Goal: Task Accomplishment & Management: Manage account settings

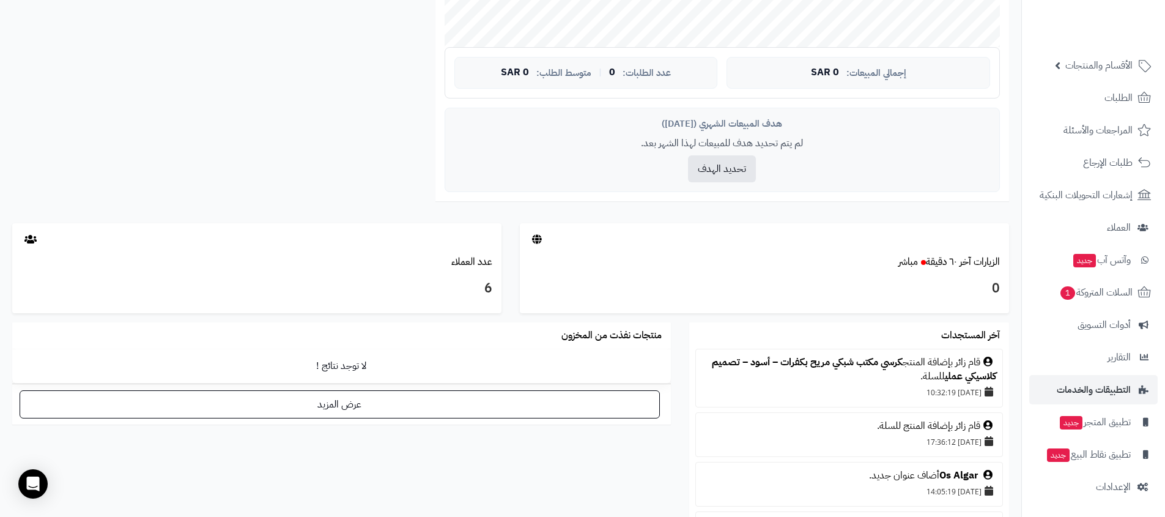
scroll to position [566, 0]
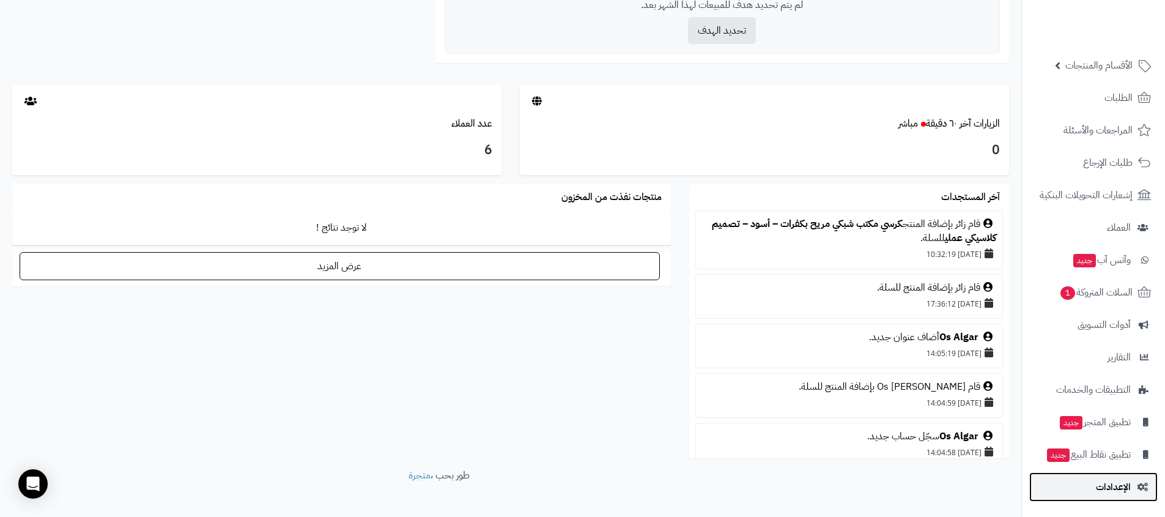
click at [1113, 484] on span "الإعدادات" at bounding box center [1113, 486] width 35 height 17
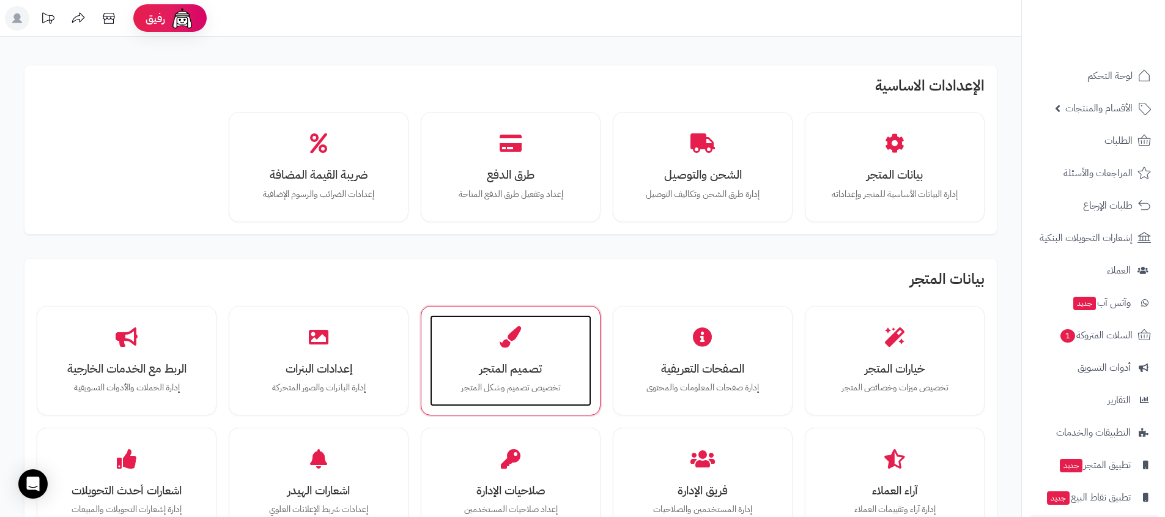
click at [491, 371] on h3 "تصميم المتجر" at bounding box center [510, 368] width 137 height 13
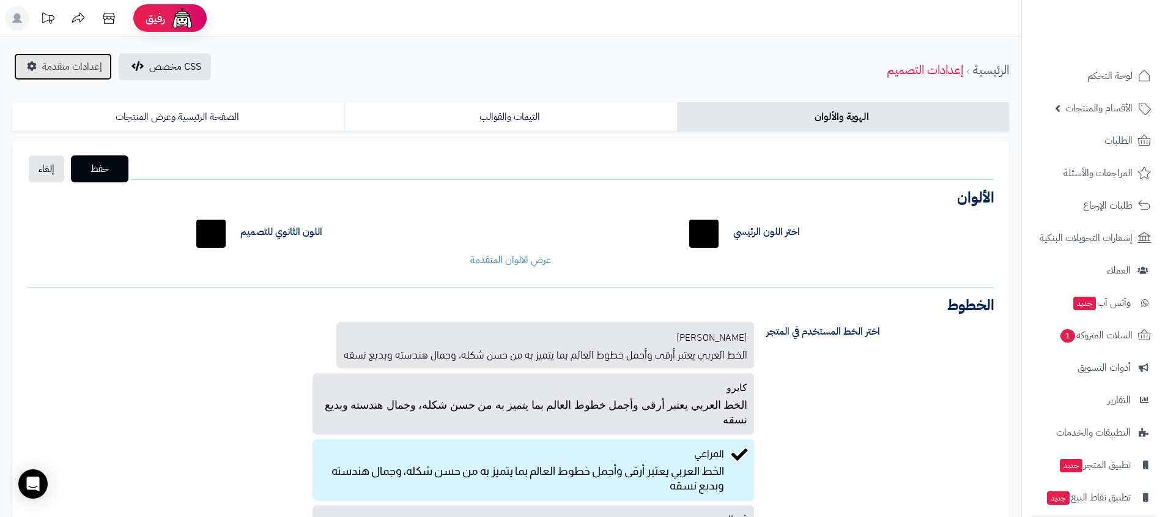
click at [72, 65] on span "إعدادات متقدمة" at bounding box center [72, 66] width 60 height 15
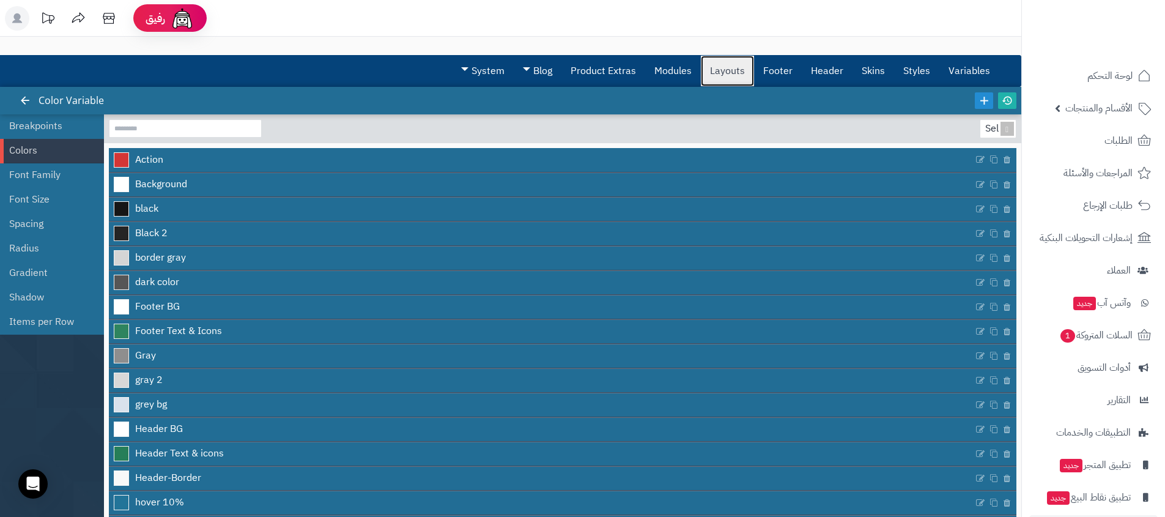
click at [726, 73] on link "Layouts" at bounding box center [727, 71] width 53 height 31
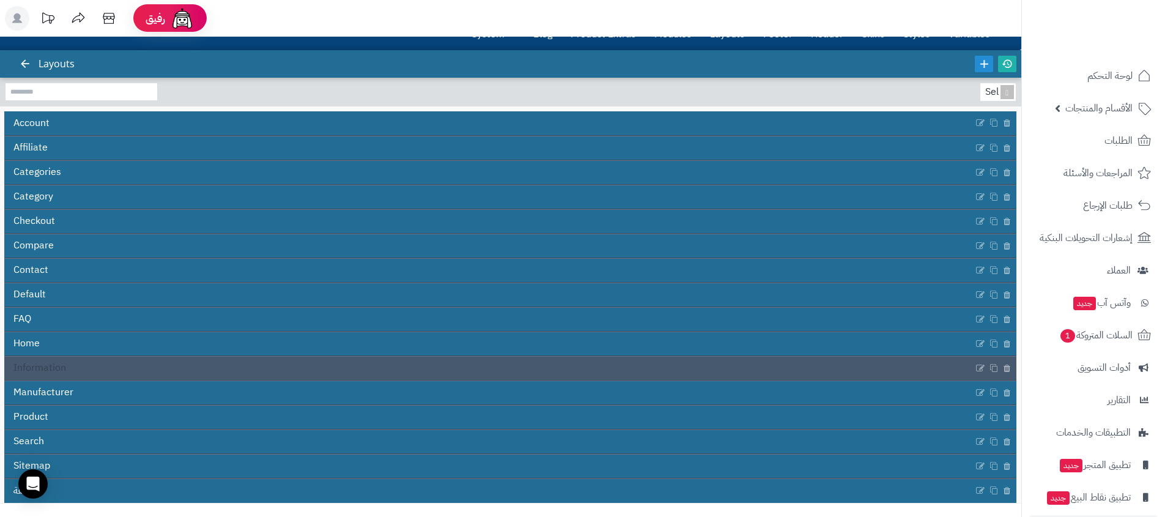
scroll to position [54, 0]
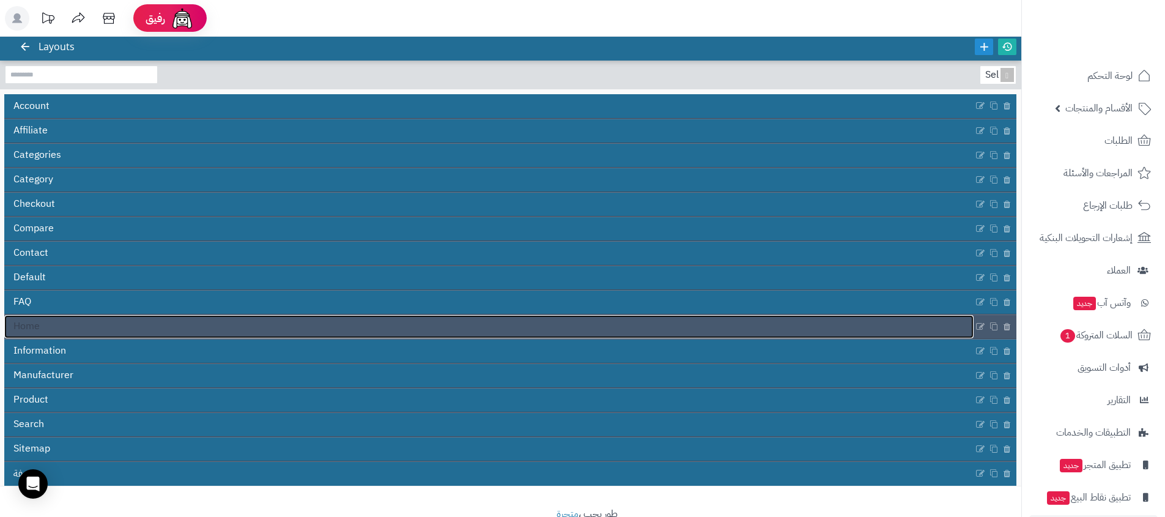
click at [252, 336] on link "Home" at bounding box center [489, 326] width 970 height 23
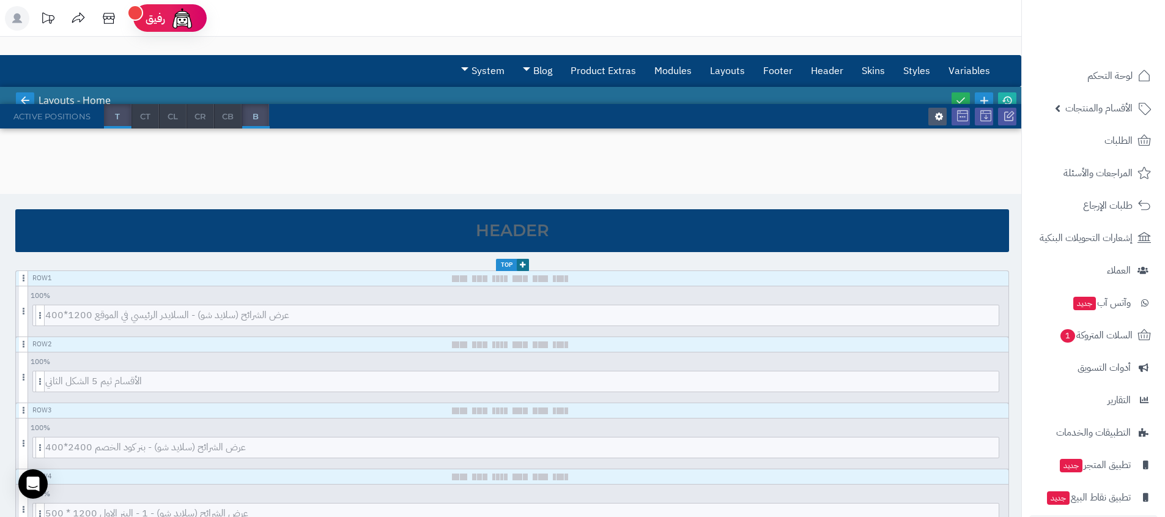
click at [20, 98] on icon at bounding box center [25, 100] width 11 height 11
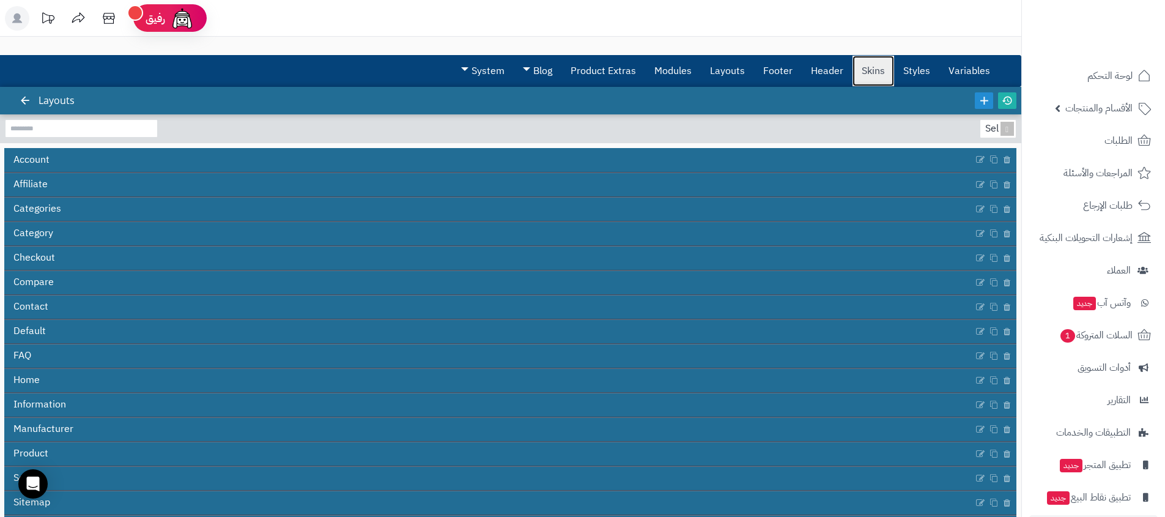
click at [882, 69] on link "Skins" at bounding box center [874, 71] width 42 height 31
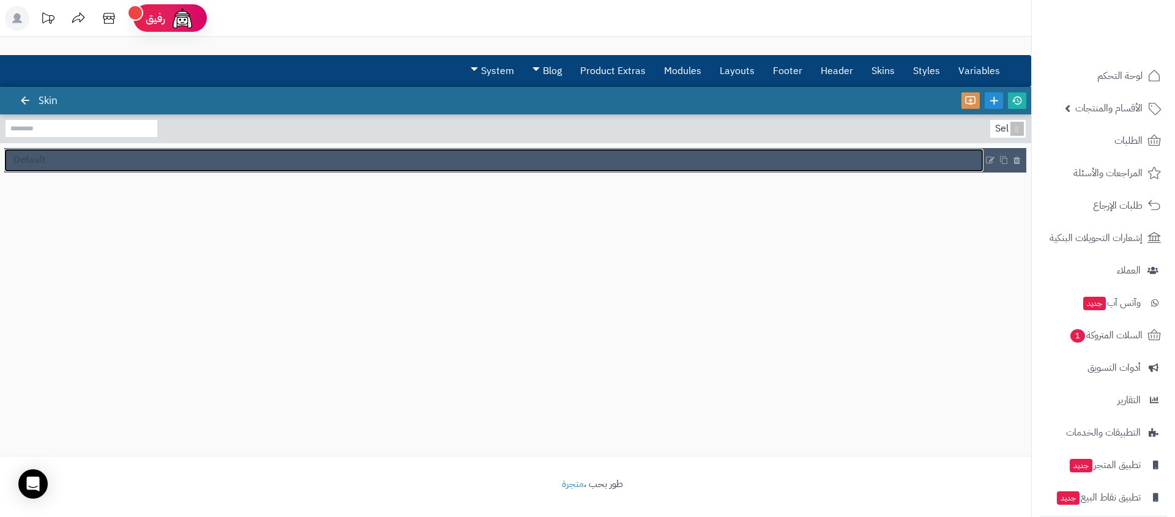
click at [160, 164] on link "Default" at bounding box center [493, 160] width 979 height 23
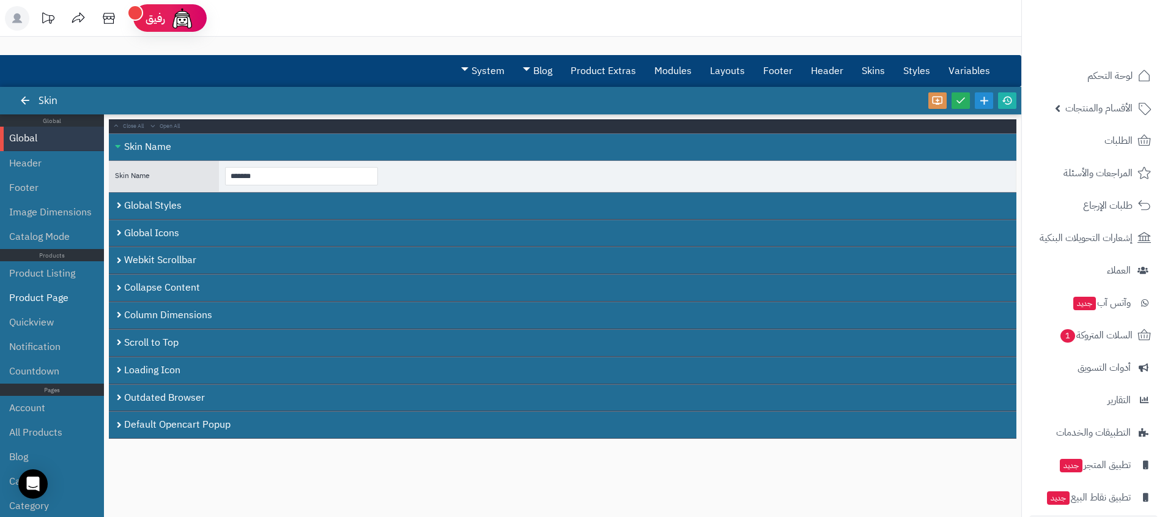
click at [59, 300] on li "Product Page" at bounding box center [52, 298] width 104 height 24
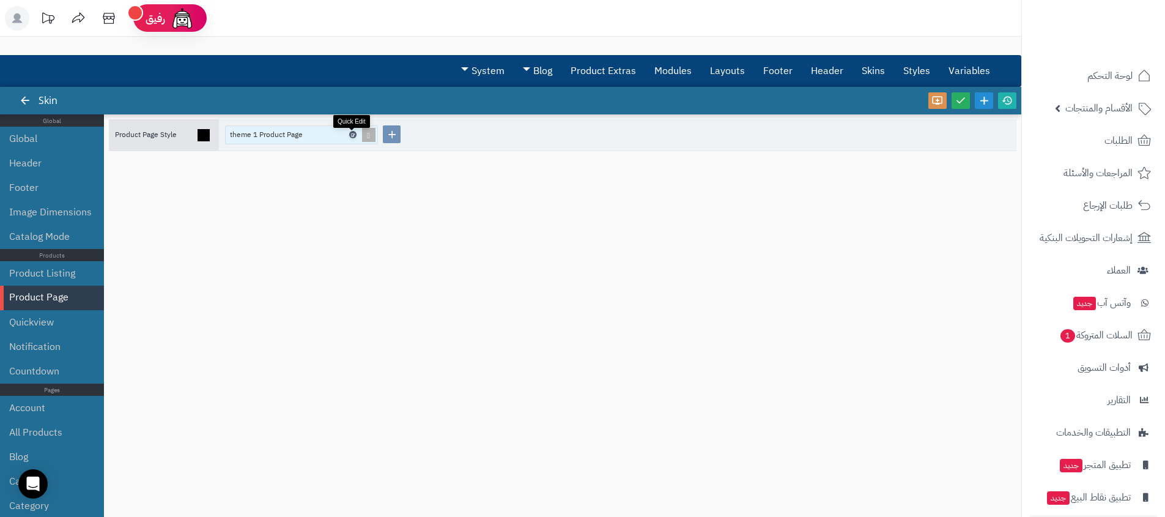
click at [352, 132] on icon at bounding box center [353, 135] width 4 height 6
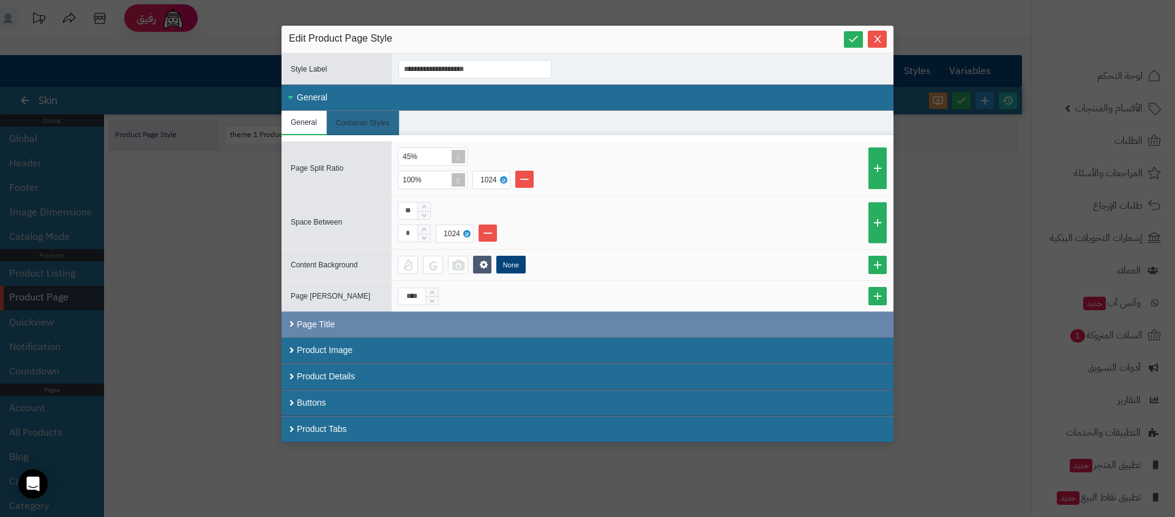
click at [358, 330] on div "Page Title" at bounding box center [587, 324] width 612 height 26
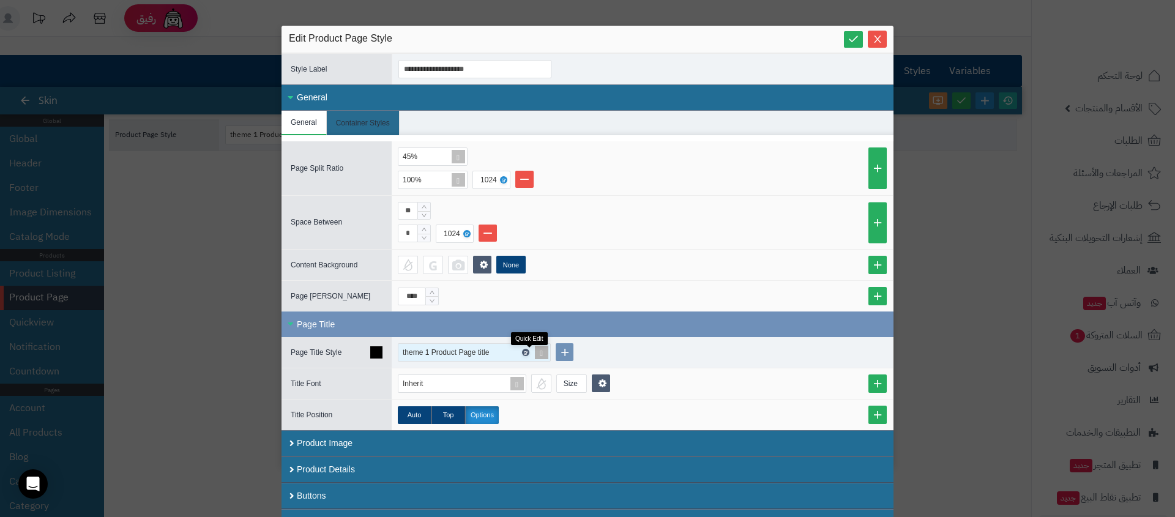
click at [527, 350] on icon at bounding box center [525, 353] width 4 height 6
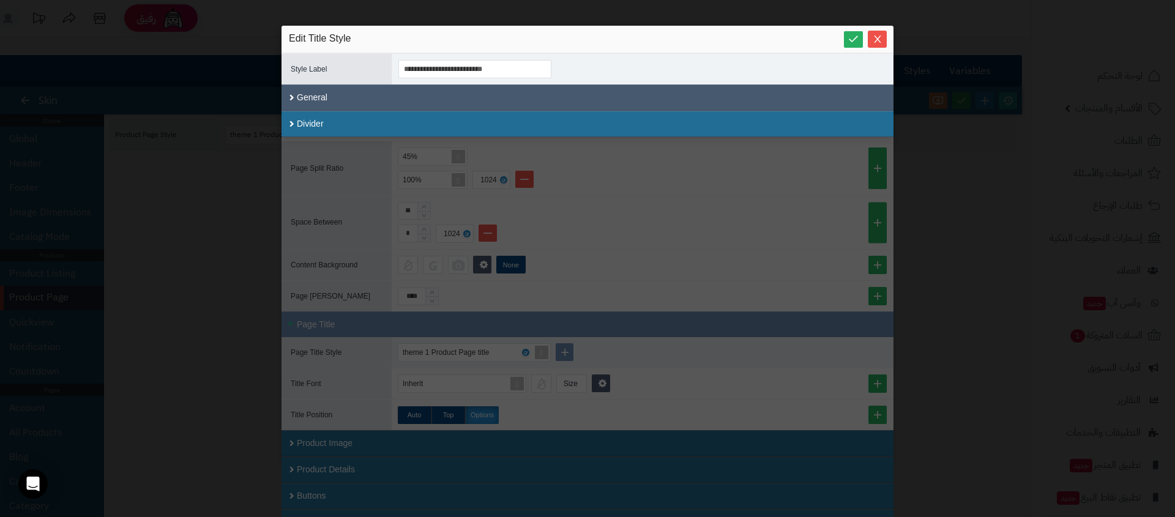
click at [501, 101] on div "General" at bounding box center [587, 97] width 612 height 26
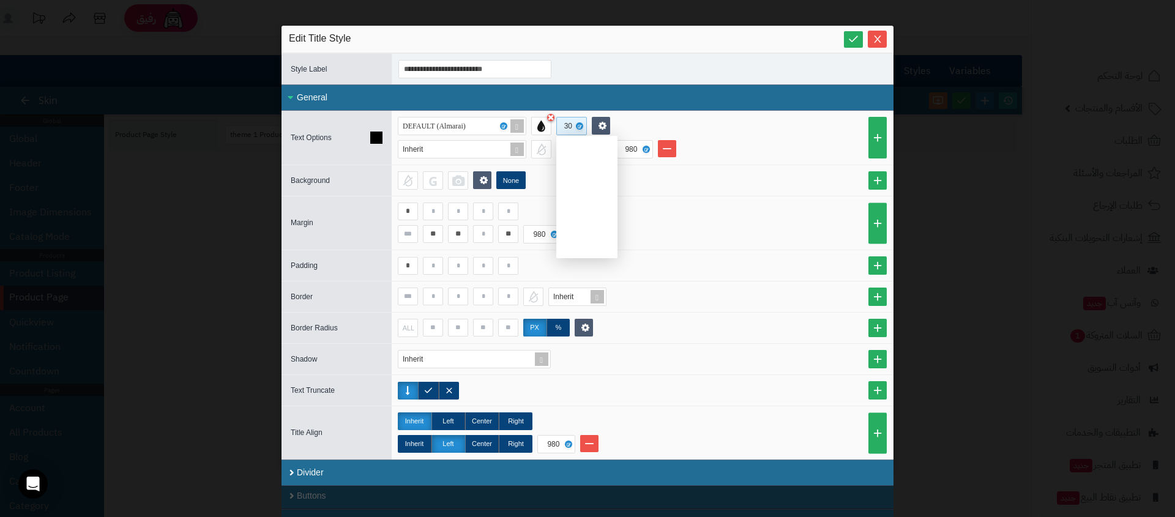
click at [572, 123] on div "30" at bounding box center [570, 125] width 13 height 17
click at [573, 184] on div "18" at bounding box center [586, 187] width 51 height 11
click at [603, 124] on icon at bounding box center [602, 125] width 8 height 9
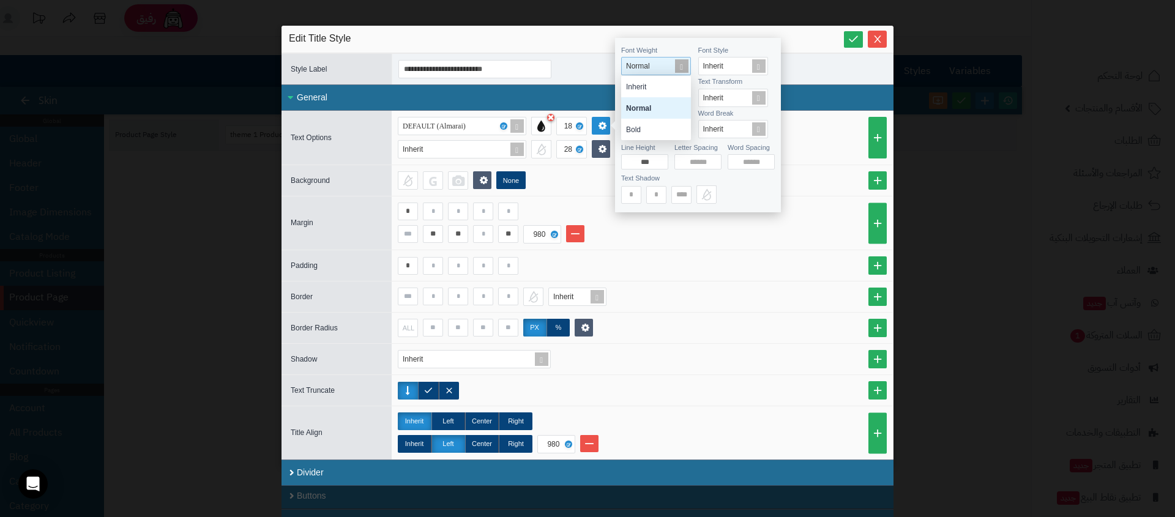
click at [645, 69] on span "Normal" at bounding box center [638, 66] width 24 height 9
click at [635, 128] on div "Bold" at bounding box center [656, 129] width 70 height 21
click at [564, 147] on div "28" at bounding box center [570, 149] width 13 height 17
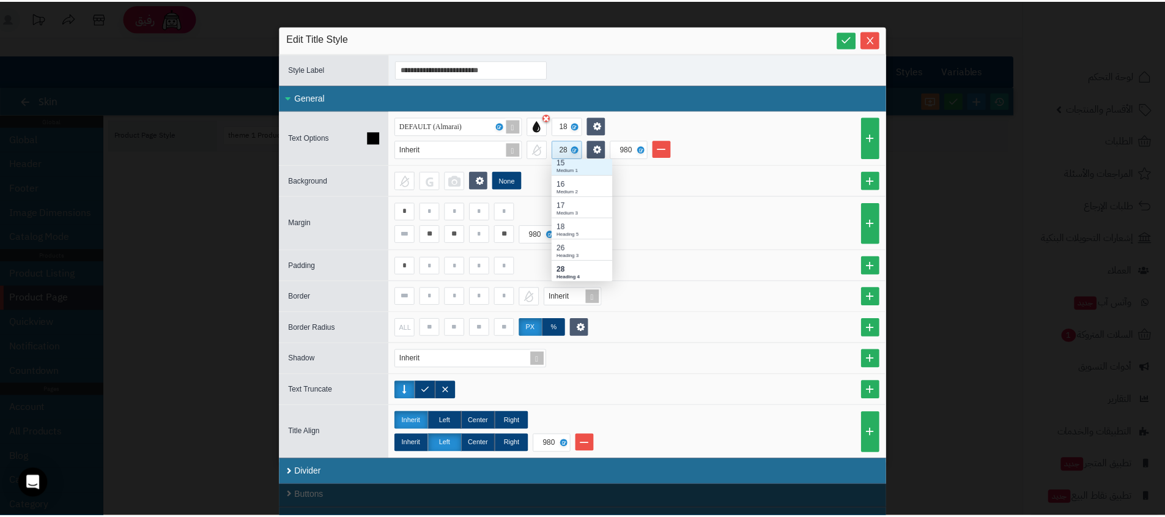
scroll to position [128, 0]
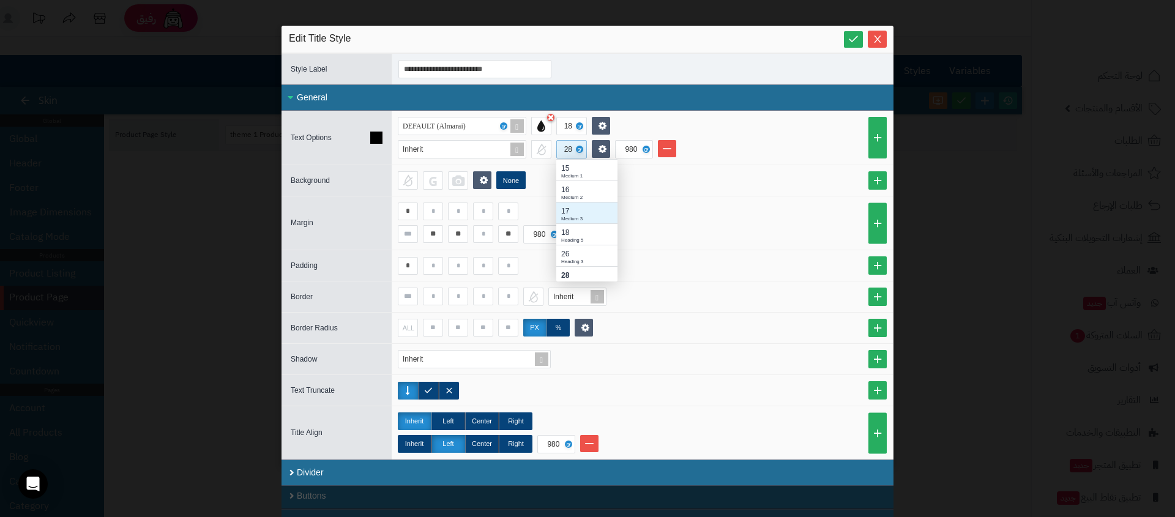
click at [571, 206] on div "17" at bounding box center [586, 211] width 51 height 11
click at [853, 37] on icon at bounding box center [853, 39] width 12 height 12
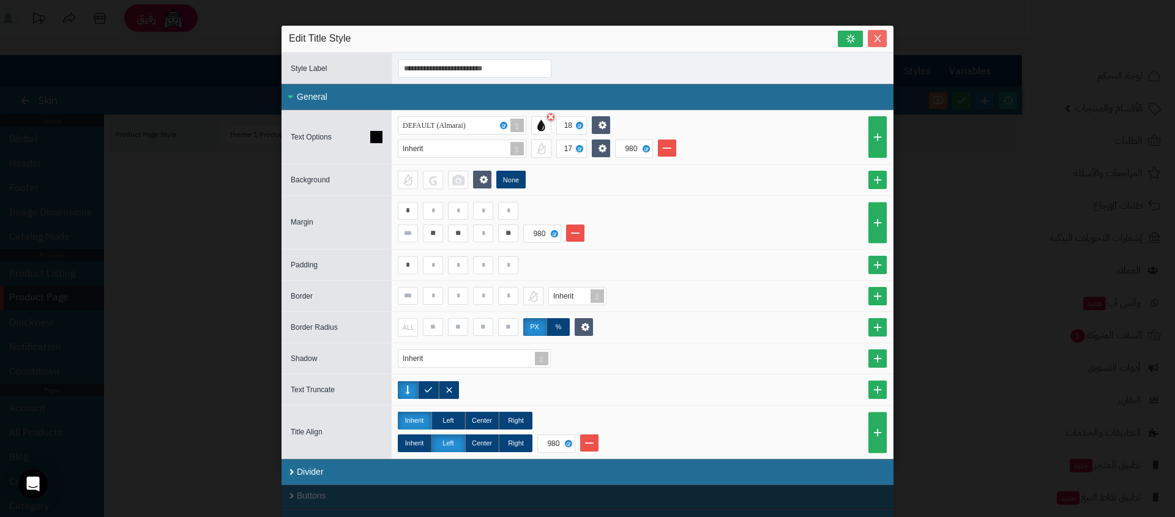
click at [879, 38] on icon "Close" at bounding box center [877, 39] width 10 height 10
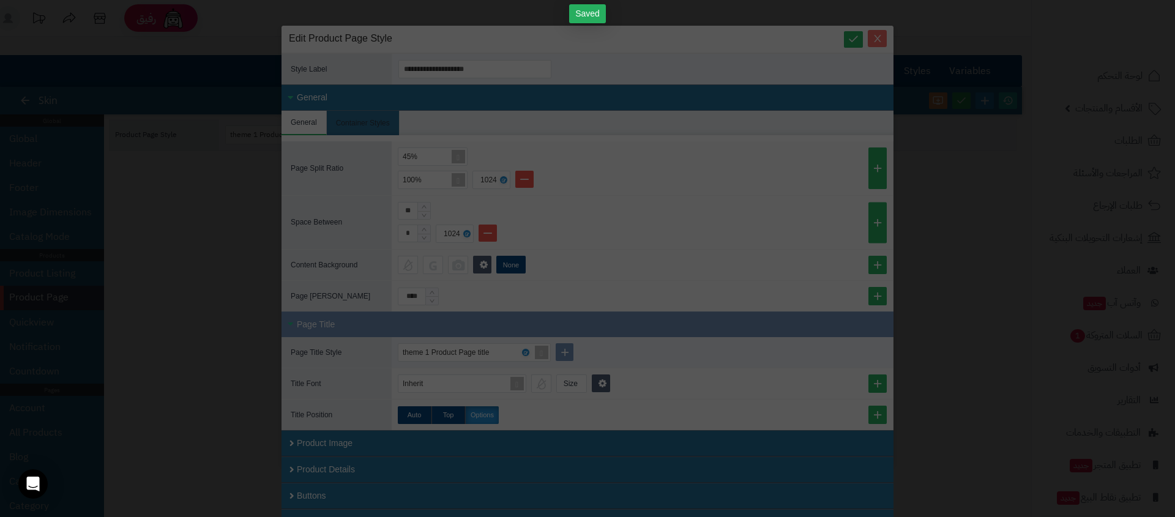
click at [880, 37] on icon "Close" at bounding box center [877, 39] width 10 height 10
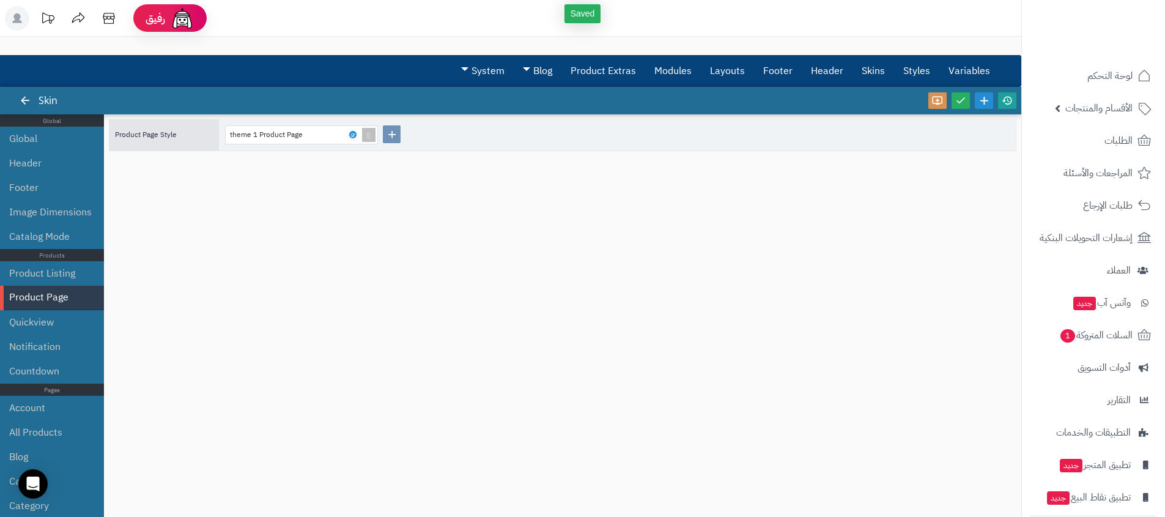
click at [1009, 102] on icon at bounding box center [1007, 100] width 11 height 11
click at [355, 135] on link at bounding box center [352, 134] width 7 height 7
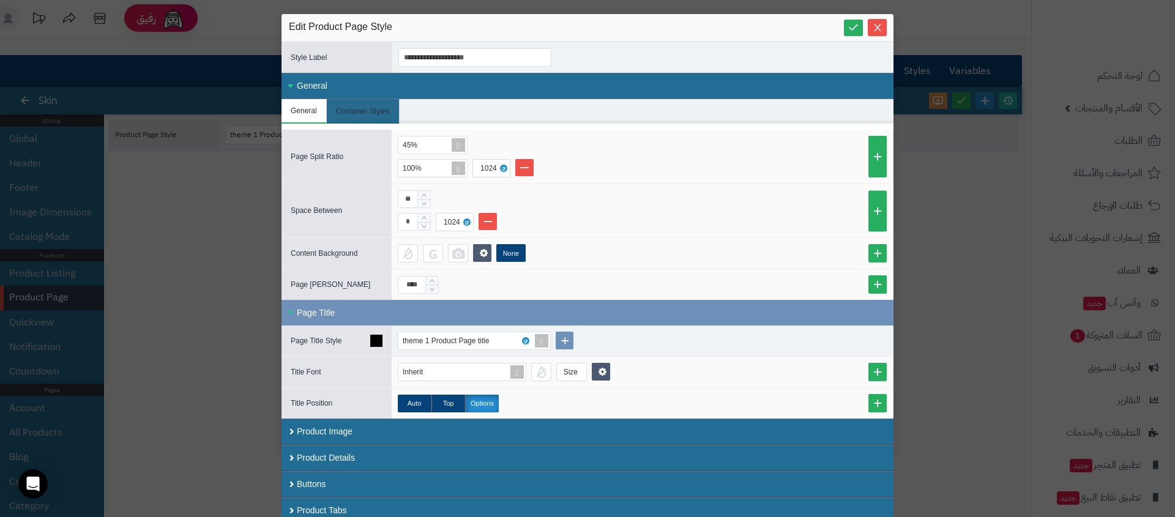
scroll to position [18, 0]
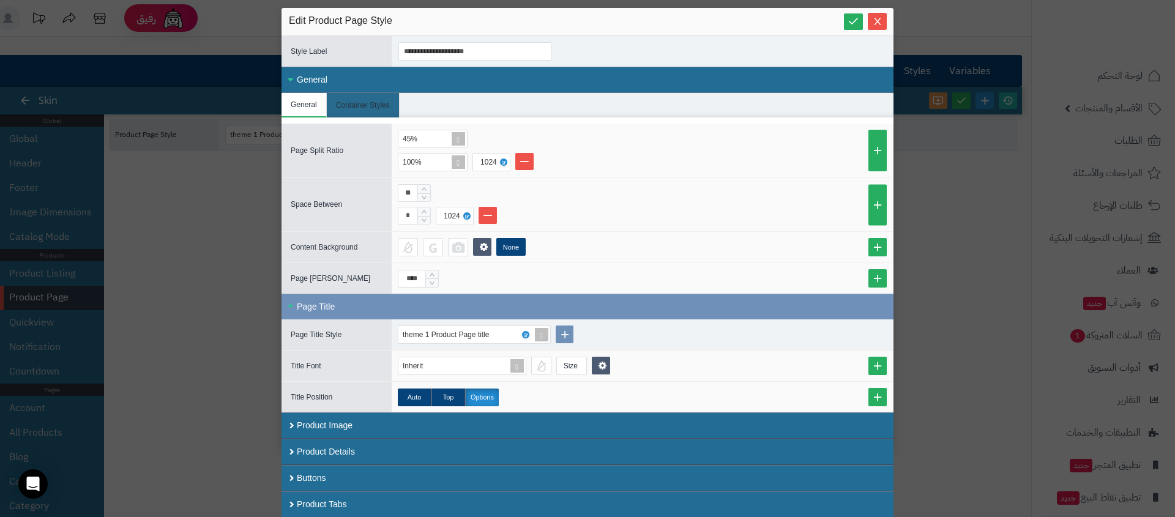
click at [356, 68] on div "General" at bounding box center [587, 80] width 612 height 26
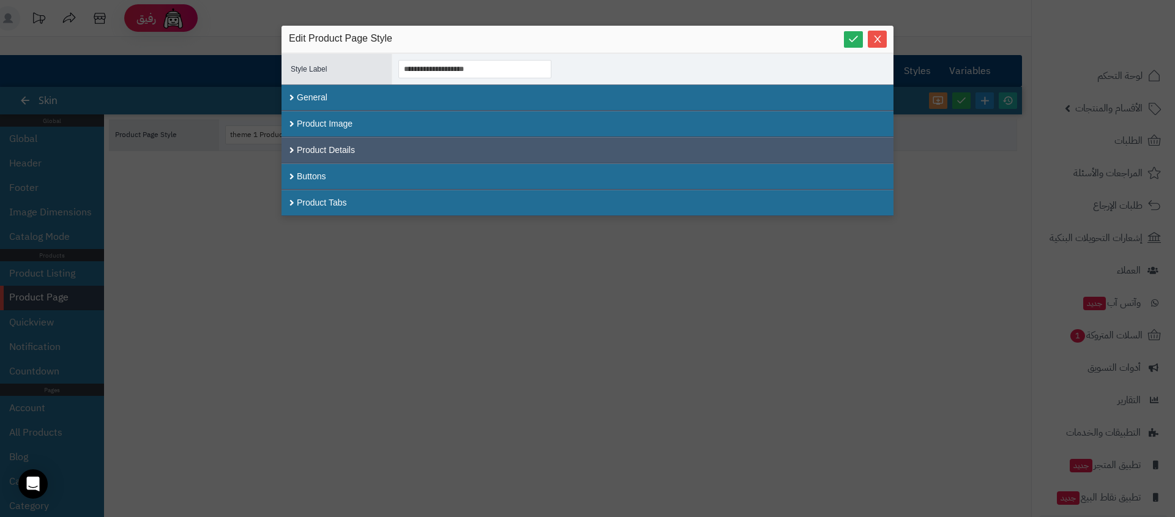
click at [325, 141] on div "Product Details" at bounding box center [587, 150] width 612 height 26
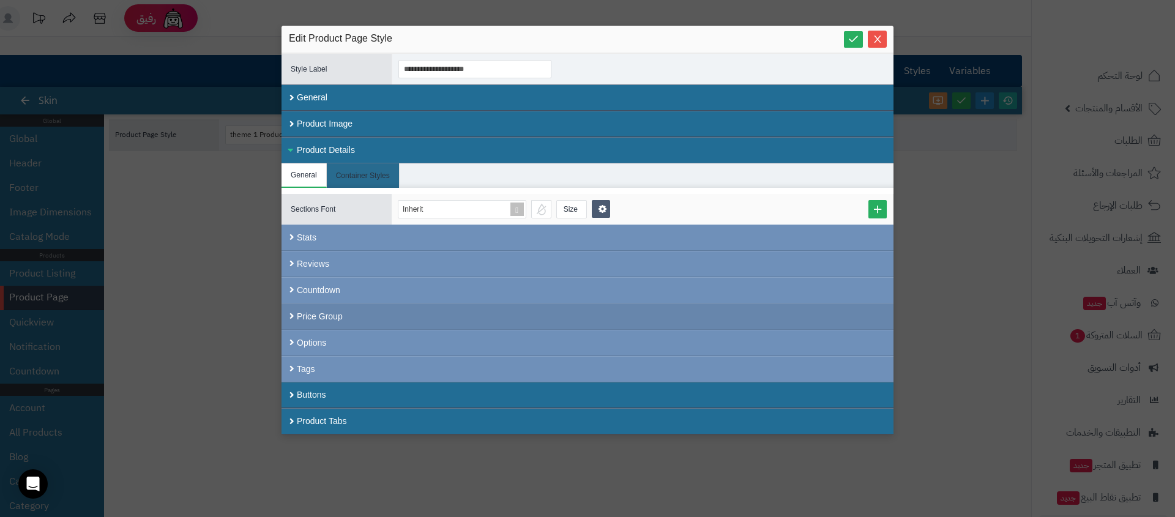
click at [325, 319] on div "Price Group" at bounding box center [587, 316] width 612 height 26
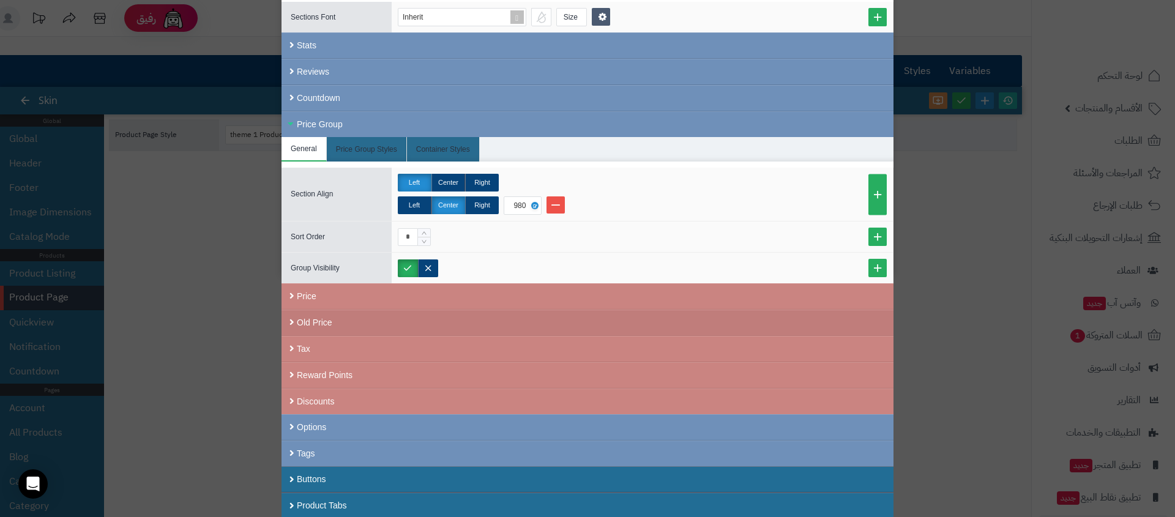
scroll to position [193, 0]
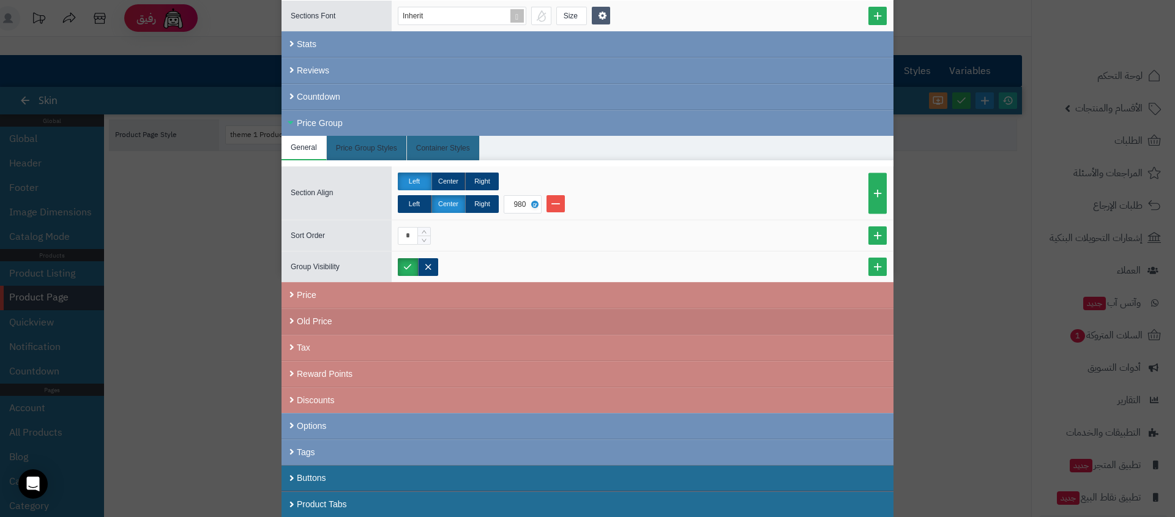
click at [355, 317] on div "Old Price" at bounding box center [587, 321] width 612 height 26
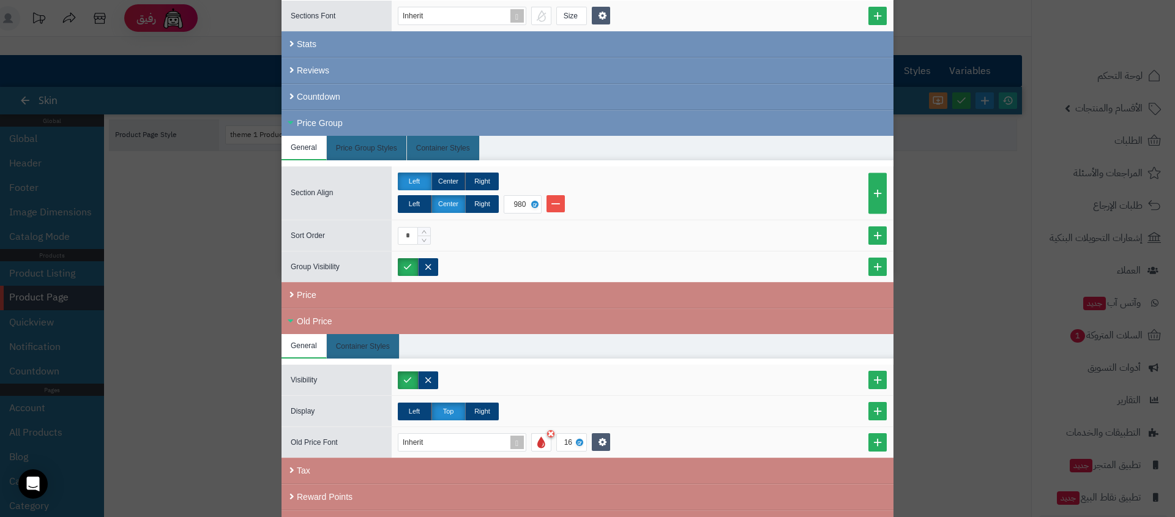
click at [202, 202] on div "**********" at bounding box center [587, 258] width 1175 height 517
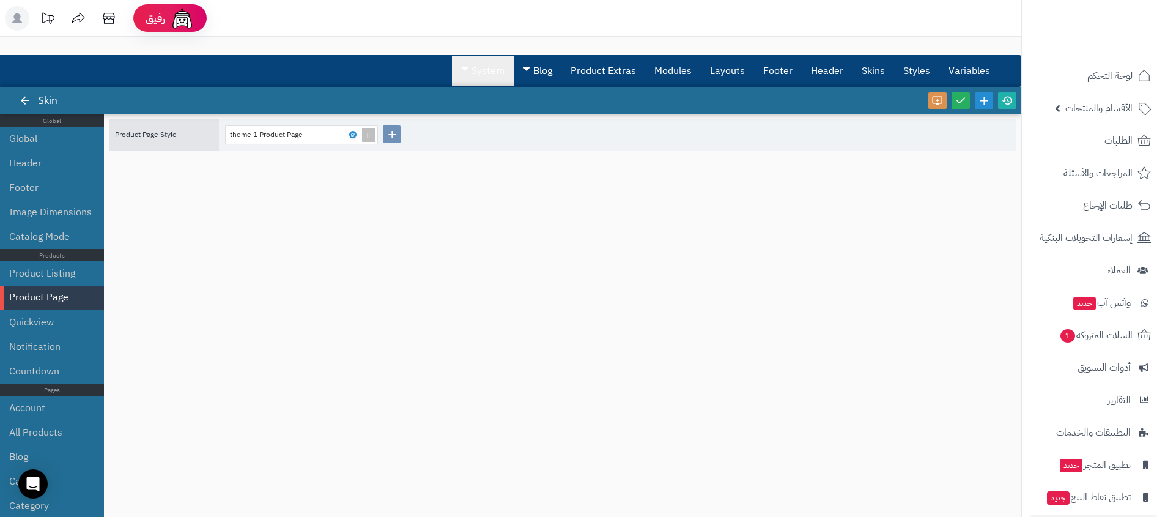
click at [478, 65] on link "System" at bounding box center [483, 71] width 62 height 31
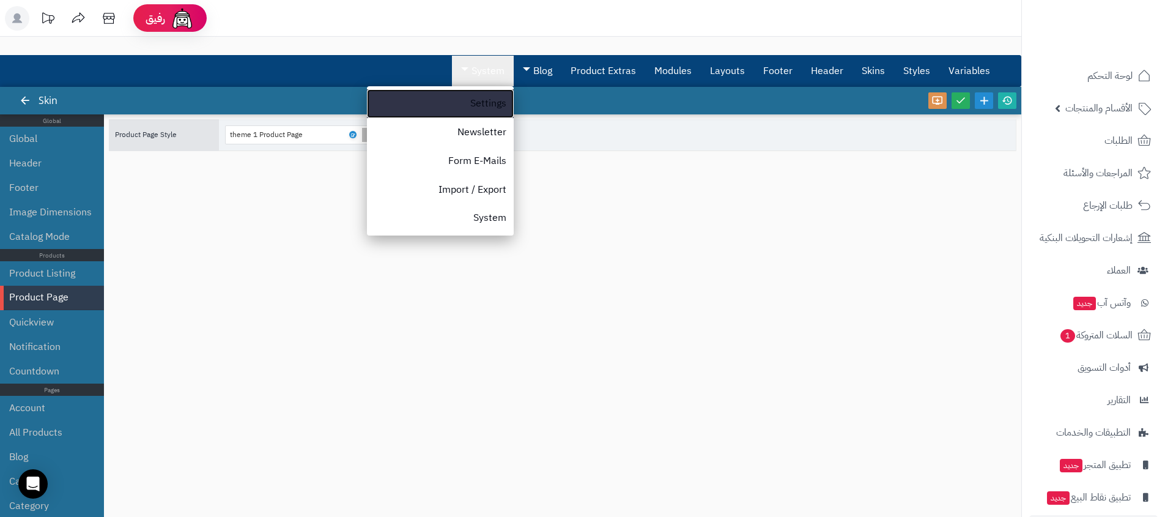
drag, startPoint x: 460, startPoint y: 94, endPoint x: 484, endPoint y: 77, distance: 29.4
drag, startPoint x: 299, startPoint y: 229, endPoint x: 314, endPoint y: 195, distance: 37.3
click at [299, 229] on div "Product Page Style theme 1 Product Page" at bounding box center [563, 309] width 908 height 381
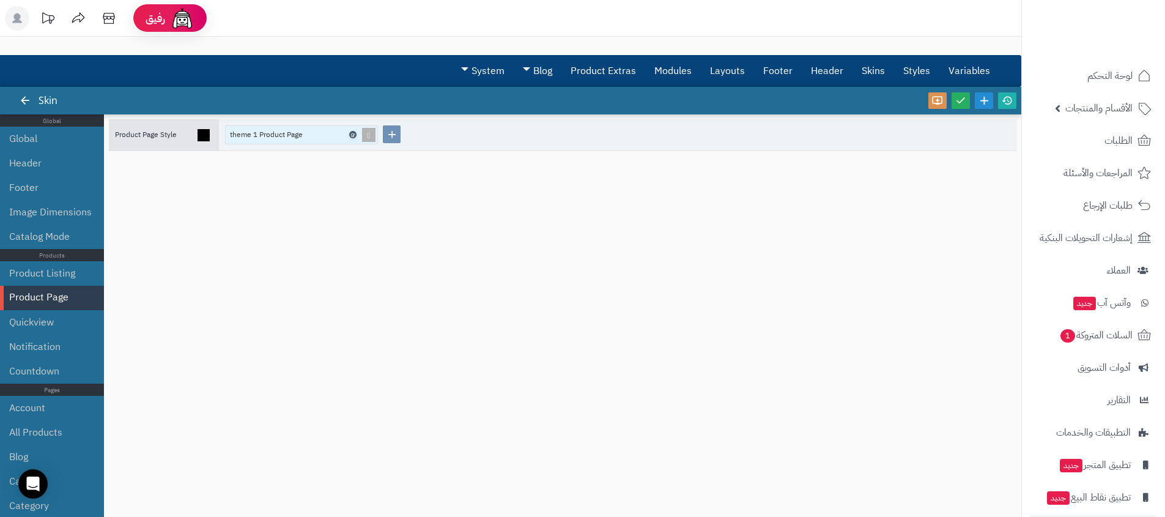
click at [354, 135] on icon at bounding box center [353, 135] width 4 height 6
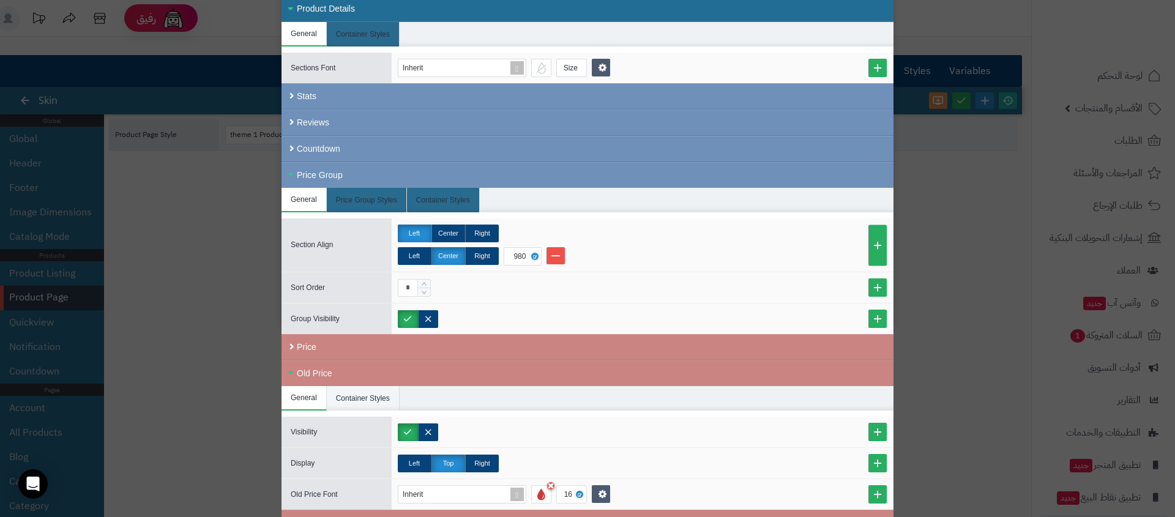
scroll to position [316, 0]
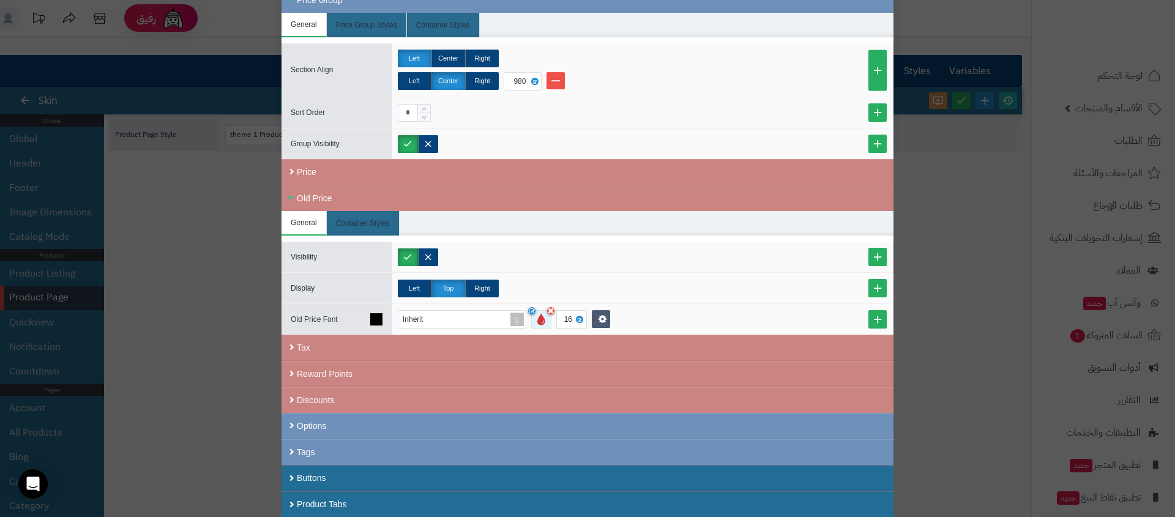
click at [543, 319] on div at bounding box center [541, 319] width 20 height 18
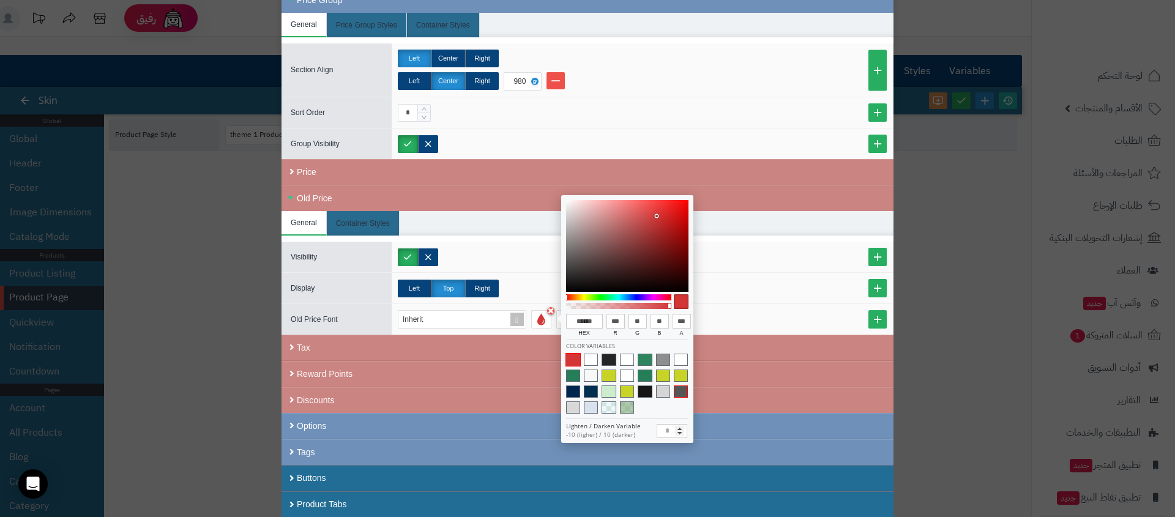
click at [672, 393] on div at bounding box center [665, 393] width 18 height 16
type input "******"
type input "***"
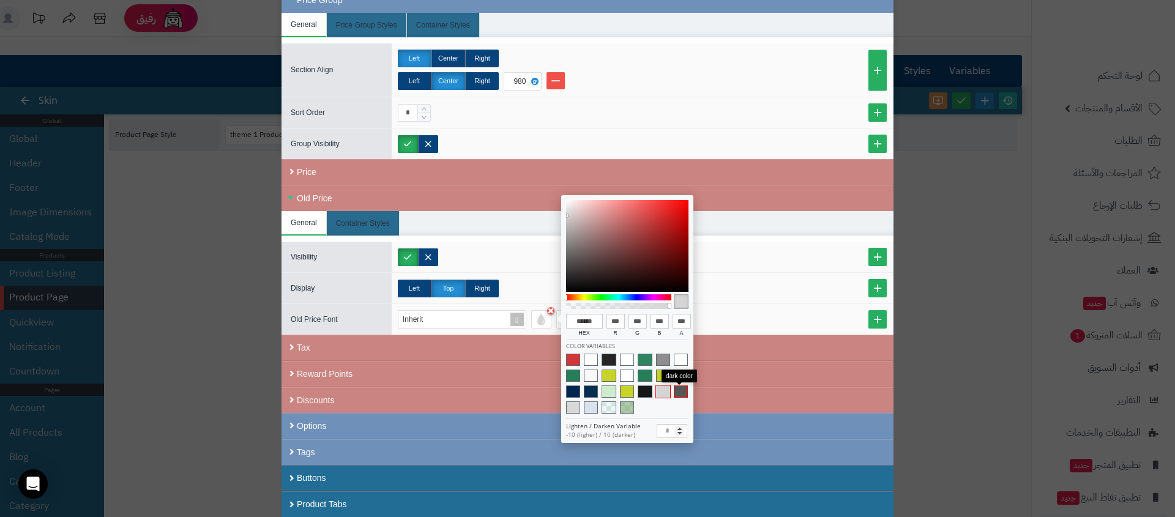
click at [675, 392] on span at bounding box center [681, 391] width 14 height 12
type input "******"
type input "**"
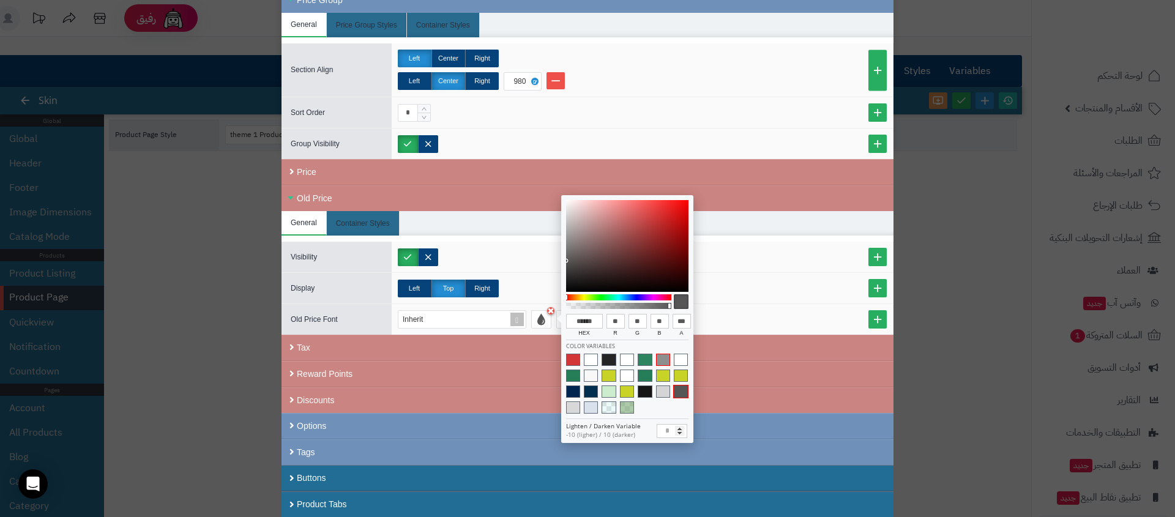
click at [657, 357] on span at bounding box center [663, 360] width 14 height 12
type input "******"
type input "***"
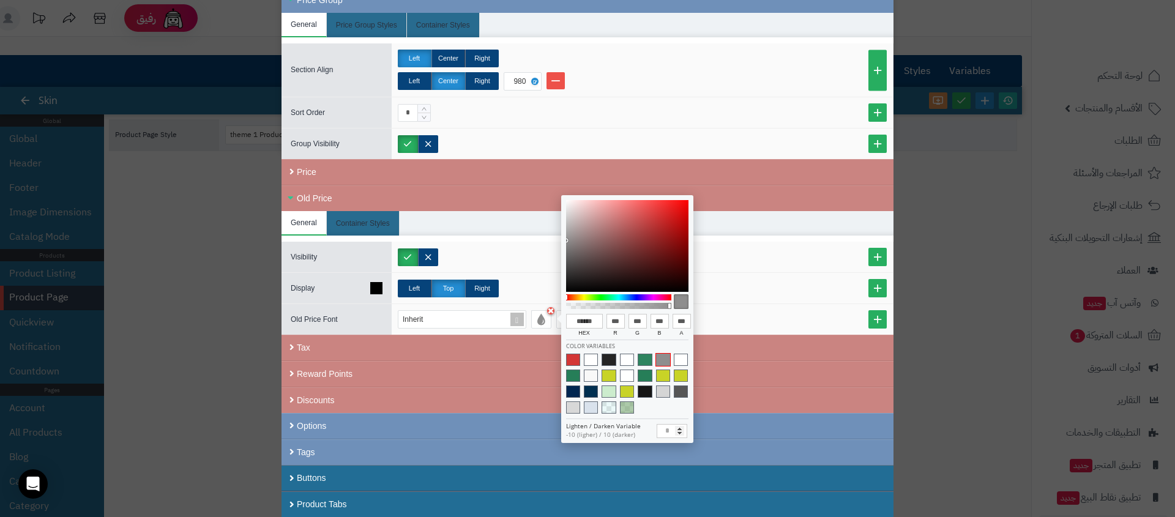
click at [795, 291] on div "Left Top Right" at bounding box center [642, 289] width 489 height 18
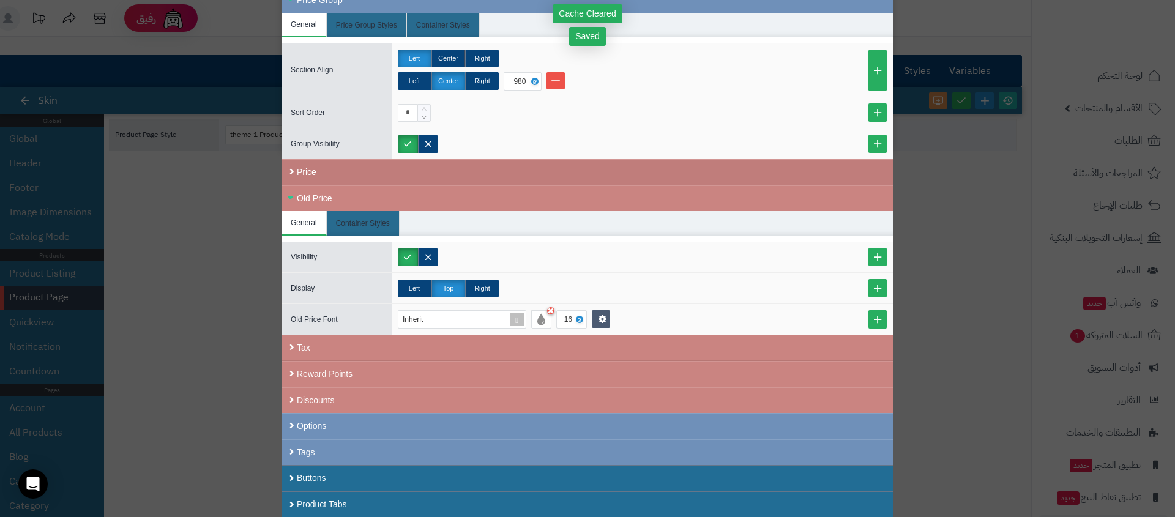
click at [376, 174] on div "Price" at bounding box center [587, 172] width 612 height 26
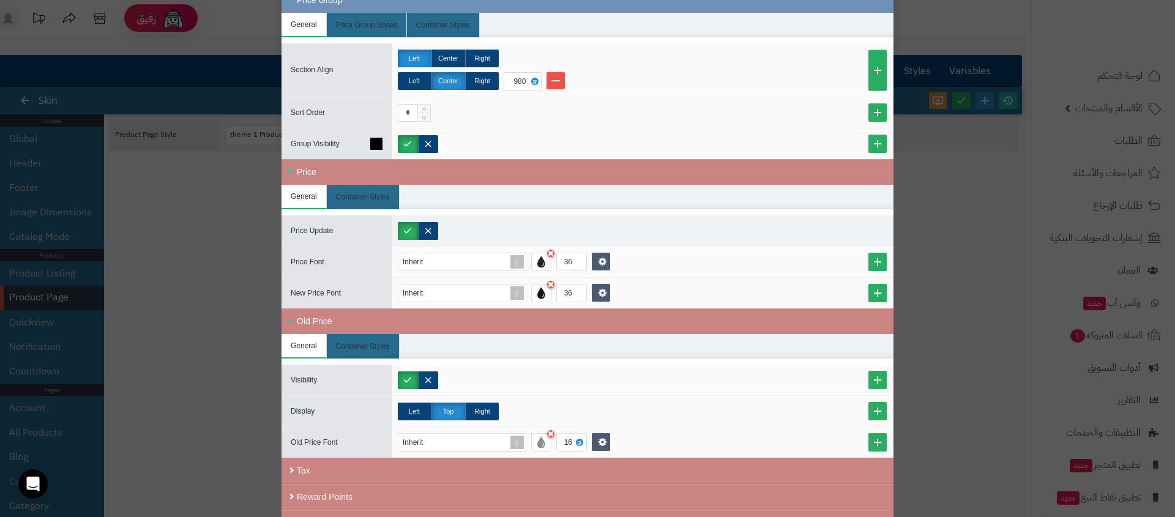
click at [757, 132] on div at bounding box center [642, 143] width 501 height 31
click at [638, 257] on div "Inherit 36" at bounding box center [642, 262] width 489 height 18
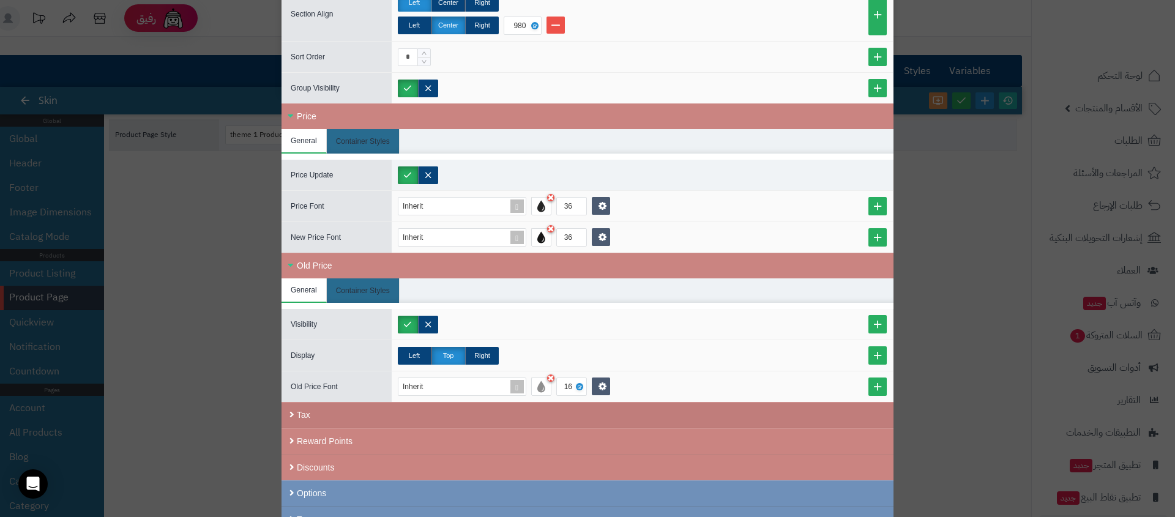
click at [385, 406] on div "Tax" at bounding box center [587, 415] width 612 height 26
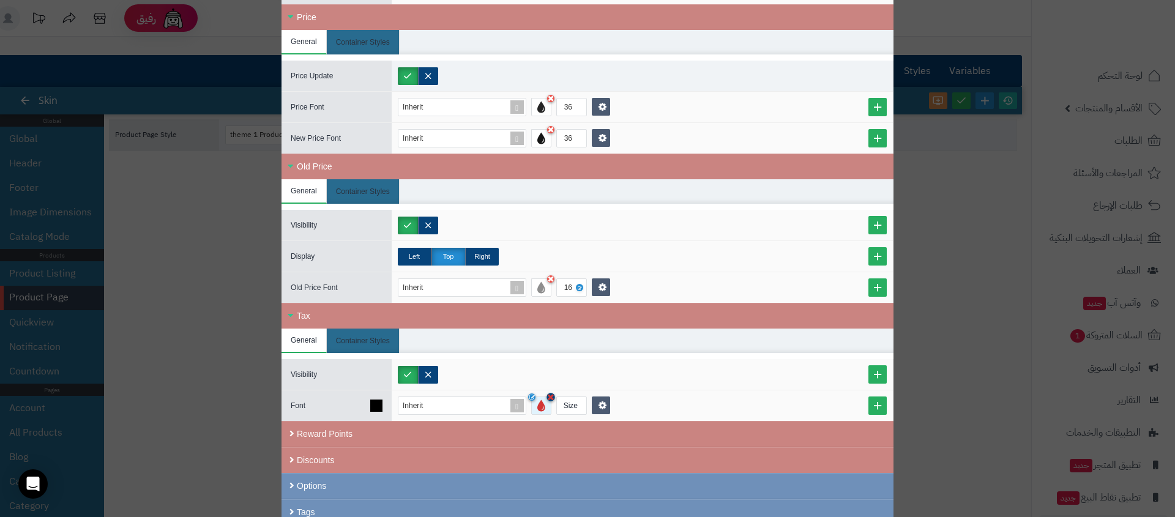
scroll to position [484, 0]
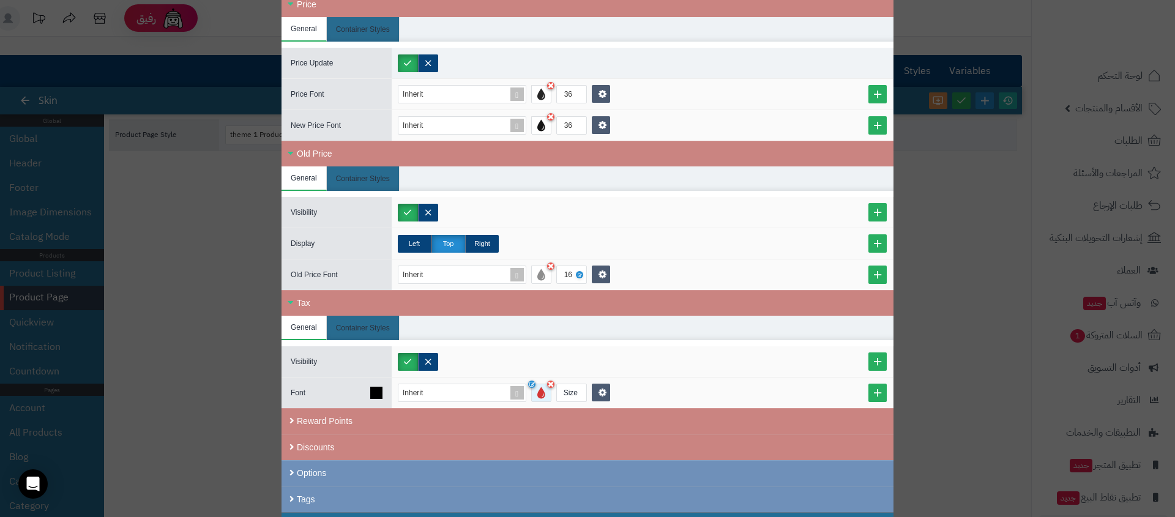
click at [551, 400] on div at bounding box center [541, 393] width 20 height 18
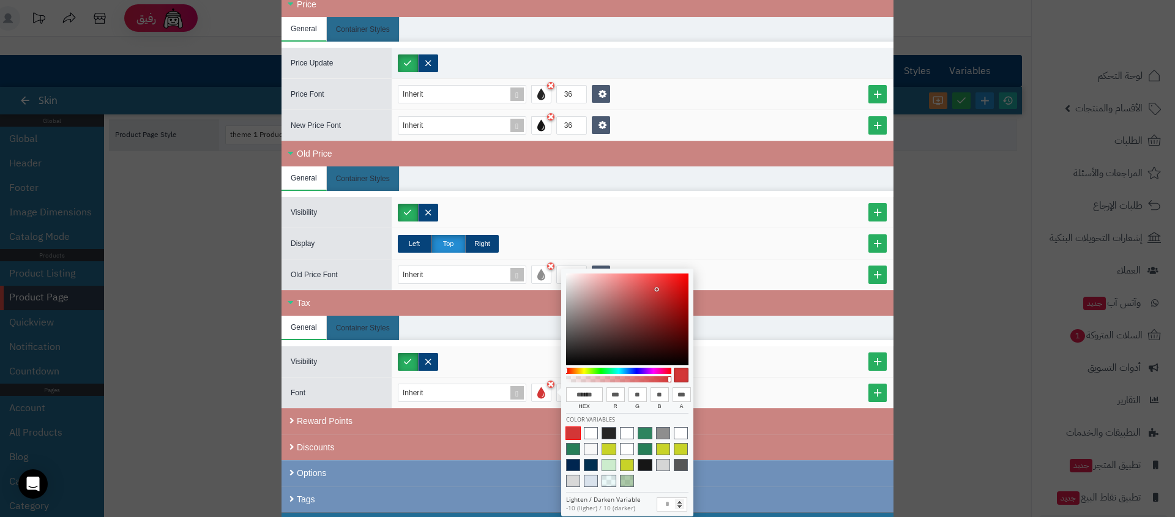
type input "******"
type input "**"
type input "******"
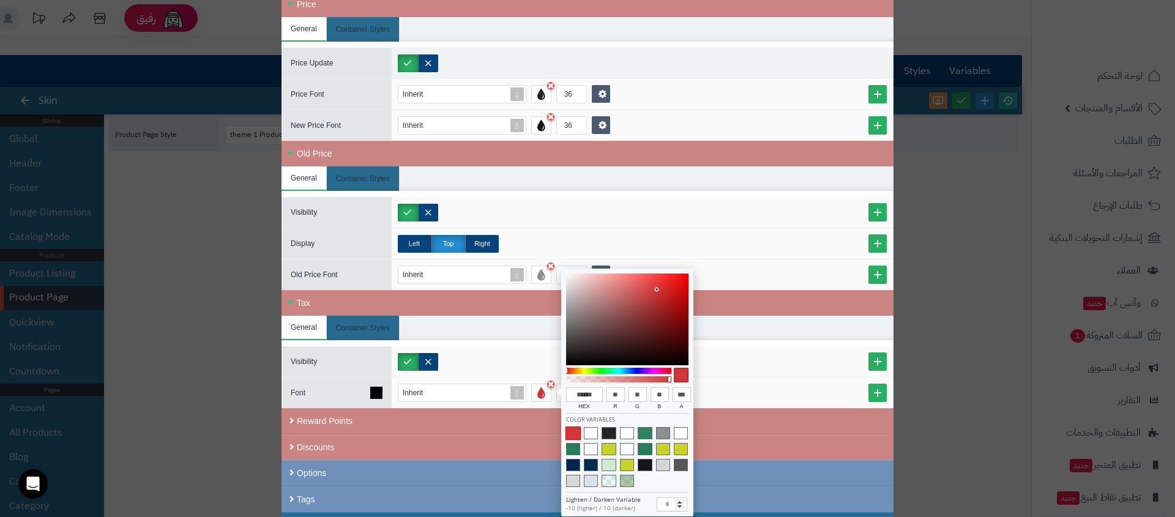
type input "**"
type input "******"
type input "**"
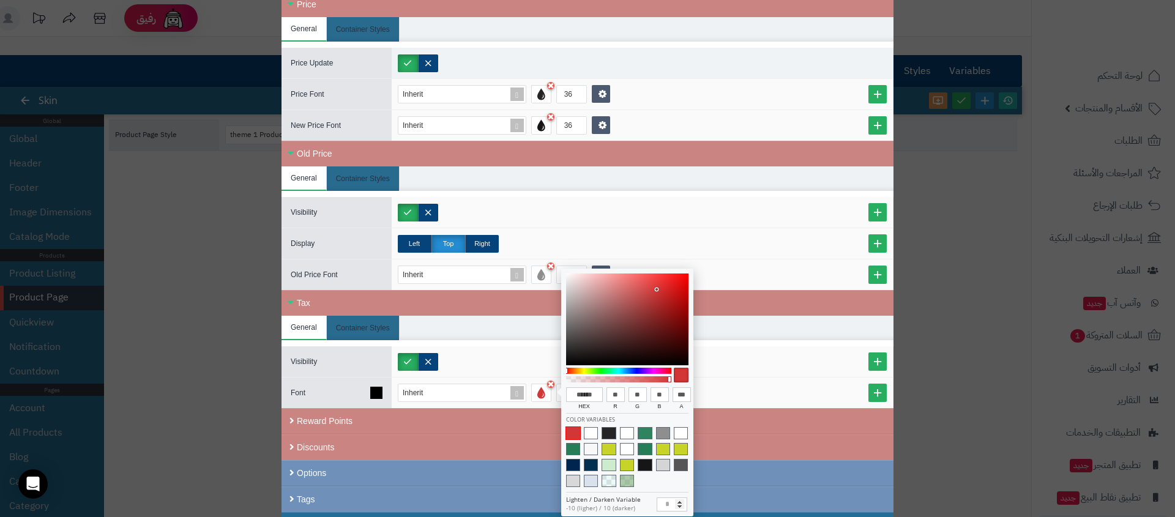
type input "**"
type input "******"
type input "*"
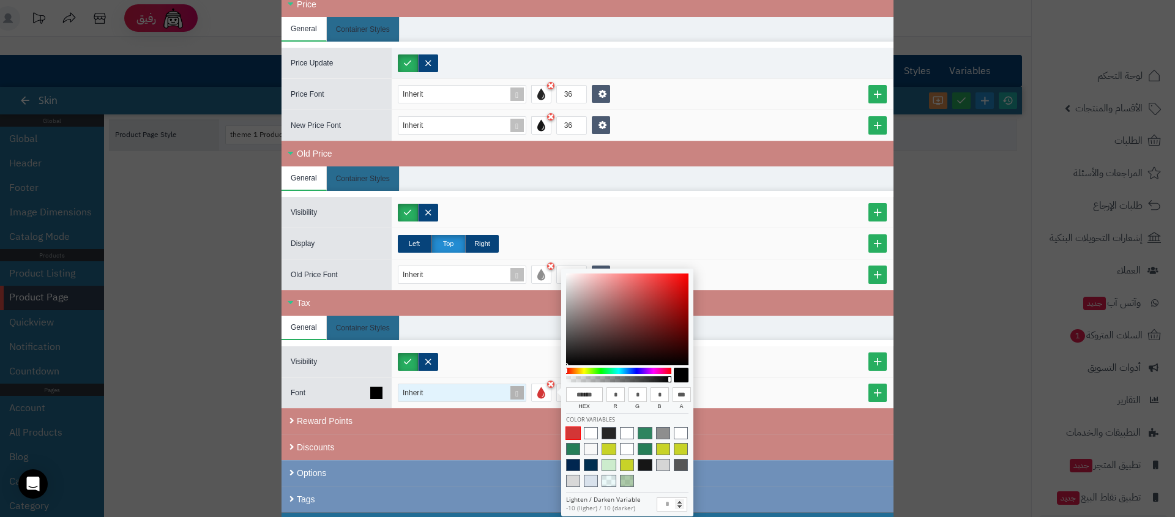
drag, startPoint x: 592, startPoint y: 341, endPoint x: 477, endPoint y: 398, distance: 128.6
click at [477, 398] on body "رفيق ! الطلبات معالجة مكتمل إرجاع المنتجات العملاء المتواجدون الان 6 عملاء منتظ…" at bounding box center [587, 258] width 1175 height 517
click at [478, 367] on div at bounding box center [642, 362] width 489 height 18
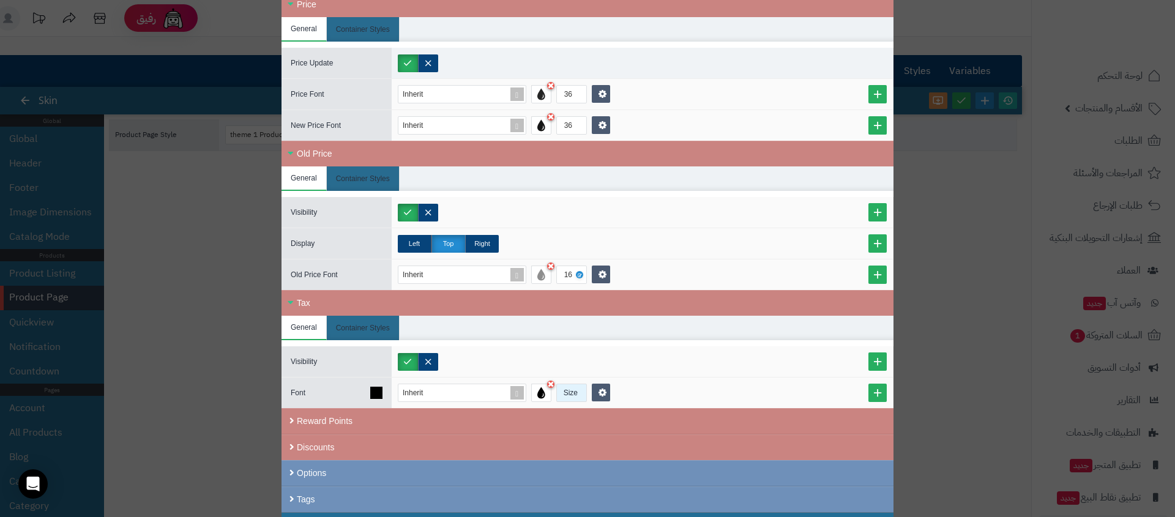
click at [579, 401] on div "Size" at bounding box center [571, 392] width 28 height 17
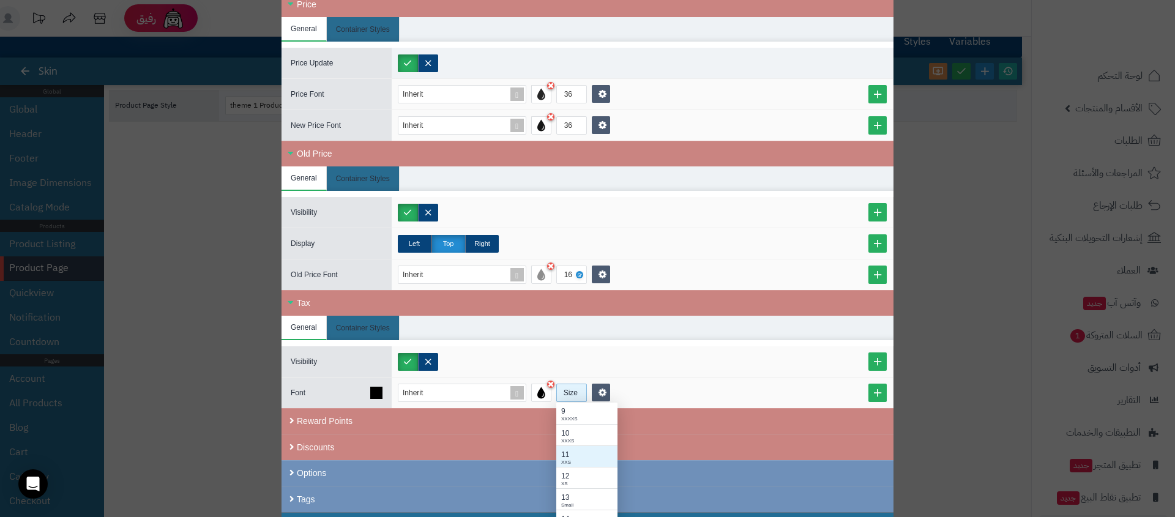
scroll to position [37, 0]
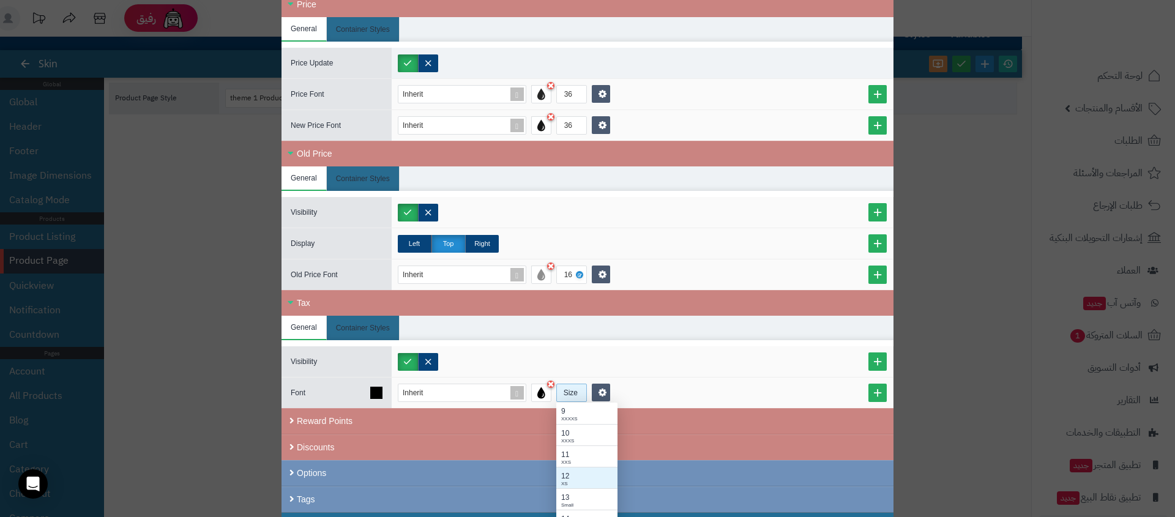
click at [570, 470] on div "12" at bounding box center [586, 475] width 51 height 11
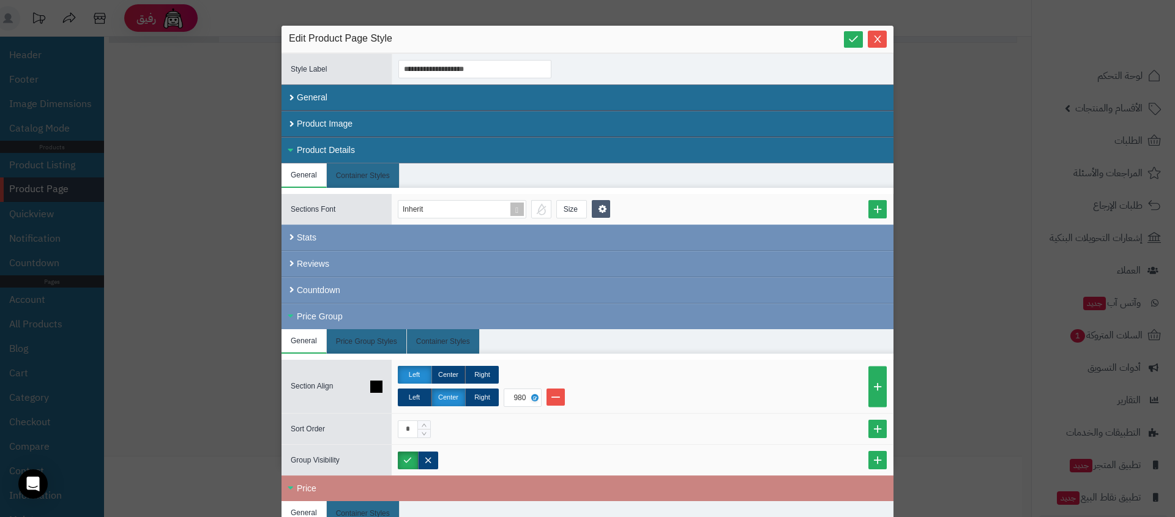
scroll to position [531, 0]
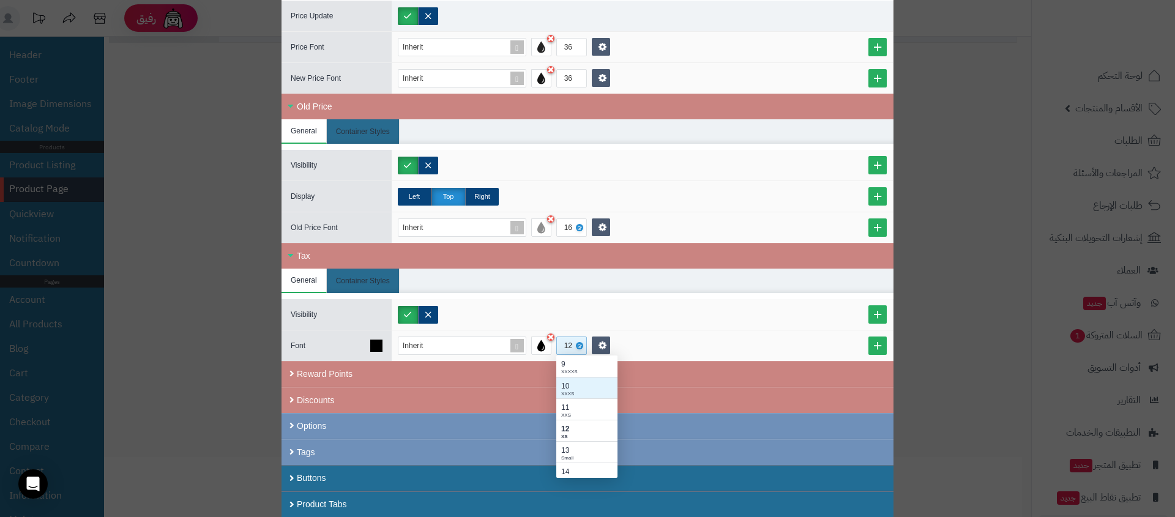
click at [570, 384] on div "10" at bounding box center [586, 386] width 51 height 11
click at [535, 321] on div at bounding box center [642, 315] width 489 height 18
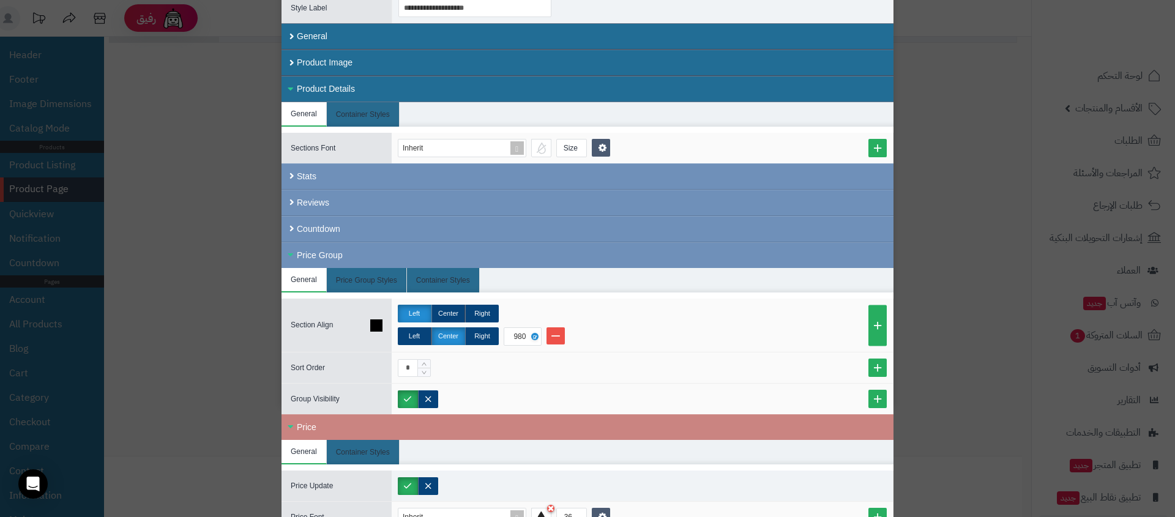
scroll to position [0, 0]
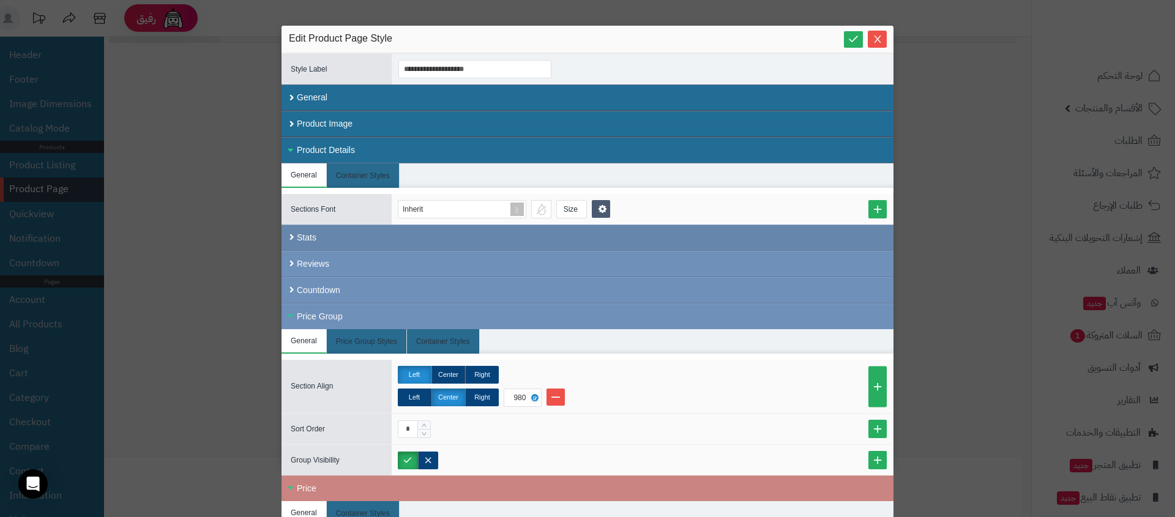
click at [395, 240] on div "Stats" at bounding box center [587, 238] width 612 height 26
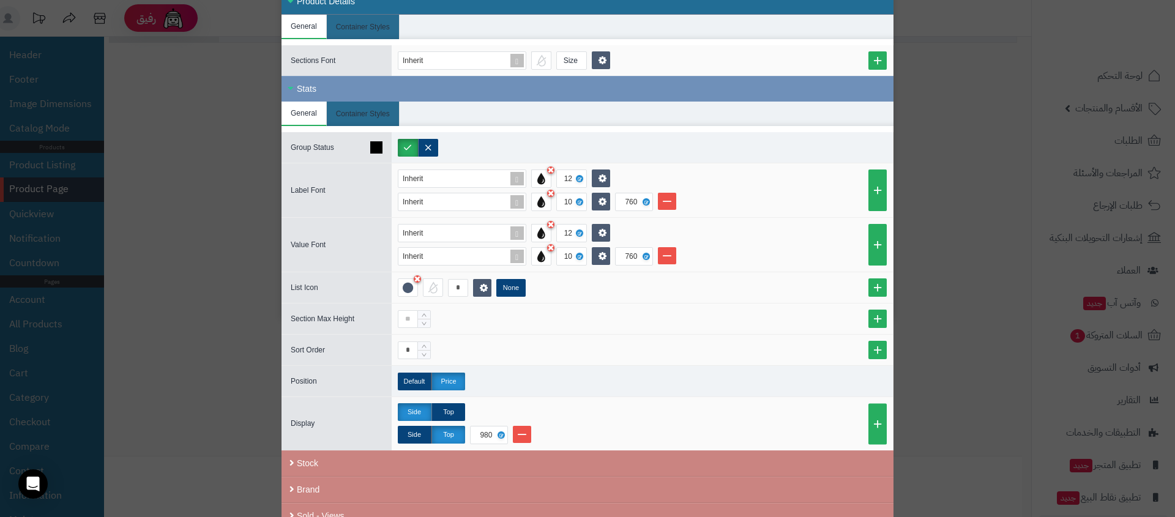
scroll to position [148, 0]
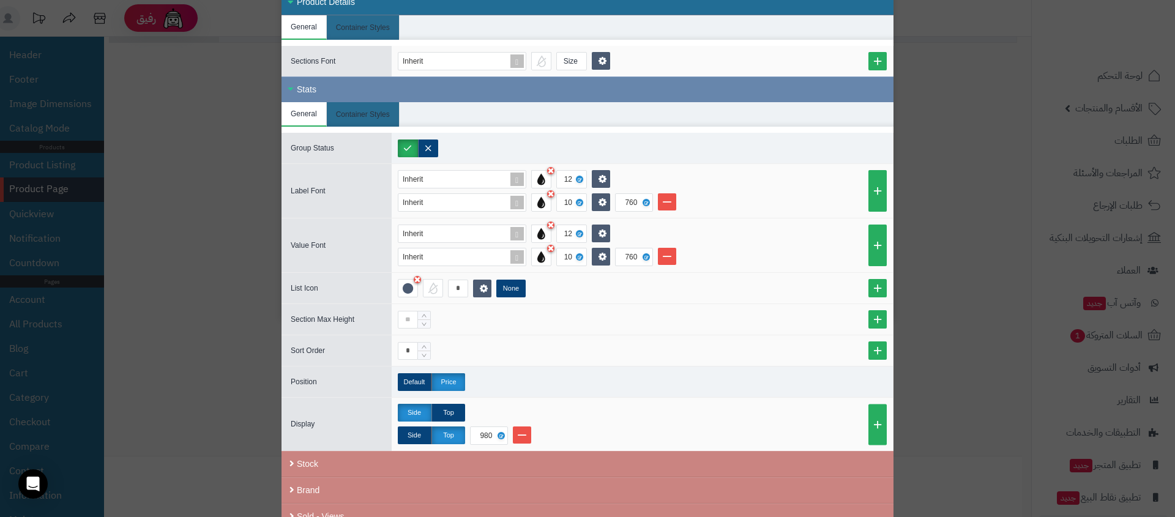
click at [346, 91] on div "Stats" at bounding box center [587, 89] width 612 height 26
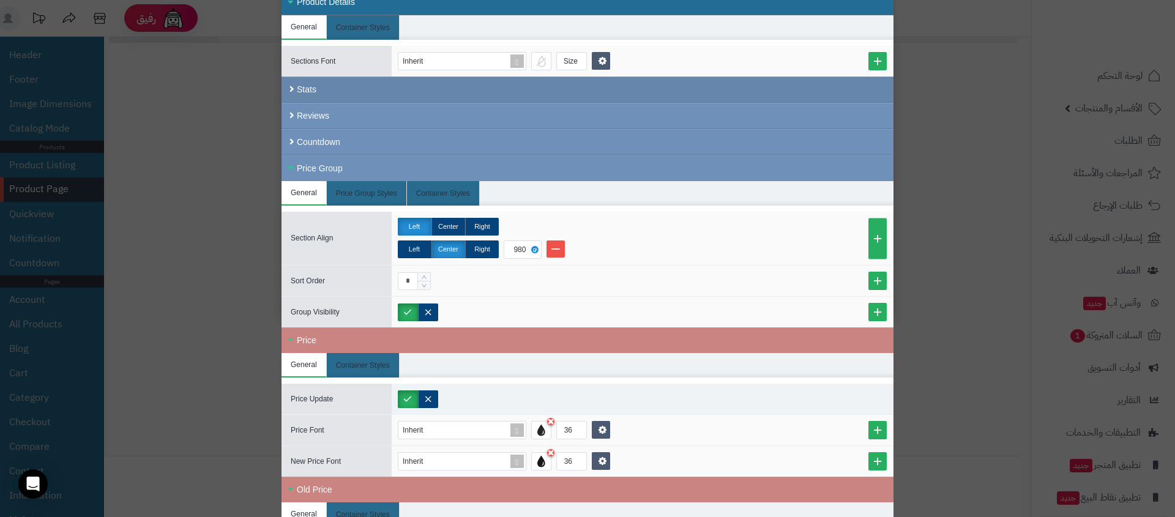
click at [346, 91] on div "Stats" at bounding box center [587, 89] width 612 height 26
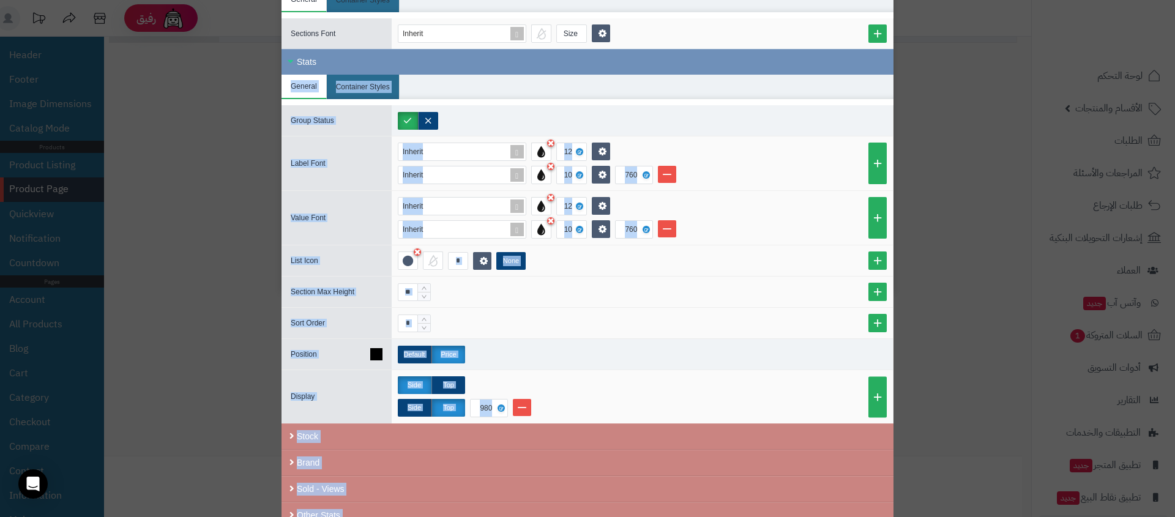
scroll to position [382, 0]
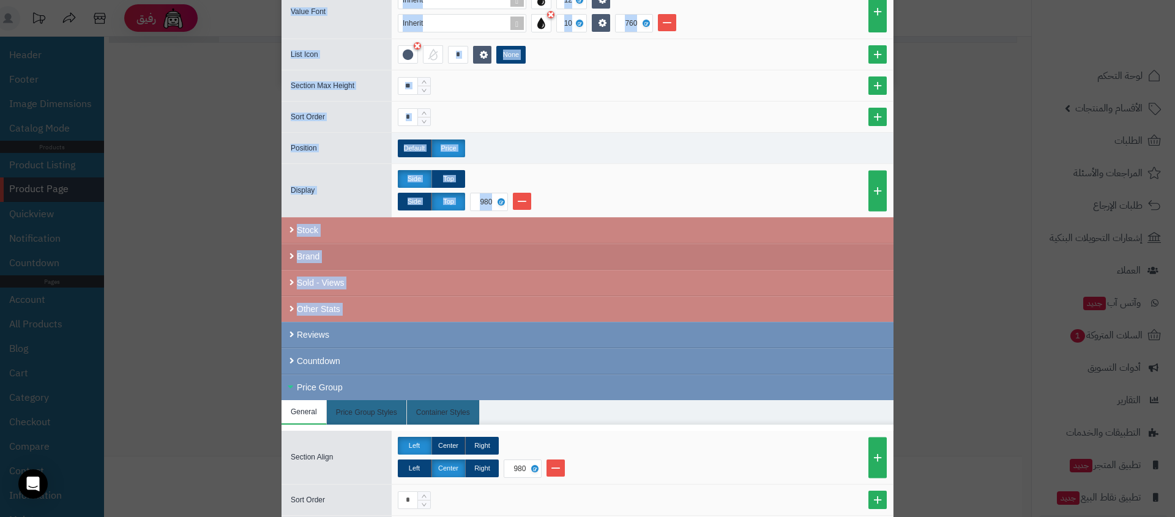
click at [346, 254] on div "Brand" at bounding box center [587, 256] width 612 height 26
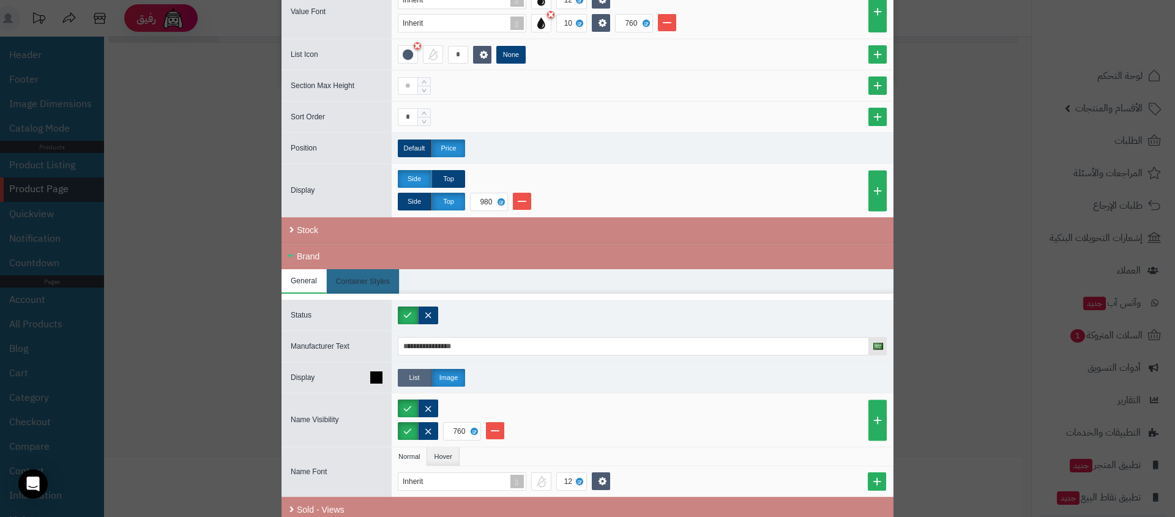
click at [424, 377] on label "List" at bounding box center [415, 378] width 34 height 18
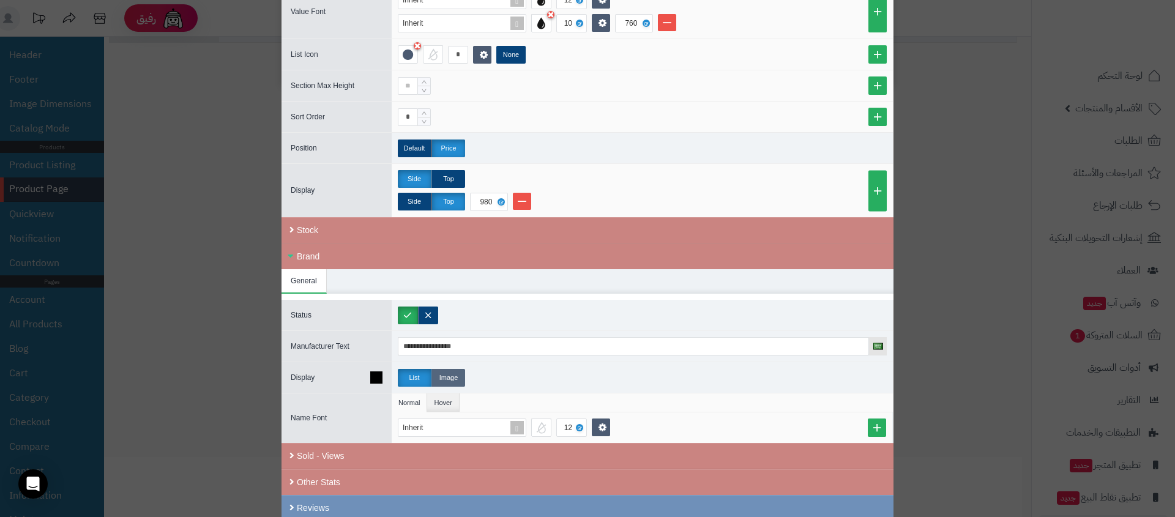
click at [447, 374] on label "Image" at bounding box center [448, 378] width 34 height 18
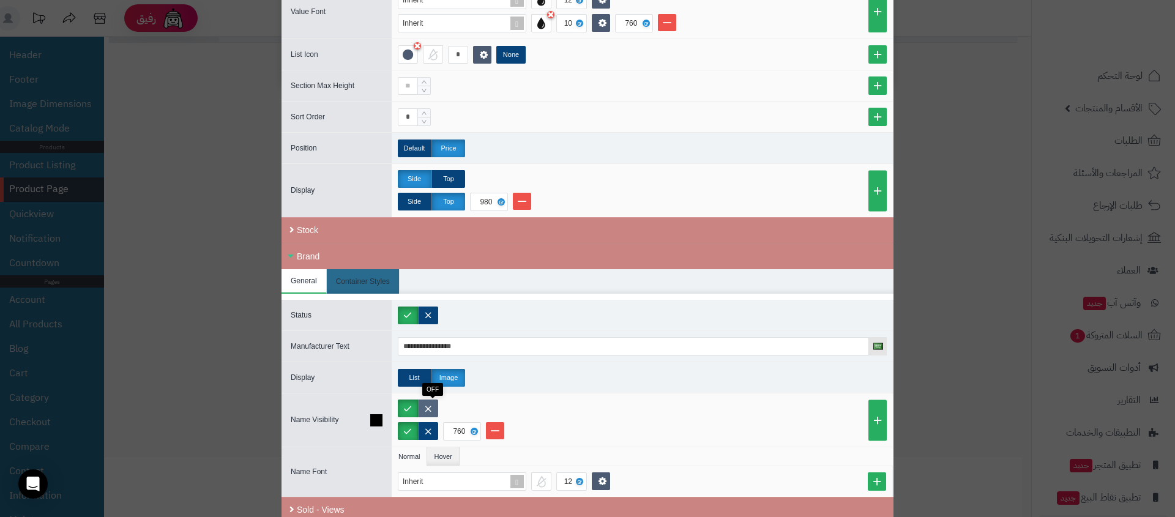
click at [437, 402] on label at bounding box center [428, 408] width 20 height 18
click at [431, 423] on label at bounding box center [428, 431] width 20 height 18
click at [560, 416] on div at bounding box center [642, 408] width 489 height 18
click at [102, 220] on div "**********" at bounding box center [587, 258] width 1175 height 517
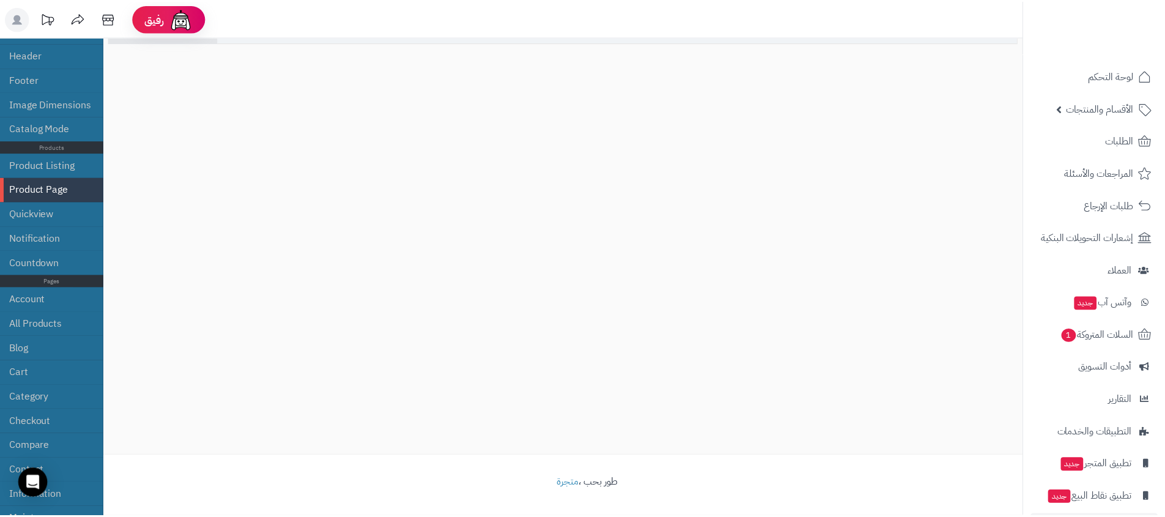
scroll to position [0, 0]
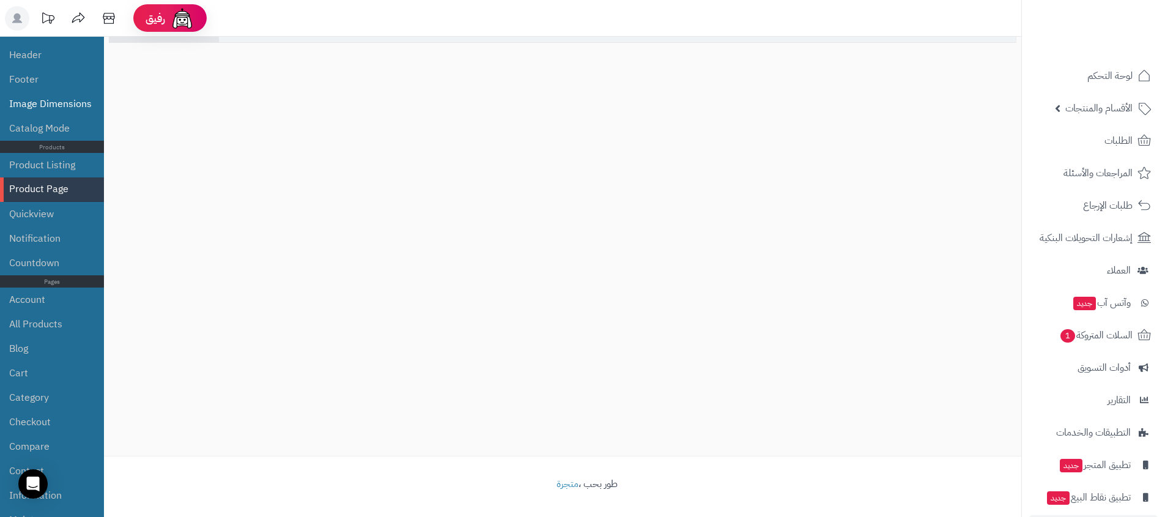
click at [63, 102] on li "Image Dimensions" at bounding box center [52, 104] width 104 height 24
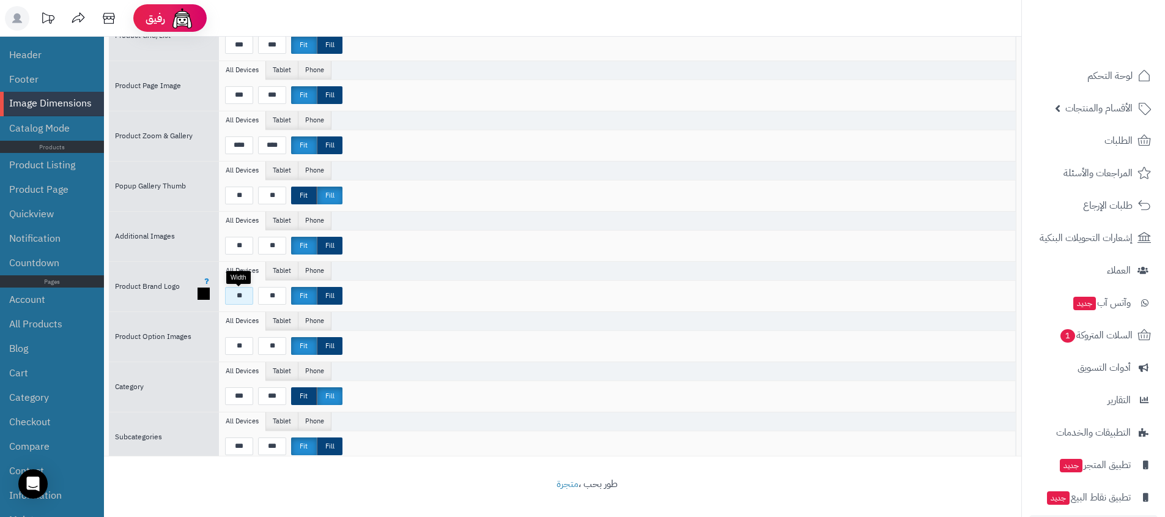
click at [243, 294] on input "**" at bounding box center [239, 296] width 28 height 18
click at [269, 299] on input "**" at bounding box center [272, 296] width 28 height 18
type input "*"
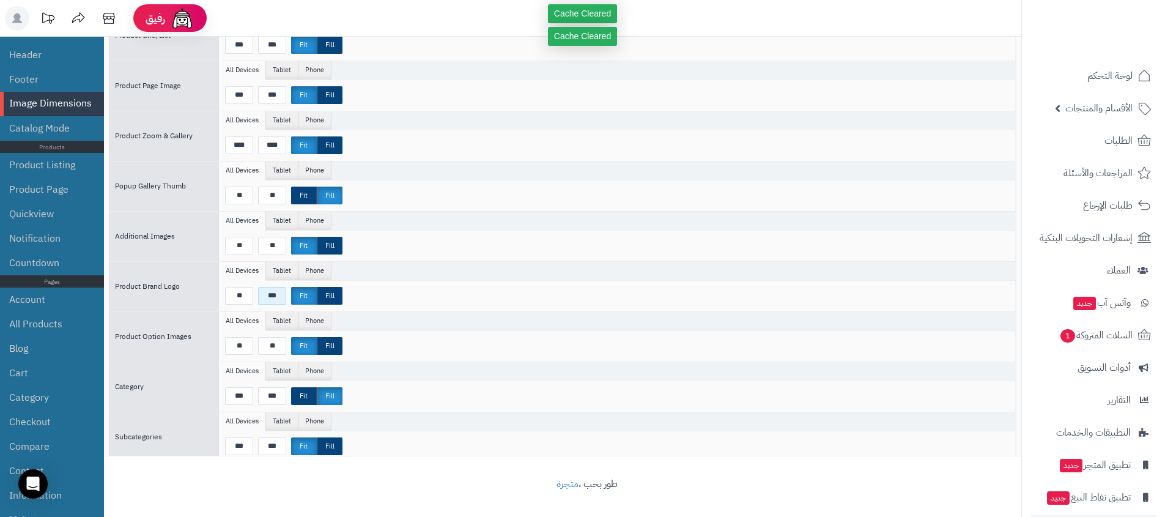
type input "***"
click at [41, 182] on li "Product Page" at bounding box center [52, 189] width 104 height 24
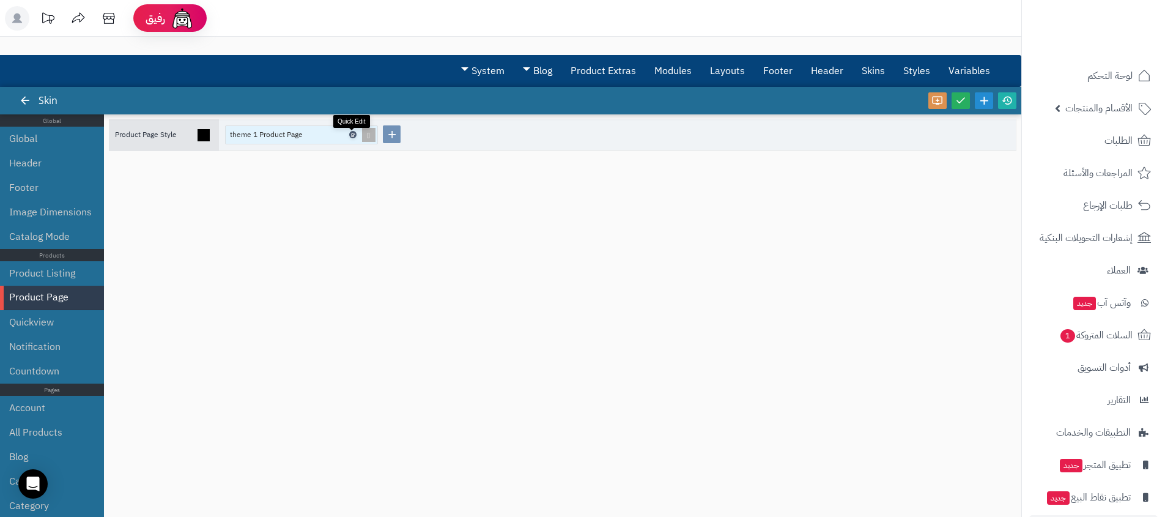
click at [353, 134] on icon at bounding box center [353, 135] width 4 height 6
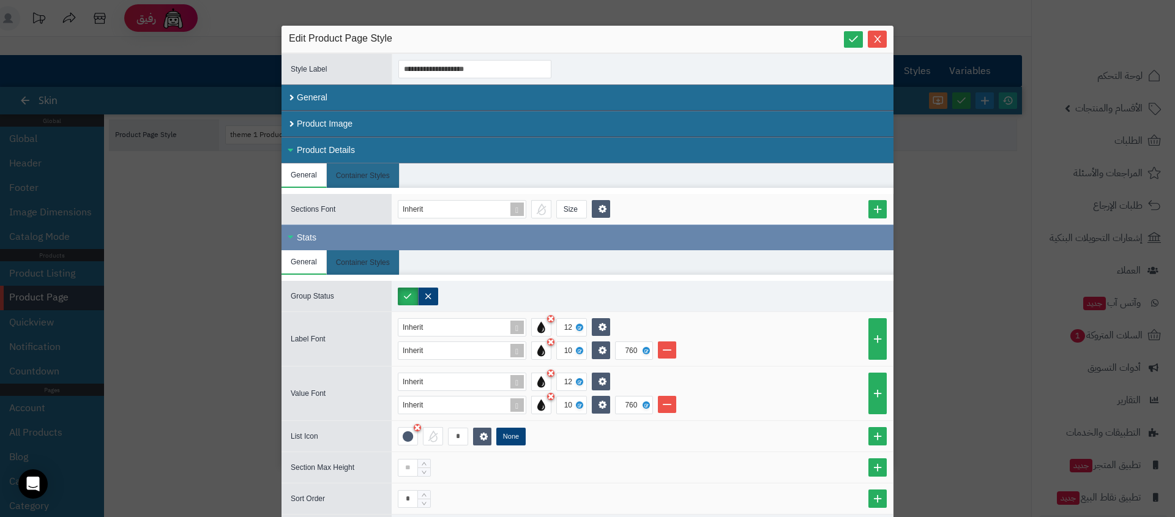
click at [336, 242] on div "Stats" at bounding box center [587, 238] width 612 height 26
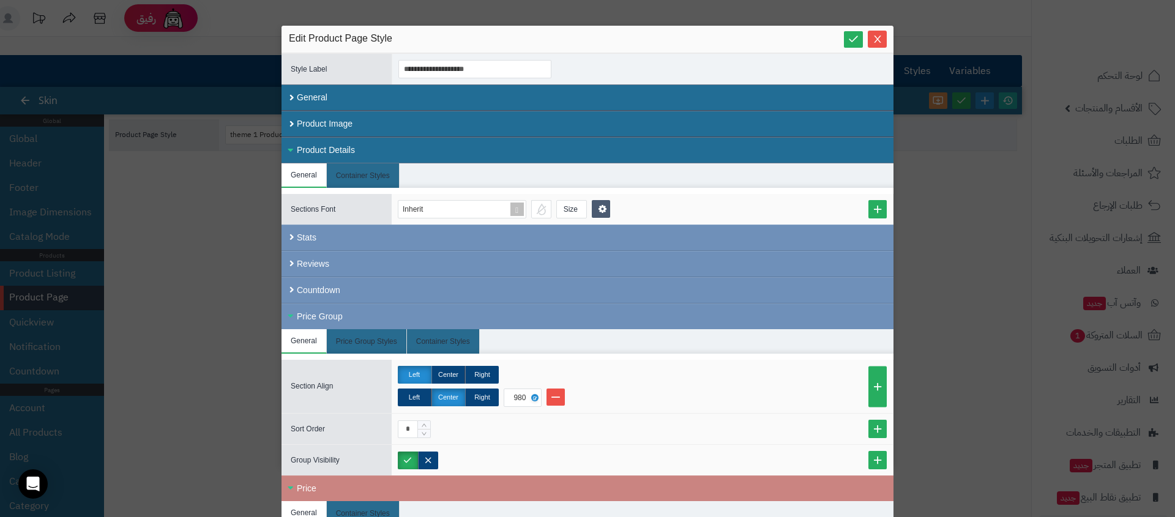
click at [352, 147] on div "Product Details" at bounding box center [587, 150] width 612 height 26
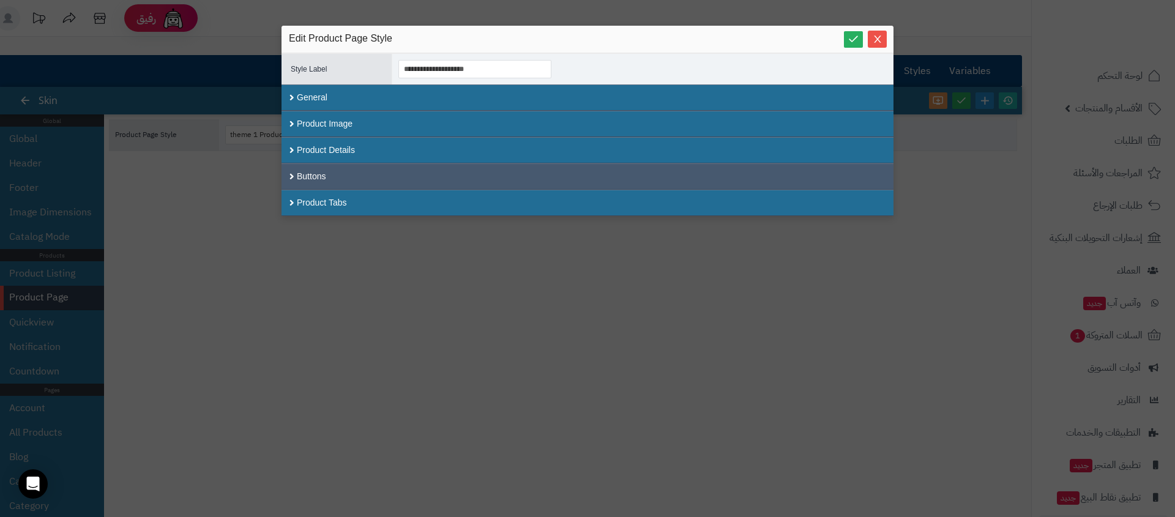
click at [344, 172] on div "Buttons" at bounding box center [587, 176] width 612 height 26
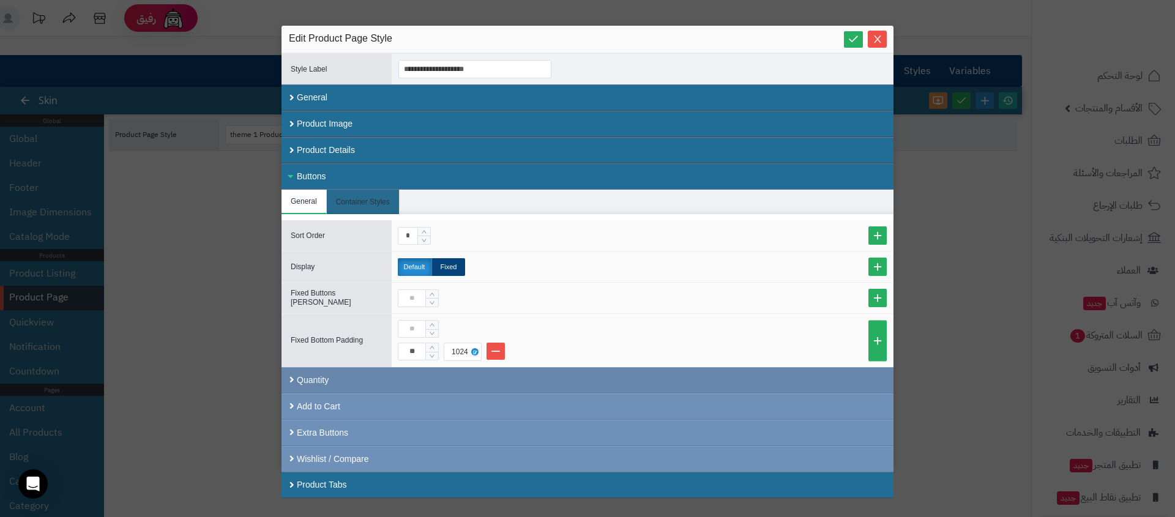
click at [366, 380] on div "Quantity" at bounding box center [587, 380] width 612 height 26
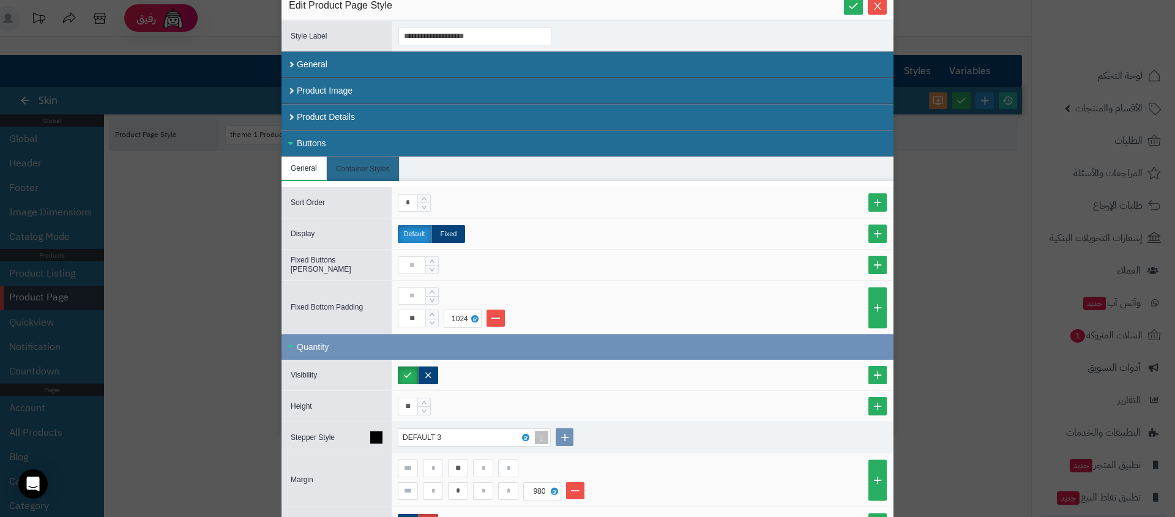
scroll to position [54, 0]
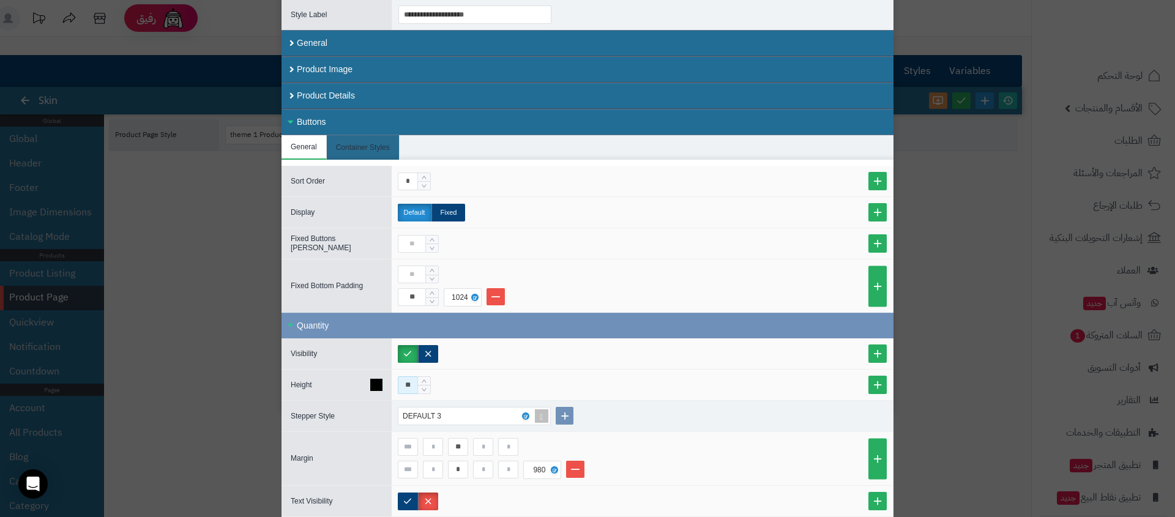
click at [410, 385] on input "**" at bounding box center [408, 385] width 20 height 18
type input "**"
click at [456, 384] on div "**" at bounding box center [642, 385] width 489 height 18
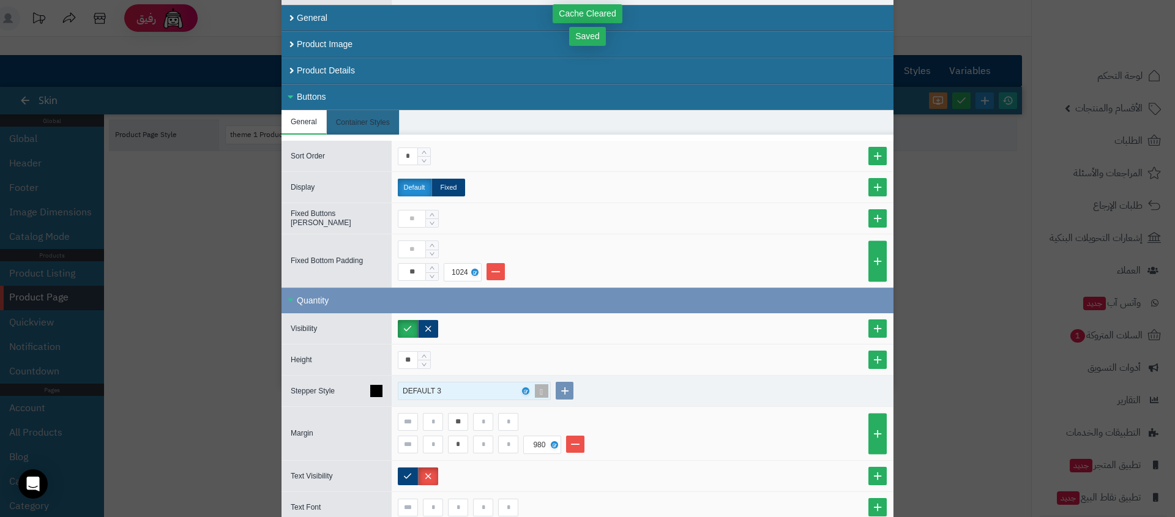
scroll to position [81, 0]
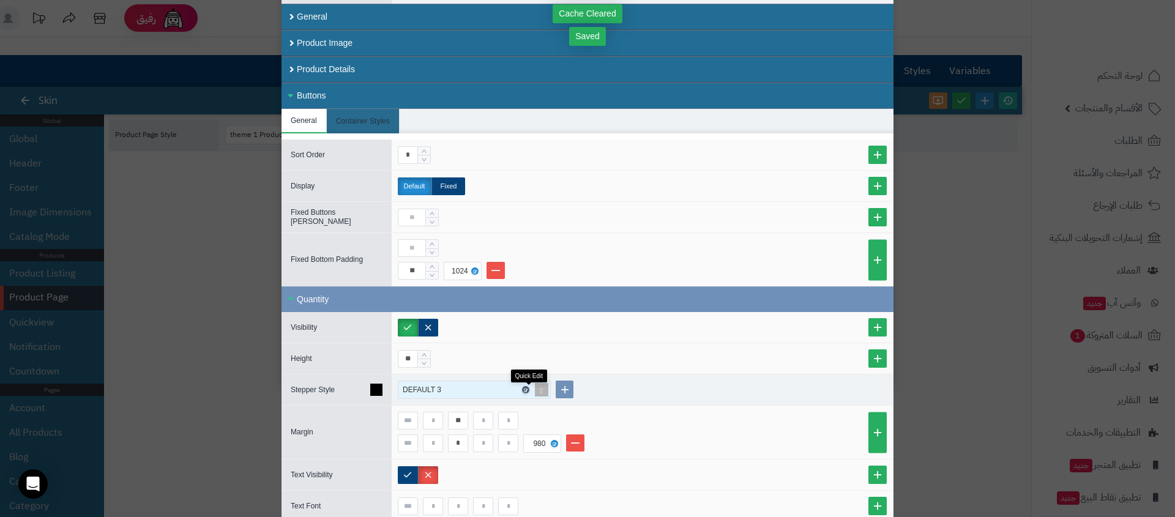
click at [527, 390] on icon at bounding box center [525, 390] width 4 height 6
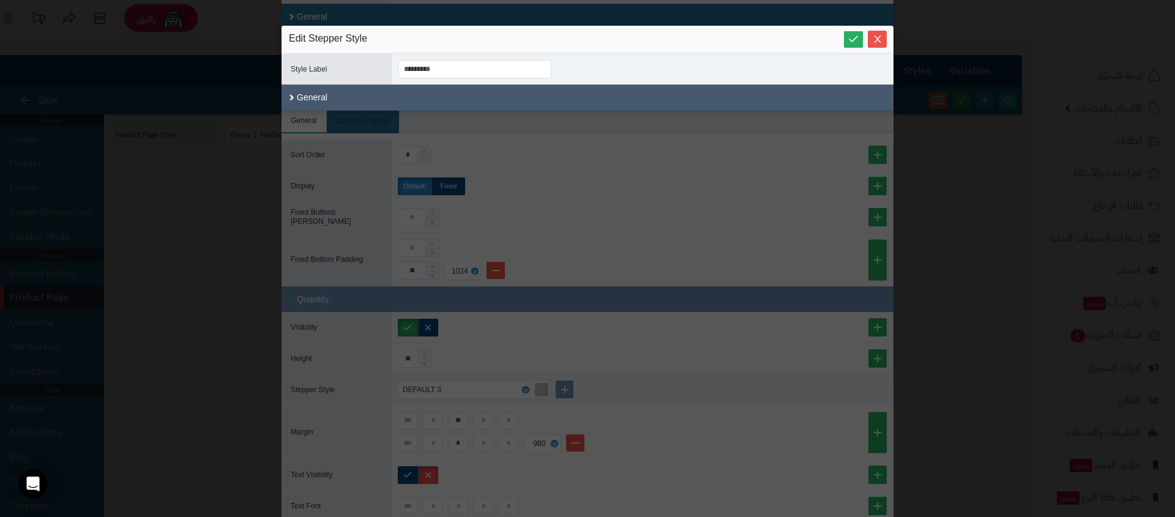
click at [417, 86] on div "General" at bounding box center [587, 97] width 612 height 26
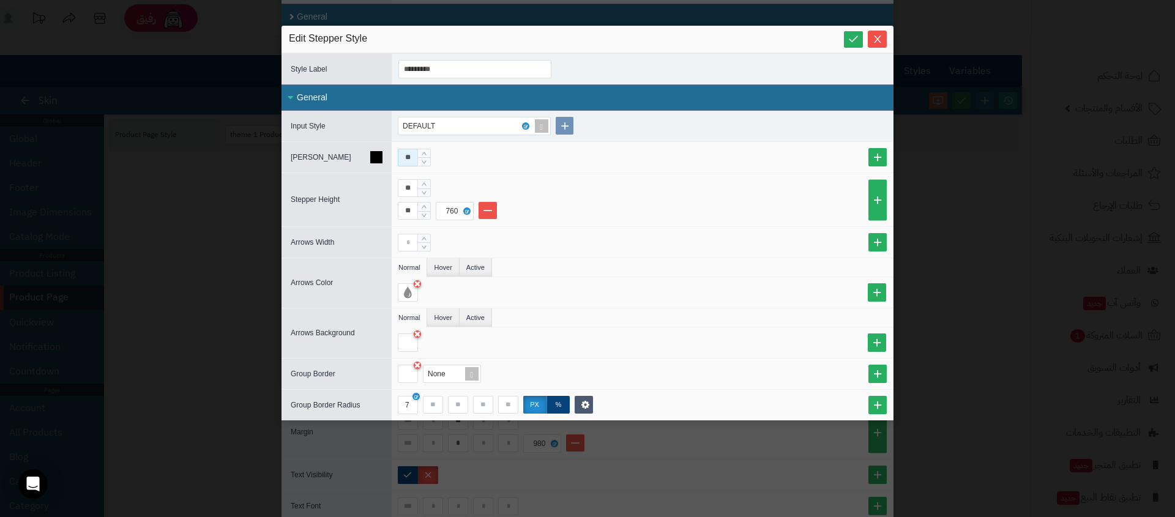
click at [403, 155] on input "**" at bounding box center [408, 158] width 20 height 18
type input "**"
click at [374, 194] on icon at bounding box center [376, 200] width 12 height 12
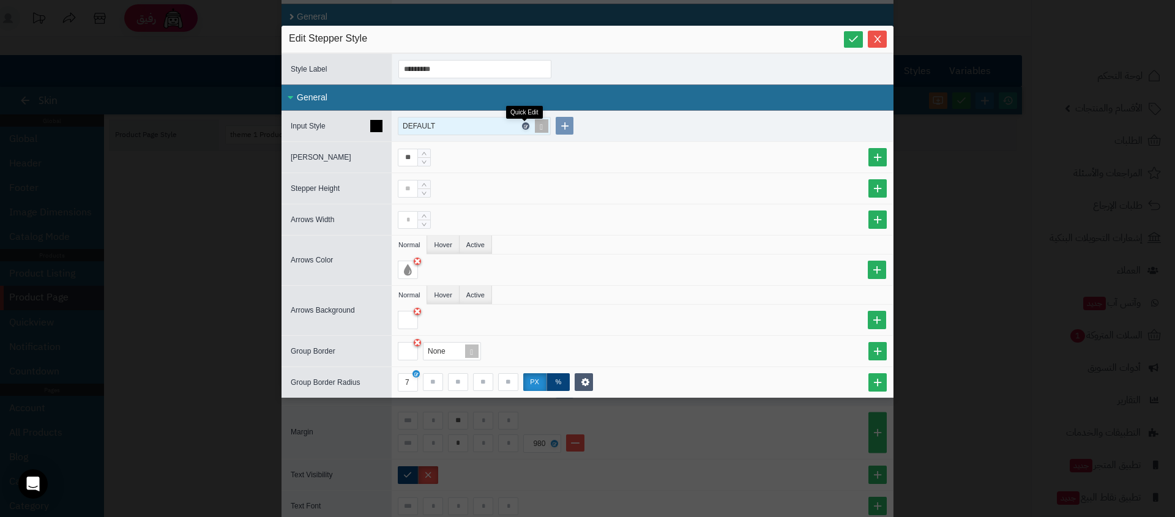
click at [527, 127] on icon at bounding box center [525, 127] width 4 height 6
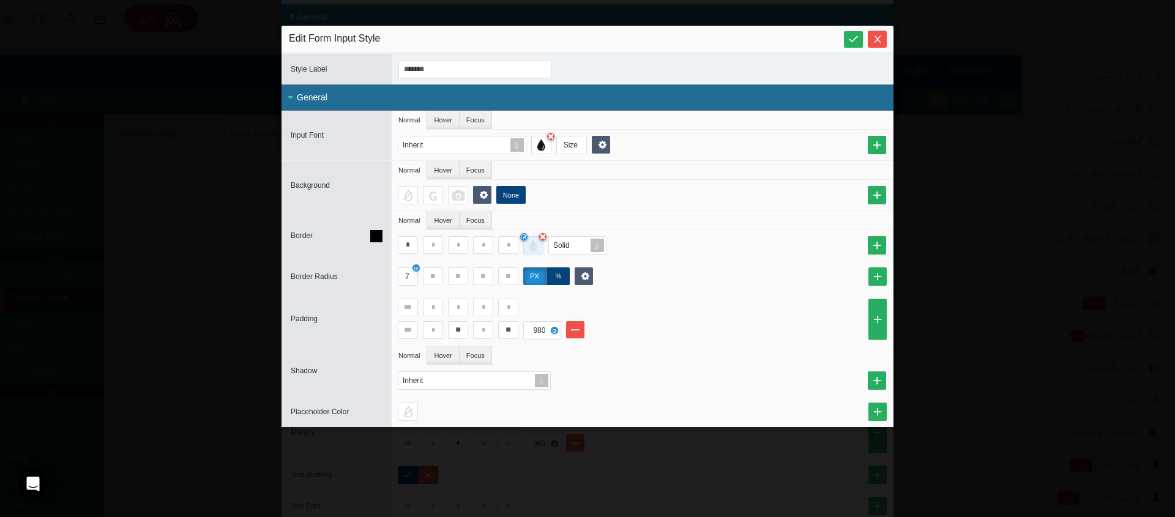
click at [533, 250] on div at bounding box center [533, 245] width 20 height 18
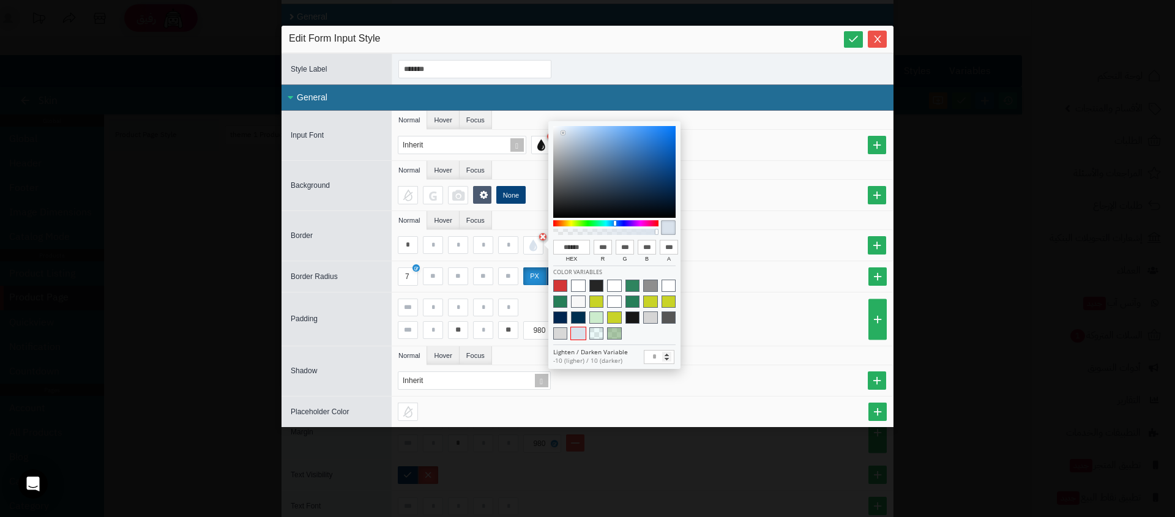
type input "******"
type input "**"
type input "***"
type input "******"
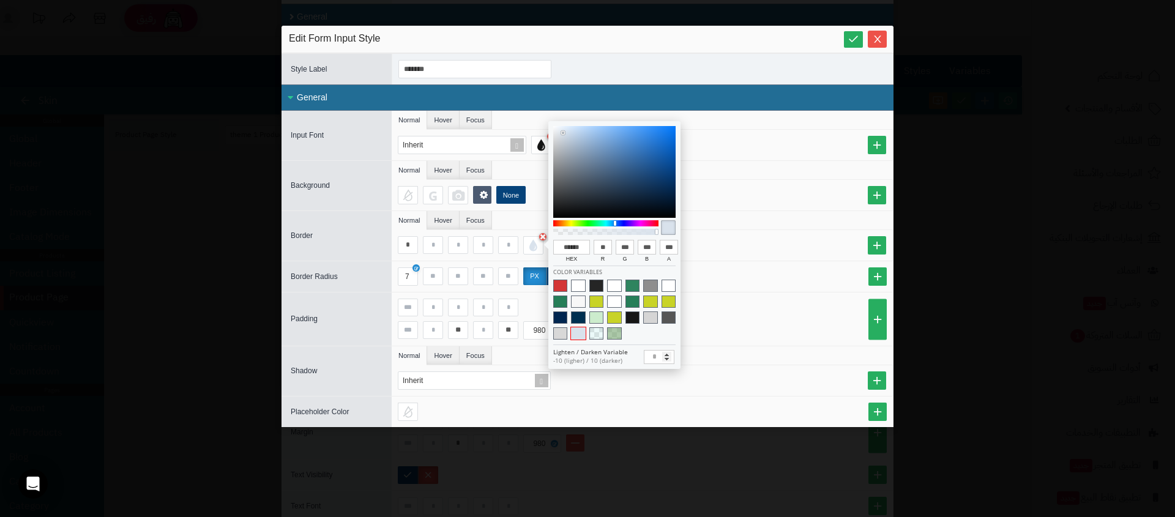
type input "***"
type input "******"
type input "**"
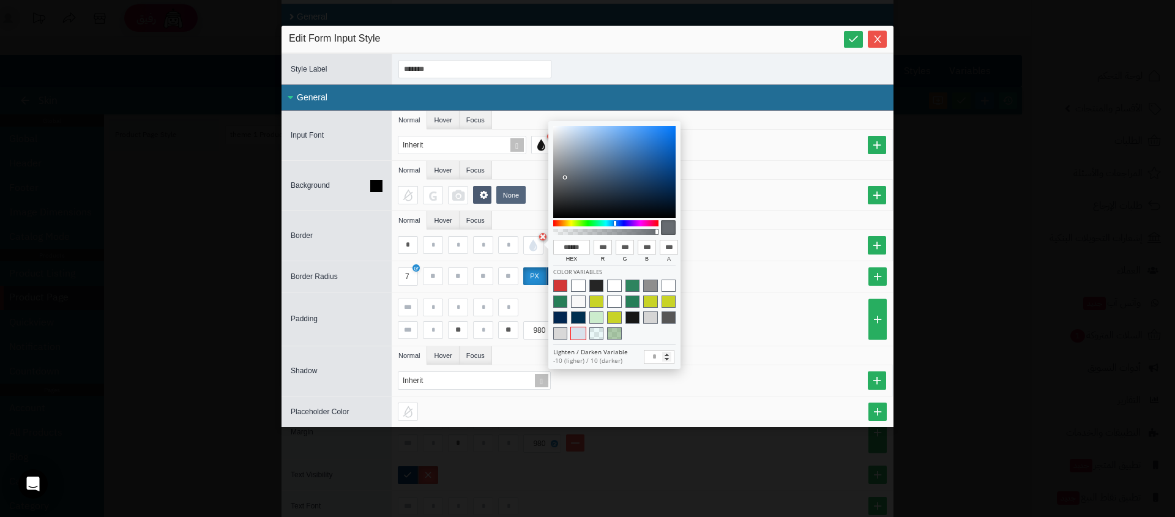
type input "**"
type input "******"
type input "**"
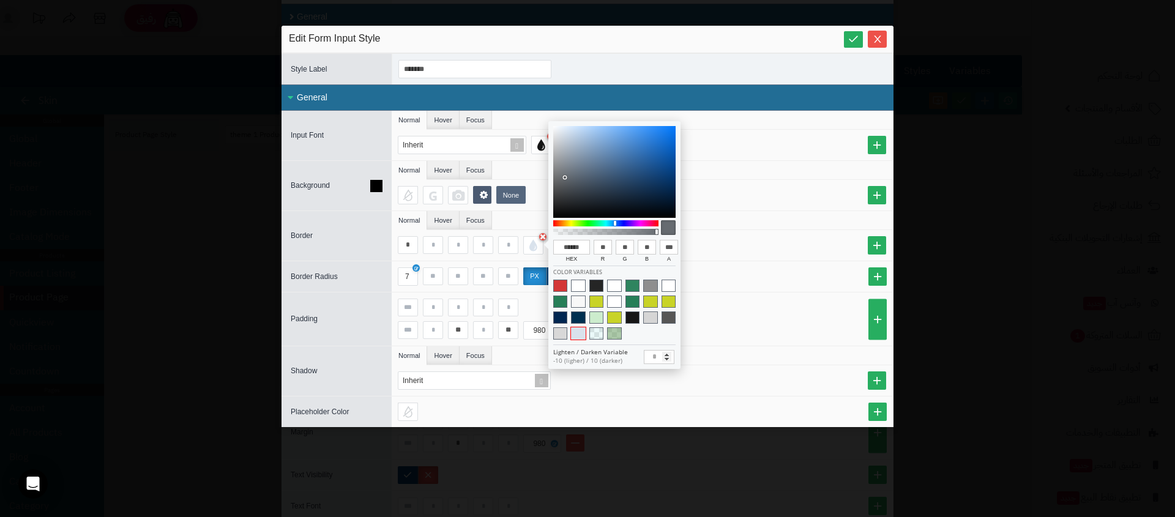
type input "**"
type input "******"
type input "**"
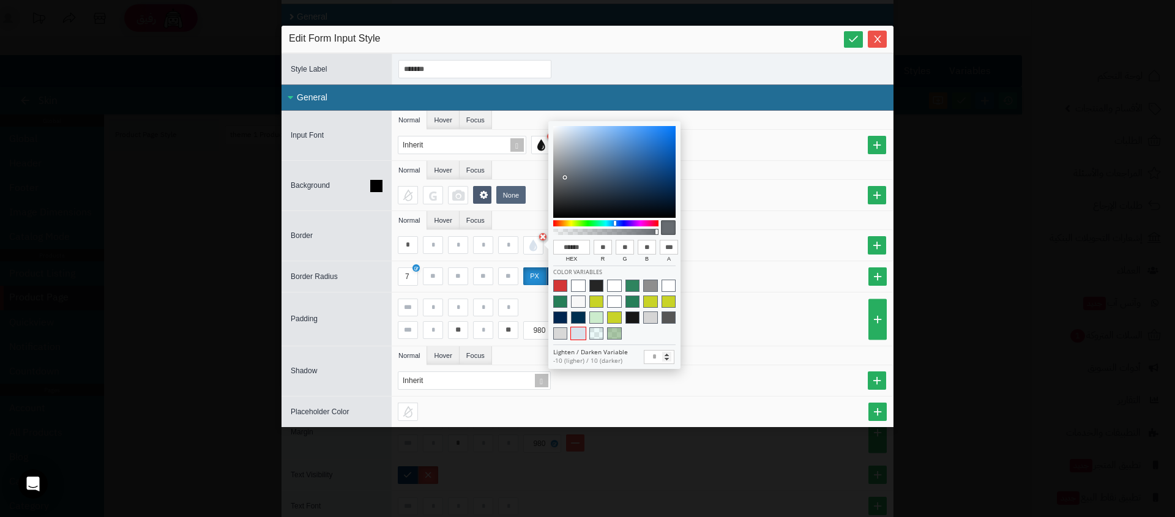
type input "******"
type input "**"
drag, startPoint x: 550, startPoint y: 180, endPoint x: 519, endPoint y: 190, distance: 32.7
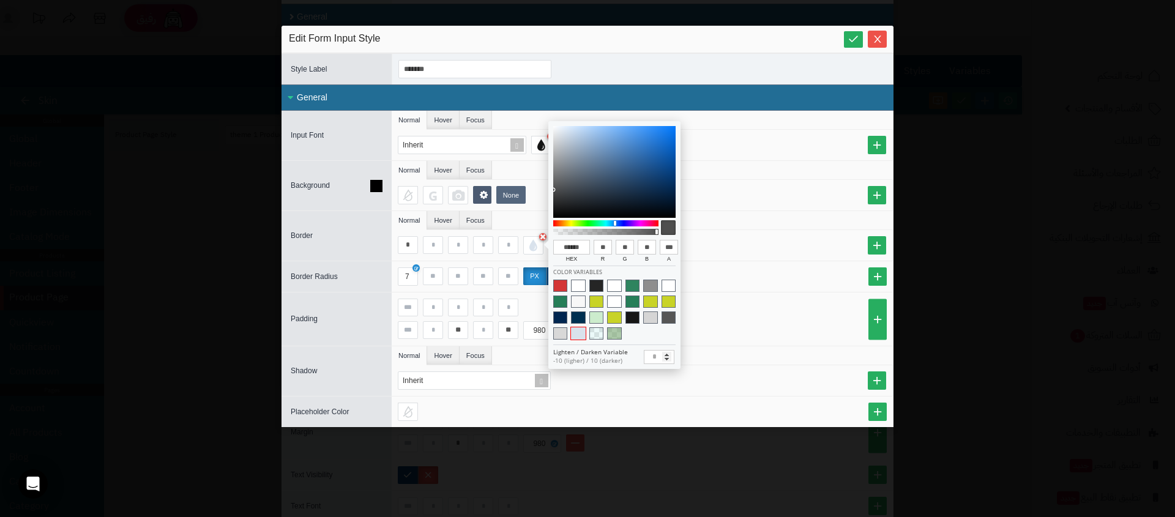
click at [519, 190] on body "رفيق ! الطلبات معالجة مكتمل إرجاع المنتجات العملاء المتواجدون الان 6 عملاء منتظ…" at bounding box center [587, 258] width 1175 height 517
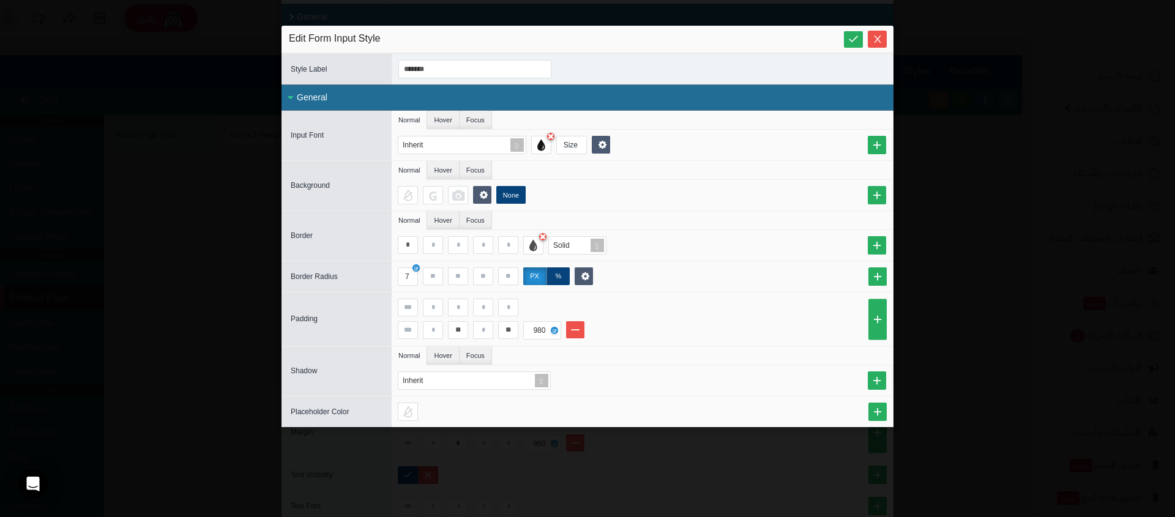
click at [71, 225] on div "sentinelStart Edit Form Input Style Style ID ******* Style Label ******* Close …" at bounding box center [587, 258] width 1175 height 517
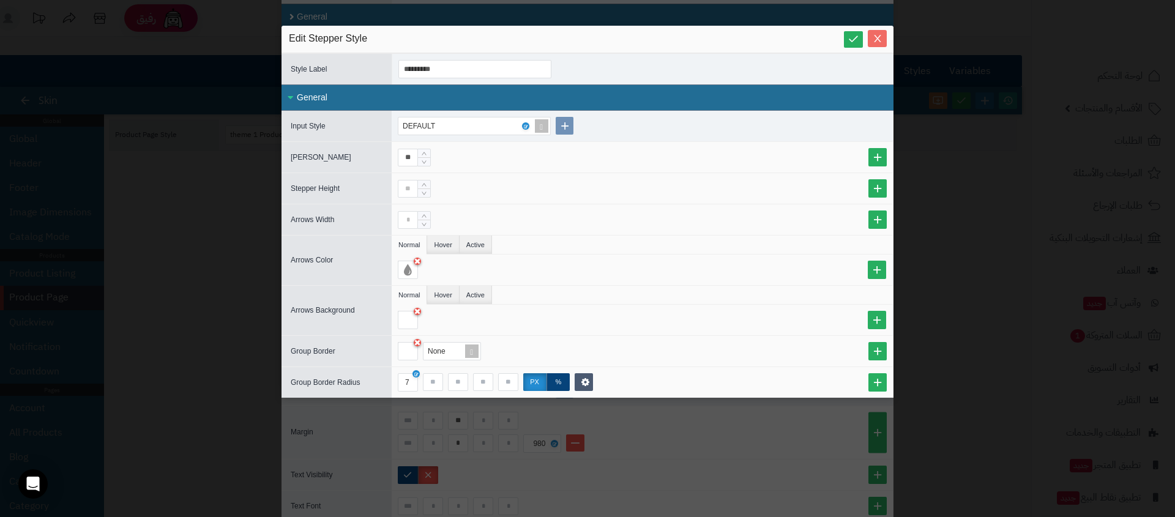
click at [882, 40] on icon "Close" at bounding box center [877, 39] width 10 height 10
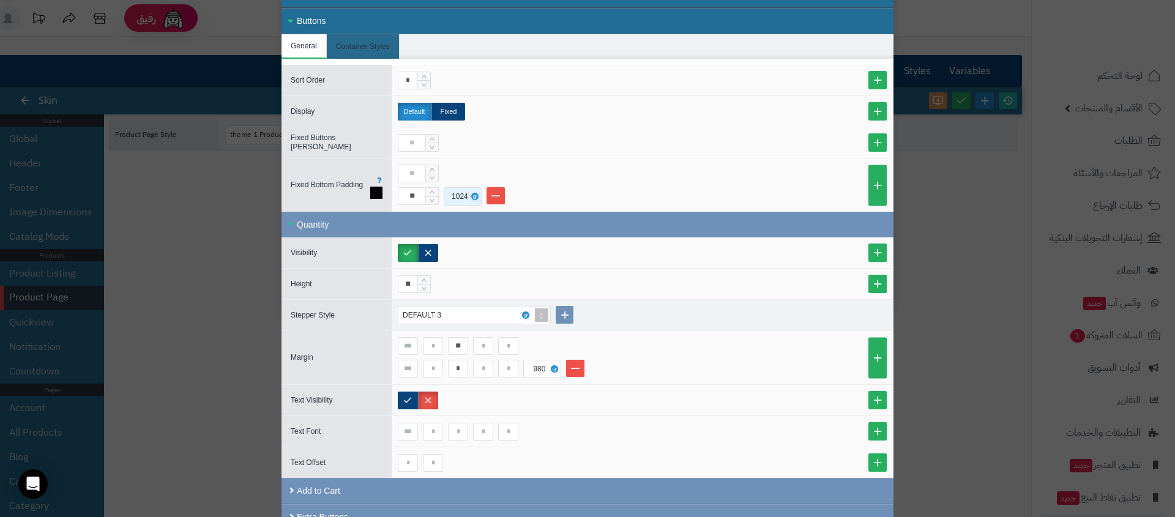
scroll to position [220, 0]
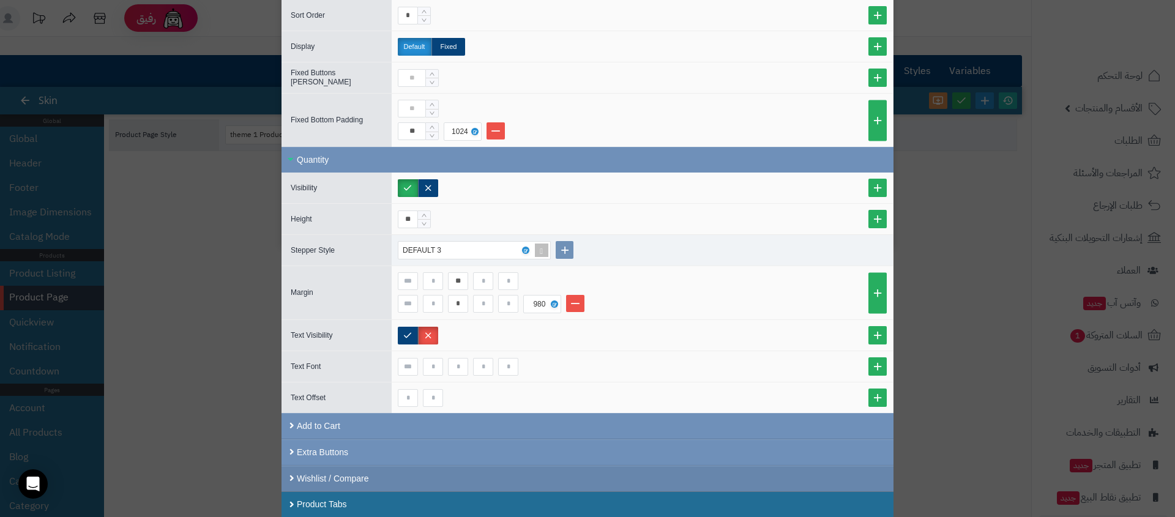
click at [349, 478] on div "Wishlist / Compare" at bounding box center [587, 479] width 612 height 26
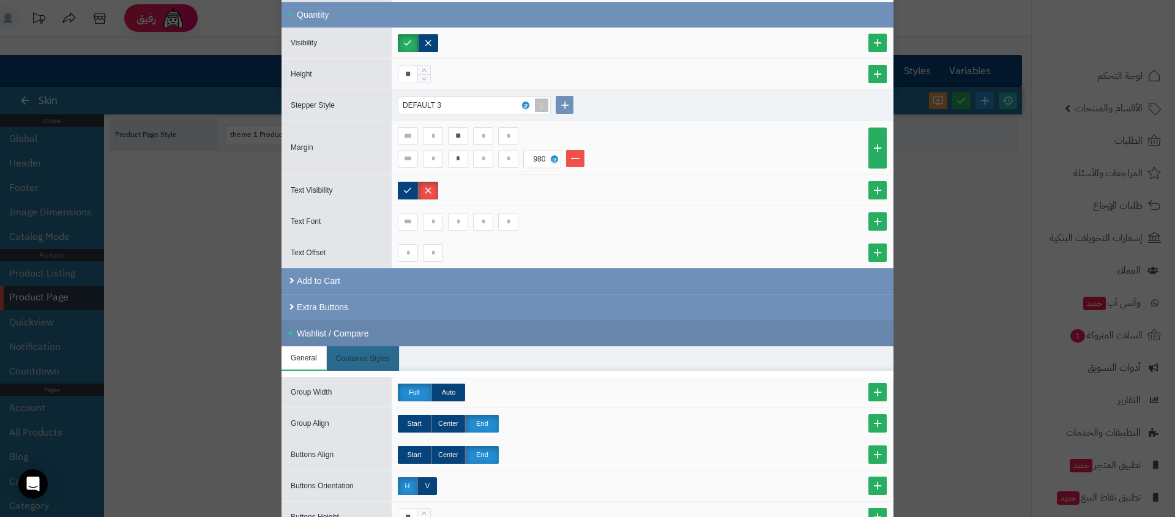
scroll to position [458, 0]
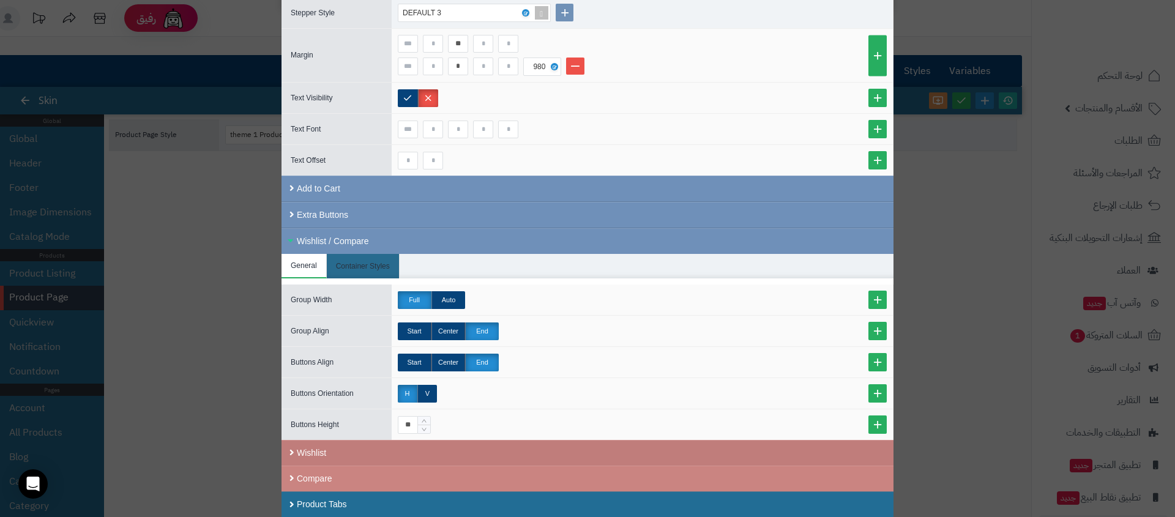
click at [317, 447] on div "Wishlist" at bounding box center [587, 453] width 612 height 26
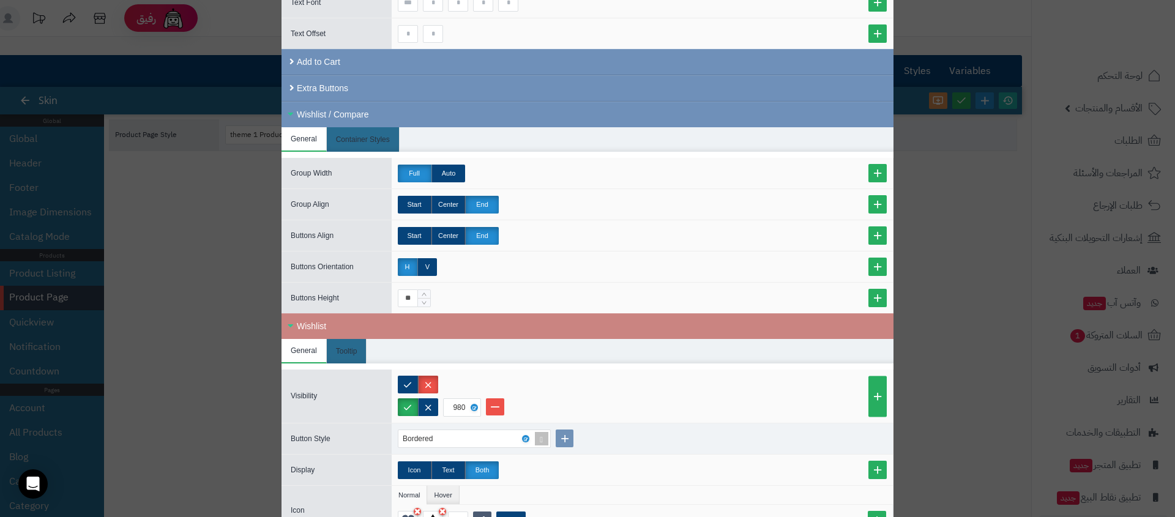
scroll to position [757, 0]
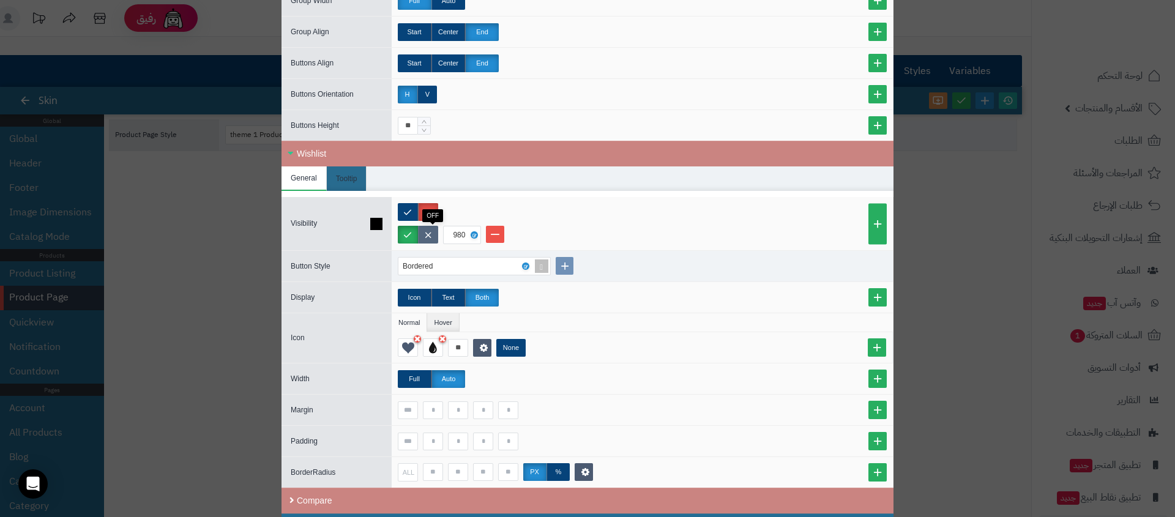
click at [438, 232] on label at bounding box center [428, 235] width 20 height 18
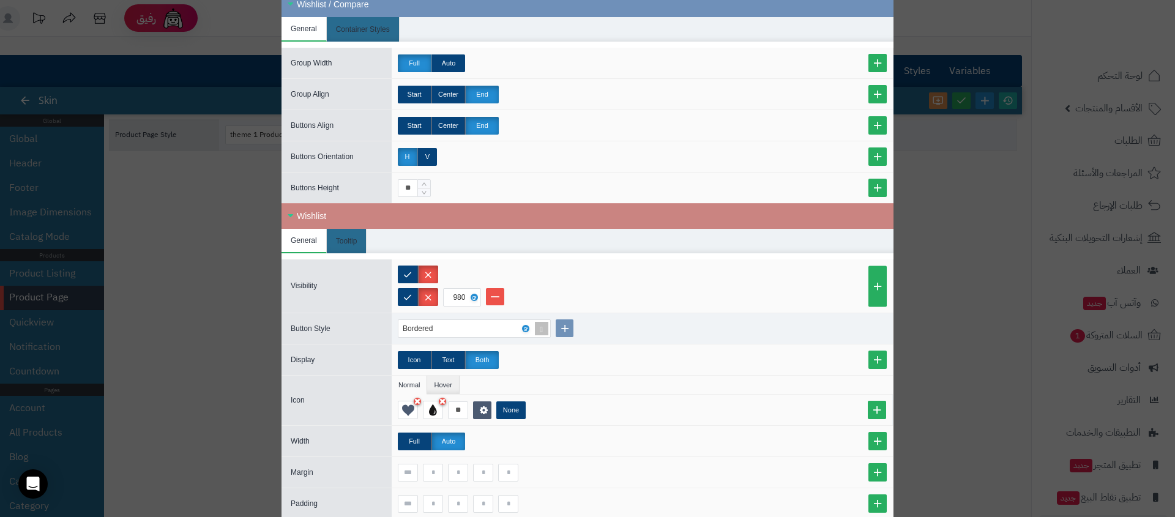
scroll to position [779, 0]
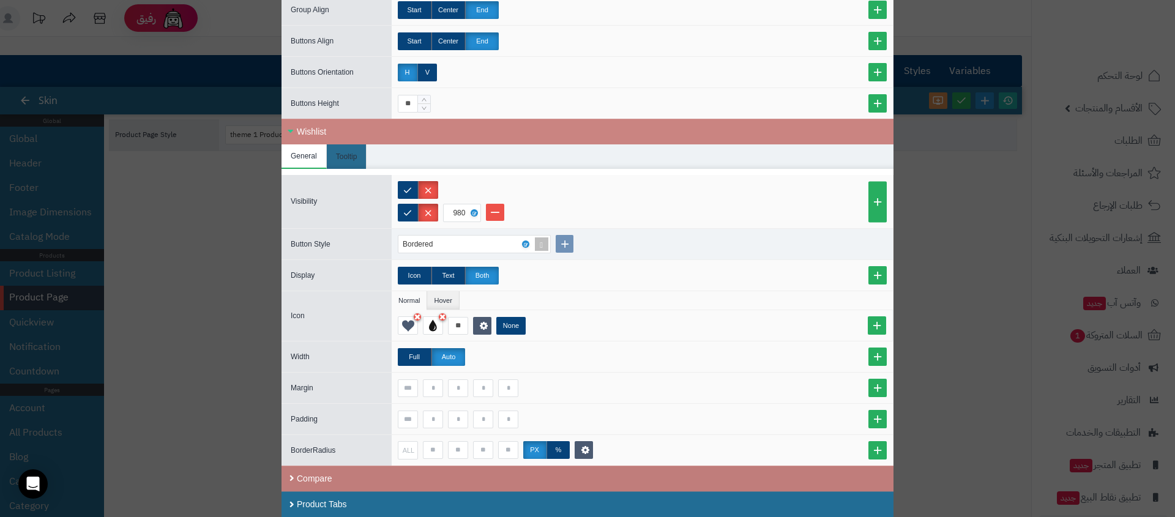
click at [363, 479] on div "Compare" at bounding box center [587, 479] width 612 height 26
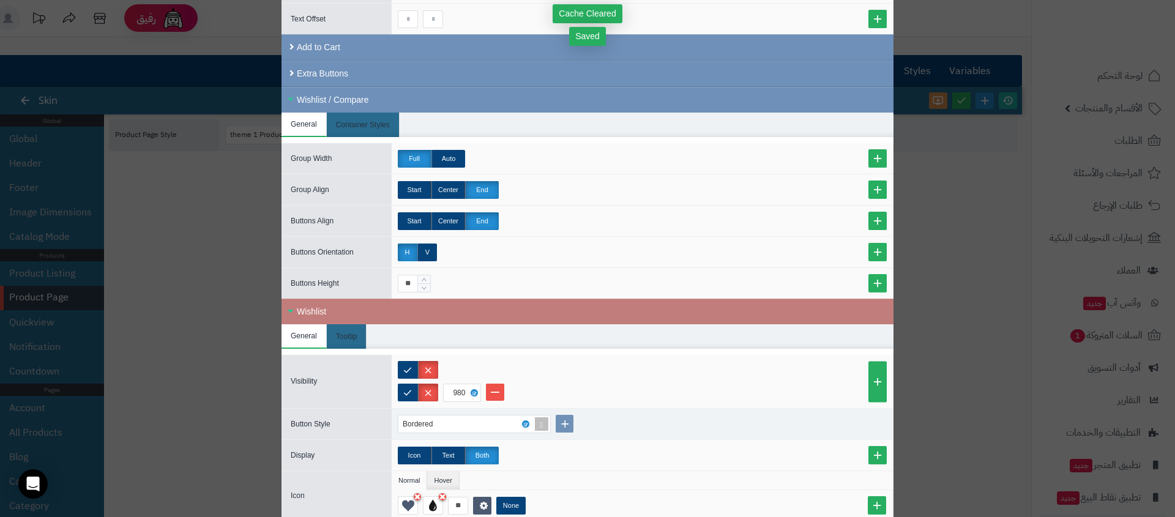
scroll to position [584, 0]
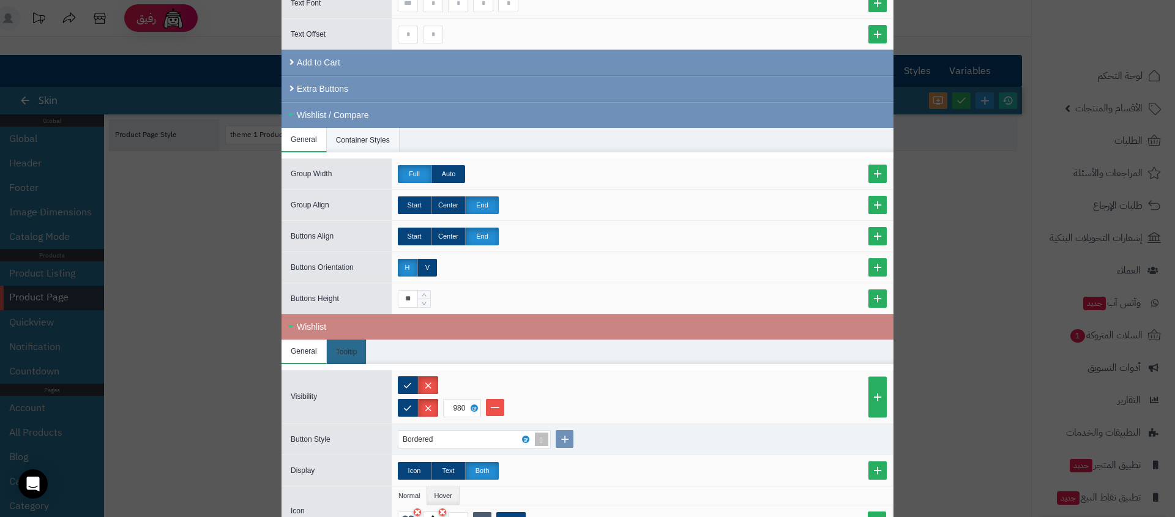
click at [345, 129] on li "Container Styles" at bounding box center [363, 140] width 73 height 24
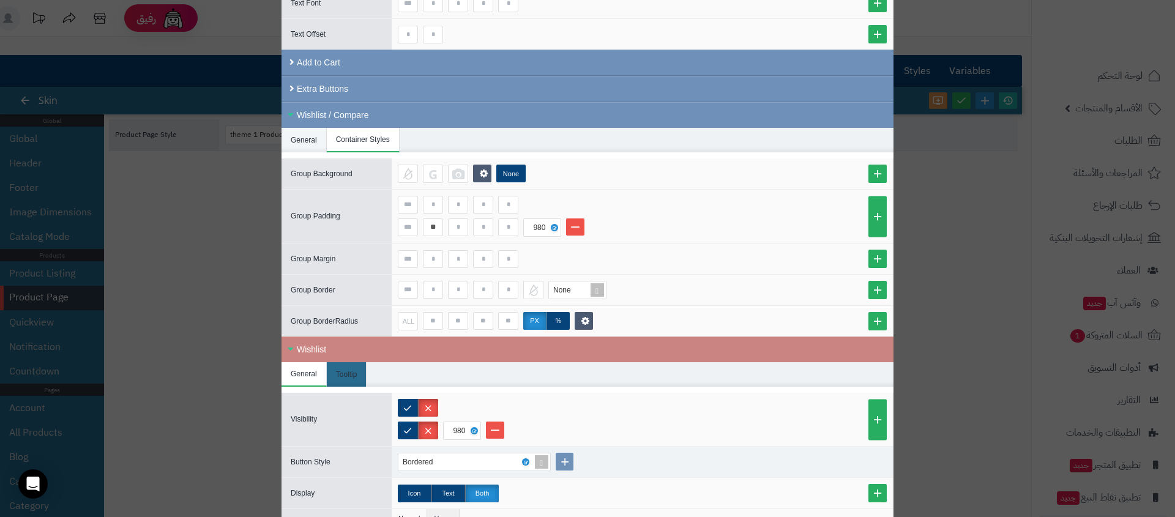
click at [309, 135] on li "General" at bounding box center [303, 140] width 45 height 24
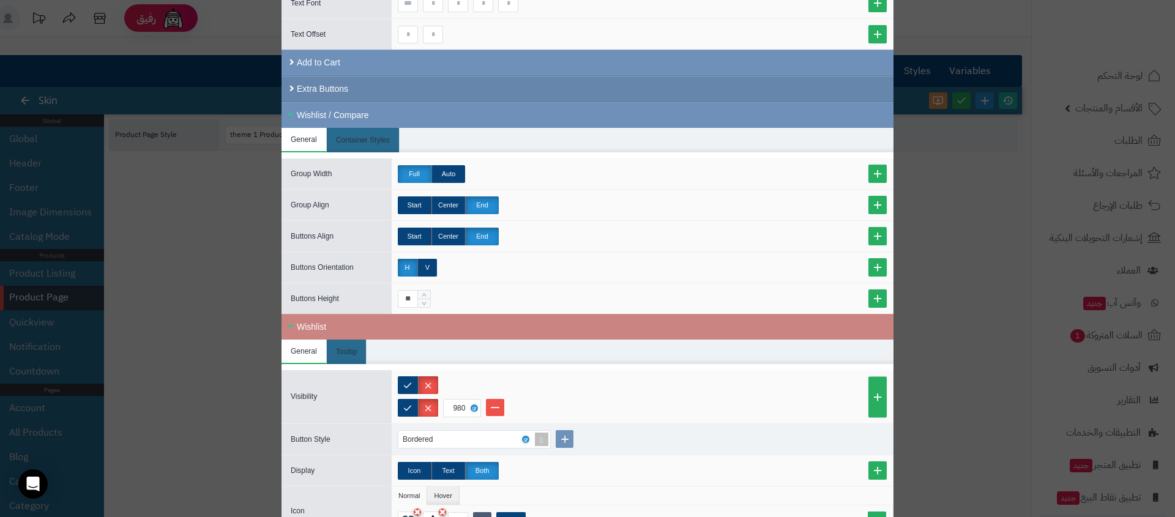
click at [327, 97] on div "Extra Buttons" at bounding box center [587, 89] width 612 height 26
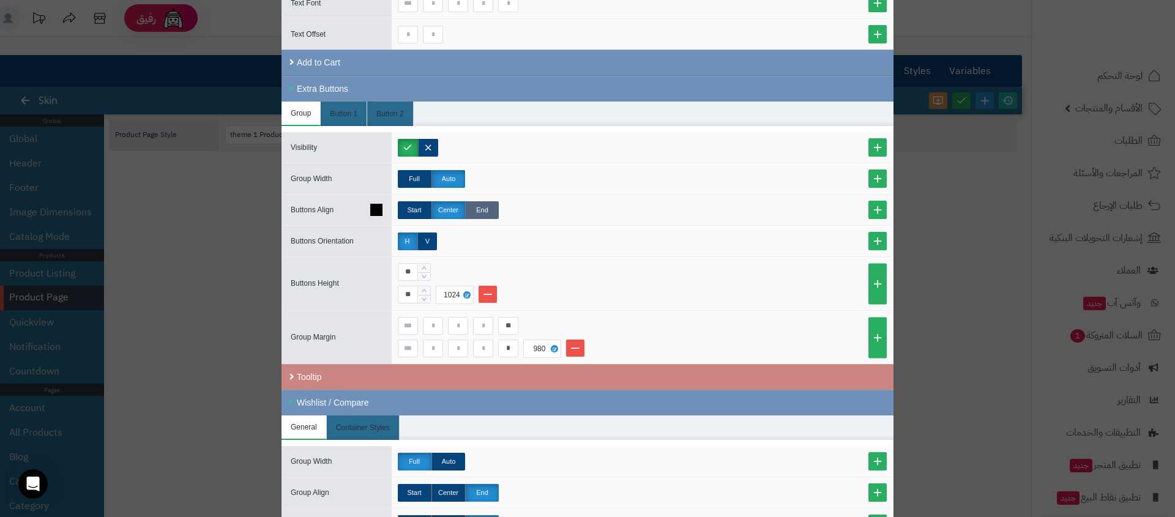
click at [481, 207] on label "End" at bounding box center [482, 210] width 34 height 18
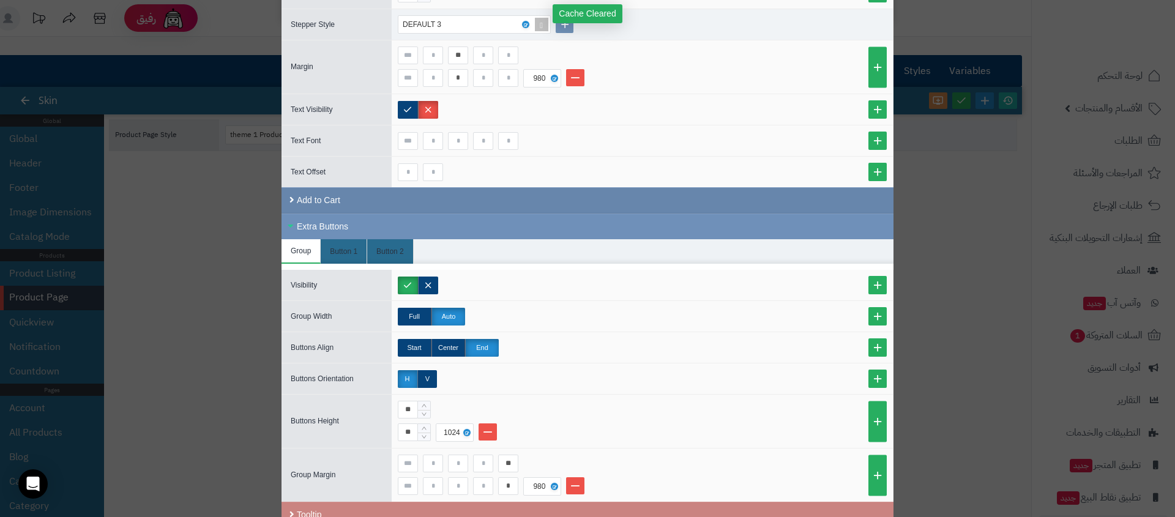
scroll to position [444, 0]
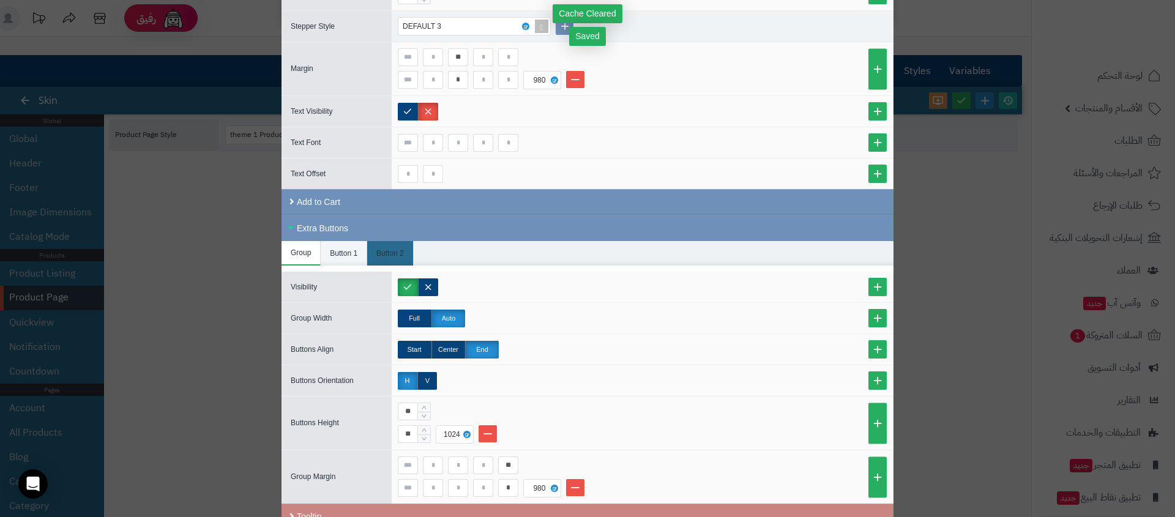
click at [354, 251] on li "Button 1" at bounding box center [344, 253] width 46 height 24
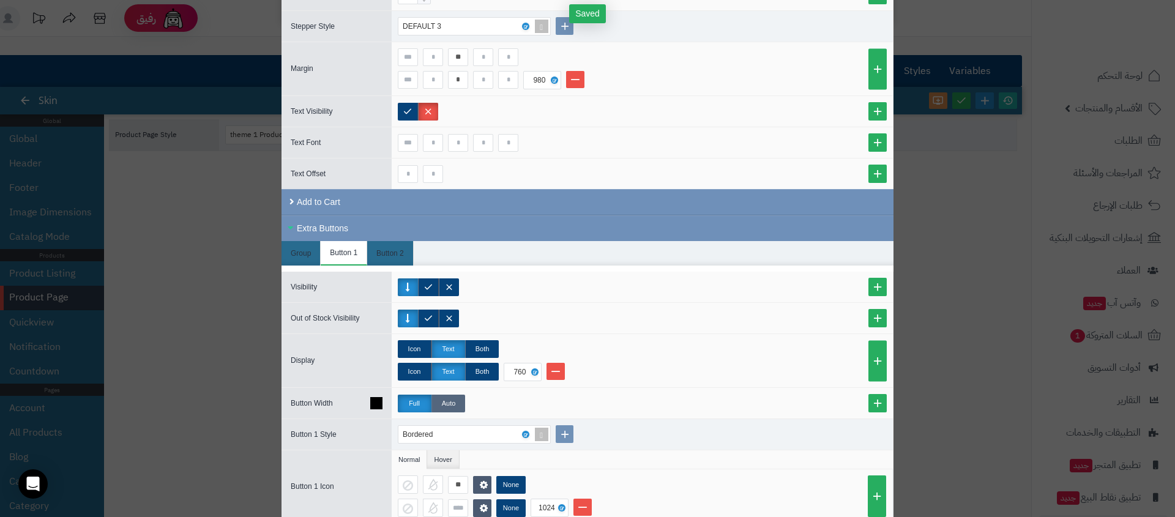
click at [448, 400] on label "Auto" at bounding box center [448, 404] width 34 height 18
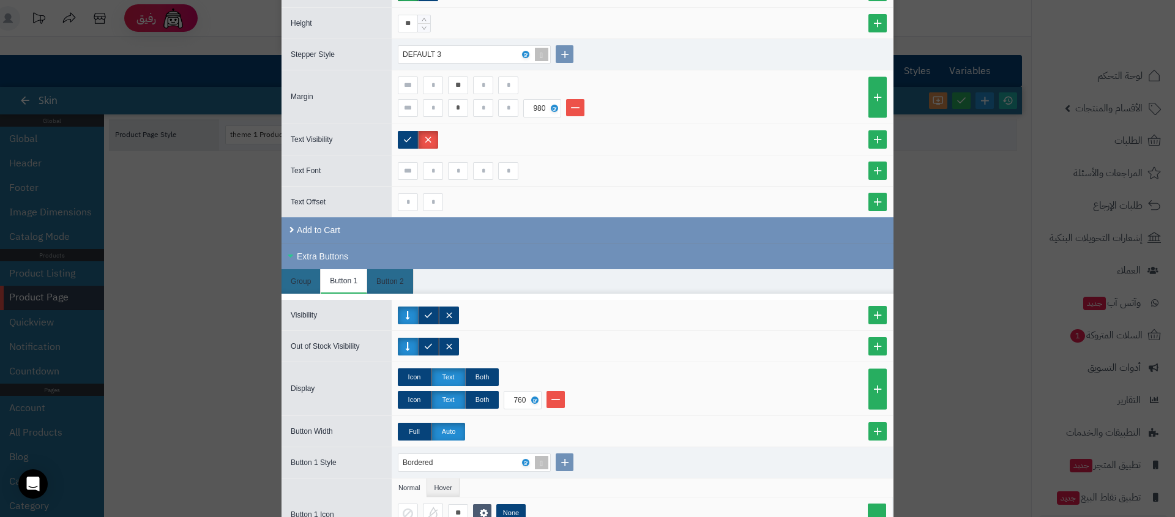
scroll to position [112, 0]
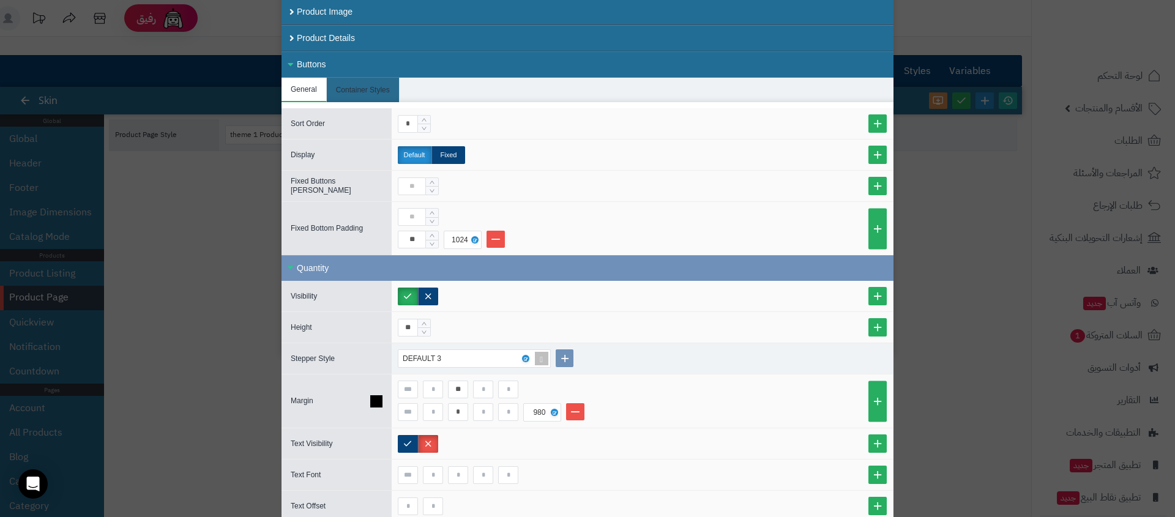
click at [377, 400] on icon at bounding box center [376, 401] width 12 height 12
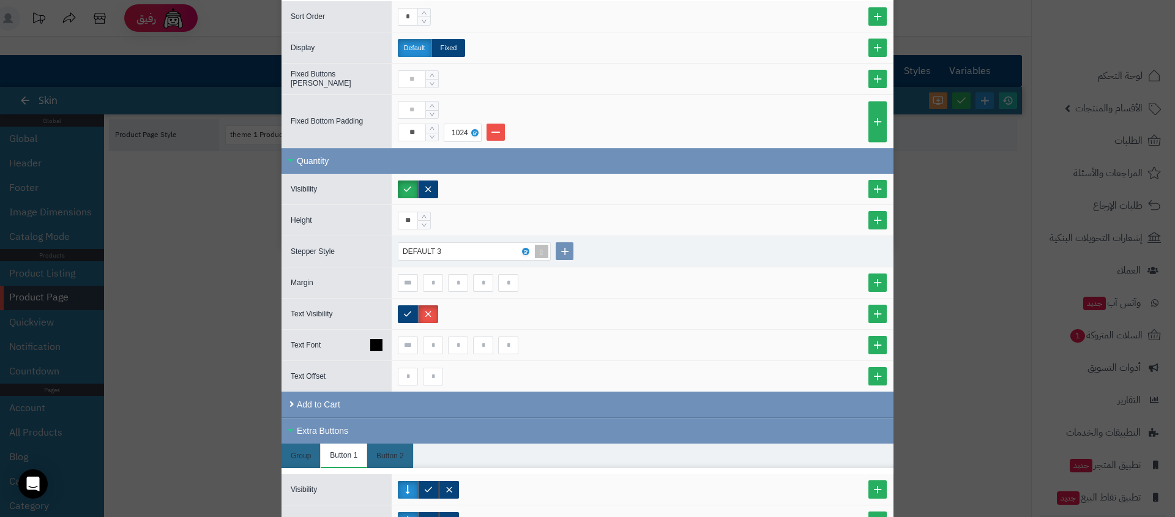
scroll to position [231, 0]
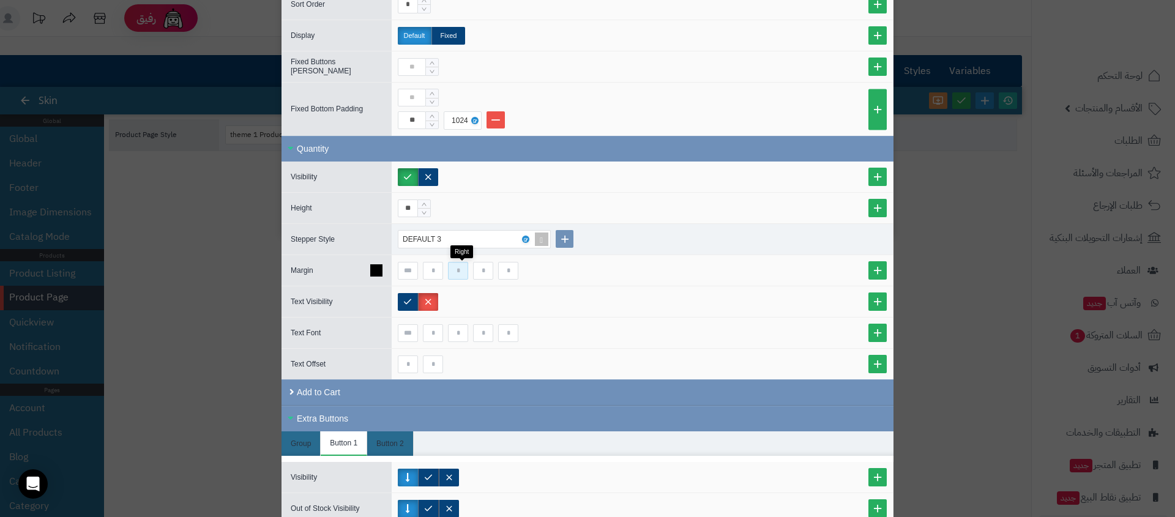
click at [462, 268] on input at bounding box center [458, 271] width 20 height 18
click at [513, 271] on input at bounding box center [508, 271] width 20 height 18
type input "**"
click at [456, 272] on input at bounding box center [458, 271] width 20 height 18
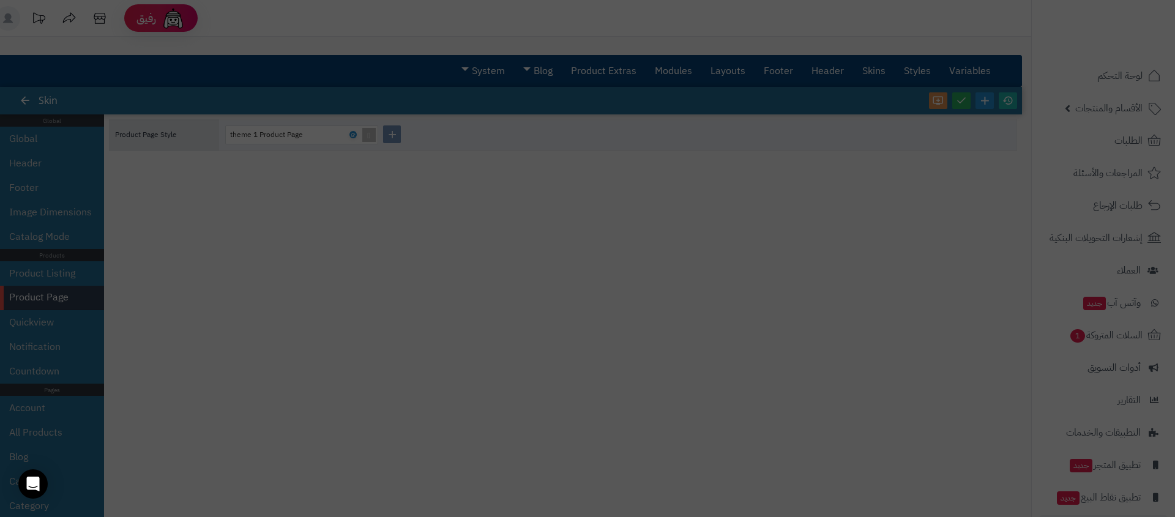
scroll to position [0, 0]
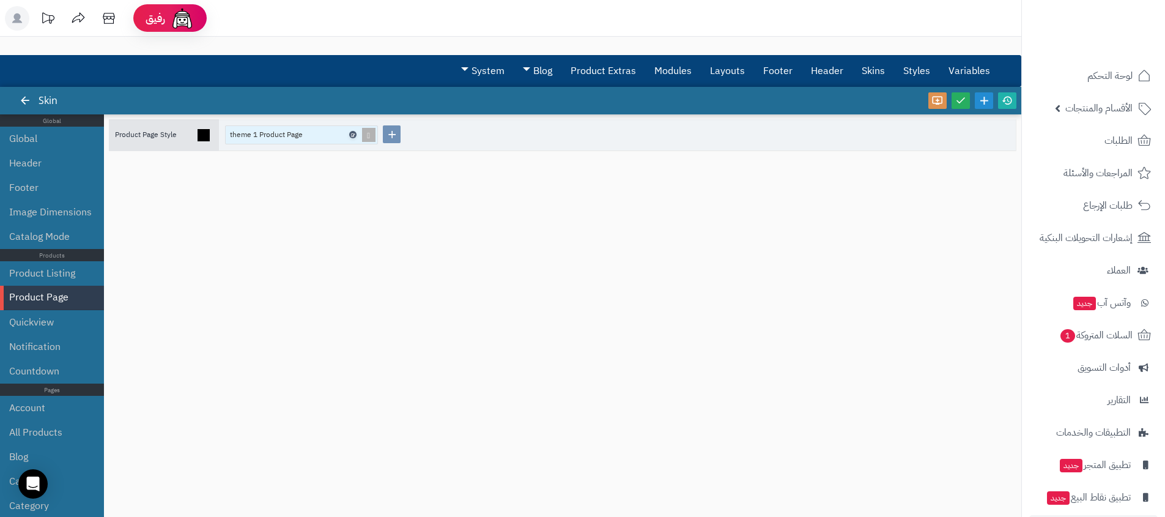
click at [354, 134] on icon at bounding box center [353, 135] width 4 height 6
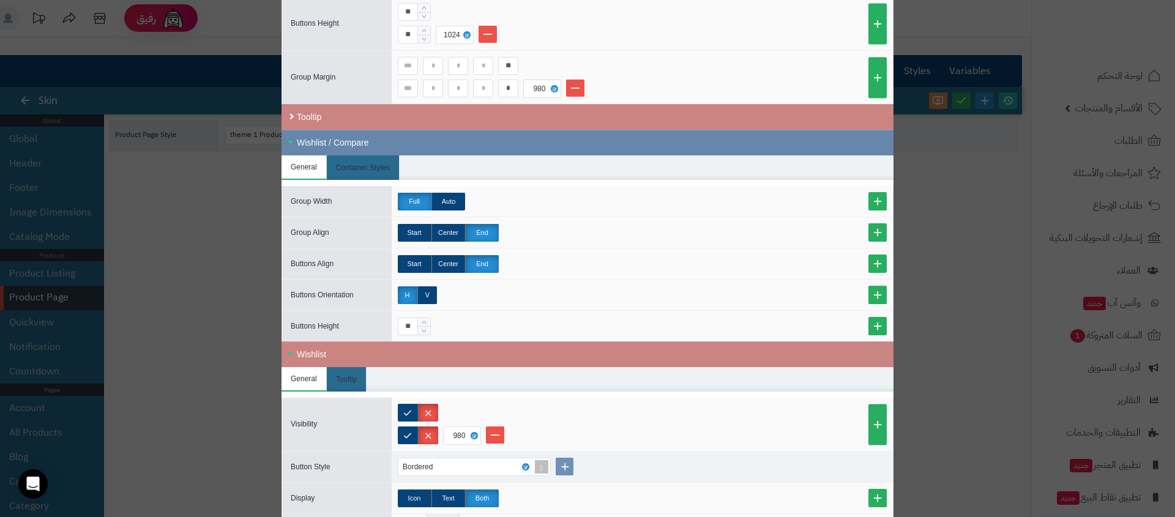
click at [307, 136] on div "Wishlist / Compare" at bounding box center [587, 143] width 612 height 26
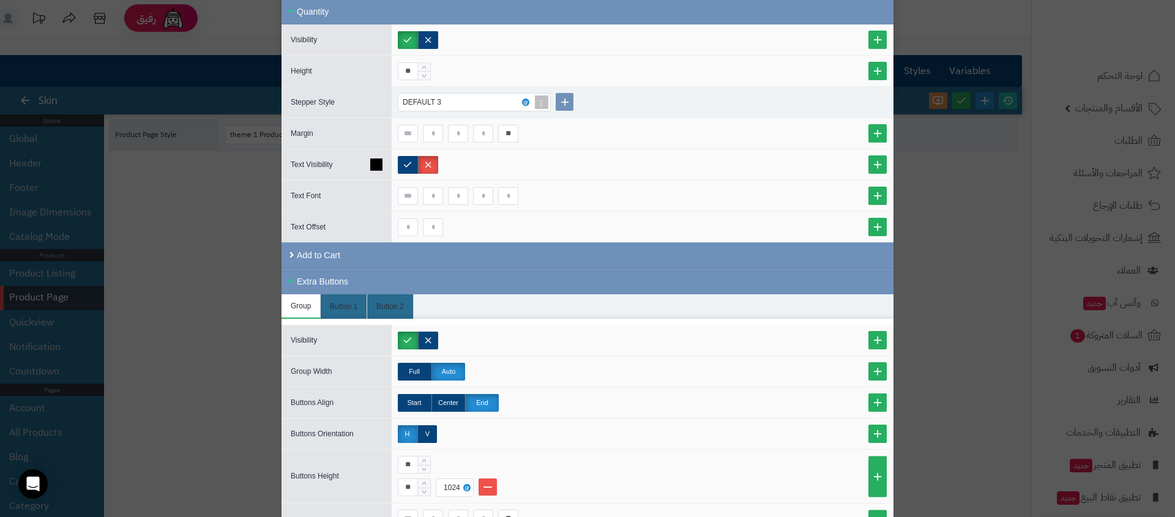
scroll to position [322, 0]
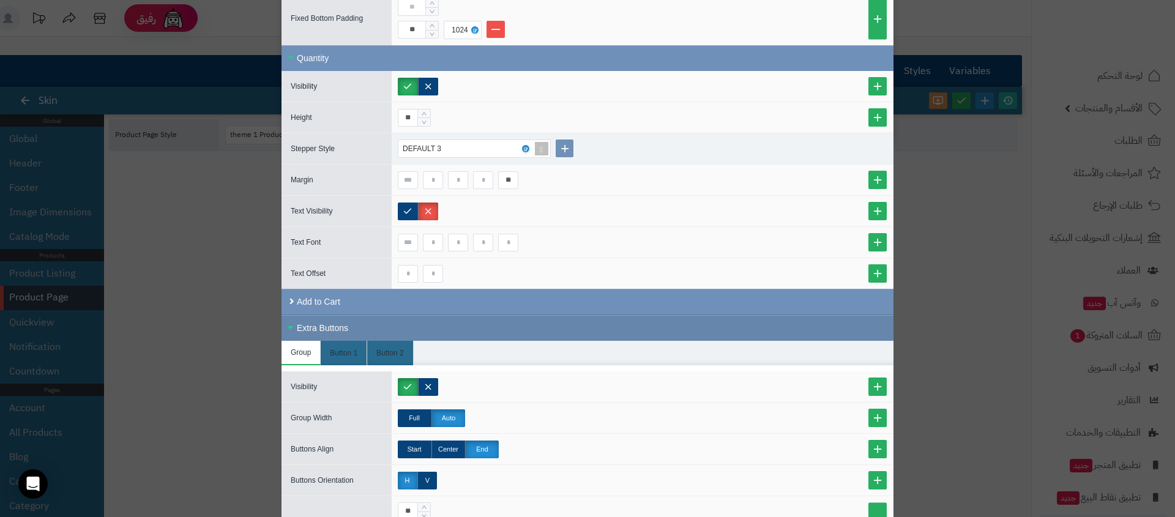
click at [365, 330] on div "Extra Buttons" at bounding box center [587, 328] width 612 height 26
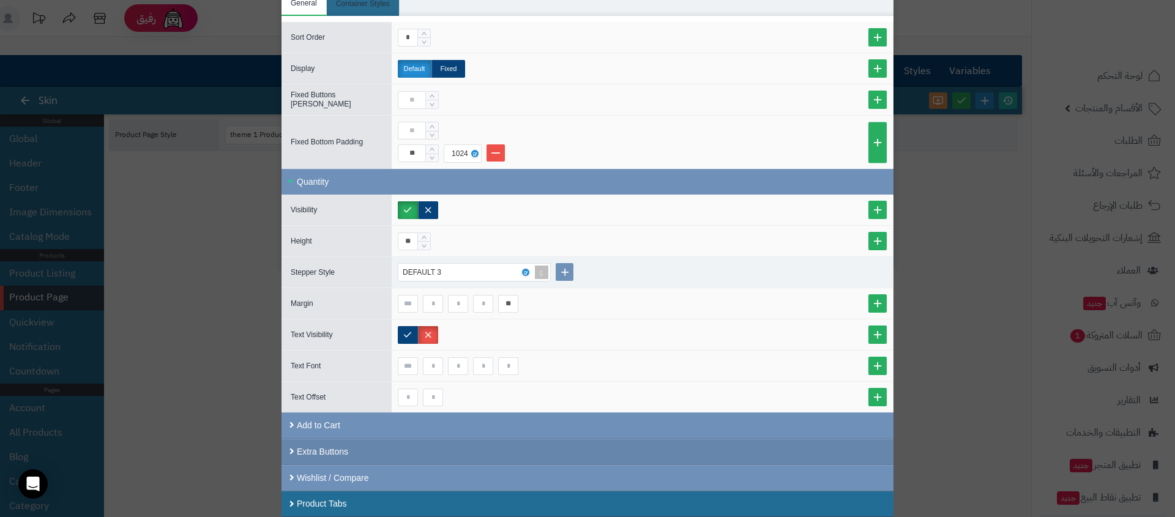
scroll to position [198, 0]
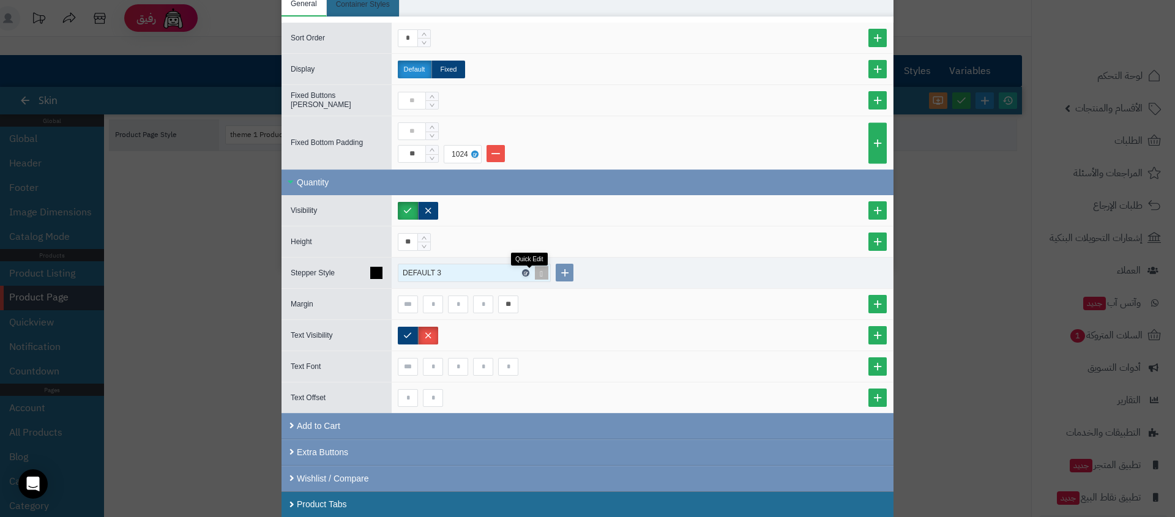
click at [527, 270] on icon at bounding box center [525, 273] width 4 height 6
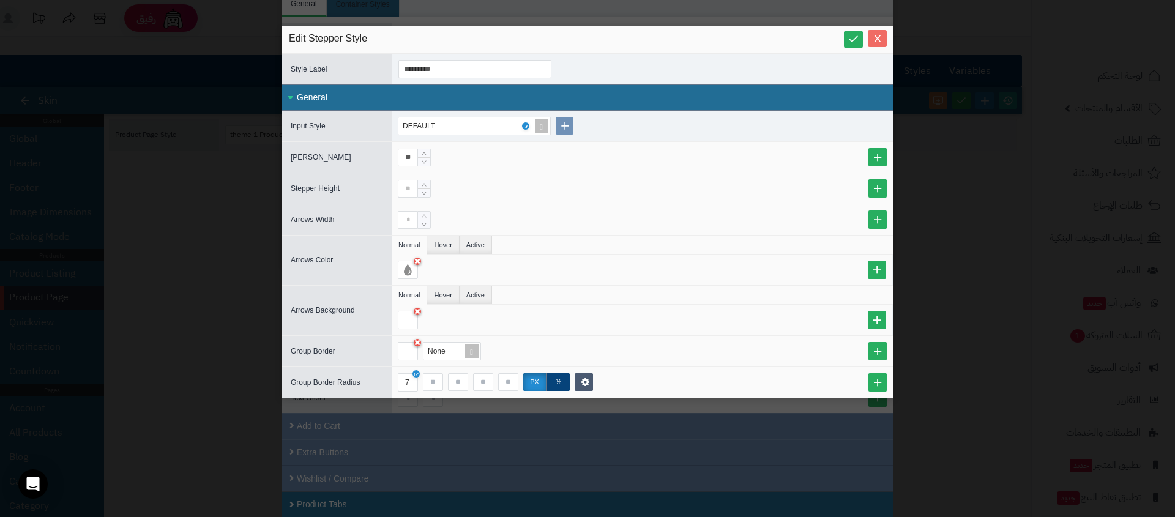
click at [877, 38] on icon "Close" at bounding box center [877, 38] width 7 height 7
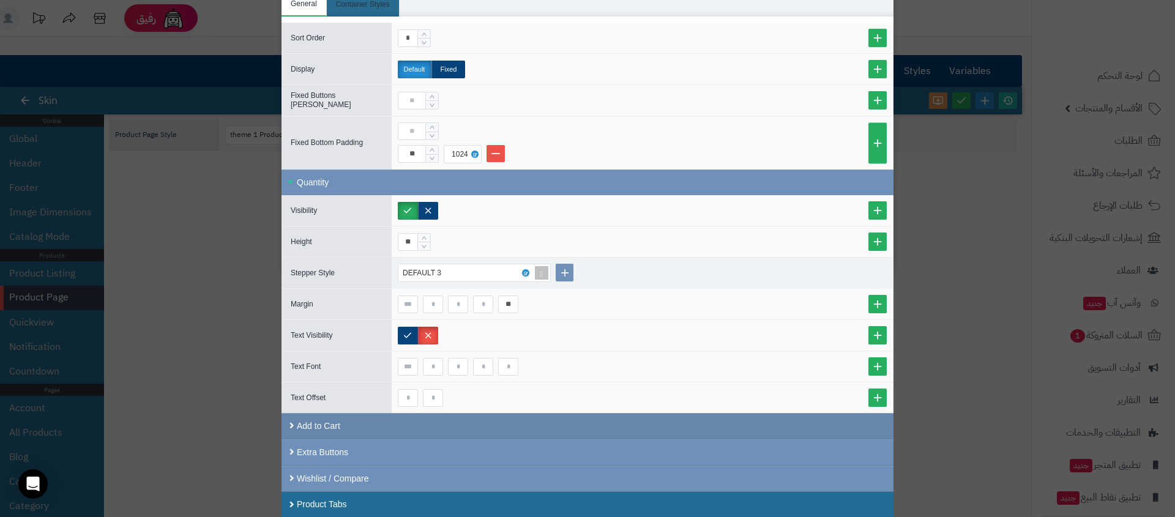
click at [347, 432] on div "Add to Cart" at bounding box center [587, 426] width 612 height 26
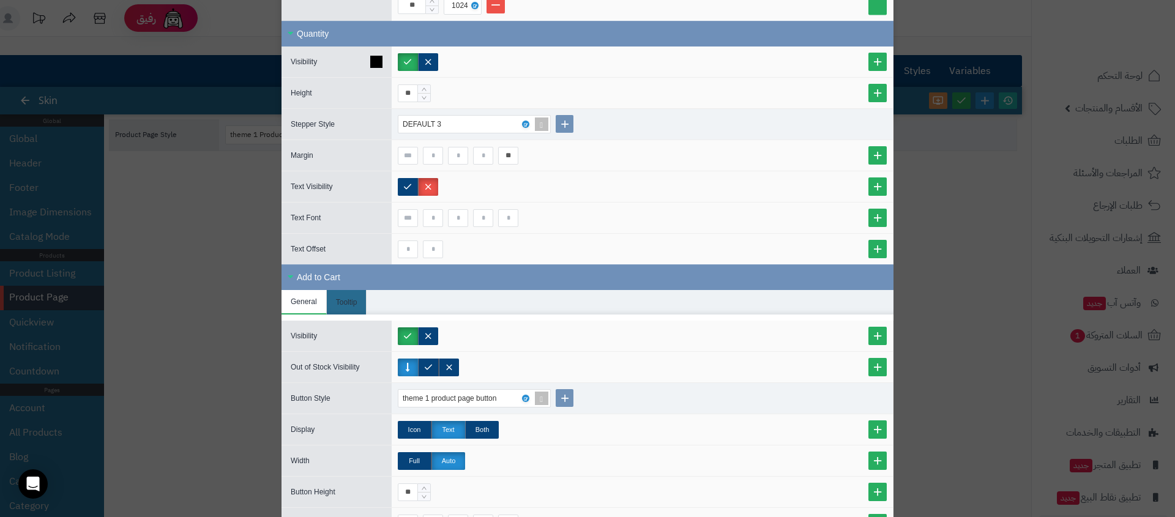
scroll to position [203, 0]
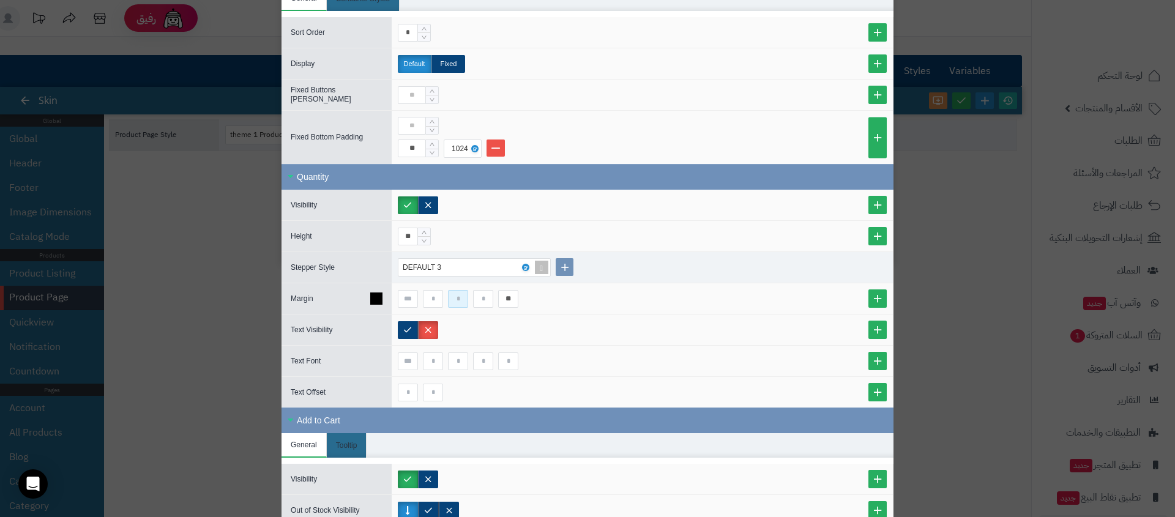
click at [468, 299] on input at bounding box center [458, 299] width 20 height 18
type input "**"
click at [514, 297] on input "**" at bounding box center [508, 299] width 20 height 18
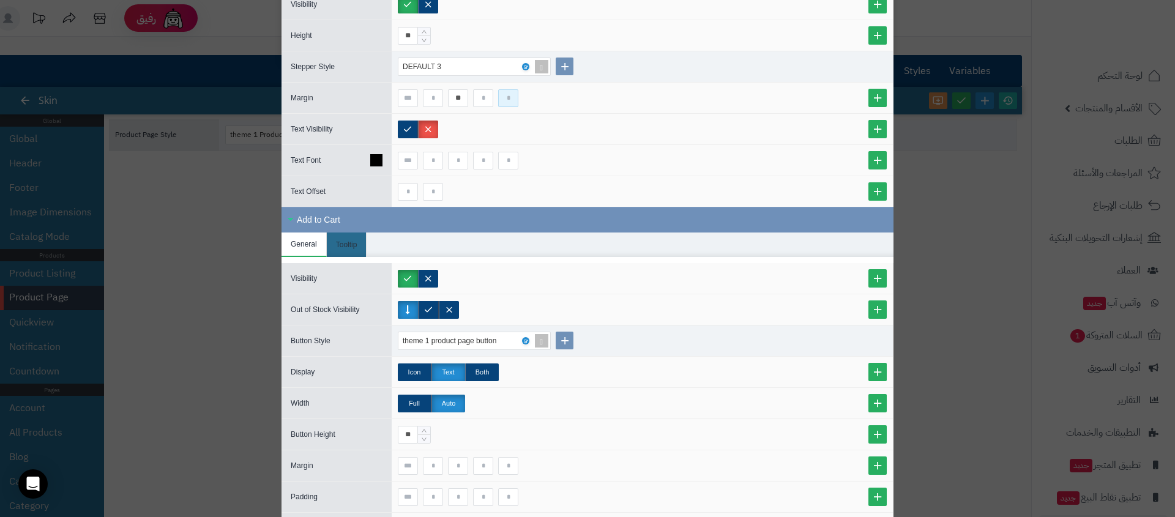
scroll to position [508, 0]
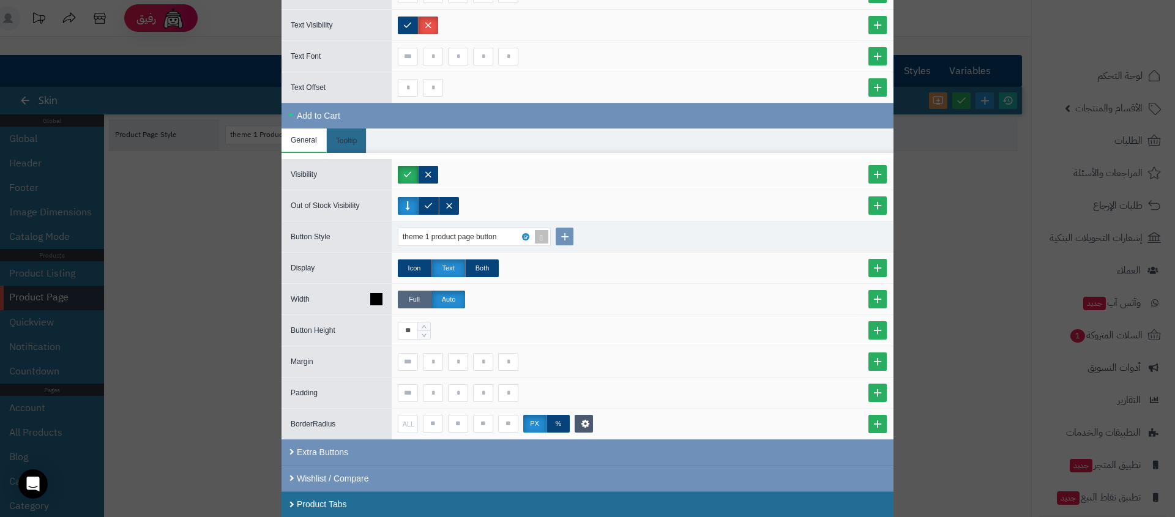
click at [413, 294] on label "Full" at bounding box center [415, 300] width 34 height 18
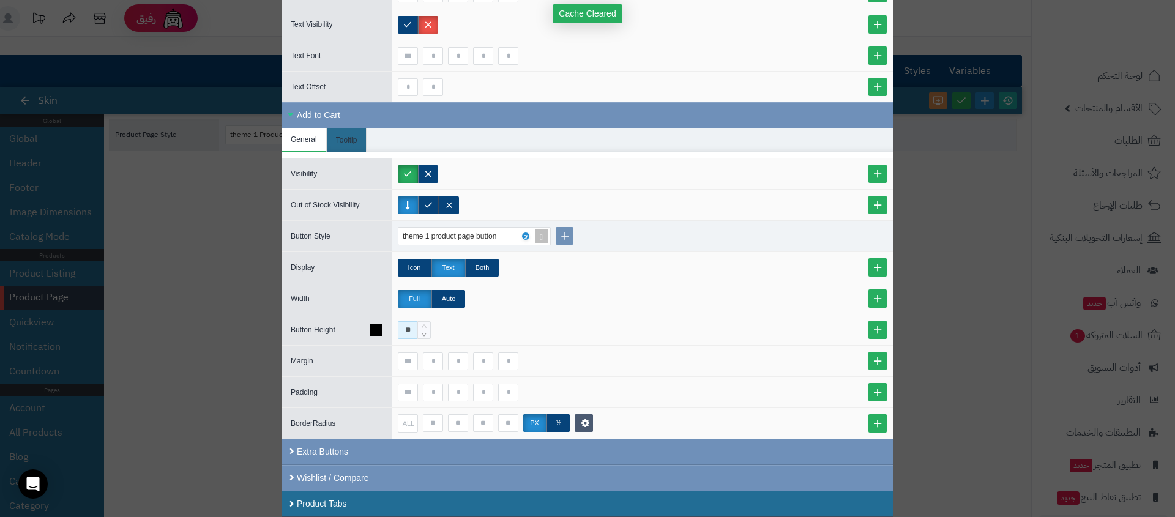
click at [411, 328] on input "**" at bounding box center [408, 330] width 20 height 18
click at [411, 328] on input "**" at bounding box center [408, 331] width 20 height 18
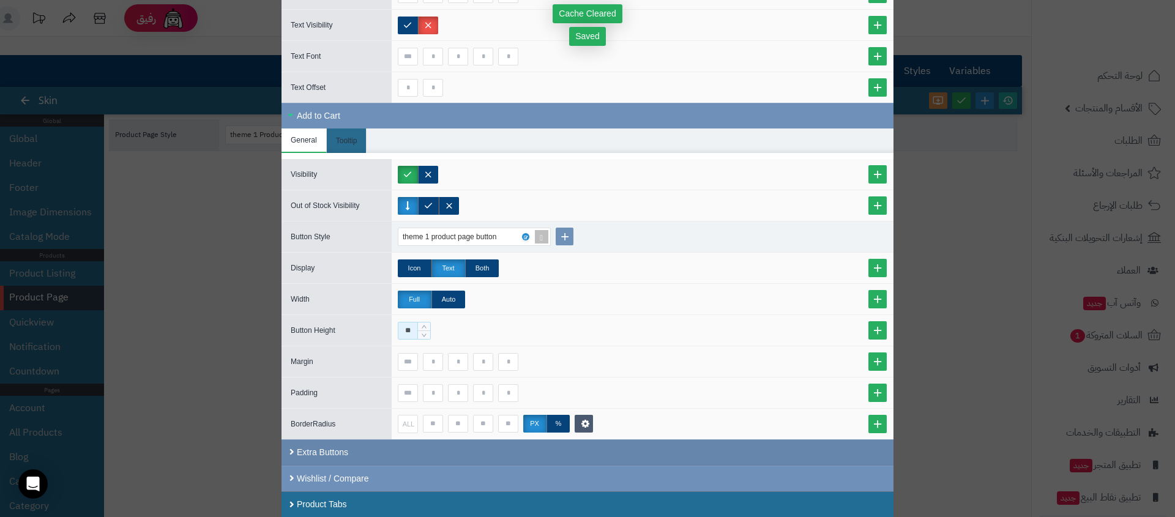
type input "**"
click at [429, 448] on div "Extra Buttons" at bounding box center [587, 452] width 612 height 26
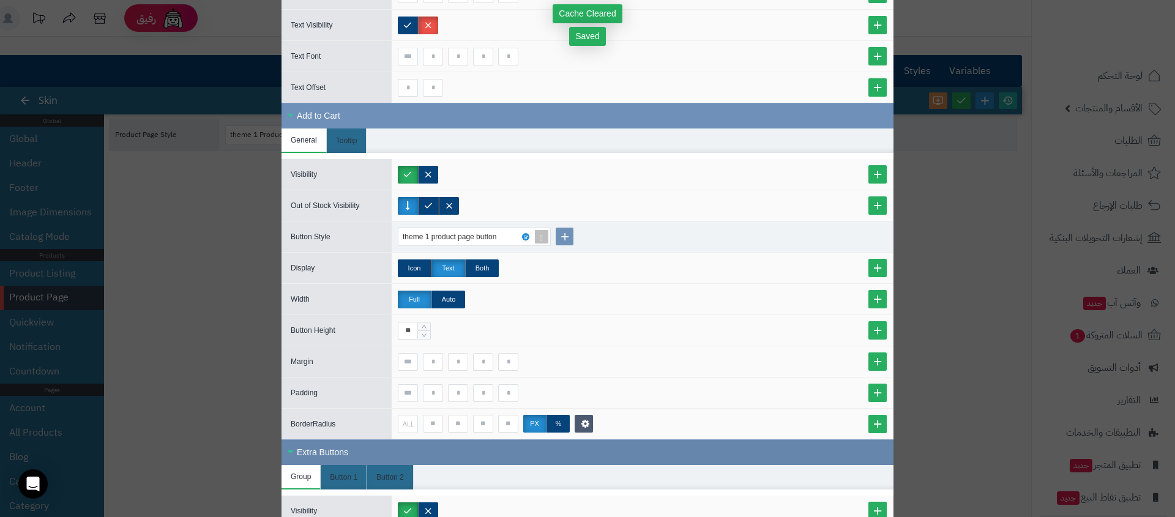
scroll to position [795, 0]
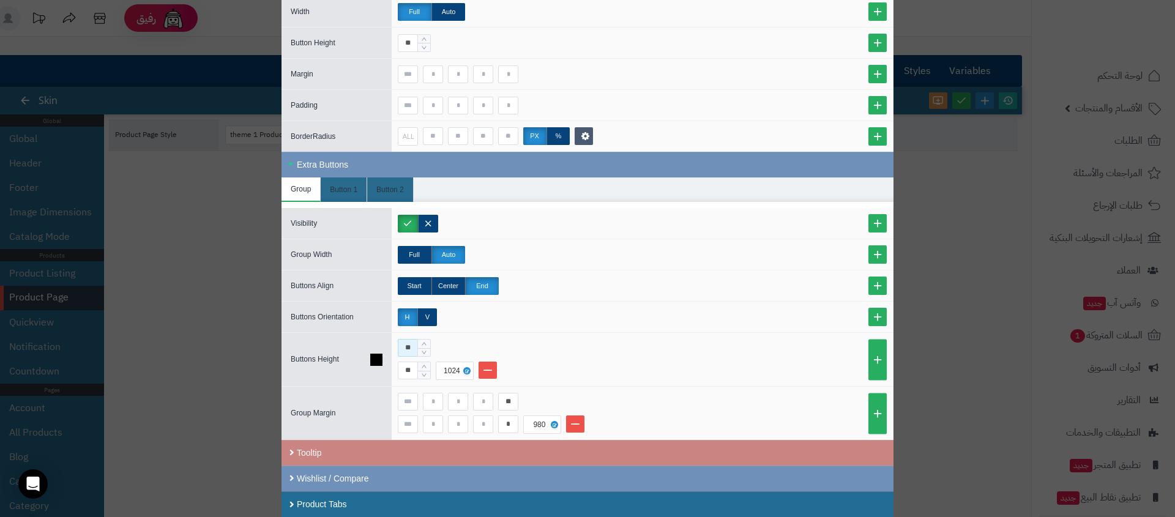
click at [409, 349] on input "**" at bounding box center [408, 348] width 20 height 18
type input "**"
click at [362, 188] on li "Button 1" at bounding box center [344, 189] width 46 height 24
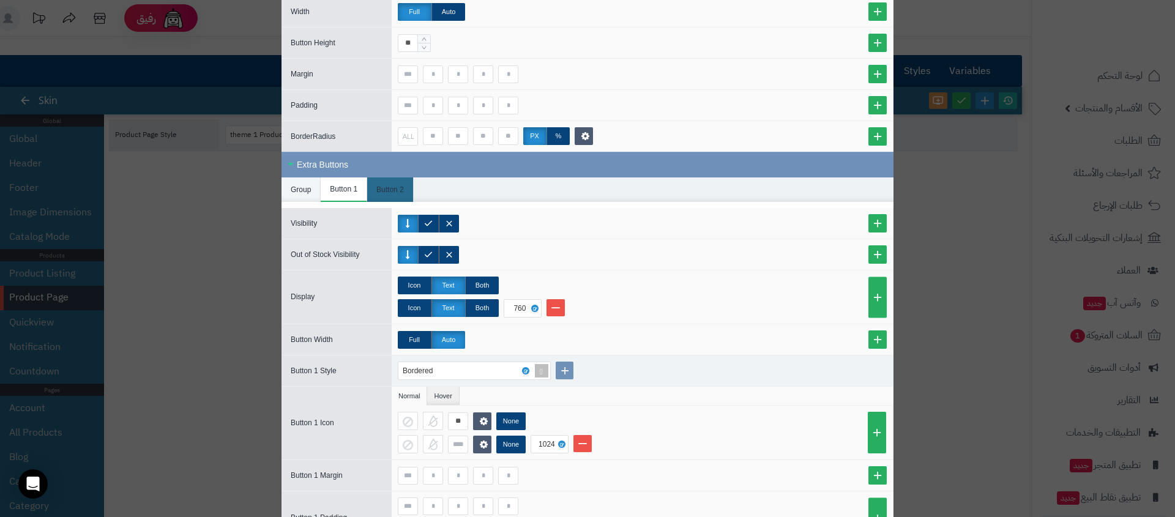
click at [293, 186] on li "Group" at bounding box center [300, 189] width 39 height 24
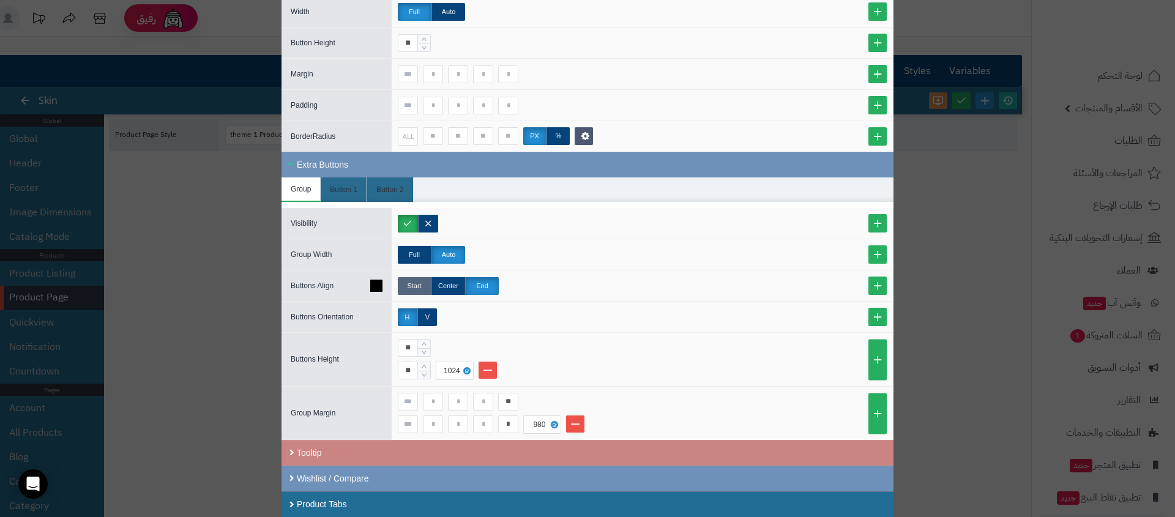
click at [415, 283] on label "Start" at bounding box center [415, 286] width 34 height 18
click at [321, 191] on li "Group" at bounding box center [300, 189] width 39 height 24
click at [333, 195] on li "Button 1" at bounding box center [344, 189] width 46 height 24
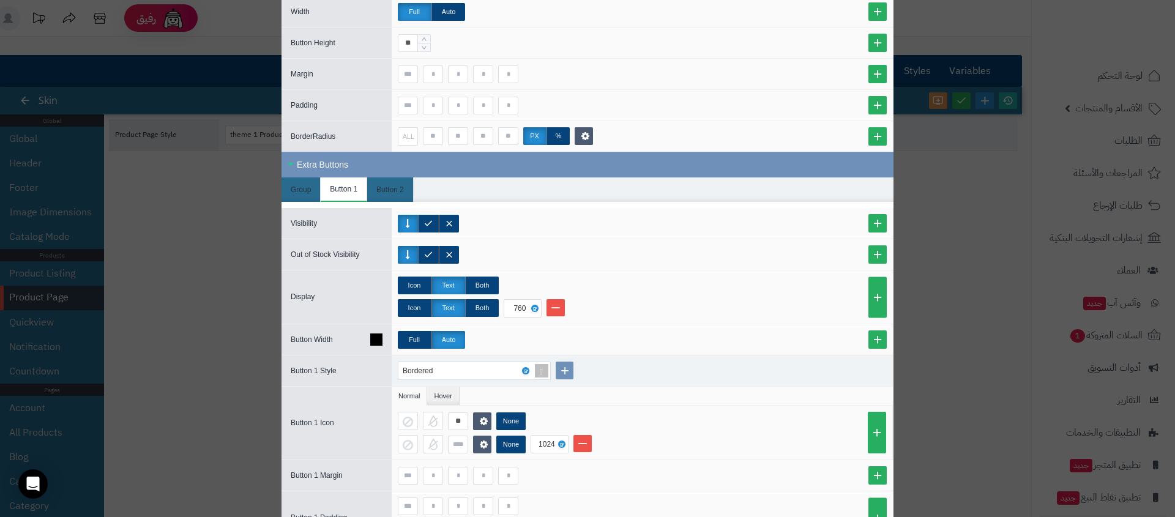
click at [440, 336] on label "Auto" at bounding box center [448, 340] width 34 height 18
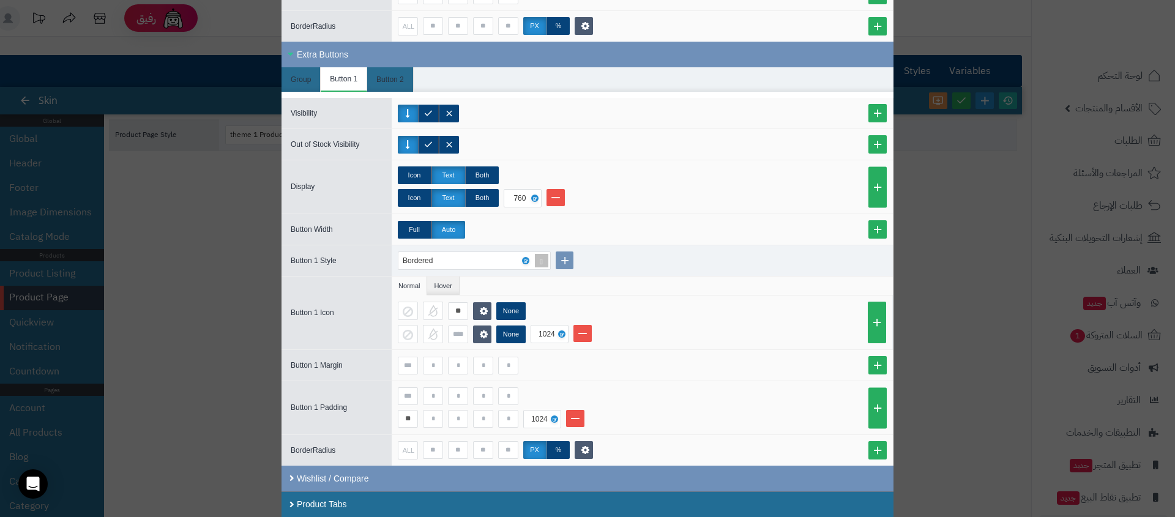
scroll to position [548, 0]
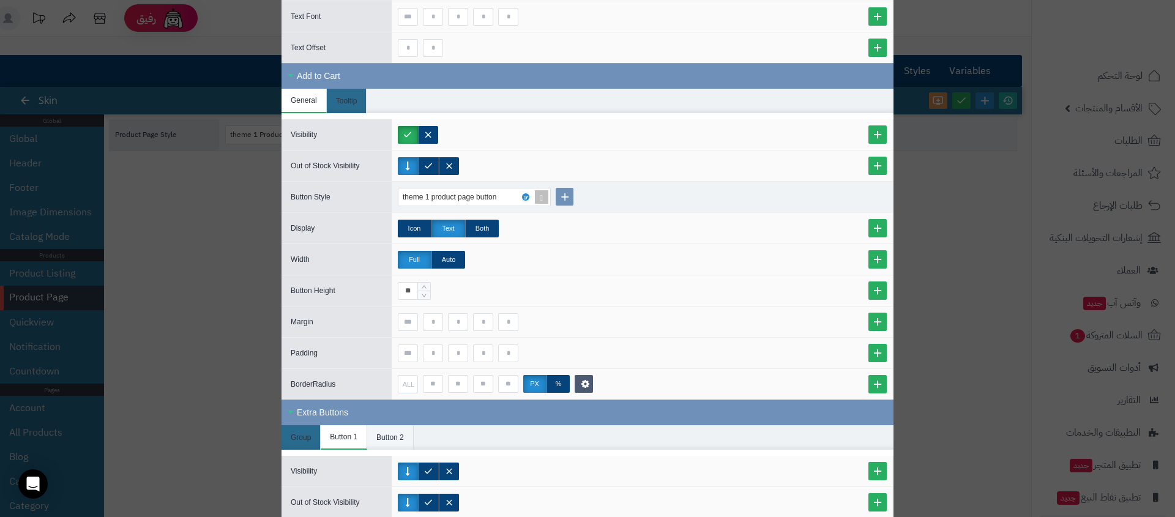
click at [399, 430] on li "Button 2" at bounding box center [390, 437] width 46 height 24
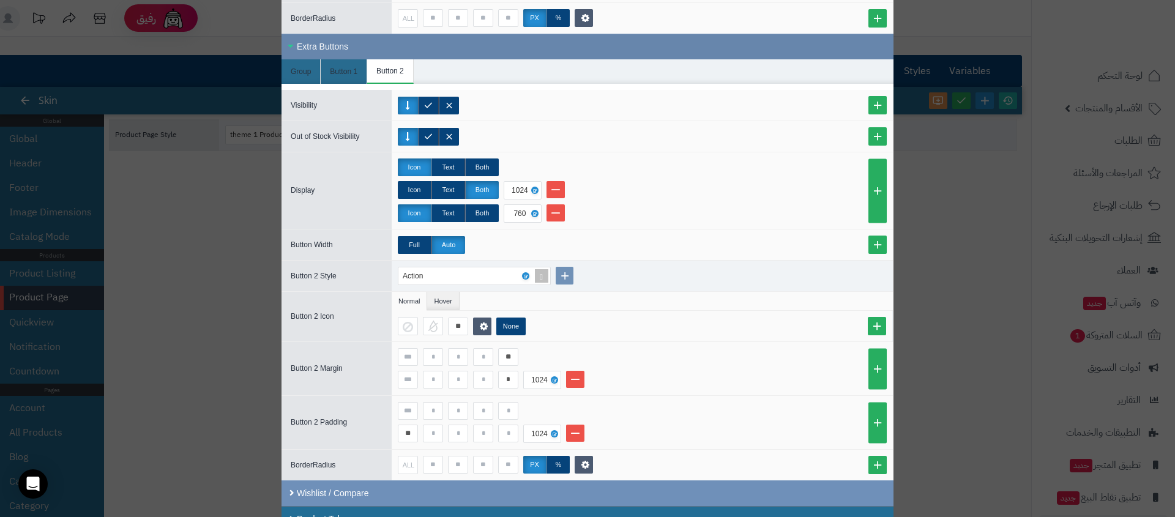
scroll to position [928, 0]
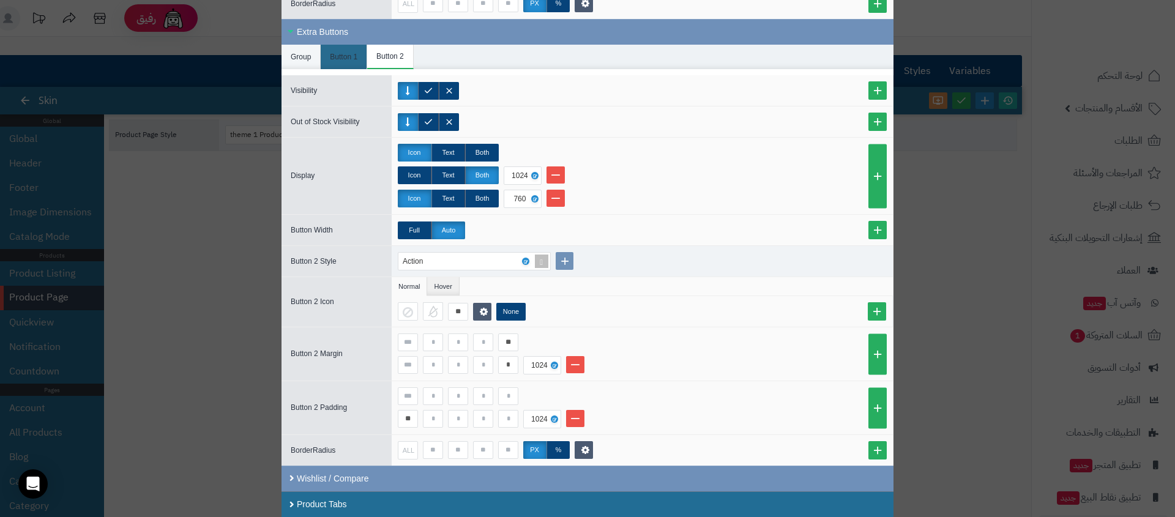
click at [294, 57] on li "Group" at bounding box center [300, 57] width 39 height 24
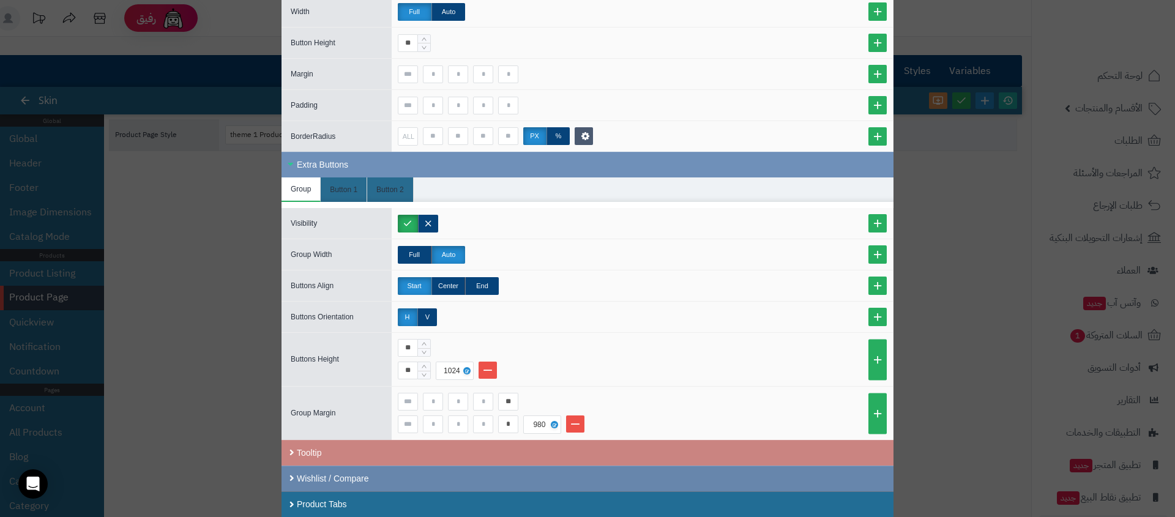
click at [385, 485] on div "Wishlist / Compare" at bounding box center [587, 479] width 612 height 26
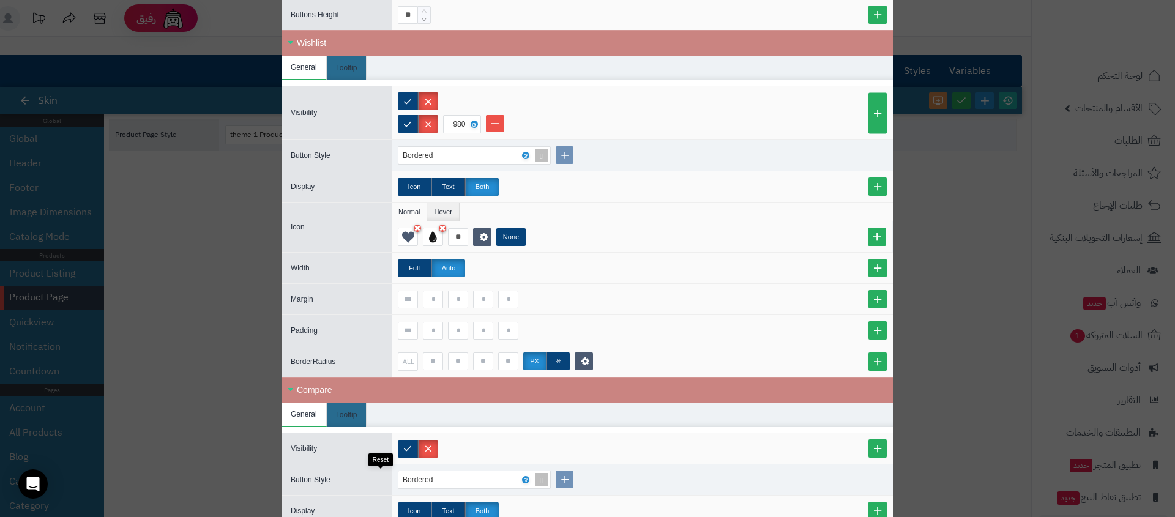
scroll to position [1433, 0]
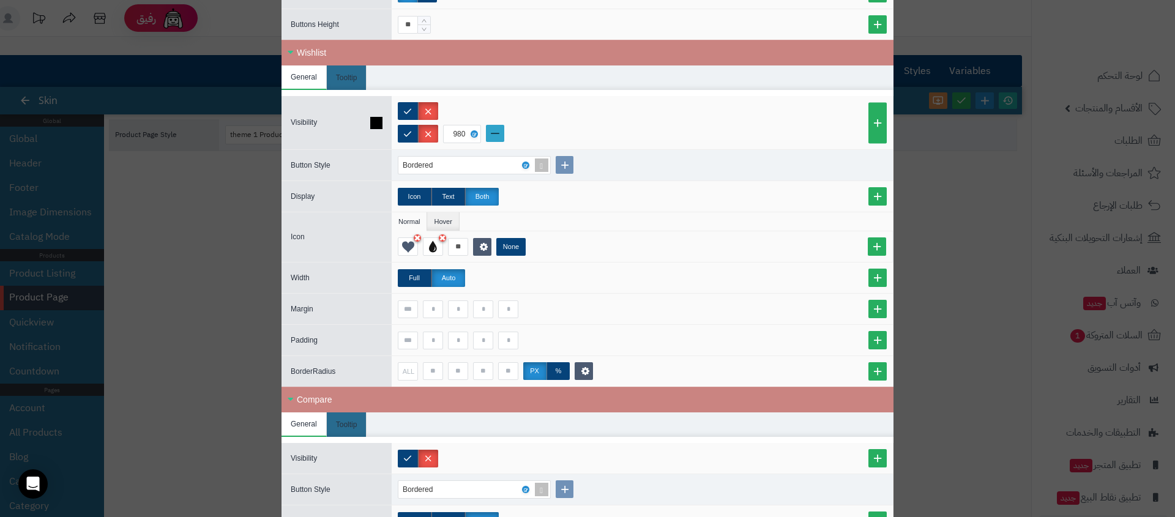
click at [502, 127] on link at bounding box center [495, 133] width 18 height 17
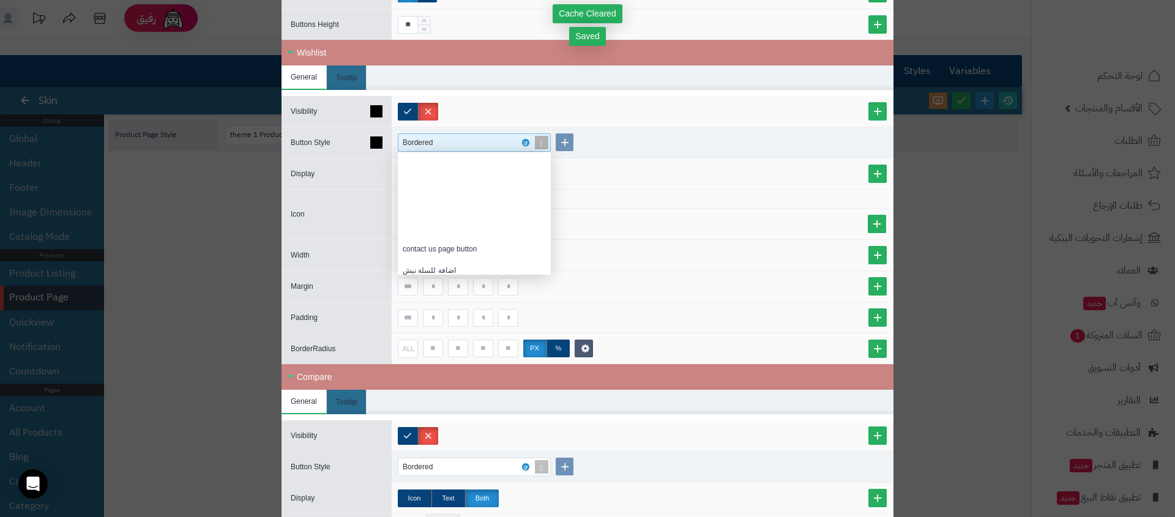
click at [550, 137] on span at bounding box center [541, 142] width 17 height 17
click at [518, 160] on div "اضافة للسلة نيش" at bounding box center [474, 162] width 153 height 21
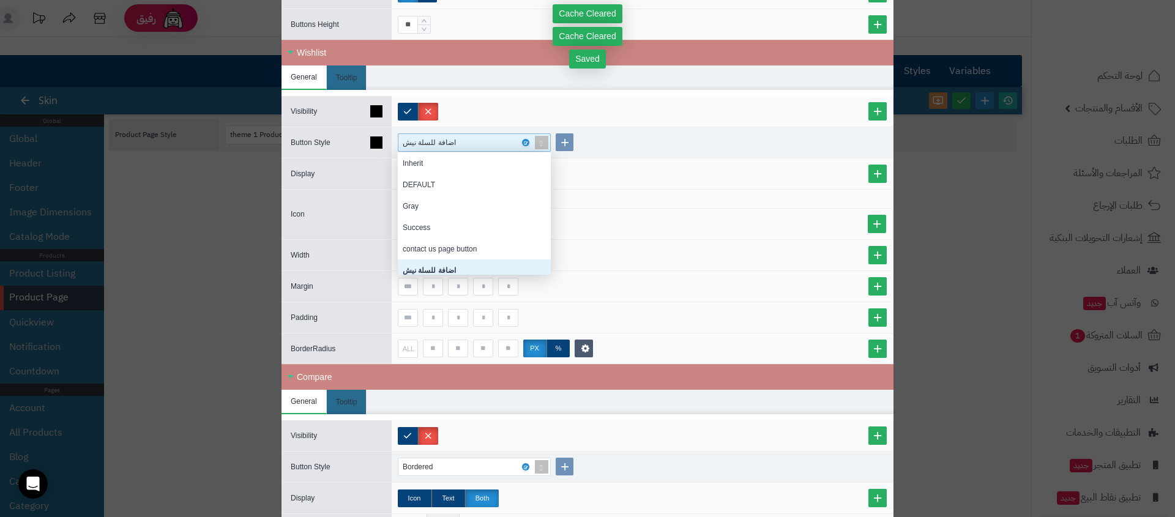
scroll to position [113, 144]
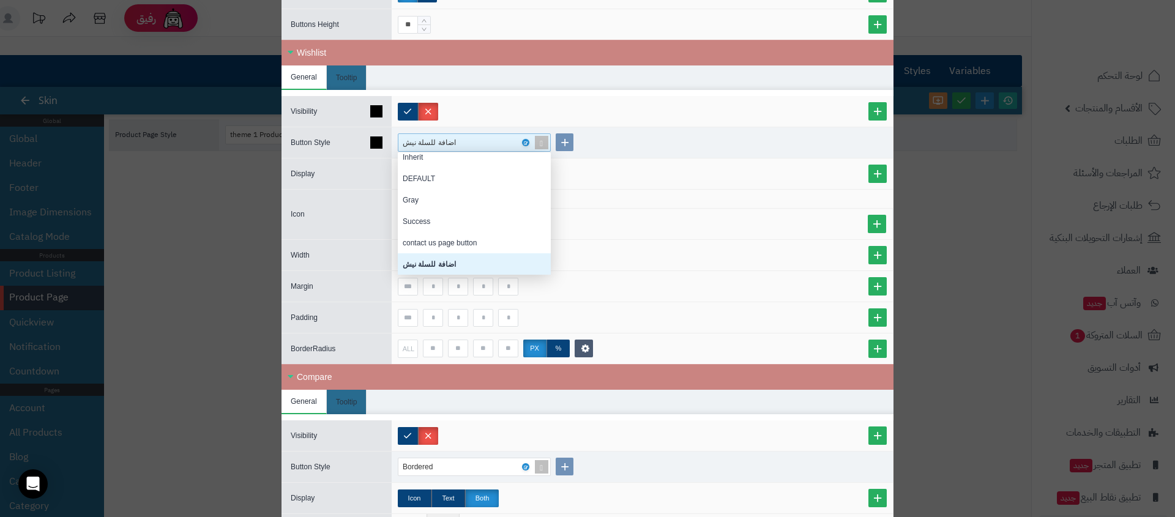
click at [521, 127] on div "اضافة للسلة نيش Inherit DEFAULT Gray Success contact us page button اضافة للسلة…" at bounding box center [642, 142] width 501 height 31
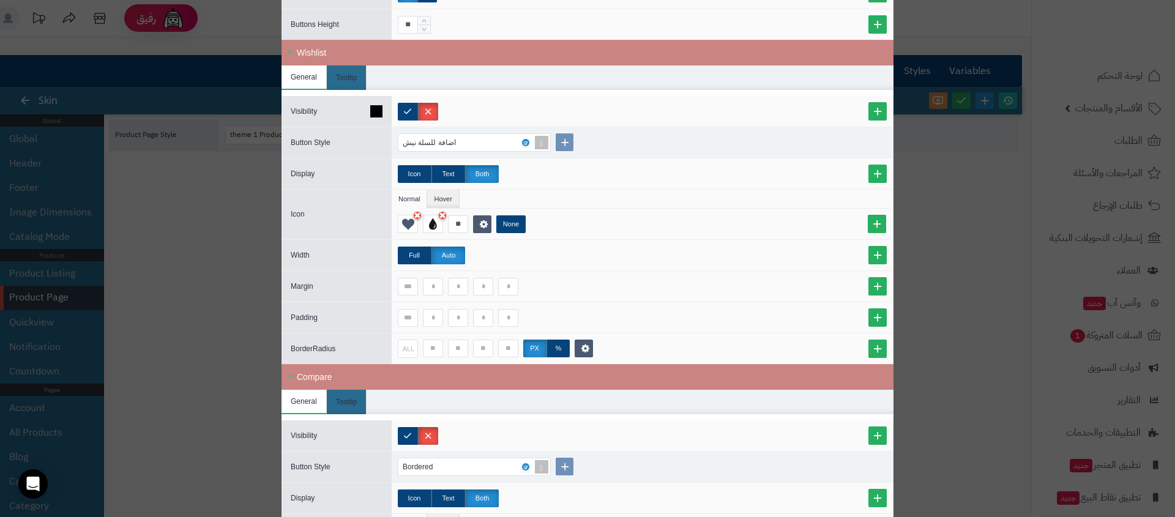
click at [238, 155] on div "**********" at bounding box center [587, 258] width 1175 height 517
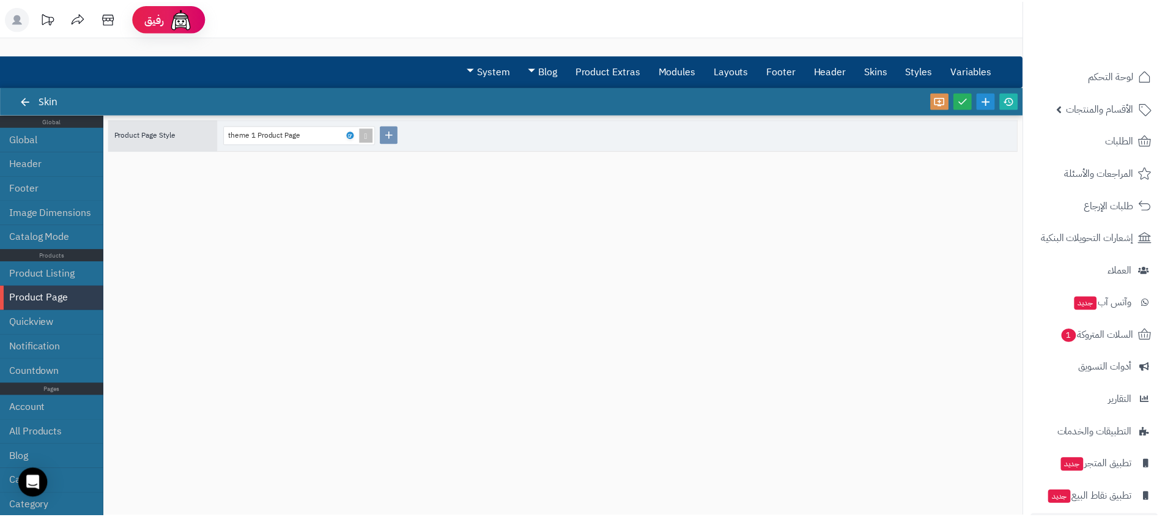
scroll to position [0, 0]
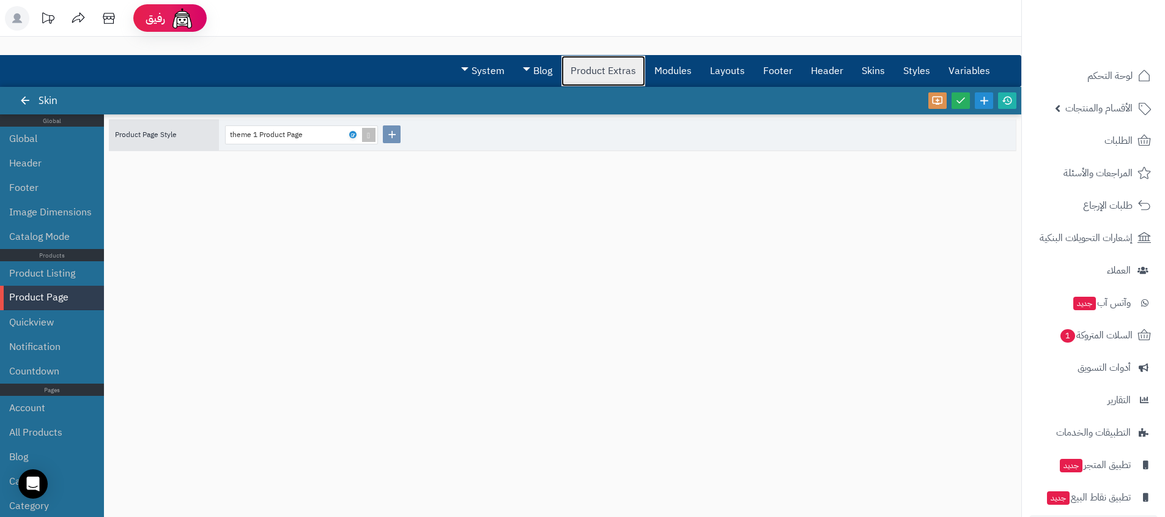
click at [622, 75] on link "Product Extras" at bounding box center [604, 71] width 84 height 31
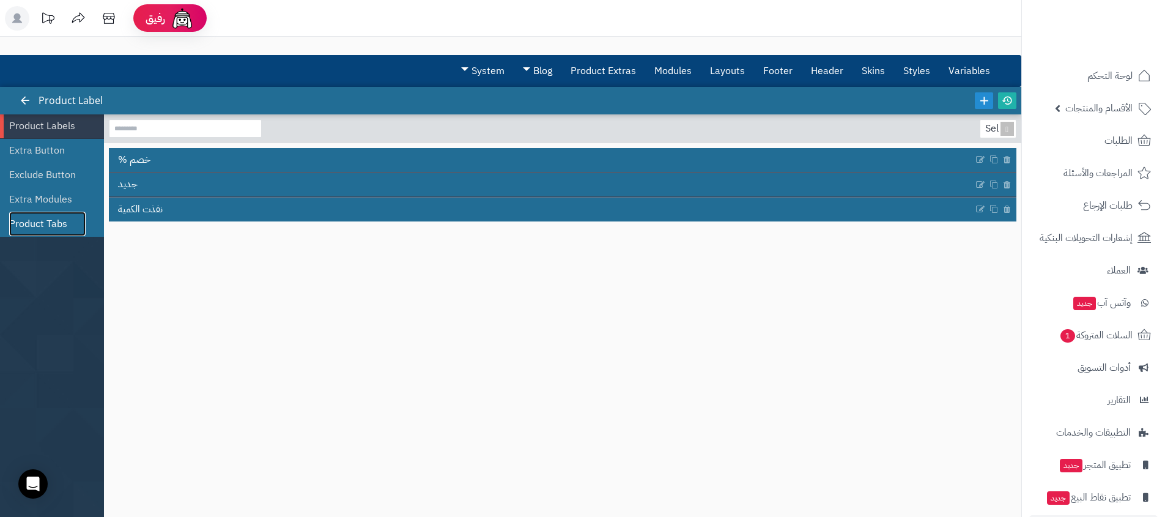
click at [29, 223] on link "Product Tabs" at bounding box center [47, 224] width 76 height 24
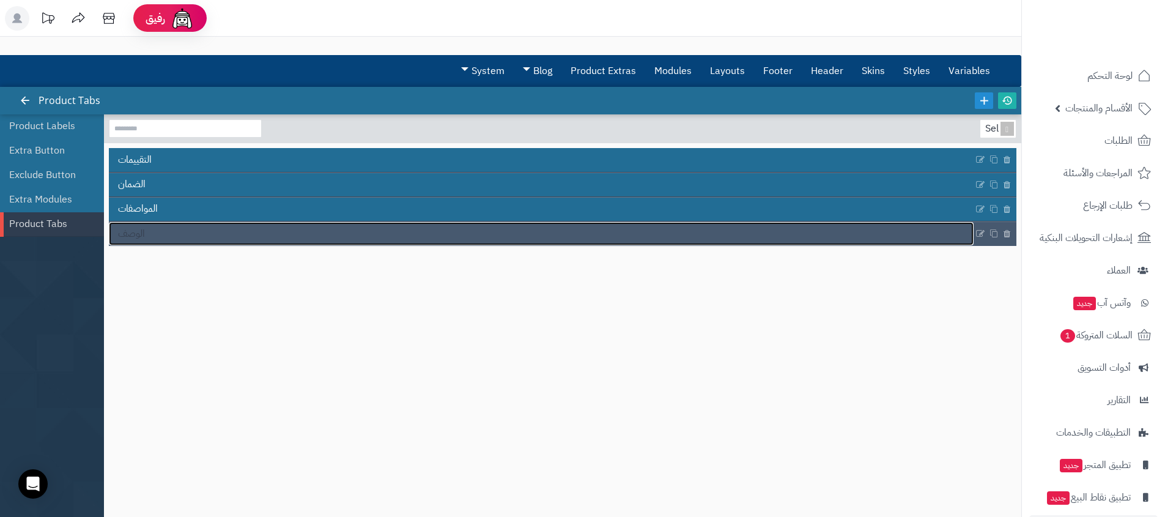
click at [165, 234] on link "الوصف" at bounding box center [541, 233] width 865 height 23
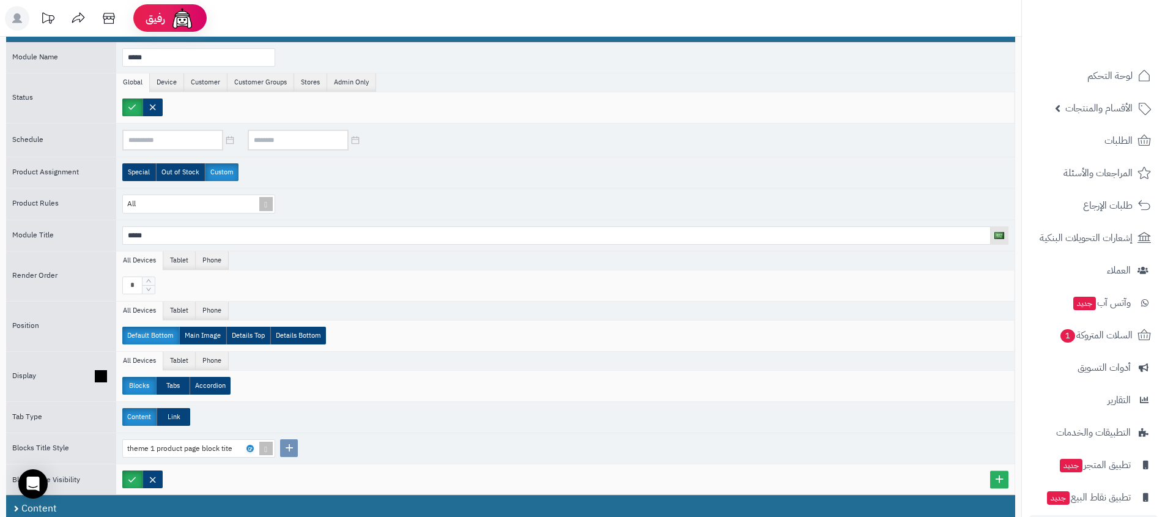
scroll to position [193, 0]
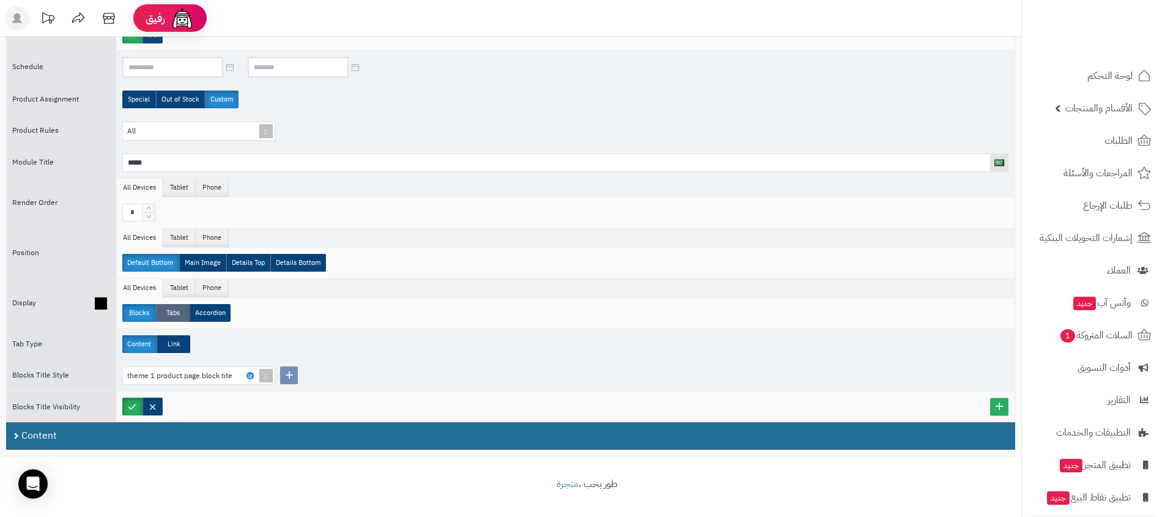
click at [177, 308] on label "Tabs" at bounding box center [173, 313] width 34 height 18
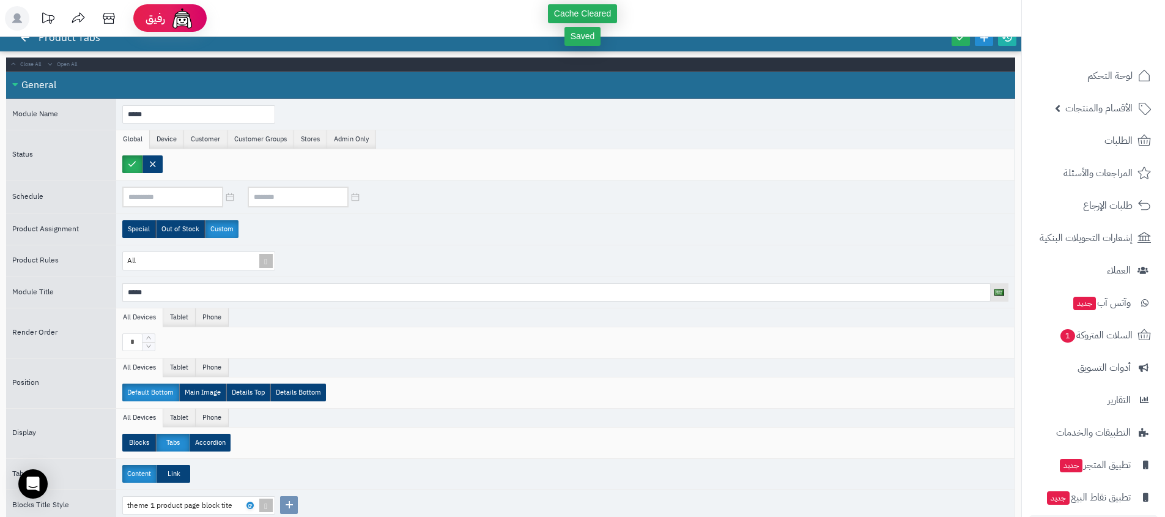
scroll to position [0, 0]
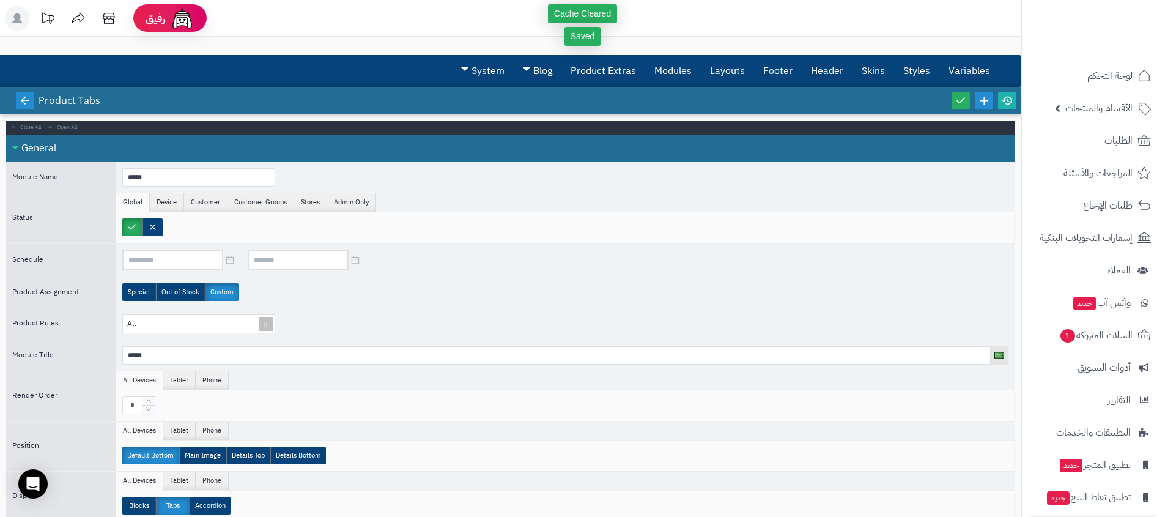
click at [16, 97] on link at bounding box center [25, 100] width 18 height 17
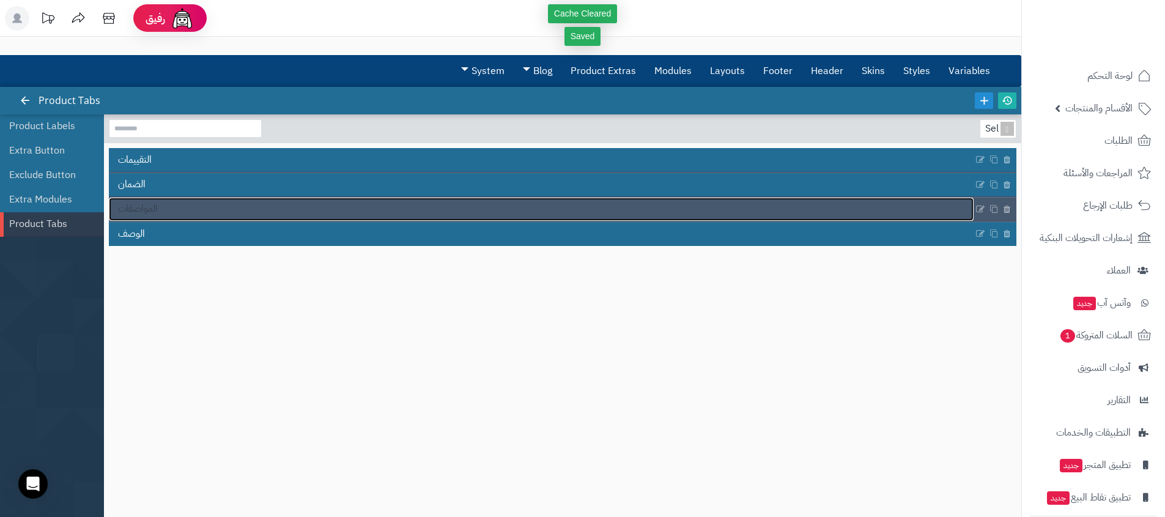
click at [169, 207] on link "المواصفات" at bounding box center [541, 209] width 865 height 23
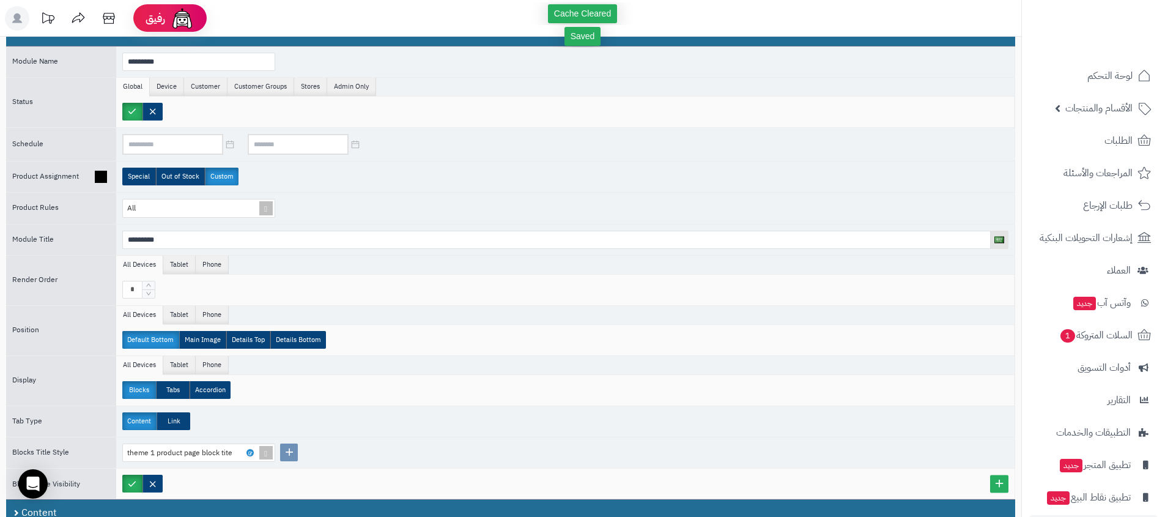
scroll to position [193, 0]
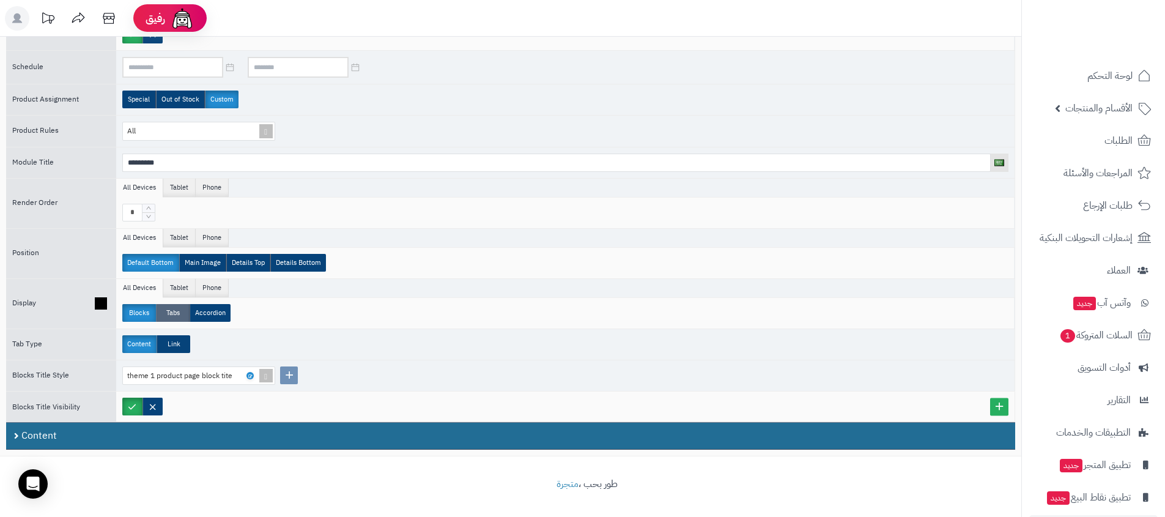
click at [176, 313] on label "Tabs" at bounding box center [173, 313] width 34 height 18
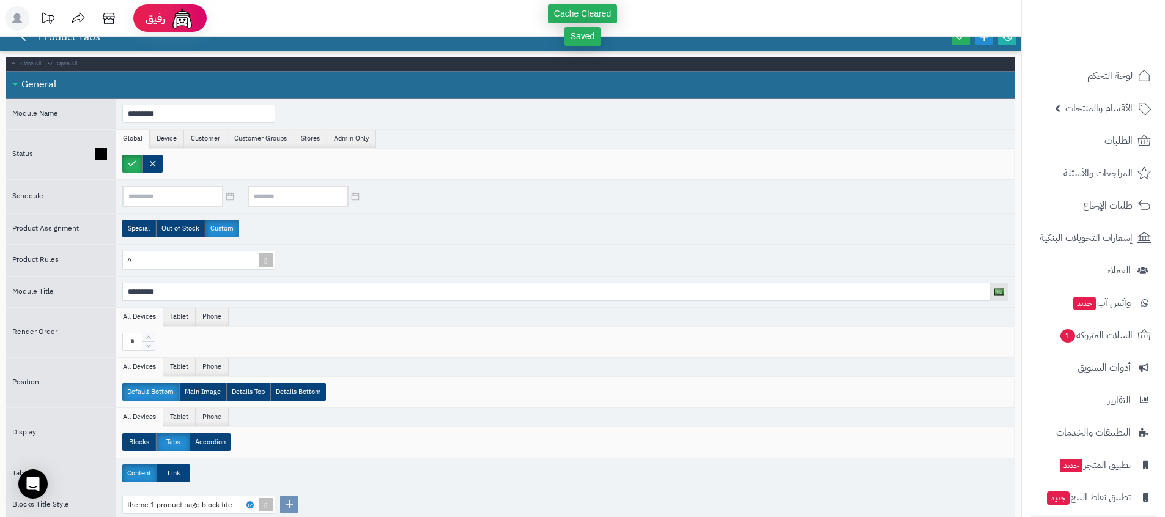
scroll to position [0, 0]
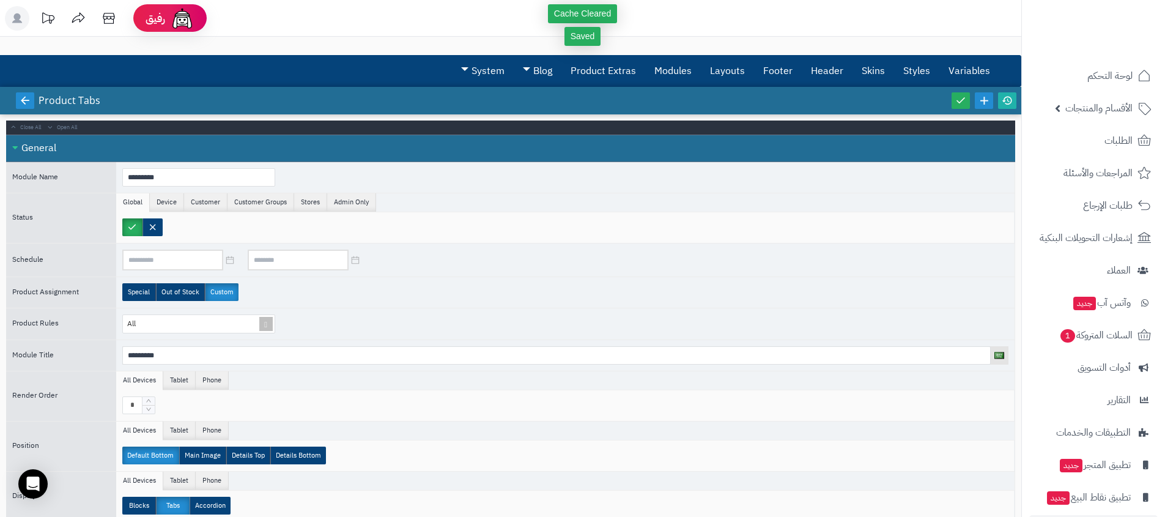
click at [24, 106] on link at bounding box center [25, 100] width 18 height 17
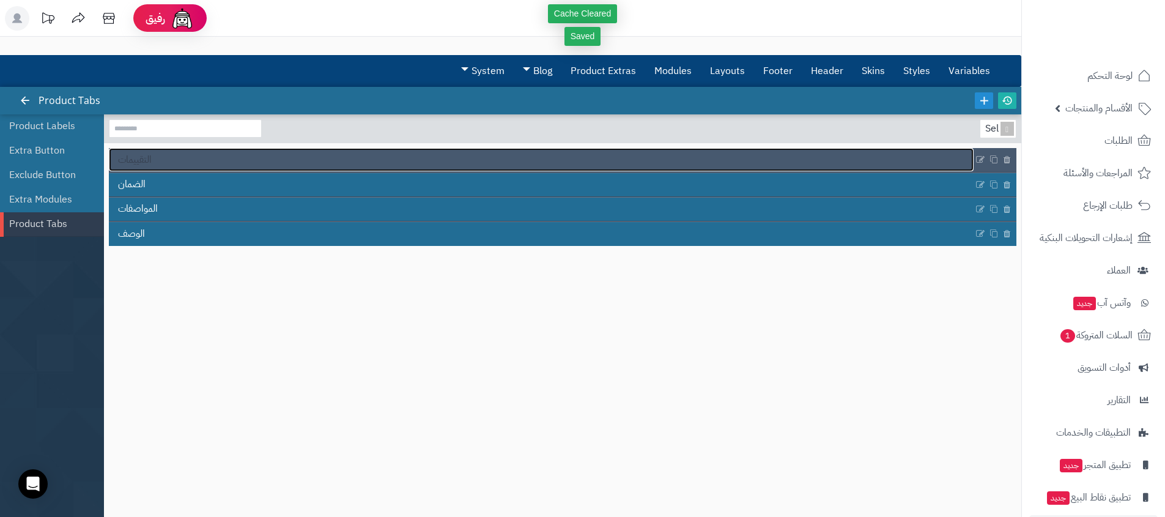
click at [176, 161] on link "التقييمات" at bounding box center [541, 159] width 865 height 23
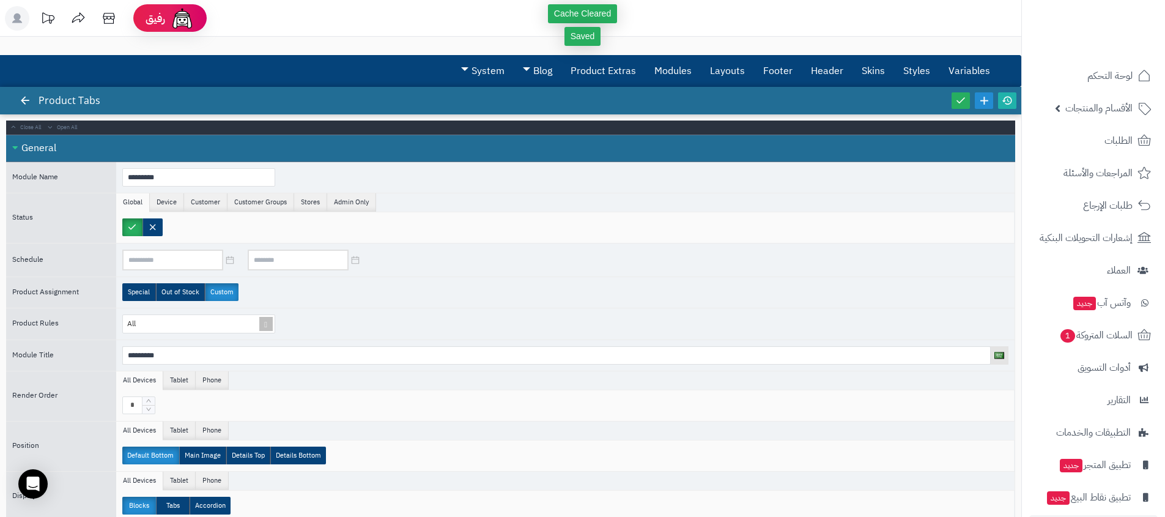
scroll to position [193, 0]
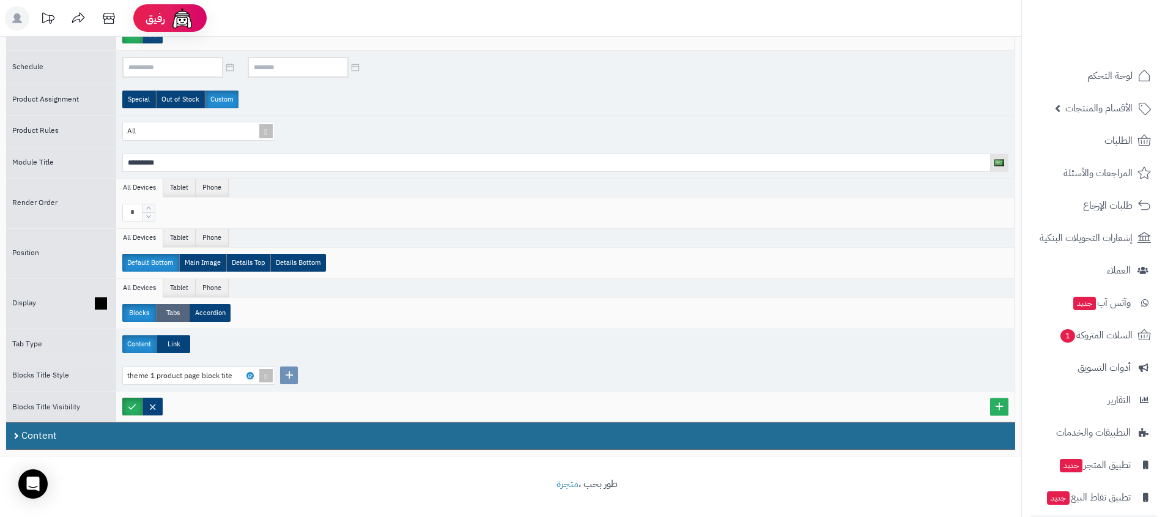
click at [162, 311] on label "Tabs" at bounding box center [173, 313] width 34 height 18
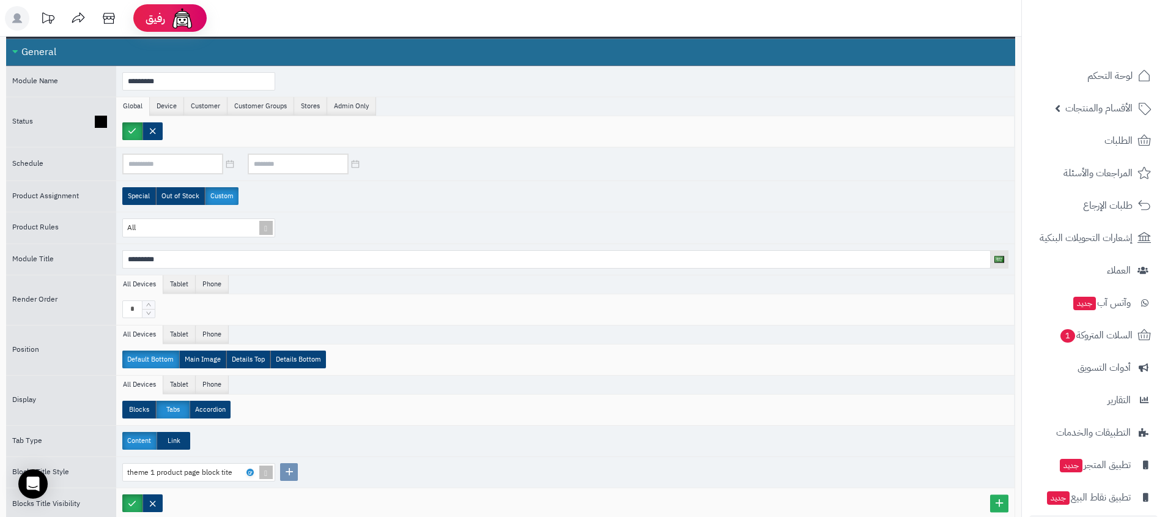
scroll to position [0, 0]
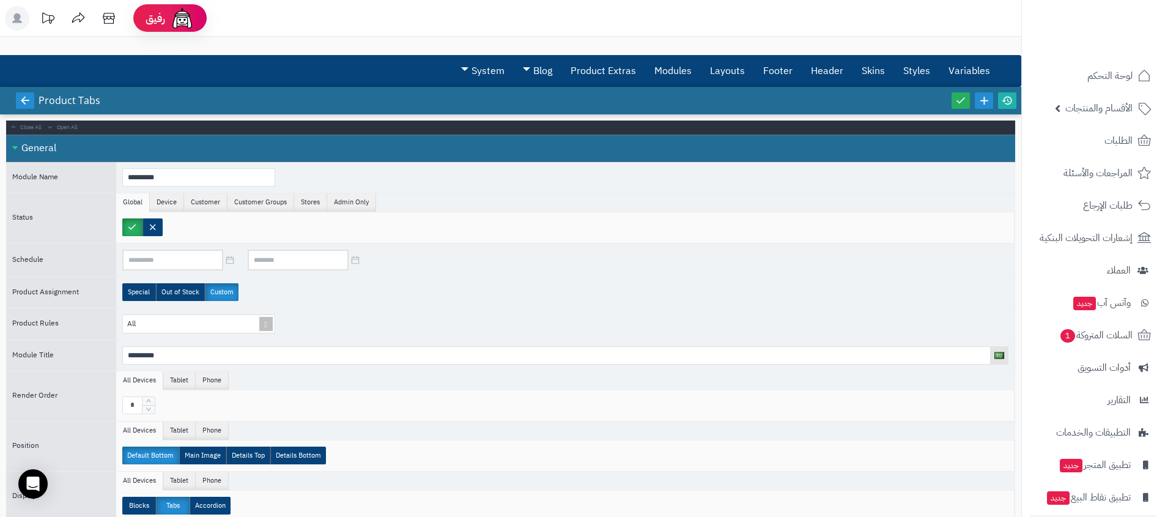
click at [33, 102] on link at bounding box center [25, 100] width 18 height 17
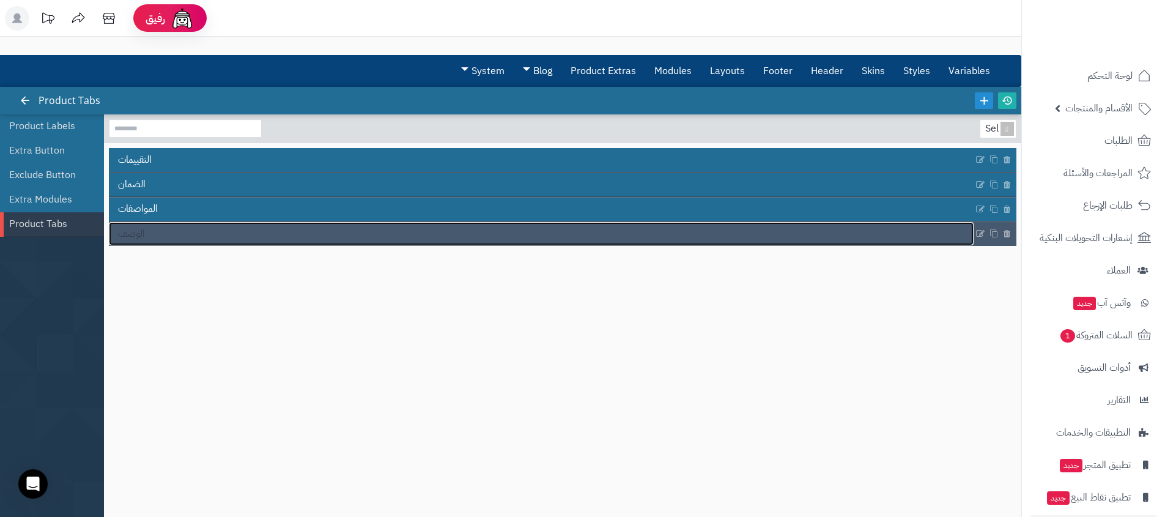
click at [283, 229] on link "الوصف" at bounding box center [541, 233] width 865 height 23
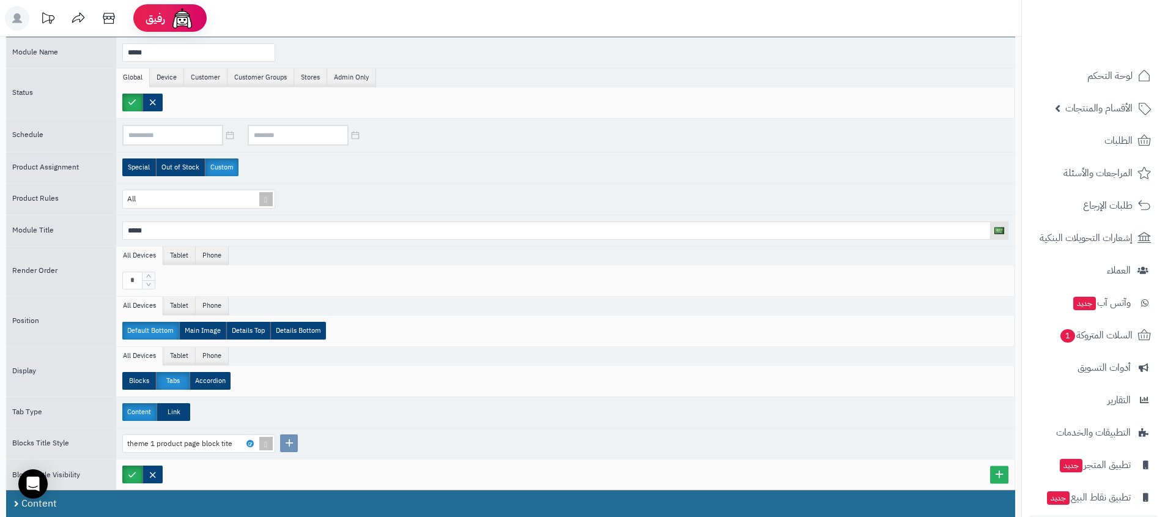
scroll to position [193, 0]
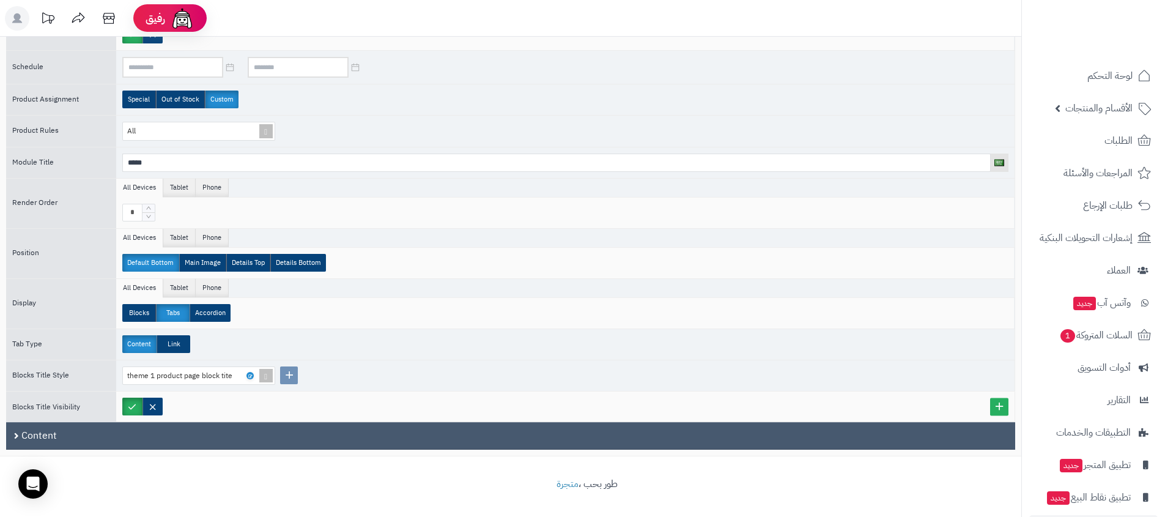
click at [132, 422] on div "Content" at bounding box center [510, 436] width 1009 height 28
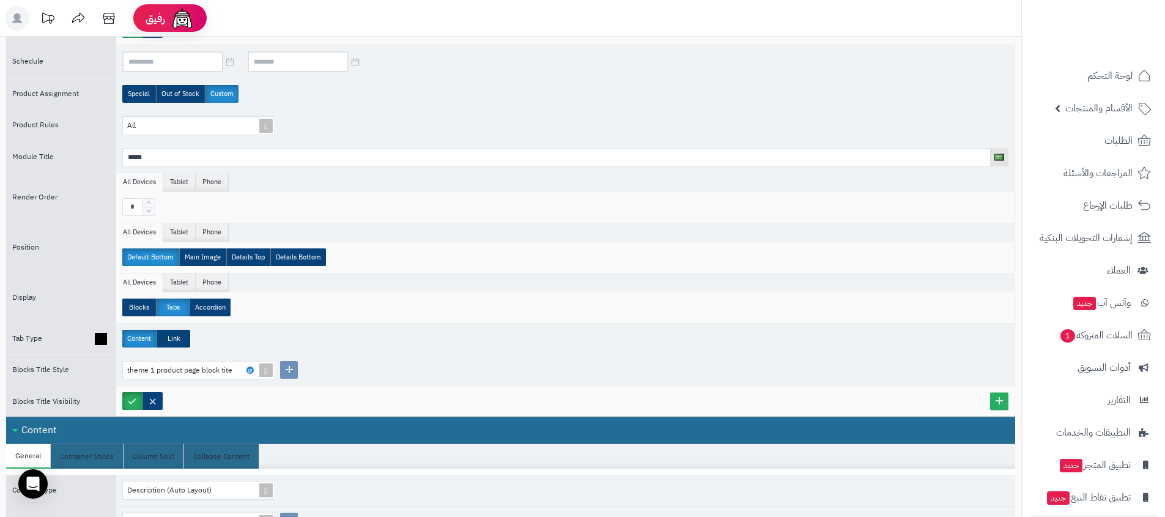
scroll to position [349, 0]
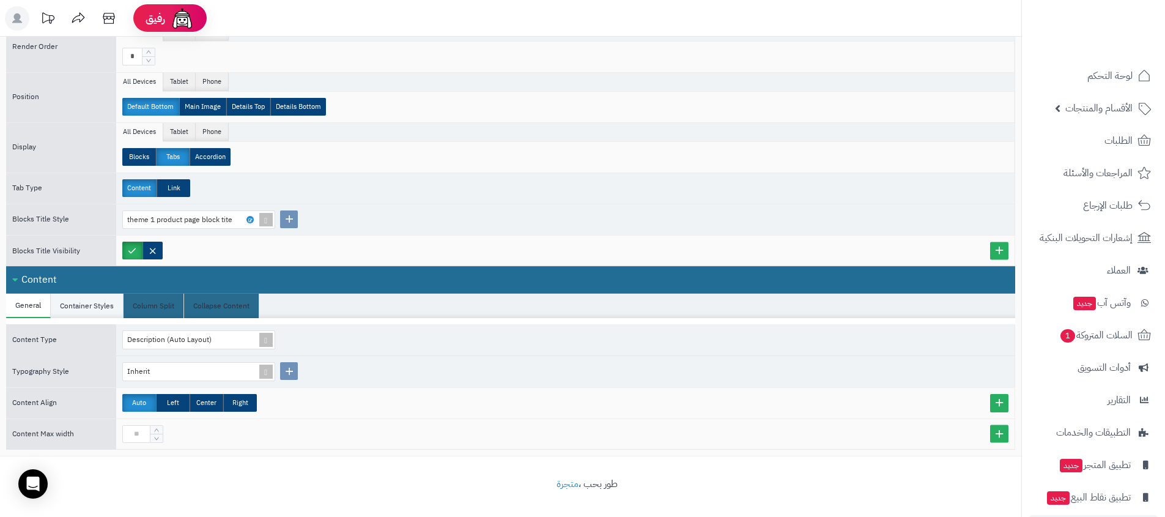
click at [98, 294] on li "Container Styles" at bounding box center [87, 306] width 73 height 24
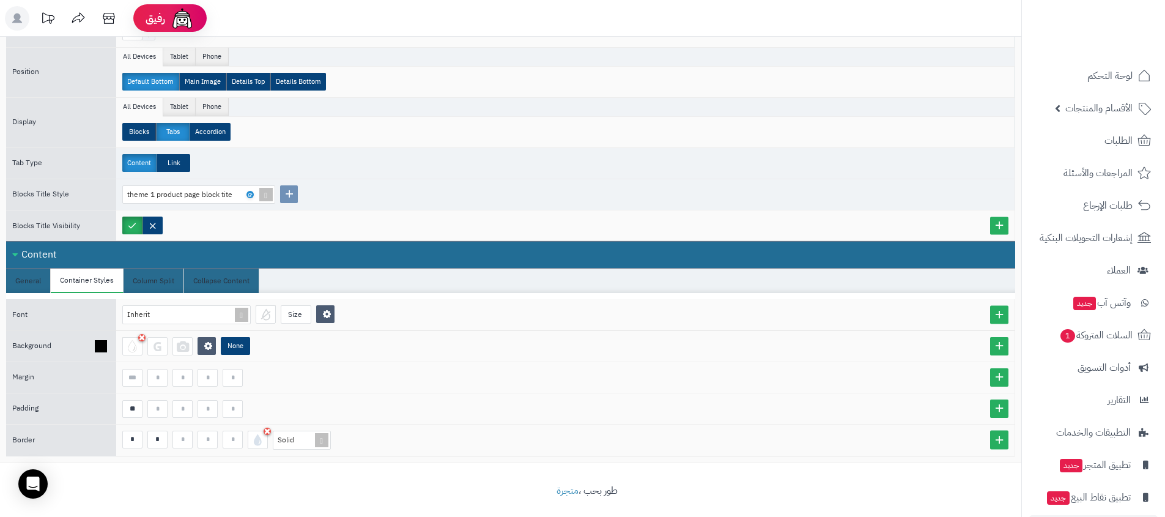
scroll to position [381, 0]
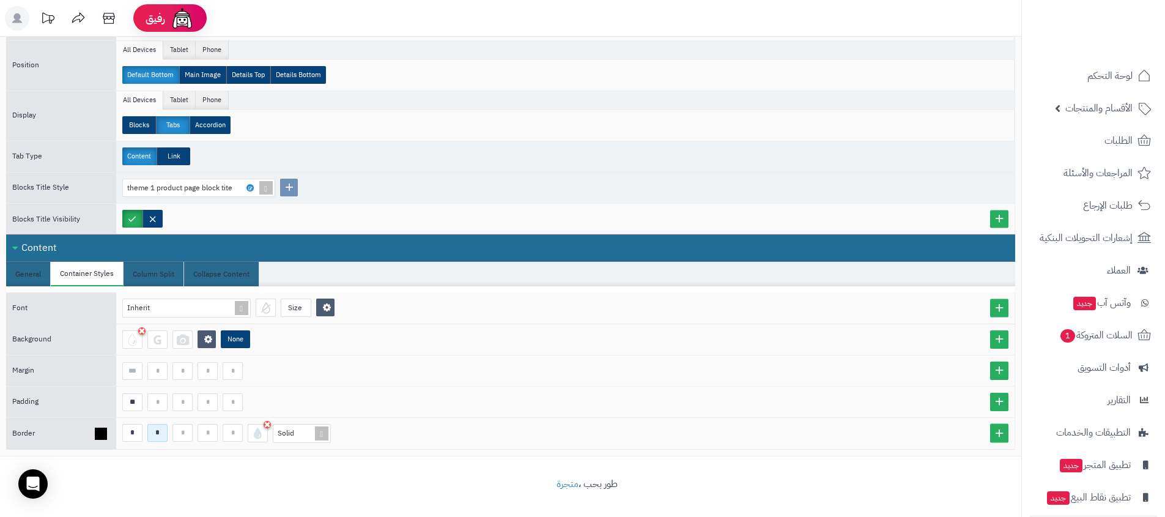
click at [160, 434] on input "*" at bounding box center [157, 433] width 20 height 18
click at [163, 379] on input at bounding box center [157, 371] width 20 height 18
type input "*"
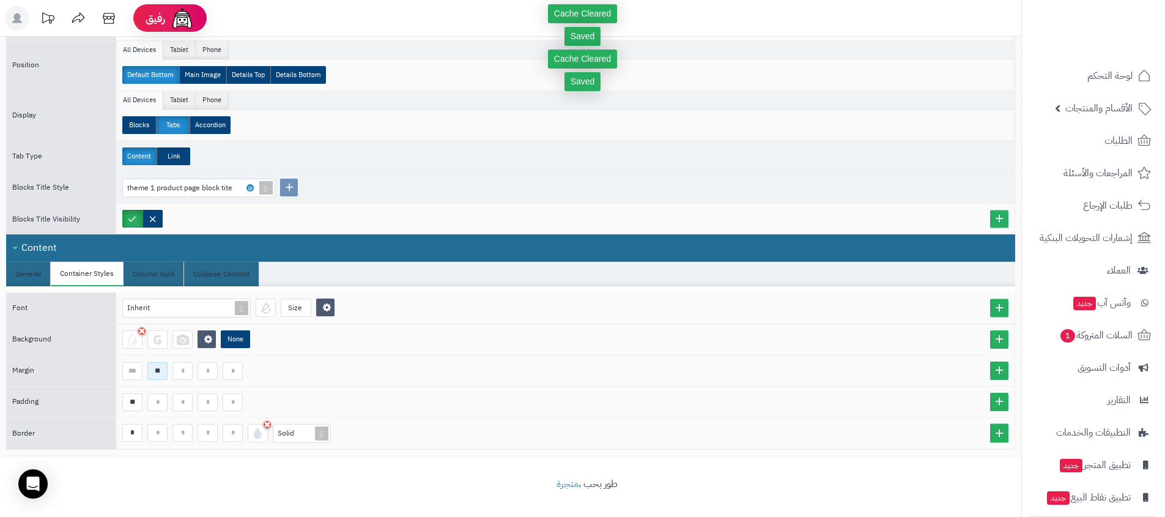
type input "**"
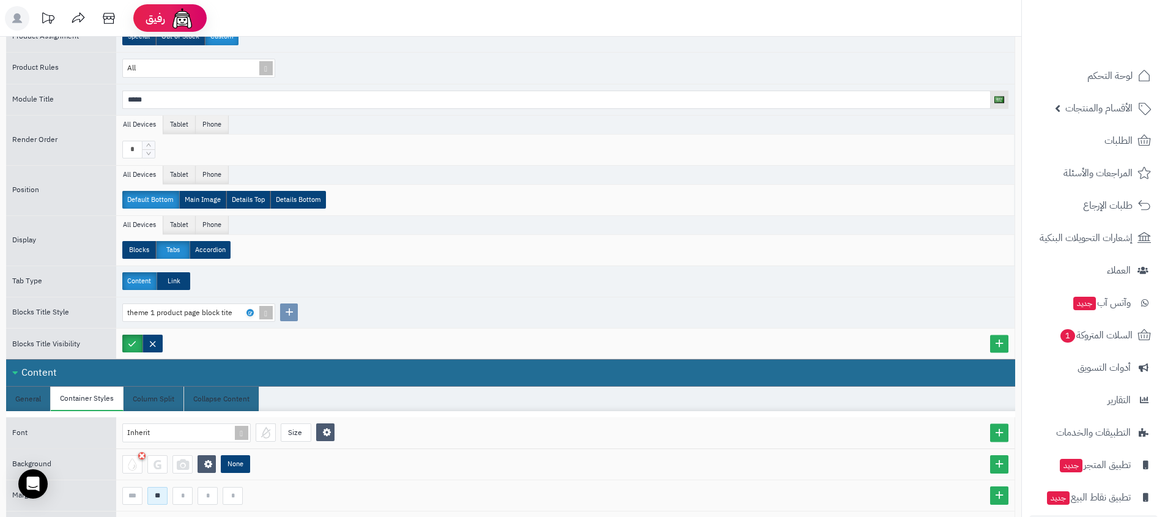
scroll to position [360, 0]
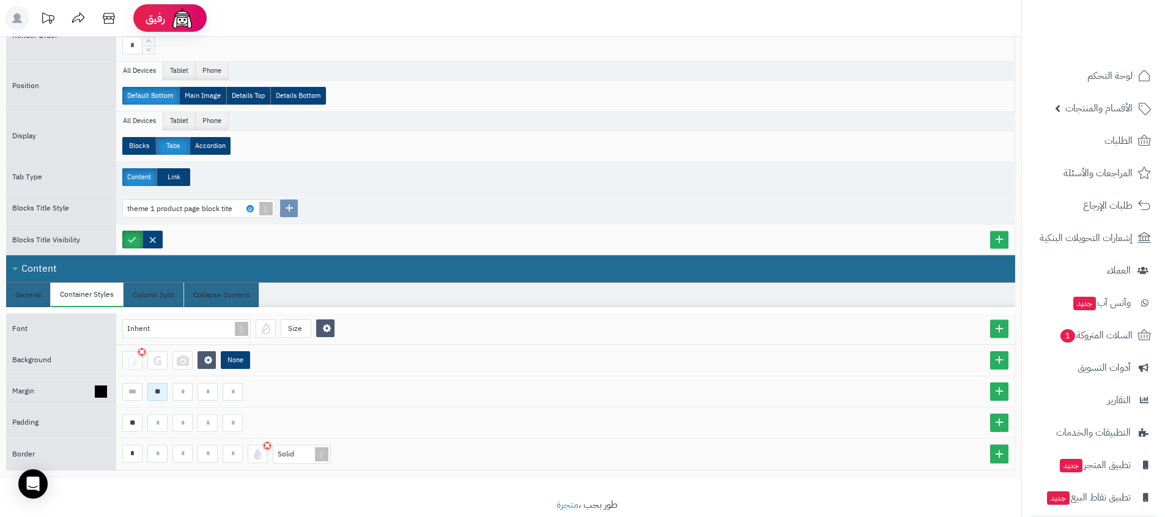
click at [158, 398] on input "**" at bounding box center [157, 392] width 20 height 18
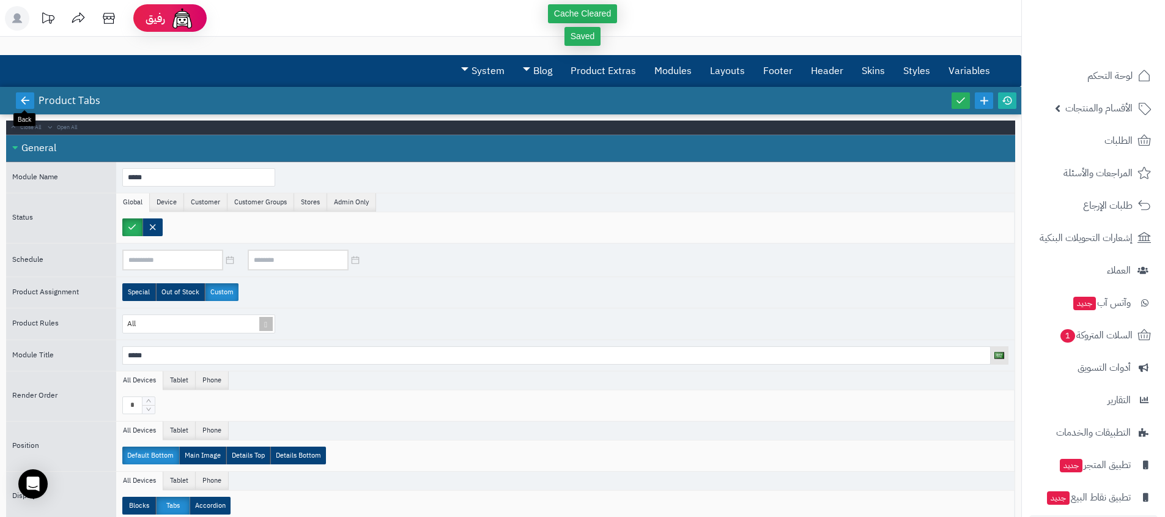
click at [20, 106] on link at bounding box center [25, 100] width 18 height 17
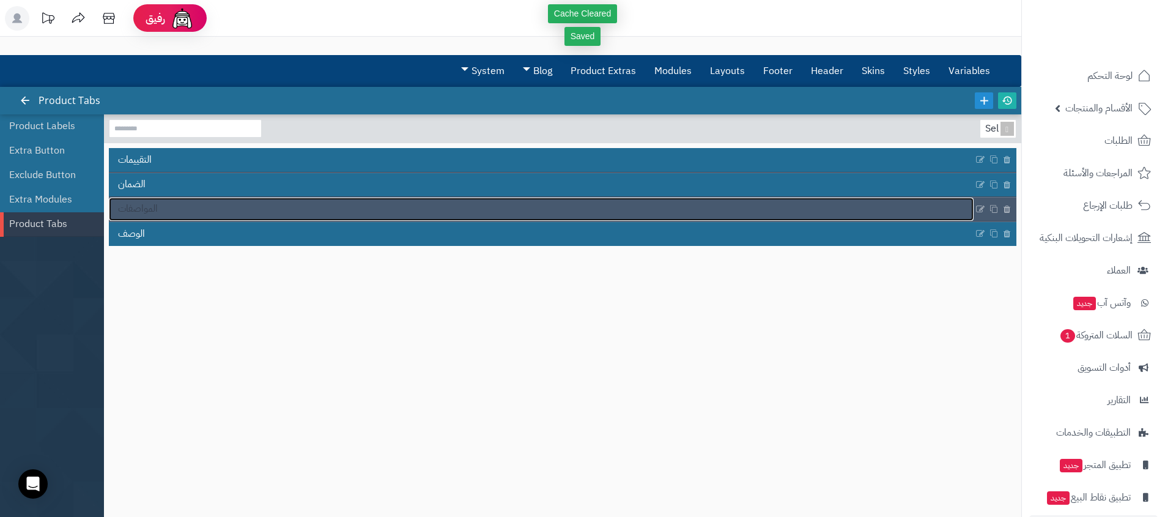
click at [180, 207] on link "المواصفات" at bounding box center [541, 209] width 865 height 23
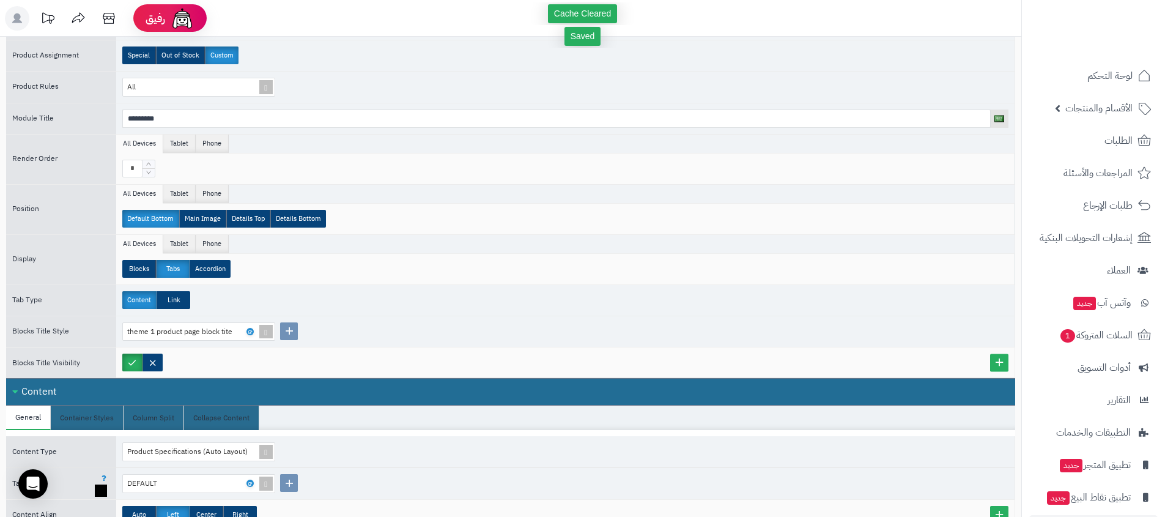
scroll to position [349, 0]
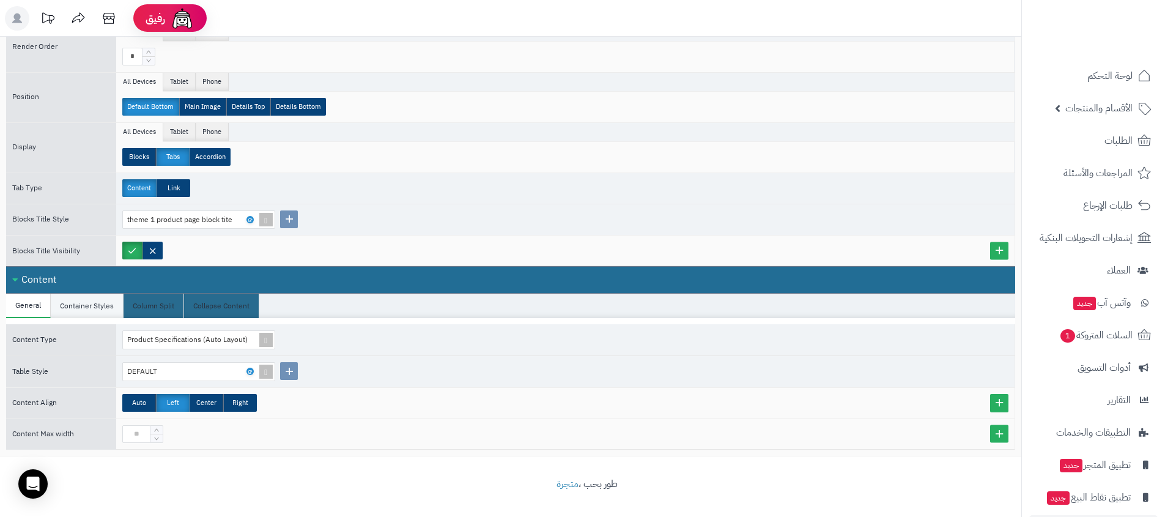
click at [74, 304] on li "Container Styles" at bounding box center [87, 306] width 73 height 24
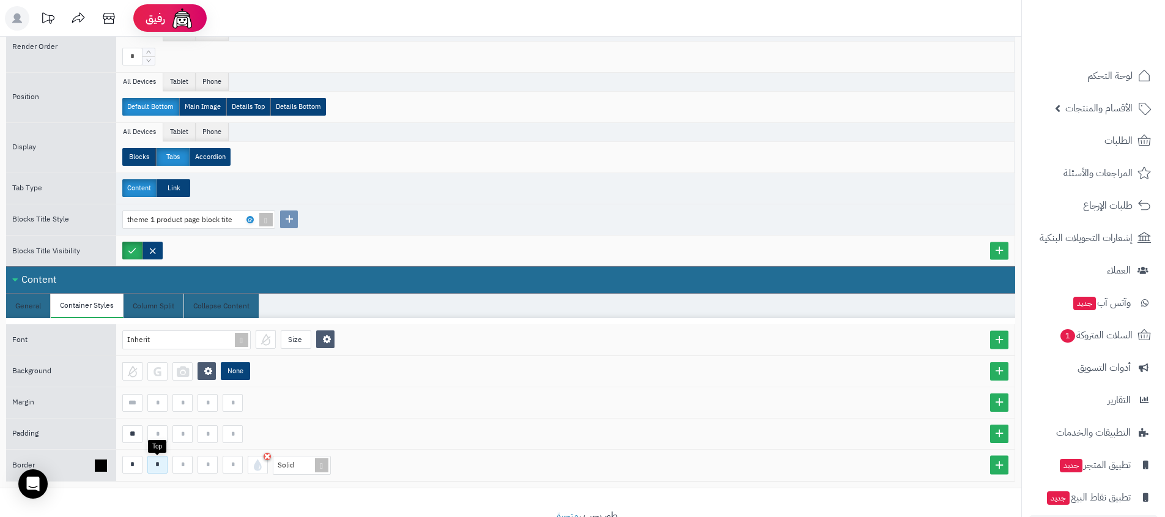
click at [166, 468] on input "*" at bounding box center [157, 465] width 20 height 18
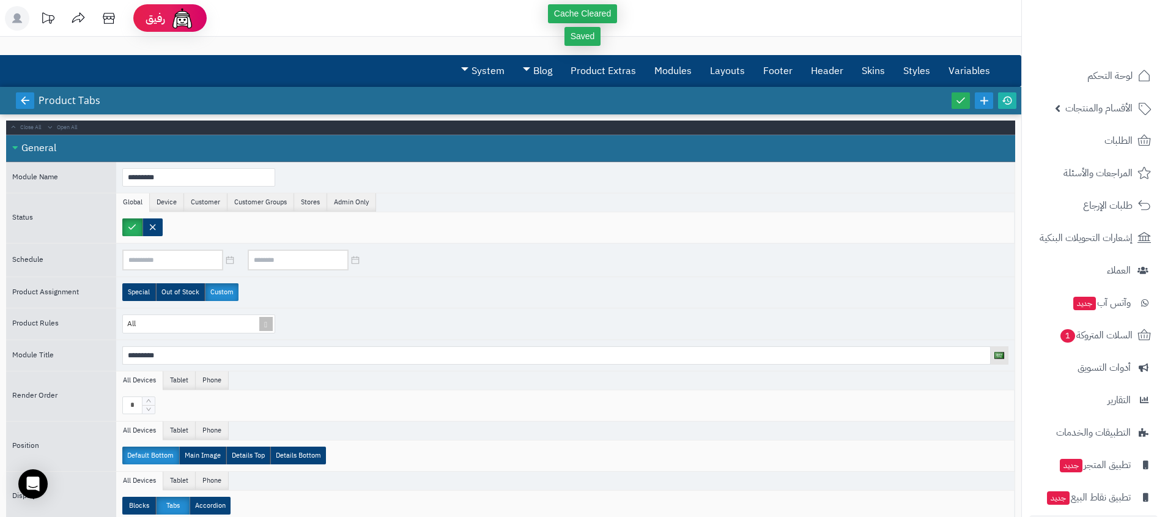
click at [20, 101] on icon at bounding box center [25, 100] width 11 height 11
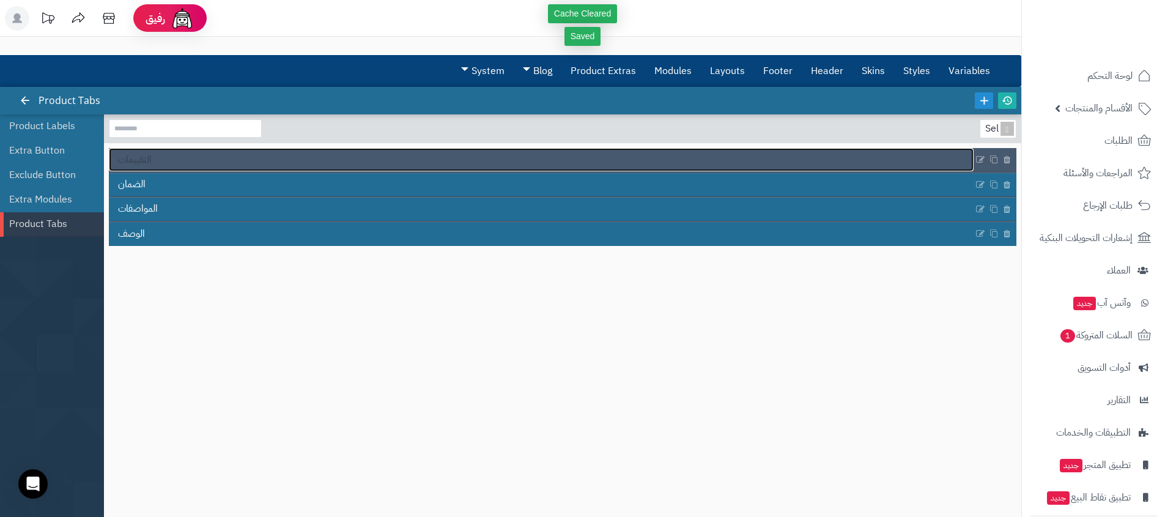
click at [153, 160] on link "التقييمات" at bounding box center [541, 159] width 865 height 23
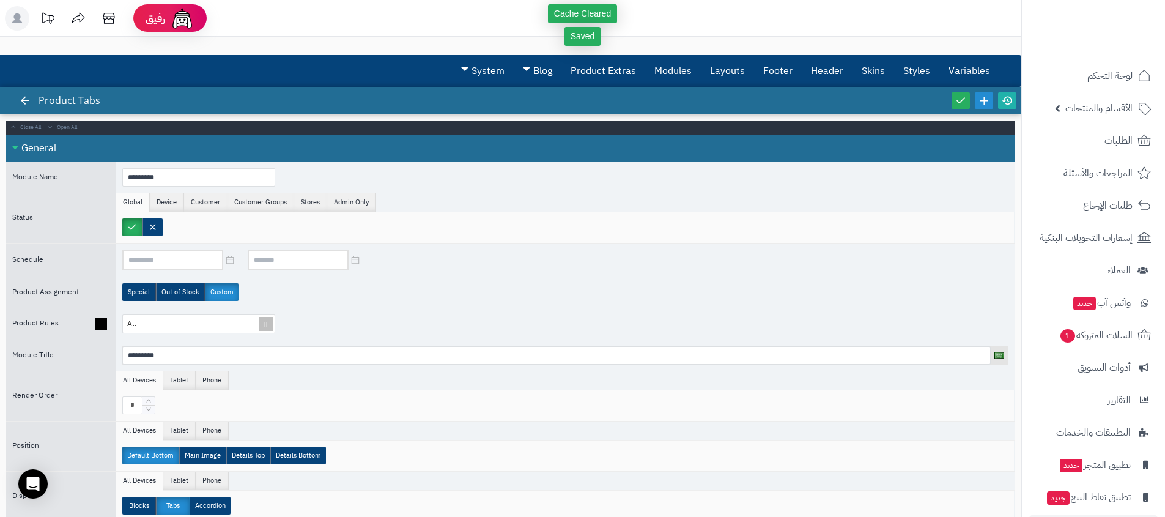
scroll to position [412, 0]
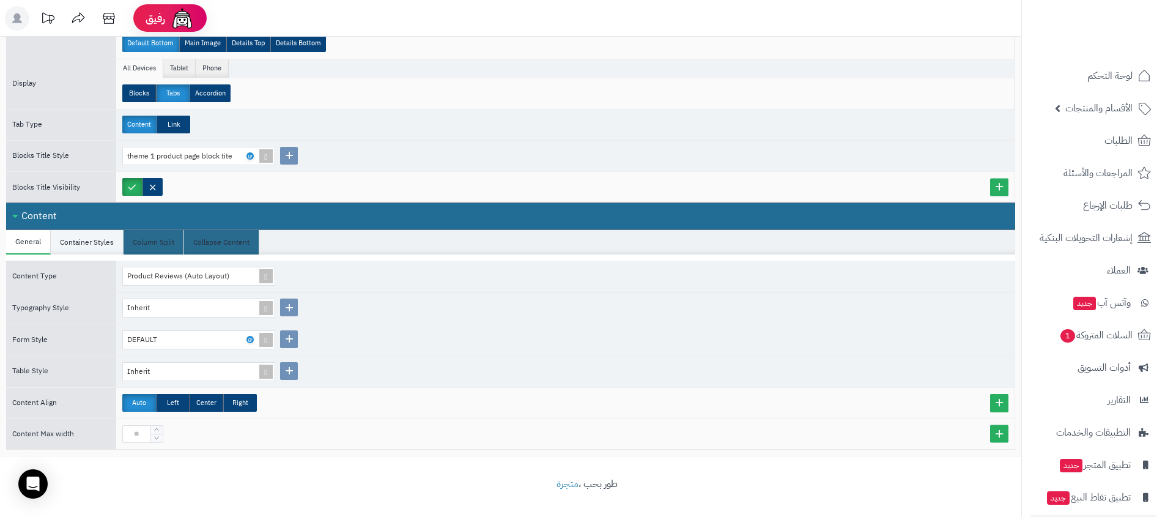
click at [88, 239] on li "Container Styles" at bounding box center [87, 242] width 73 height 24
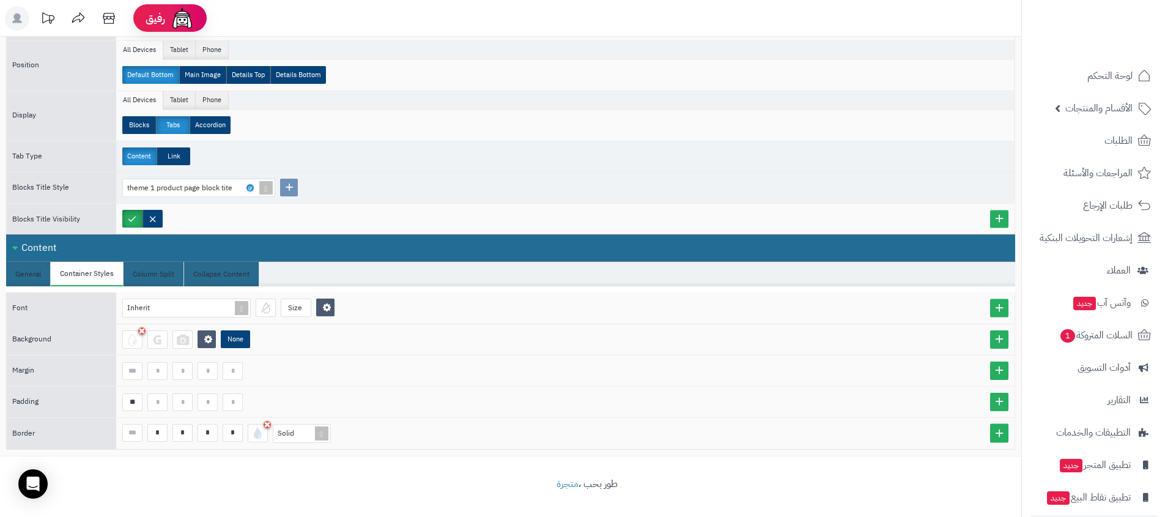
scroll to position [381, 0]
click at [155, 435] on input "*" at bounding box center [157, 433] width 20 height 18
type input "*"
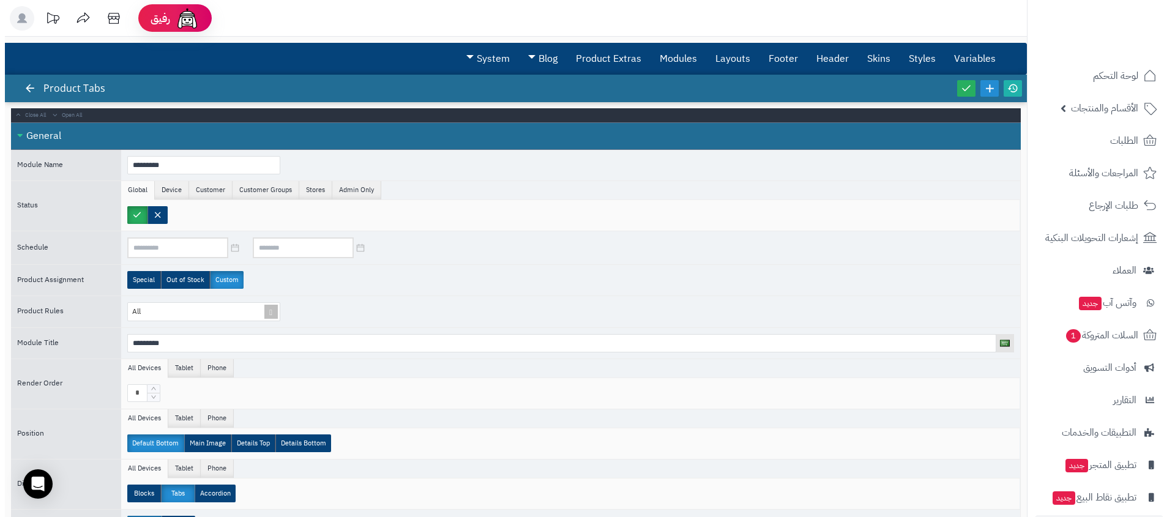
scroll to position [0, 0]
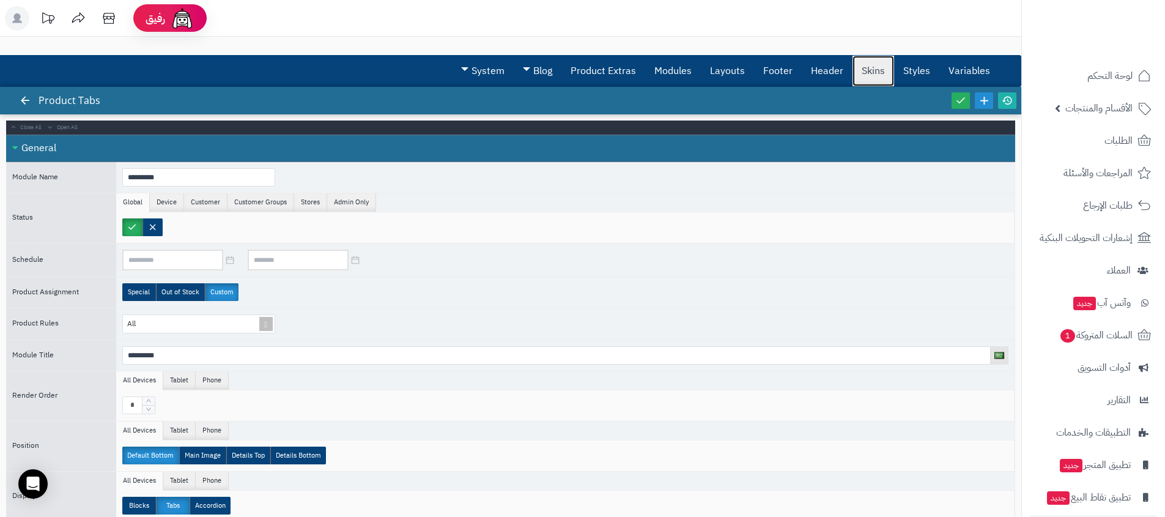
click at [867, 71] on link "Skins" at bounding box center [874, 71] width 42 height 31
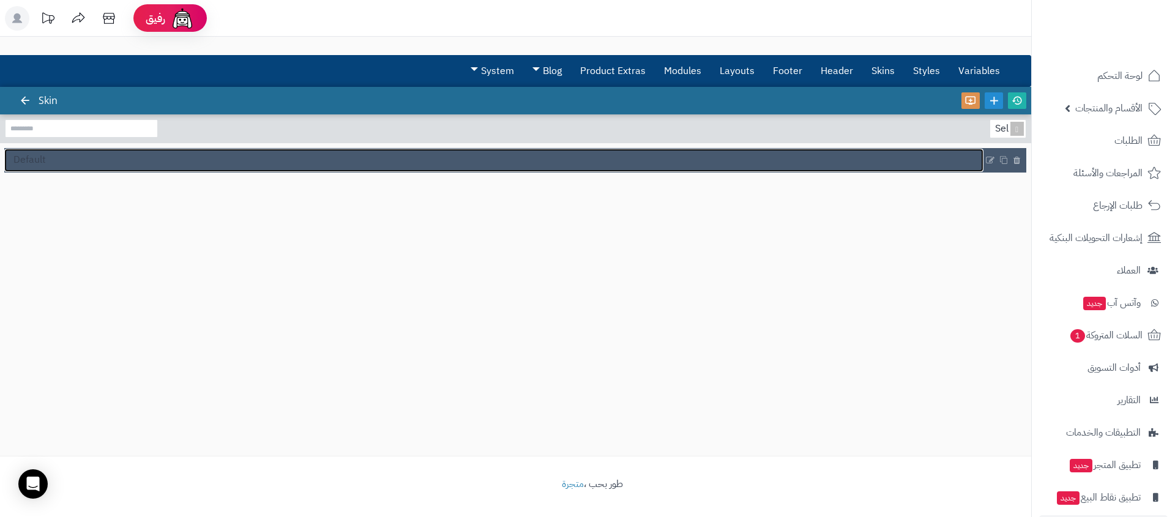
click at [84, 160] on link "Default" at bounding box center [493, 160] width 979 height 23
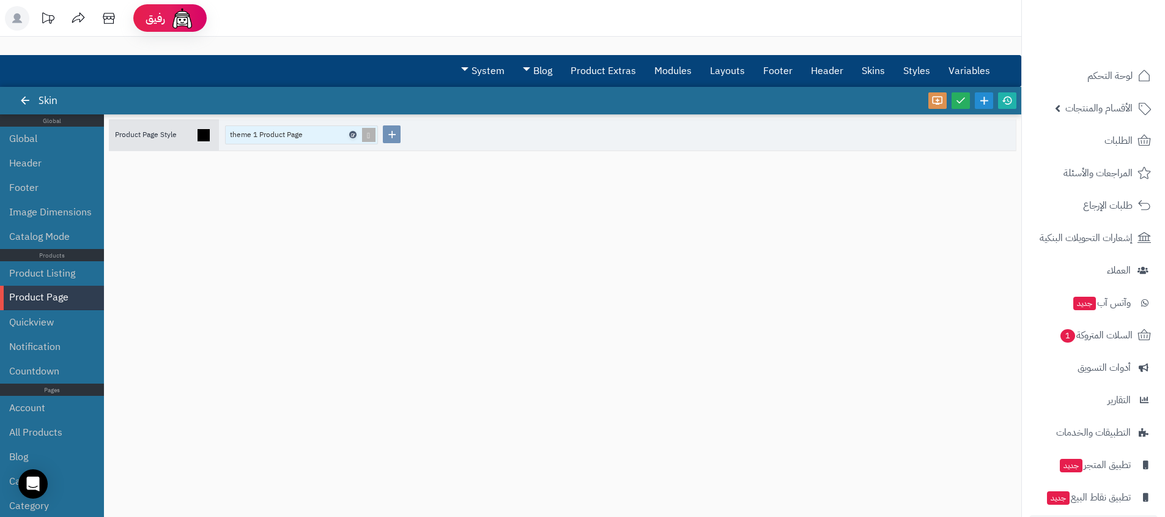
click at [355, 136] on link at bounding box center [352, 134] width 7 height 7
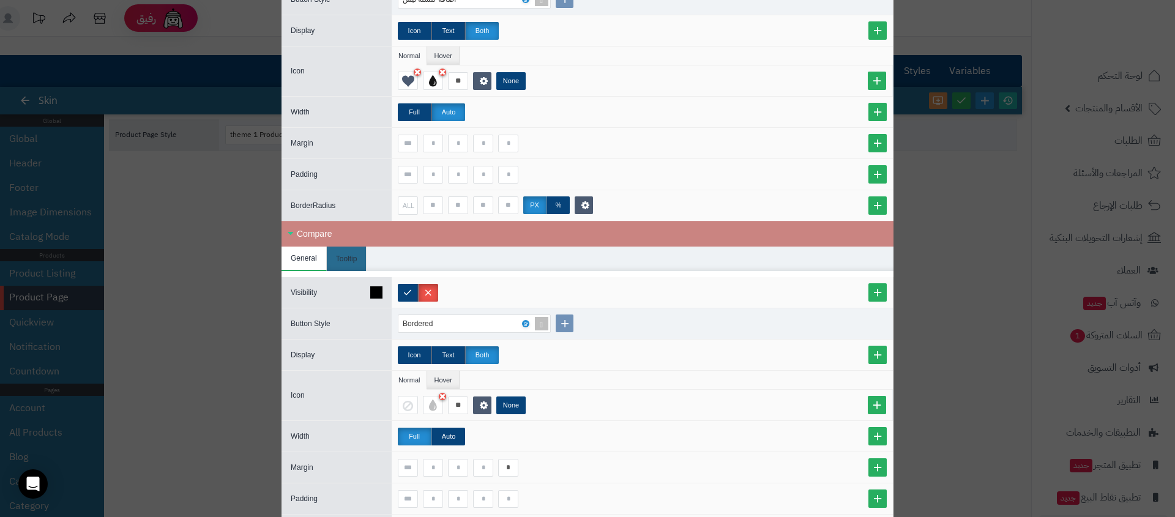
scroll to position [1630, 0]
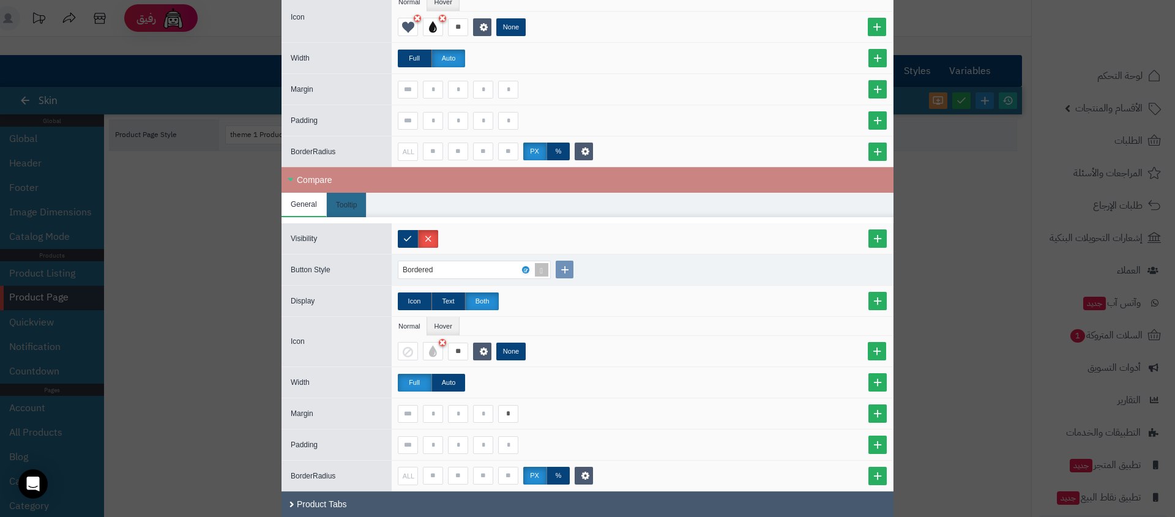
click at [327, 511] on div "Product Tabs" at bounding box center [587, 504] width 612 height 26
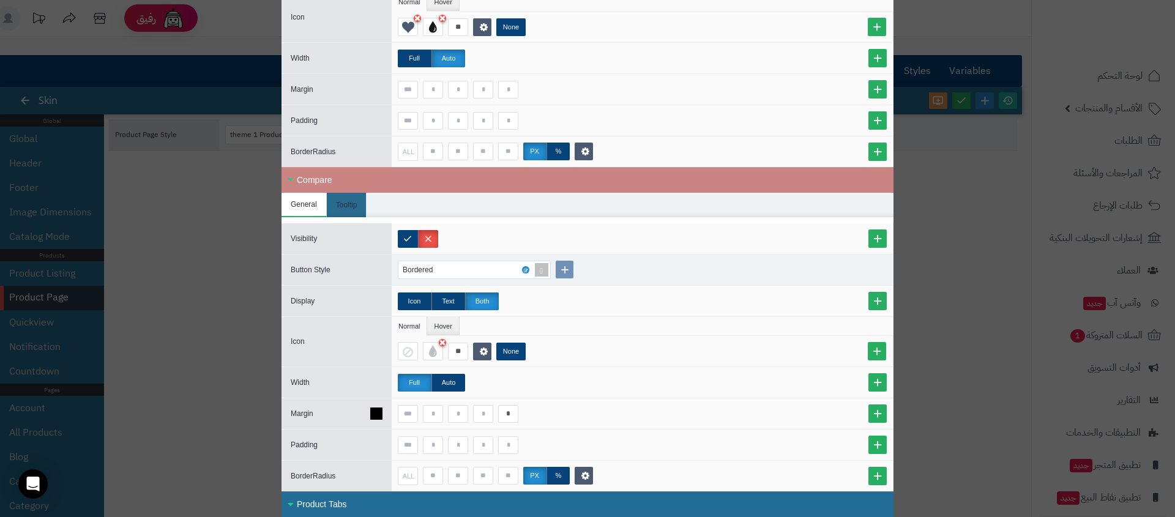
scroll to position [1847, 0]
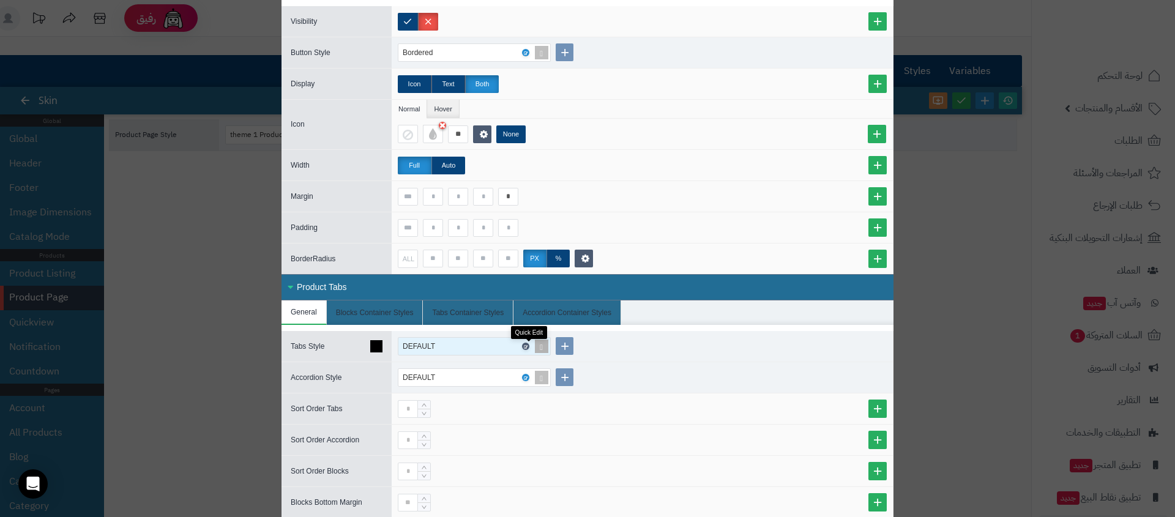
click at [529, 347] on link at bounding box center [525, 346] width 7 height 7
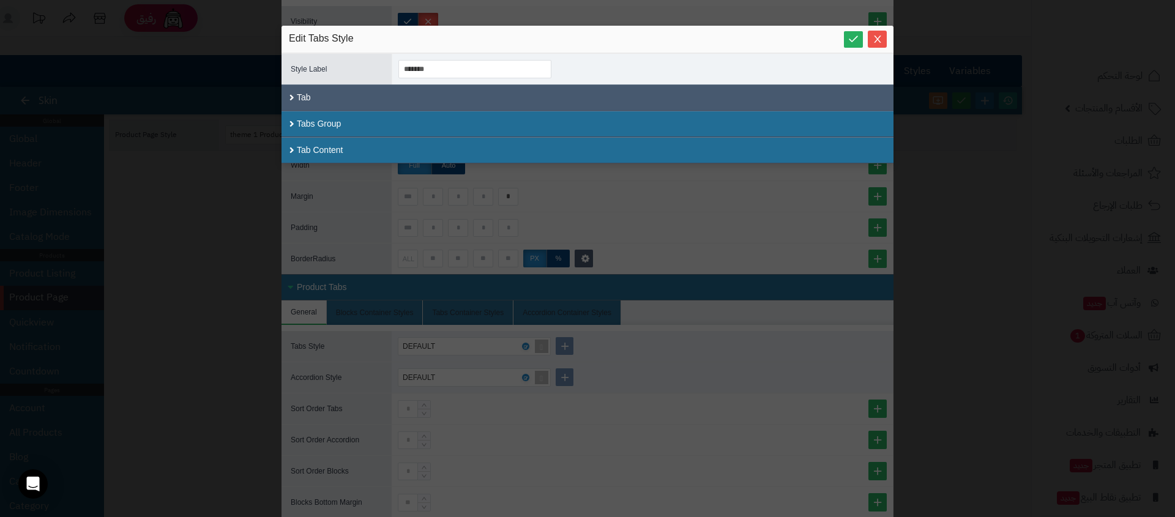
click at [385, 86] on div "Tab" at bounding box center [587, 97] width 612 height 26
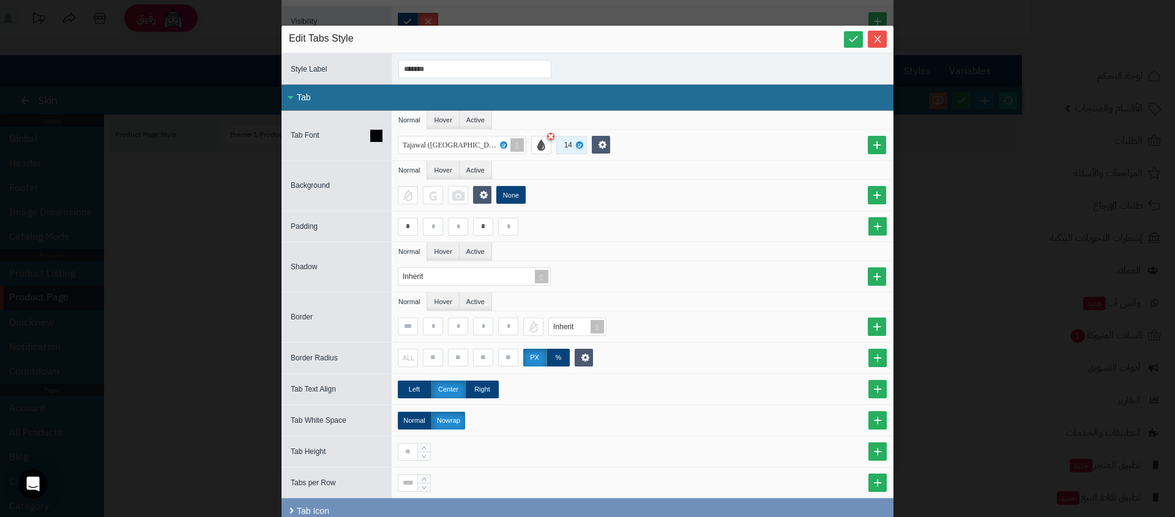
click at [564, 147] on div "14" at bounding box center [570, 144] width 20 height 17
click at [581, 244] on div "18" at bounding box center [586, 247] width 51 height 11
click at [454, 110] on div "Tab" at bounding box center [587, 97] width 612 height 26
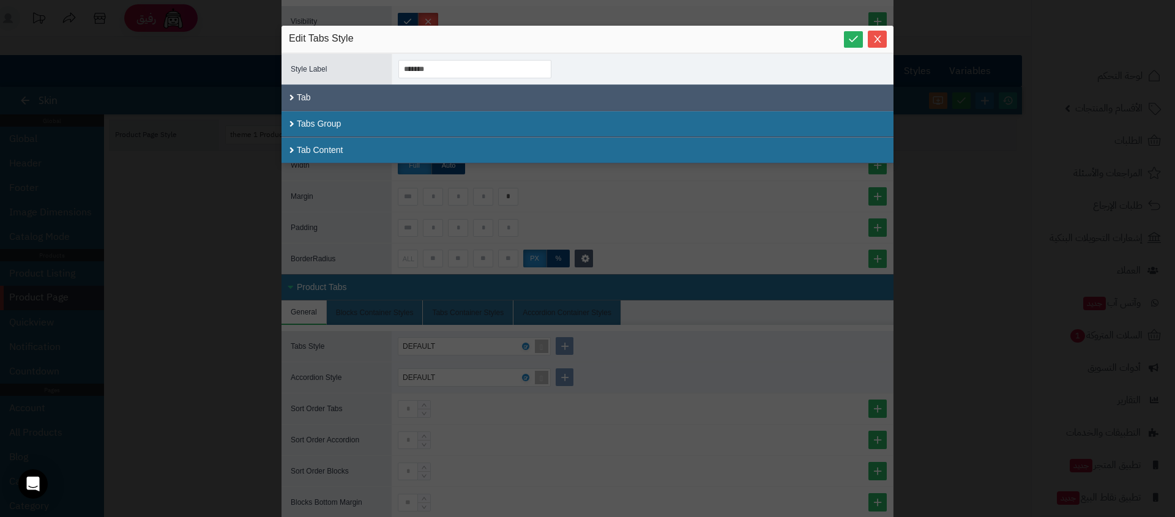
click at [415, 96] on div "Tab" at bounding box center [587, 97] width 612 height 26
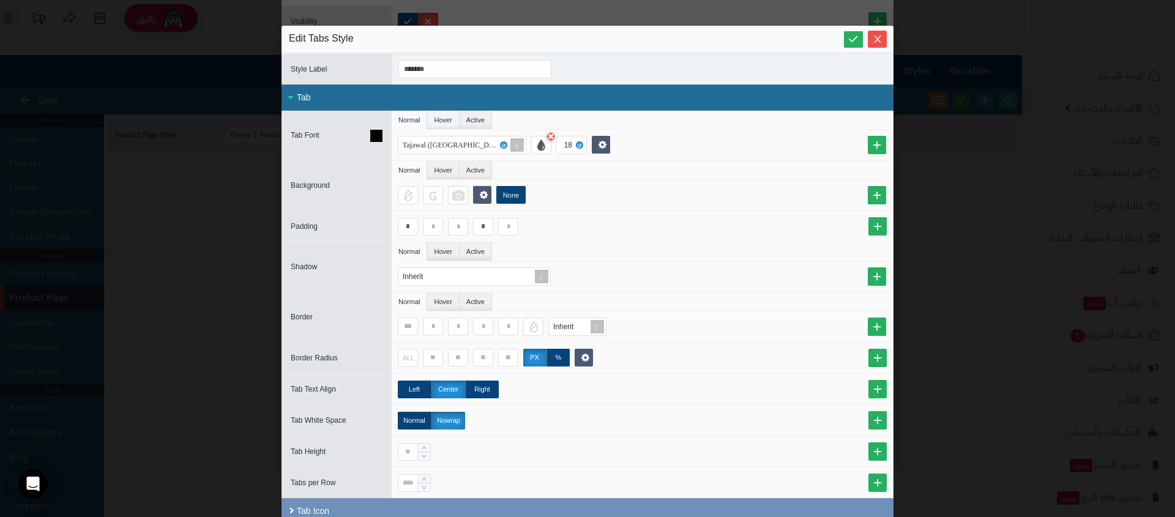
click at [445, 119] on li "Hover" at bounding box center [443, 120] width 32 height 18
click at [475, 120] on li "Active" at bounding box center [475, 120] width 32 height 18
click at [403, 113] on li "Normal" at bounding box center [409, 120] width 35 height 18
click at [477, 122] on li "Active" at bounding box center [475, 120] width 32 height 18
click at [421, 119] on li "Normal" at bounding box center [409, 120] width 35 height 18
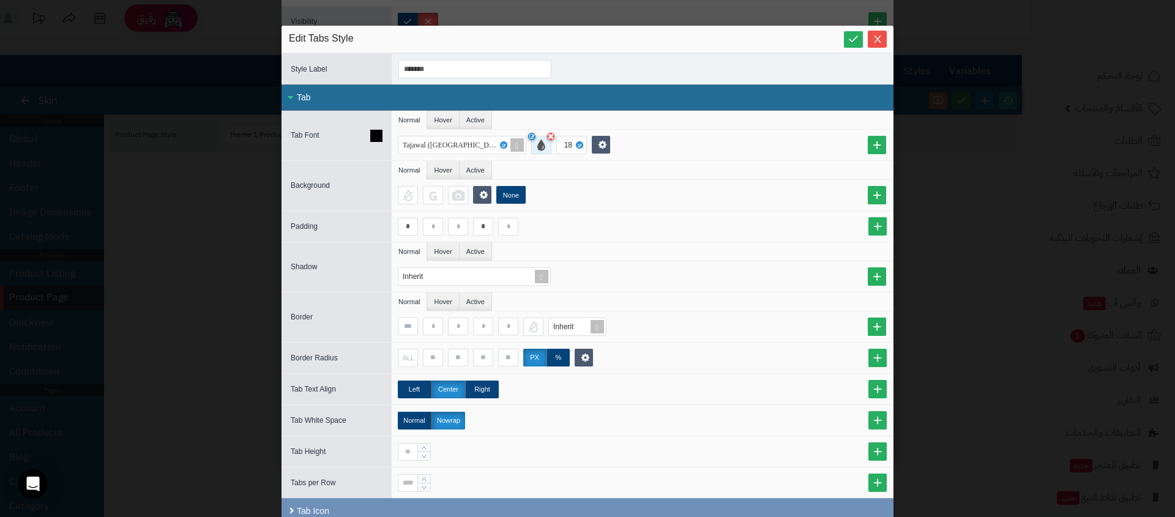
click at [549, 152] on div at bounding box center [541, 145] width 20 height 18
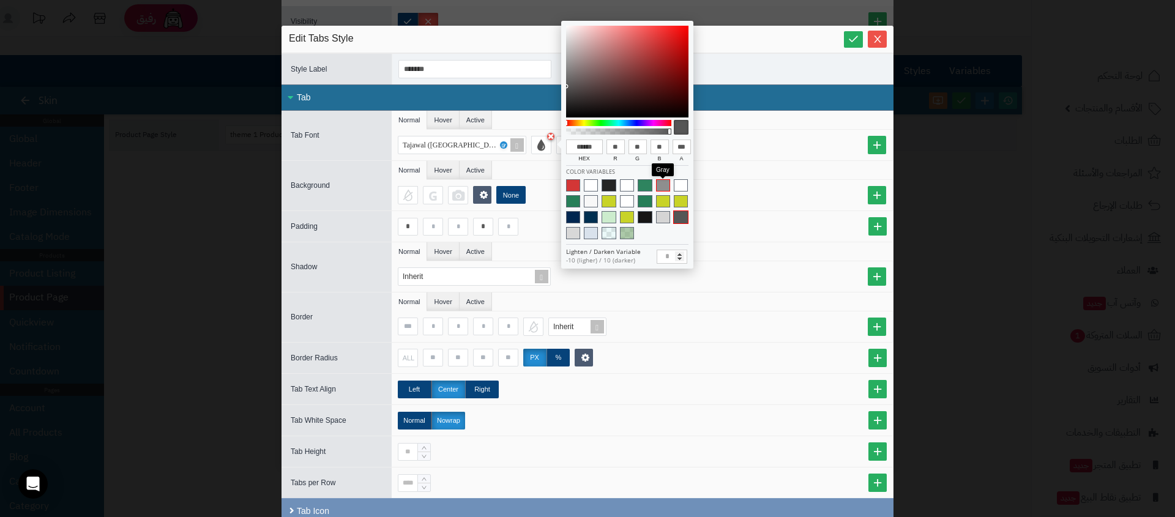
click at [660, 188] on span at bounding box center [663, 185] width 14 height 12
type input "******"
type input "***"
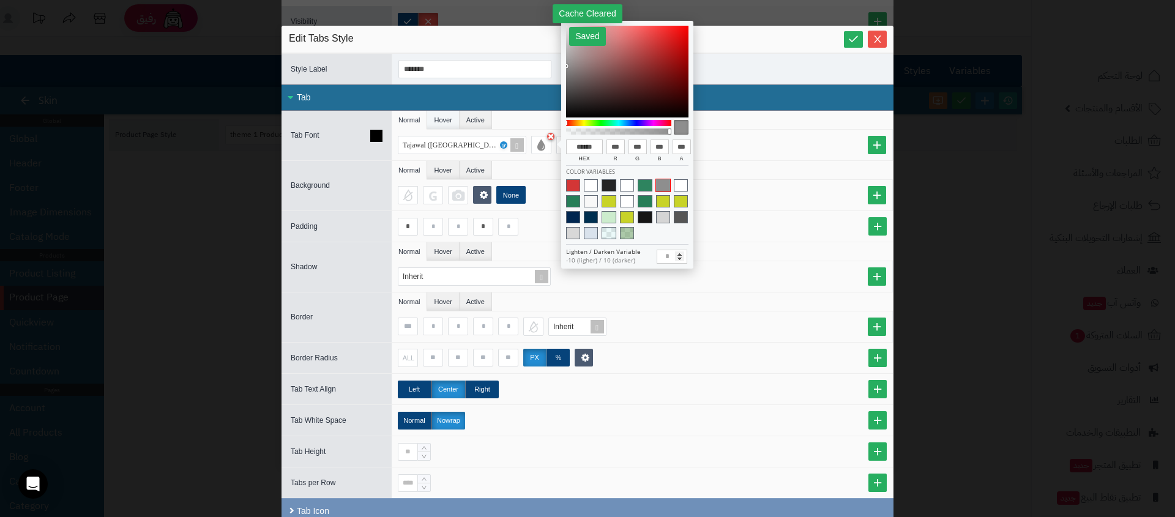
click at [451, 116] on li "Hover" at bounding box center [443, 120] width 32 height 18
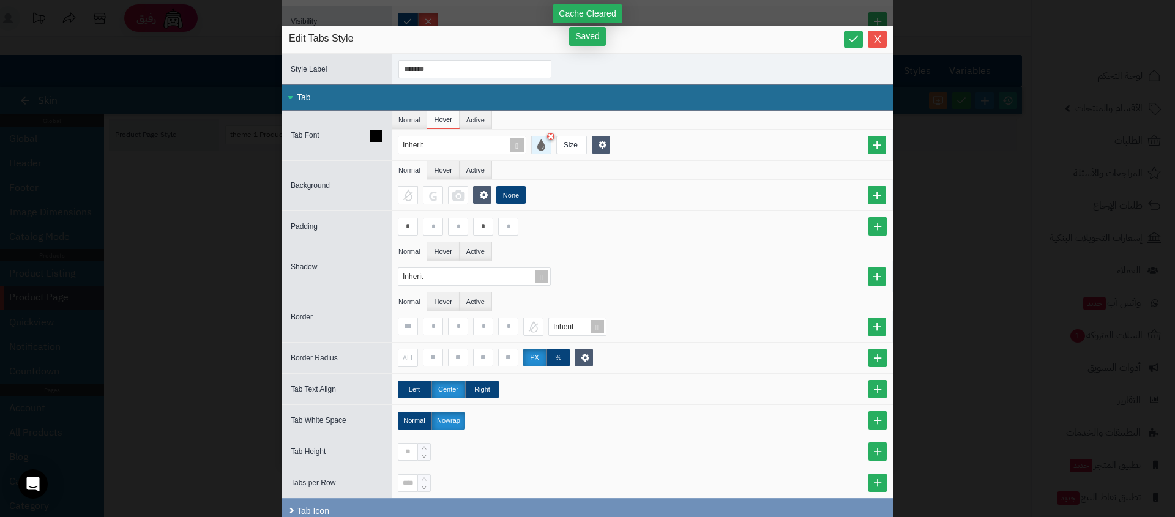
click at [545, 147] on div at bounding box center [541, 145] width 20 height 18
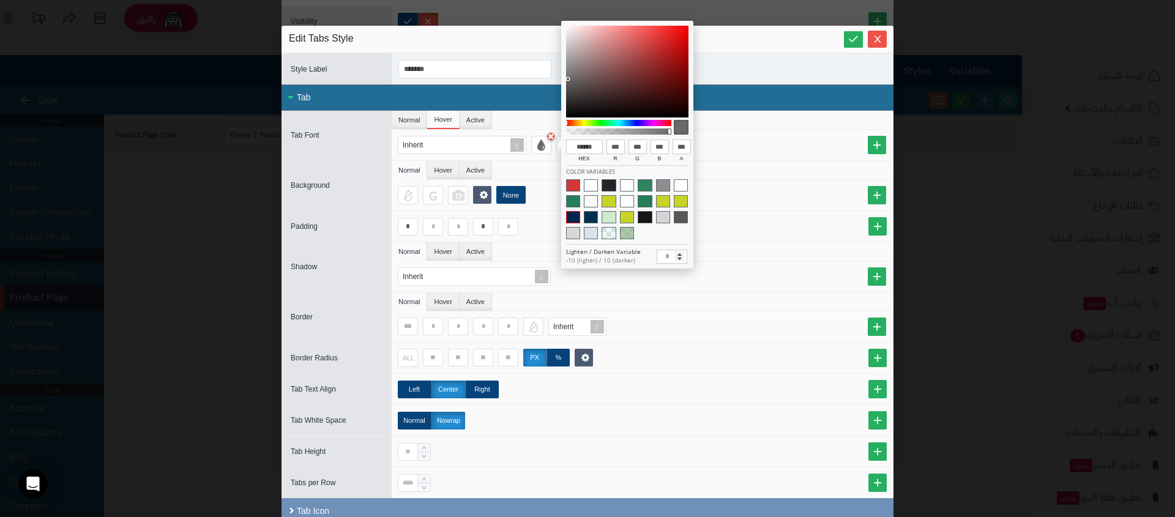
click at [572, 215] on span at bounding box center [573, 217] width 14 height 12
type input "******"
type input "*"
type input "**"
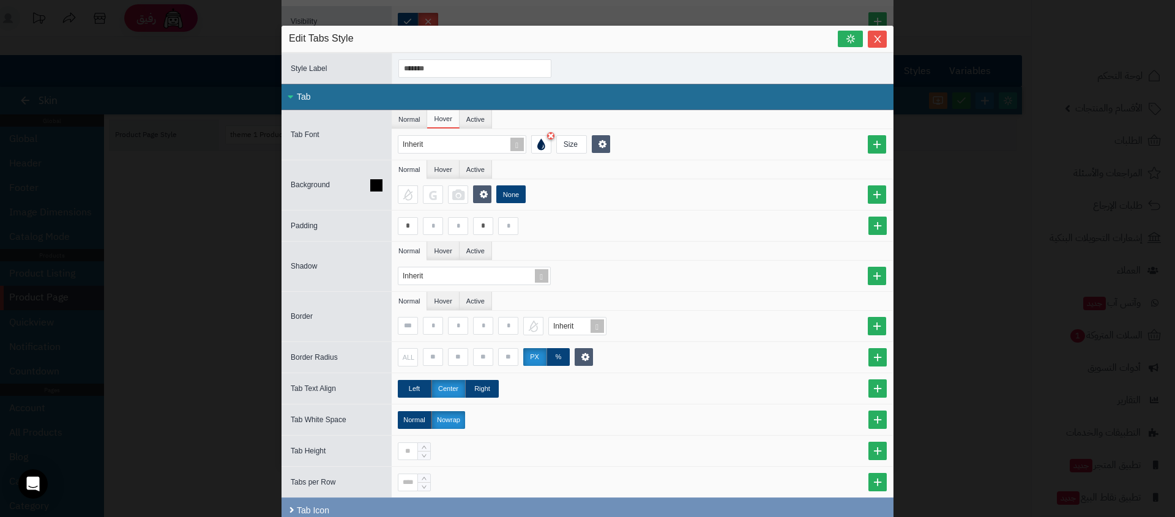
click at [543, 205] on div "None" at bounding box center [642, 194] width 501 height 31
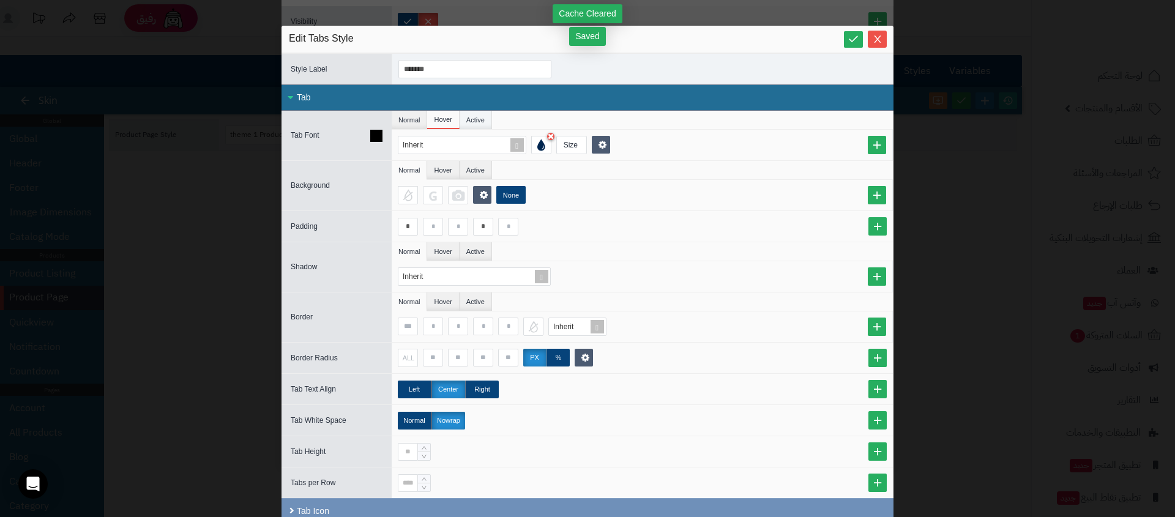
click at [489, 113] on li "Active" at bounding box center [475, 120] width 32 height 18
click at [549, 144] on div at bounding box center [541, 145] width 20 height 18
click at [549, 176] on ul "Normal Hover Active" at bounding box center [642, 170] width 501 height 19
click at [411, 326] on input at bounding box center [408, 326] width 20 height 18
type input "*"
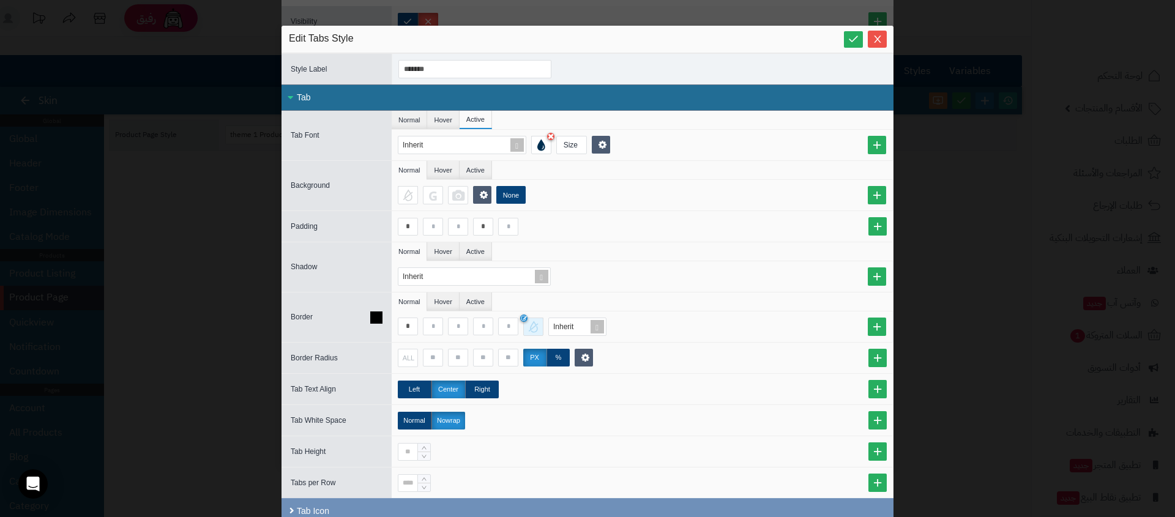
click at [543, 329] on div at bounding box center [533, 326] width 20 height 18
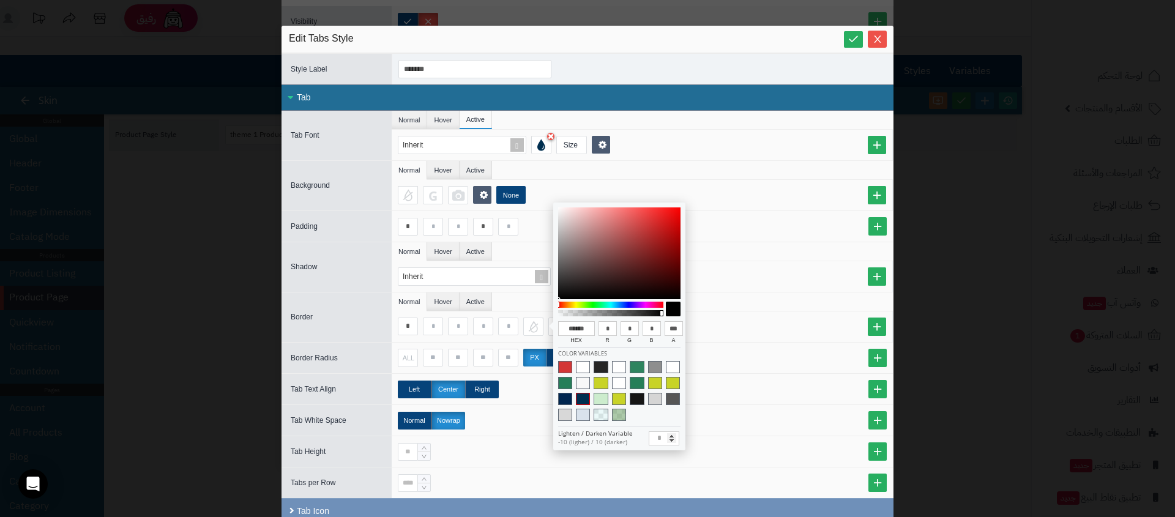
click at [579, 397] on span at bounding box center [583, 399] width 14 height 12
type input "******"
type input "**"
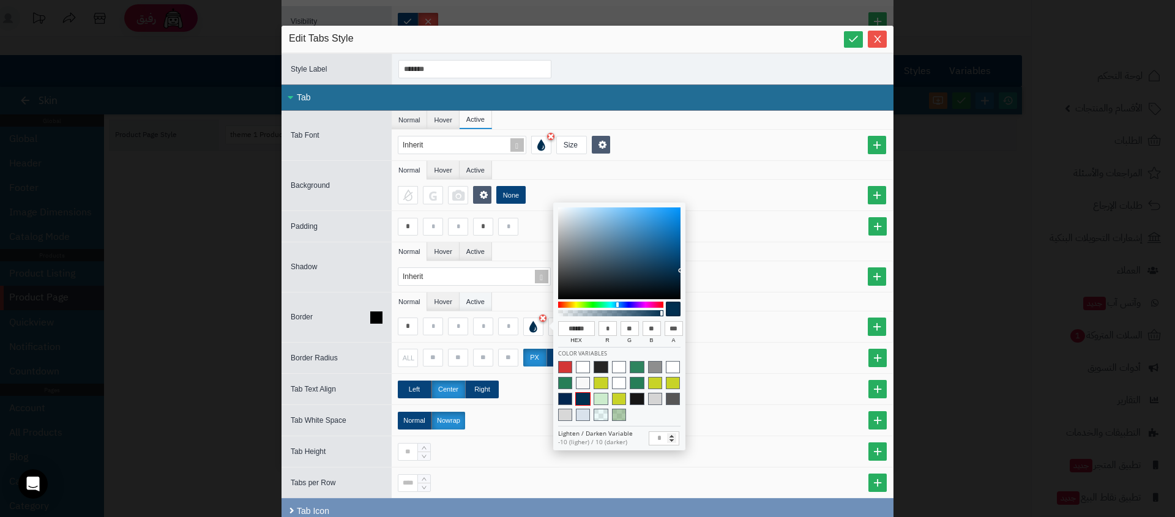
click at [489, 307] on li "Active" at bounding box center [475, 301] width 32 height 18
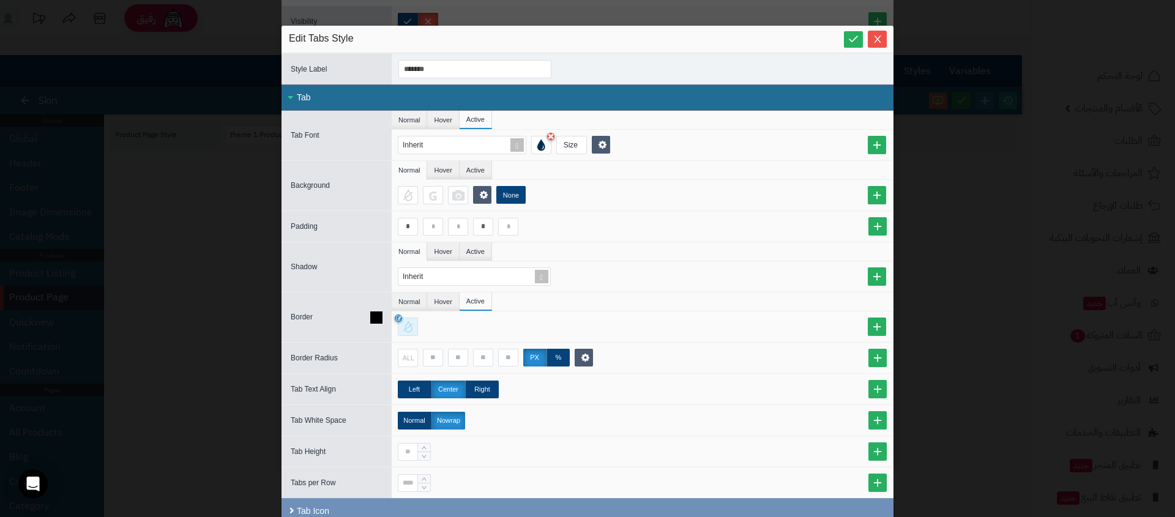
click at [403, 325] on div at bounding box center [408, 326] width 20 height 18
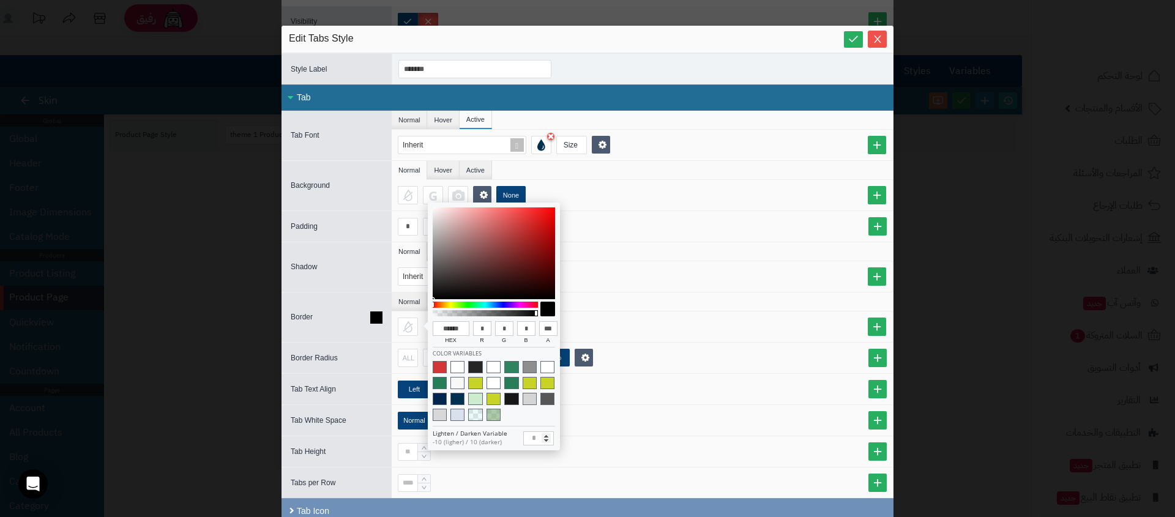
drag, startPoint x: 724, startPoint y: 329, endPoint x: 669, endPoint y: 325, distance: 55.8
click at [724, 329] on div at bounding box center [645, 326] width 494 height 18
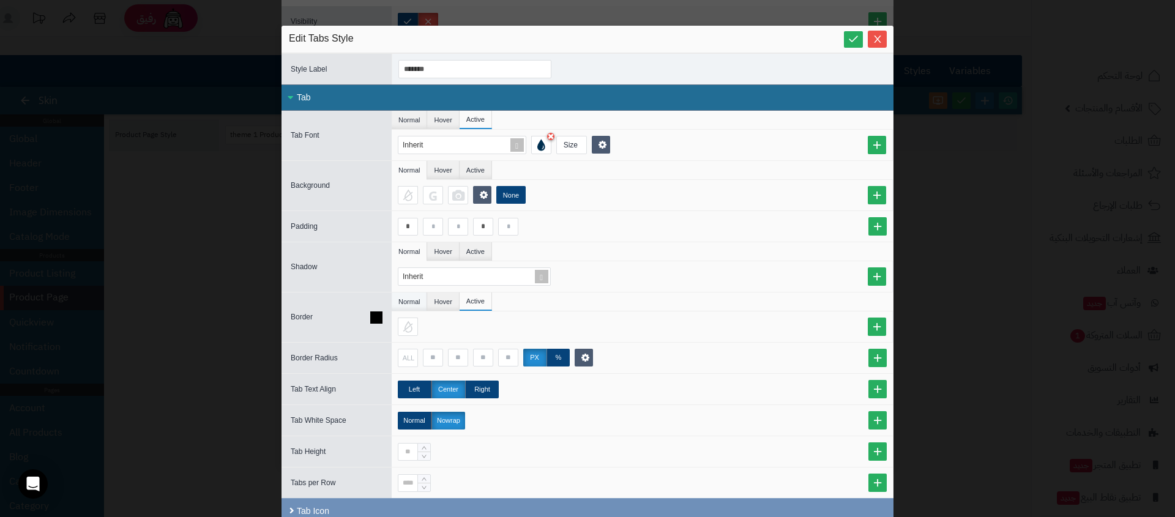
click at [422, 306] on li "Normal" at bounding box center [409, 301] width 35 height 18
click at [414, 325] on input "*" at bounding box center [408, 326] width 20 height 18
click at [479, 324] on input at bounding box center [483, 326] width 20 height 18
type input "*"
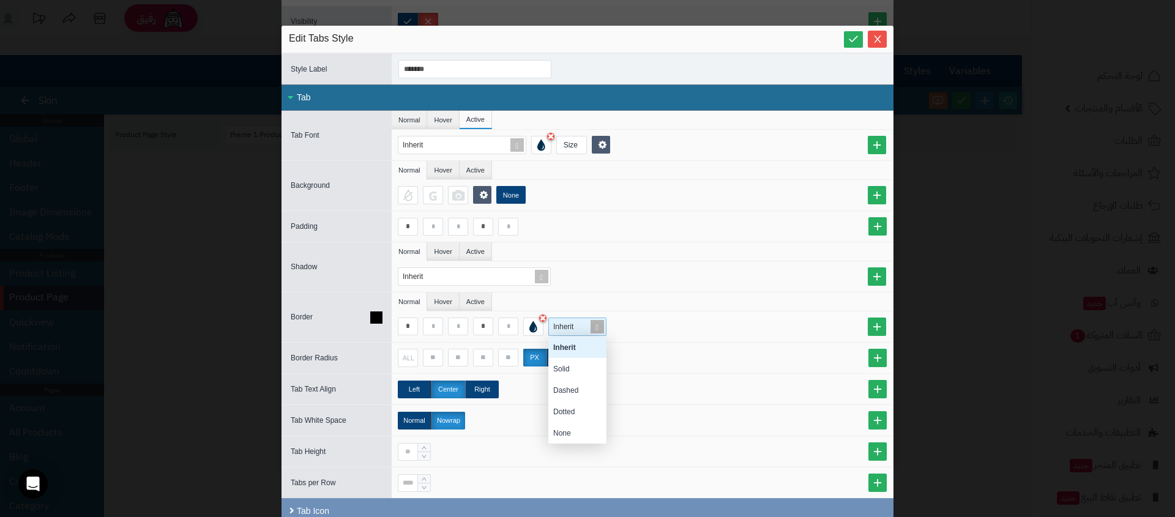
click at [566, 329] on span "Inherit" at bounding box center [563, 326] width 20 height 9
click at [561, 363] on div "Solid" at bounding box center [577, 368] width 58 height 21
click at [541, 328] on div at bounding box center [533, 326] width 20 height 18
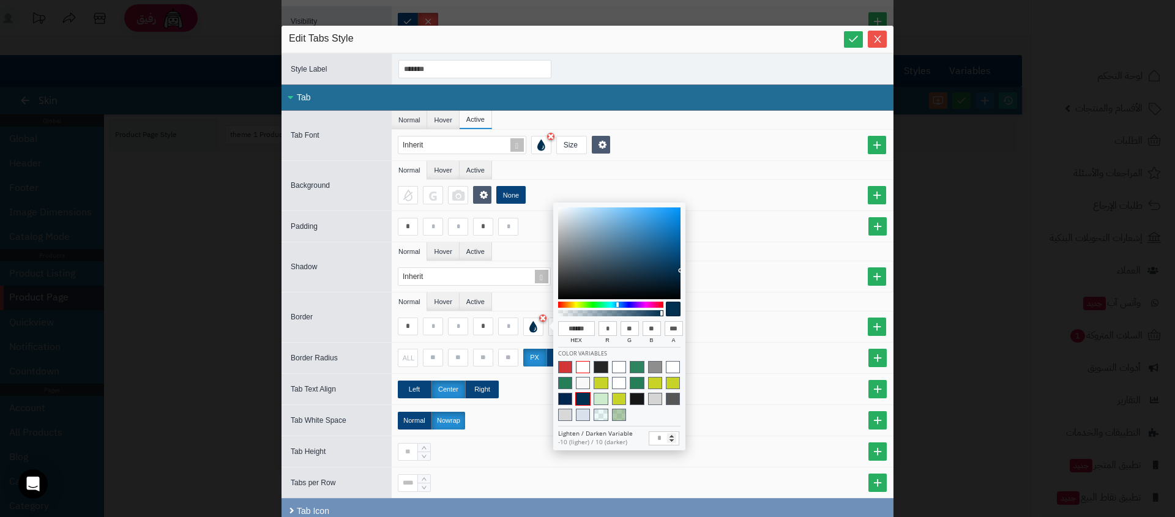
click at [577, 362] on span at bounding box center [583, 367] width 14 height 12
type input "******"
type input "***"
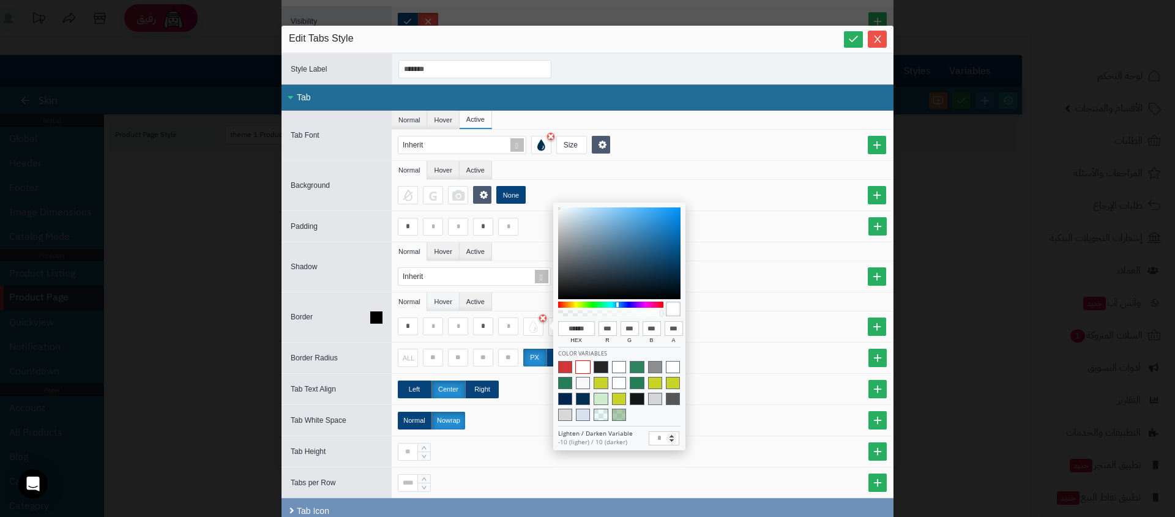
click at [442, 302] on li "Hover" at bounding box center [443, 301] width 32 height 18
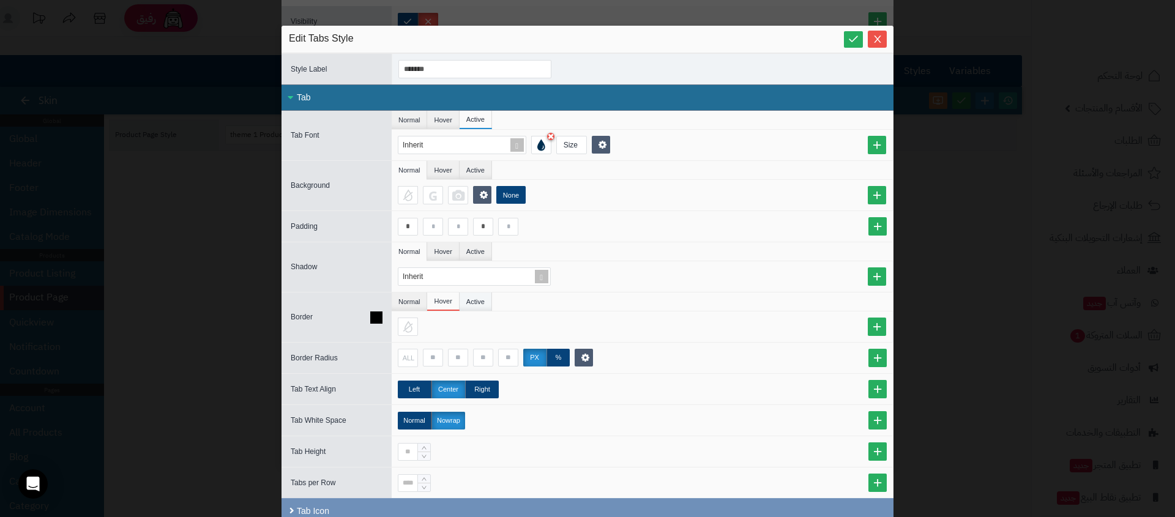
click at [488, 306] on li "Active" at bounding box center [475, 301] width 32 height 18
click at [404, 330] on div at bounding box center [408, 326] width 20 height 18
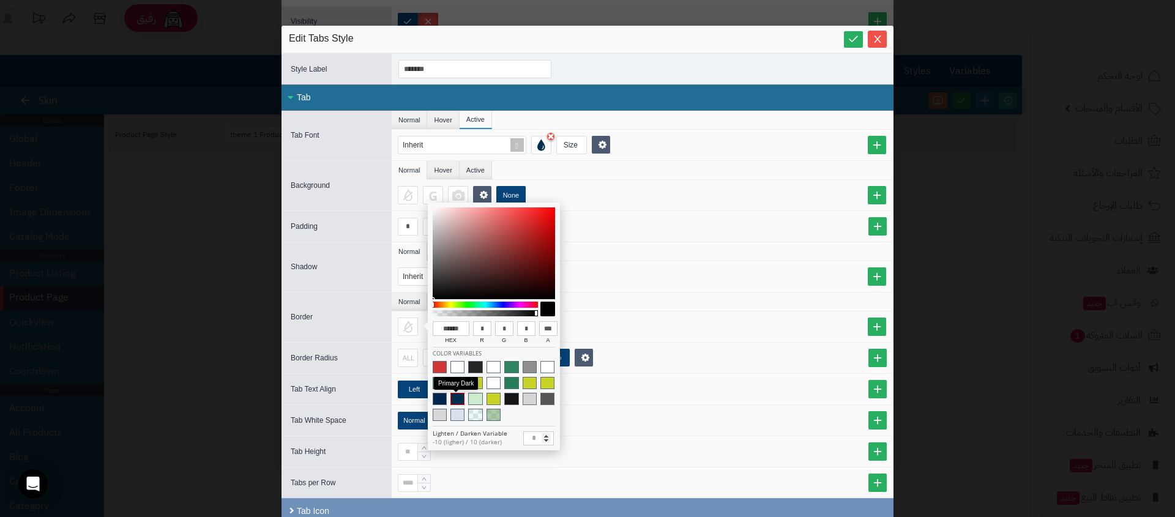
click at [459, 398] on span at bounding box center [457, 399] width 14 height 12
type input "******"
type input "**"
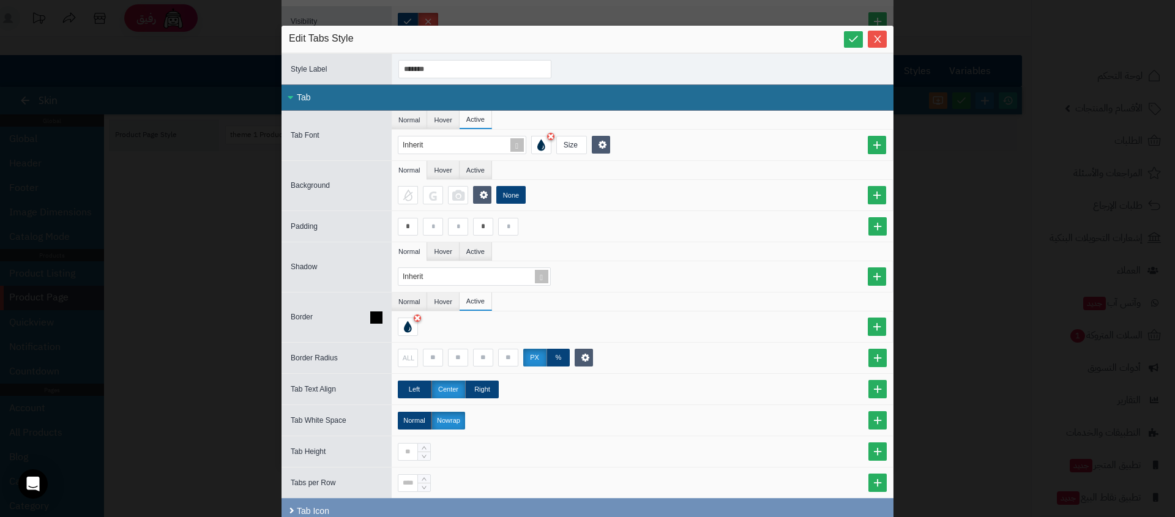
drag, startPoint x: 758, startPoint y: 299, endPoint x: 744, endPoint y: 293, distance: 14.5
click at [754, 297] on ul "Normal Hover Active" at bounding box center [642, 301] width 501 height 19
click at [440, 299] on li "Hover" at bounding box center [443, 301] width 32 height 18
click at [412, 298] on li "Normal" at bounding box center [409, 301] width 35 height 18
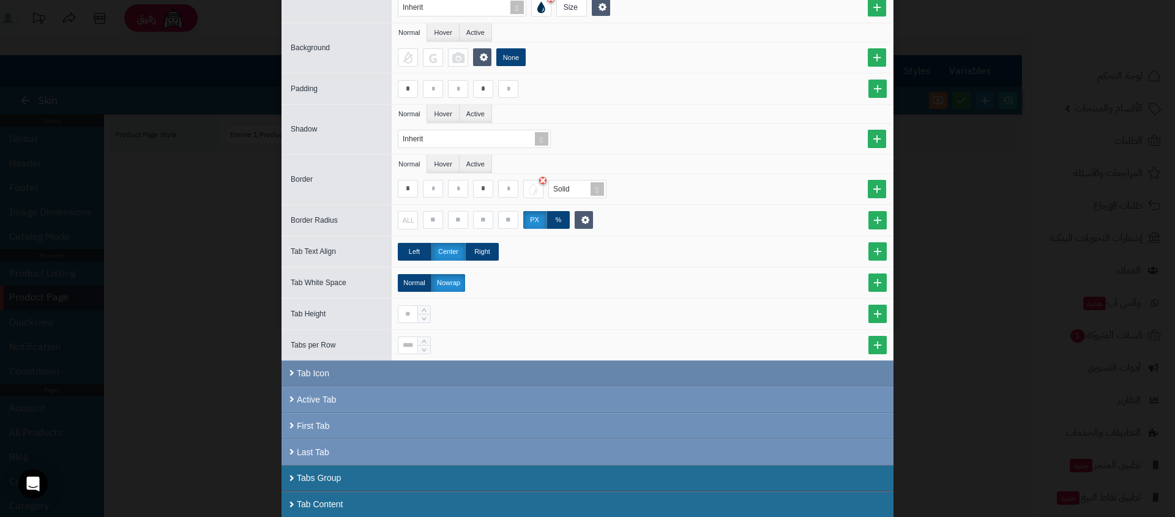
click at [487, 366] on div "Tab Icon" at bounding box center [587, 373] width 612 height 26
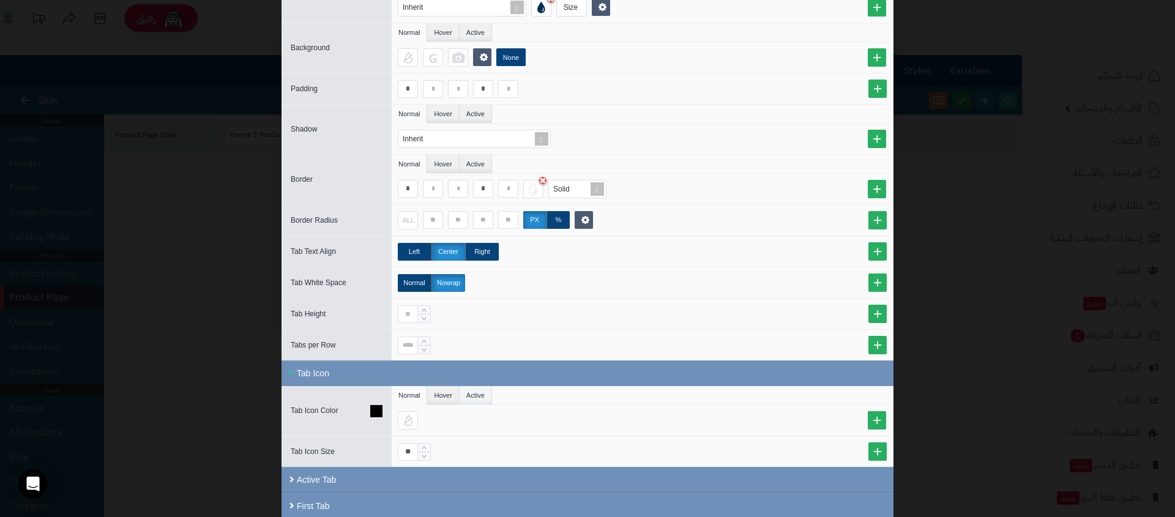
scroll to position [218, 0]
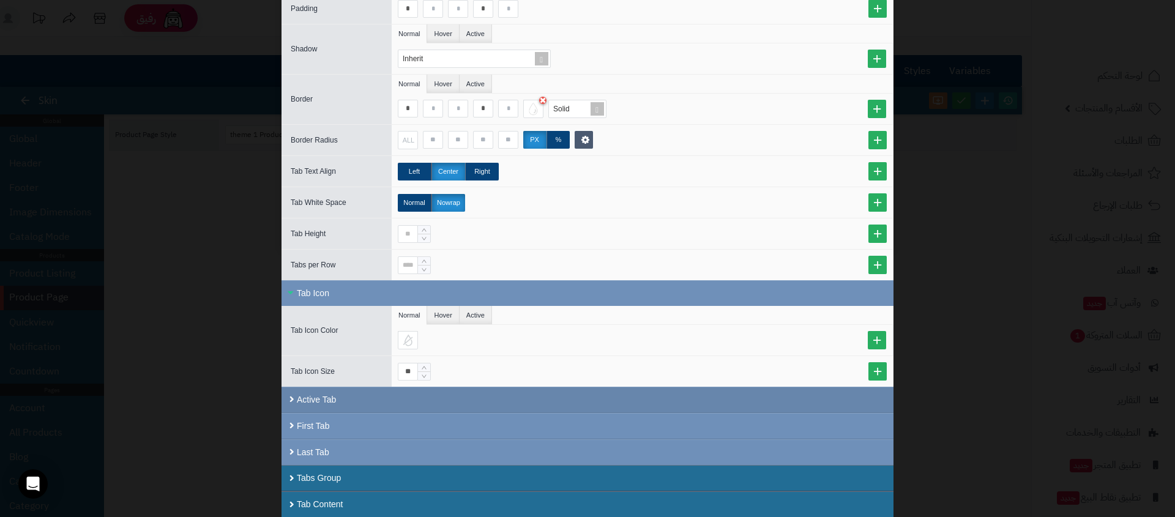
click at [475, 399] on div "Active Tab" at bounding box center [587, 400] width 612 height 26
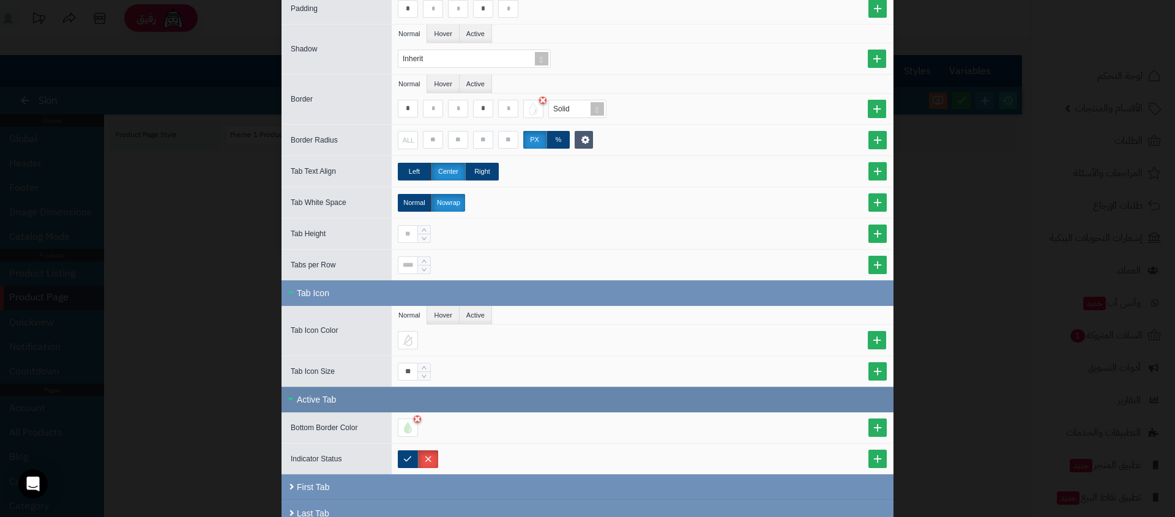
scroll to position [279, 0]
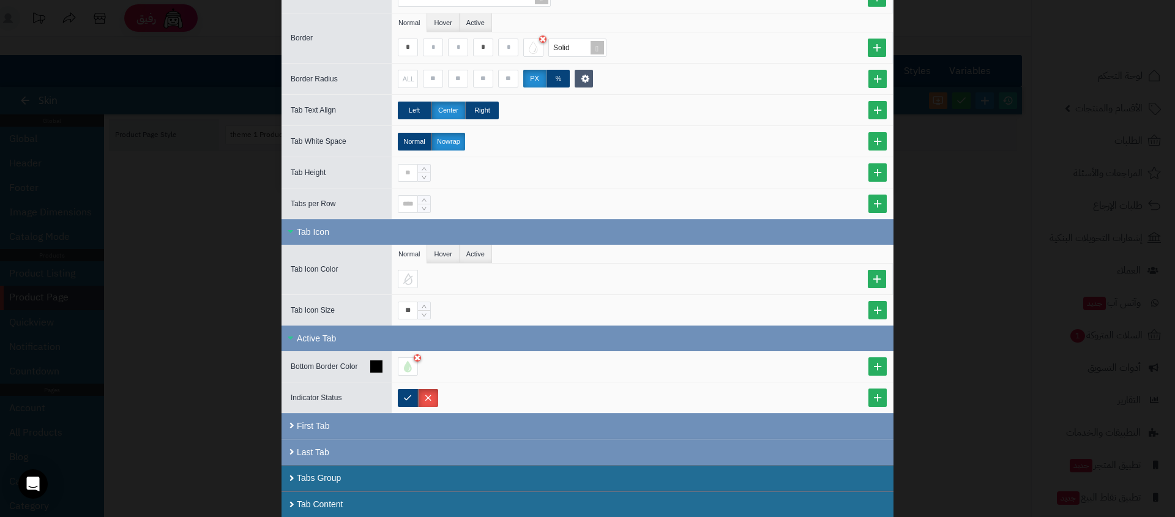
click at [379, 363] on icon at bounding box center [376, 366] width 12 height 12
click at [371, 434] on div "First Tab" at bounding box center [587, 426] width 612 height 26
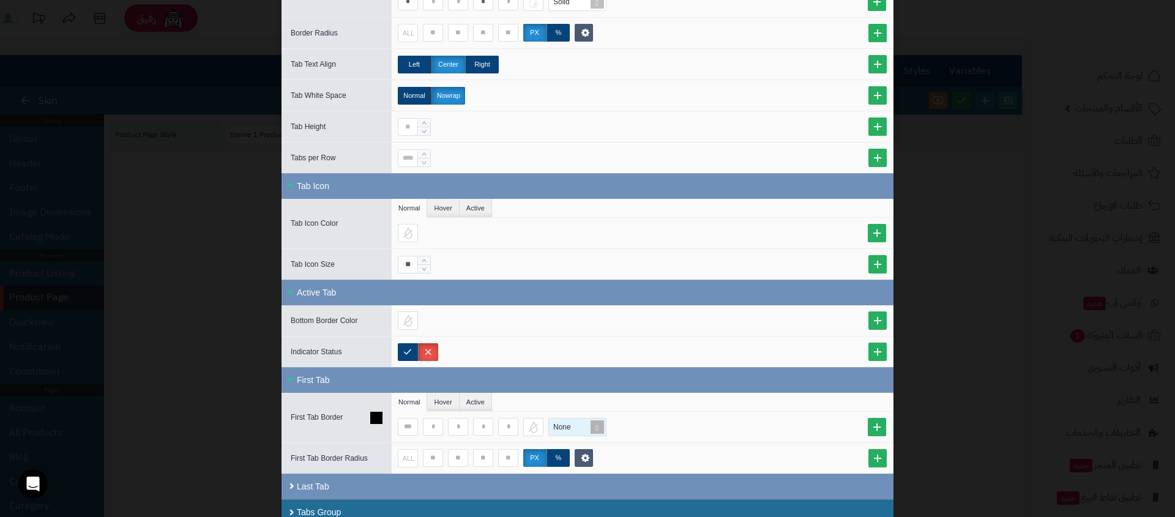
scroll to position [26, 0]
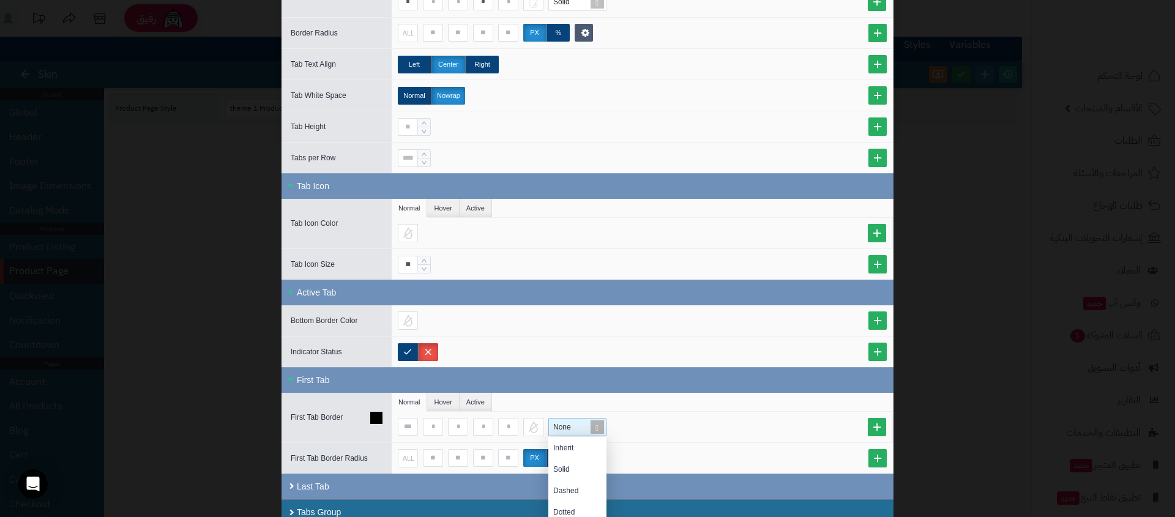
click at [577, 423] on div "None" at bounding box center [575, 426] width 53 height 17
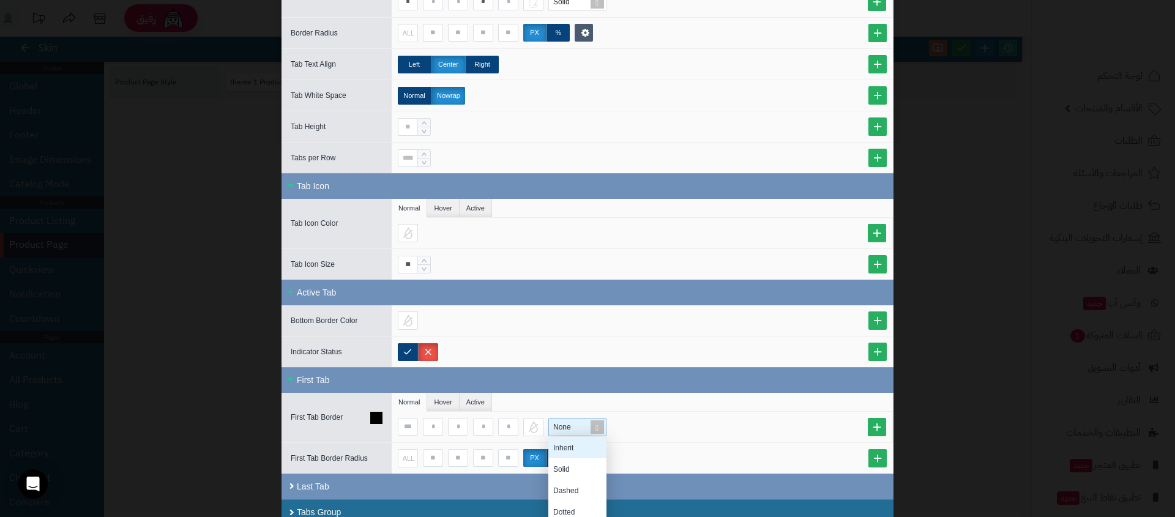
click at [574, 442] on div "Inherit" at bounding box center [577, 447] width 58 height 21
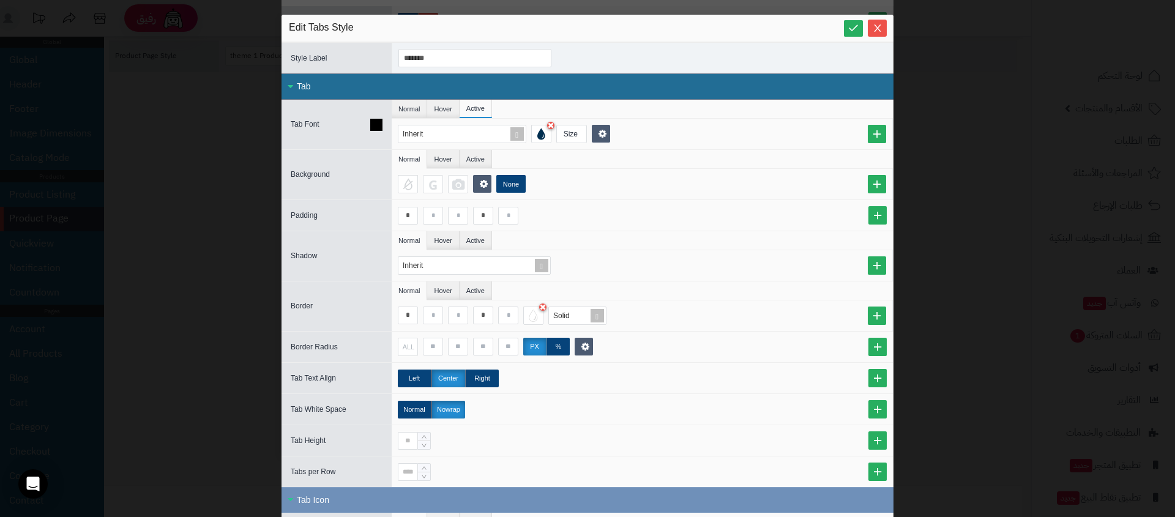
scroll to position [0, 0]
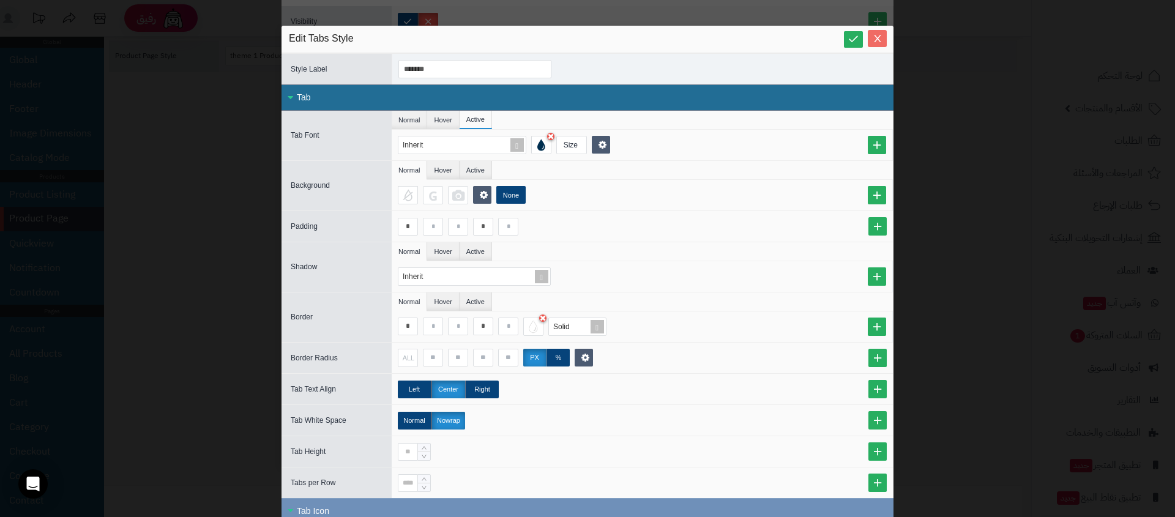
click at [880, 37] on icon "Close" at bounding box center [877, 38] width 7 height 7
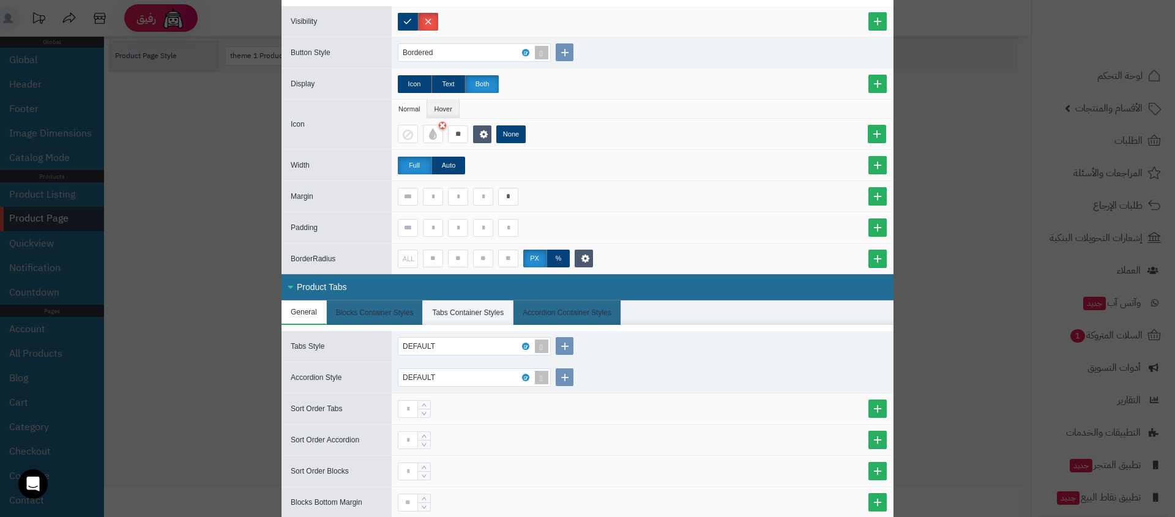
click at [483, 314] on li "Tabs Container Styles" at bounding box center [468, 312] width 91 height 24
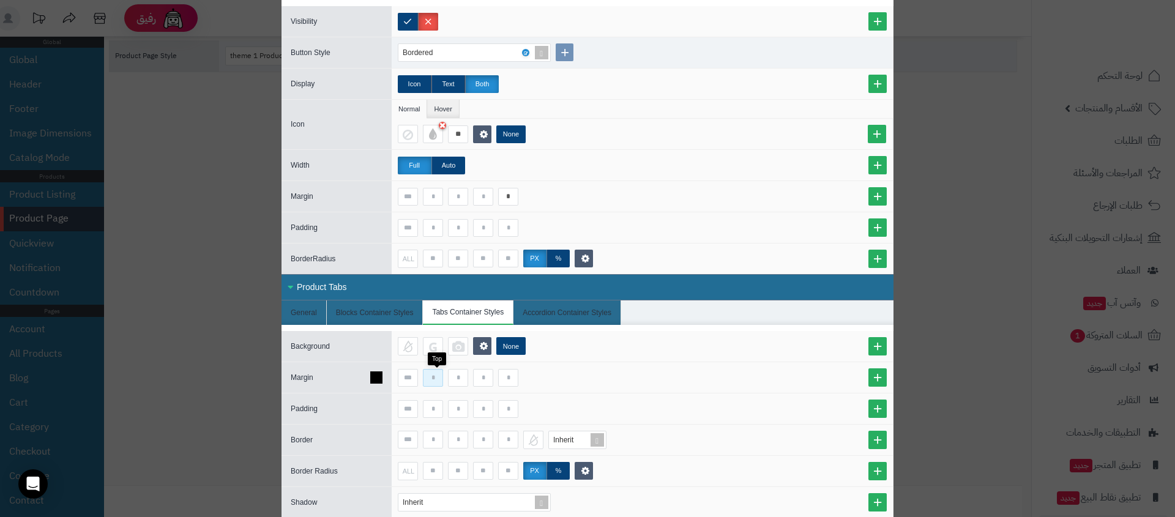
click at [434, 376] on input at bounding box center [433, 378] width 20 height 18
type input "**"
click at [653, 229] on div at bounding box center [642, 228] width 489 height 18
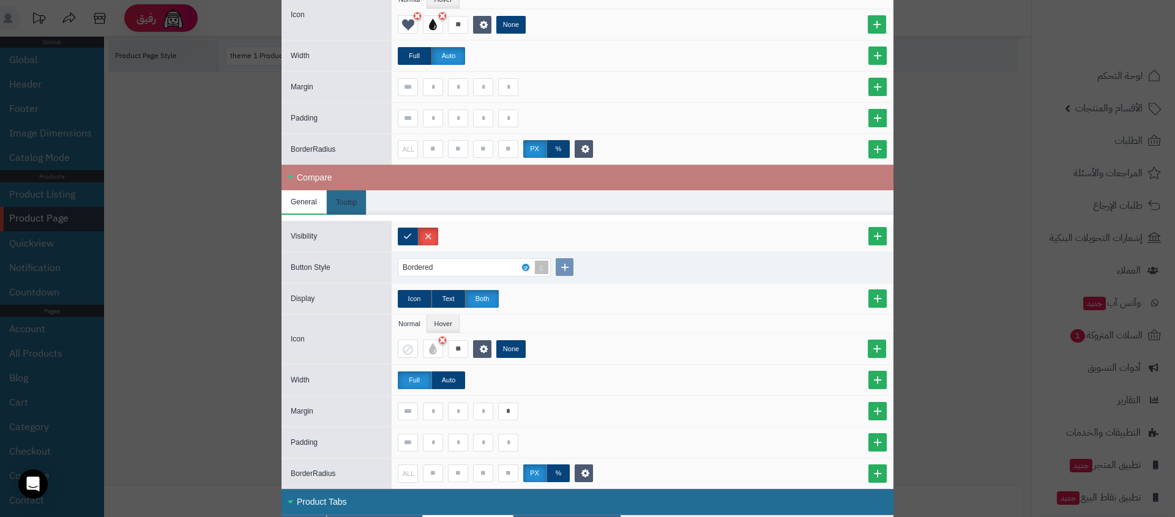
click at [453, 184] on div "Compare" at bounding box center [587, 178] width 612 height 26
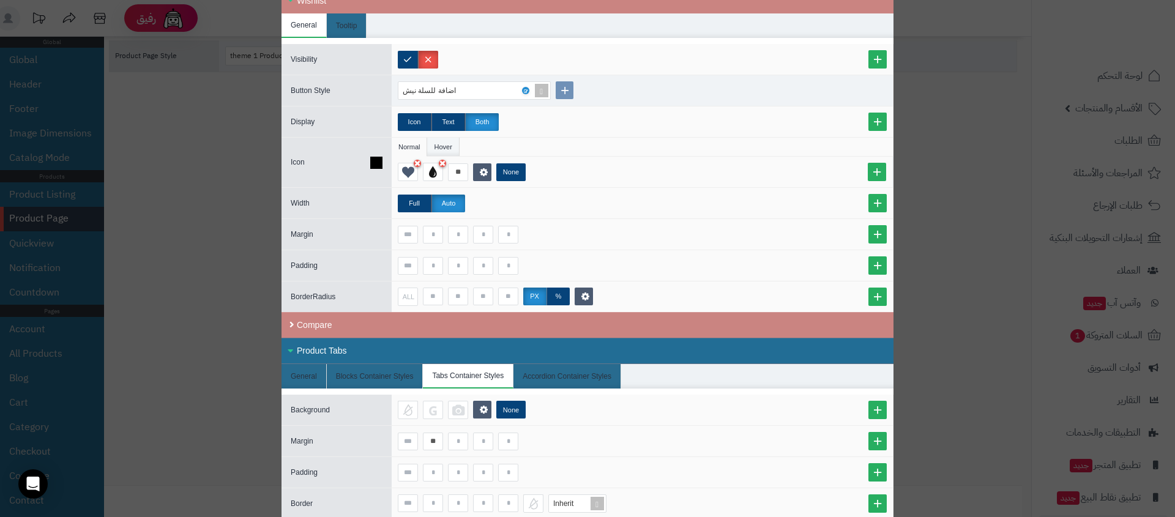
scroll to position [1234, 0]
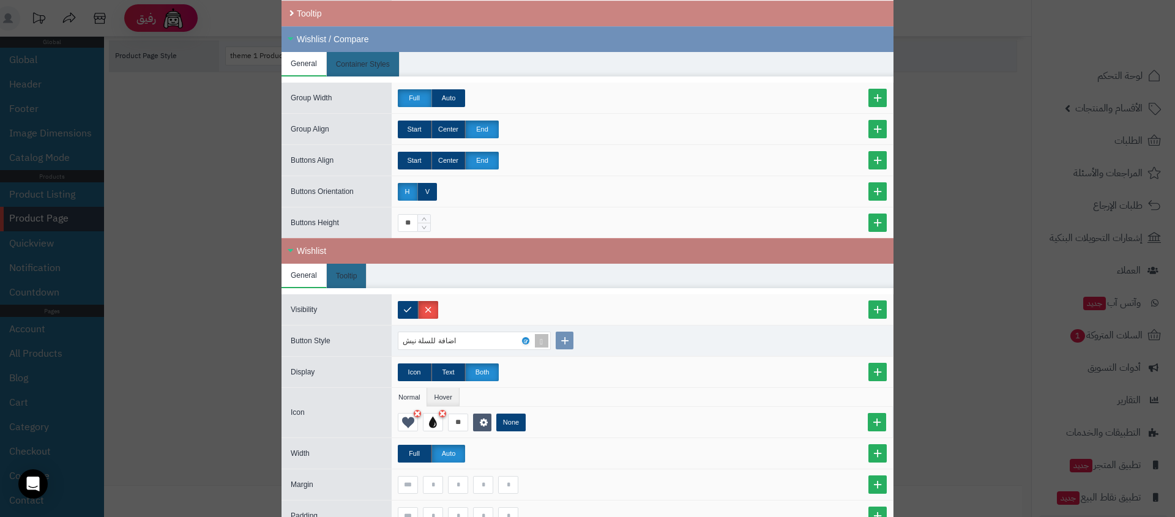
click at [424, 247] on div "Wishlist" at bounding box center [587, 251] width 612 height 26
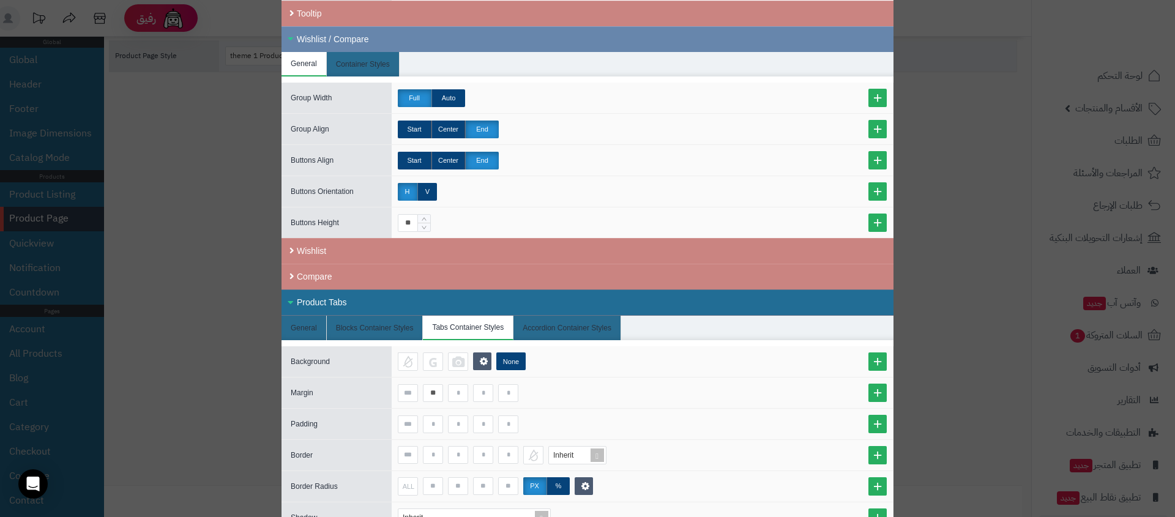
click at [416, 33] on div "Wishlist / Compare" at bounding box center [587, 39] width 612 height 26
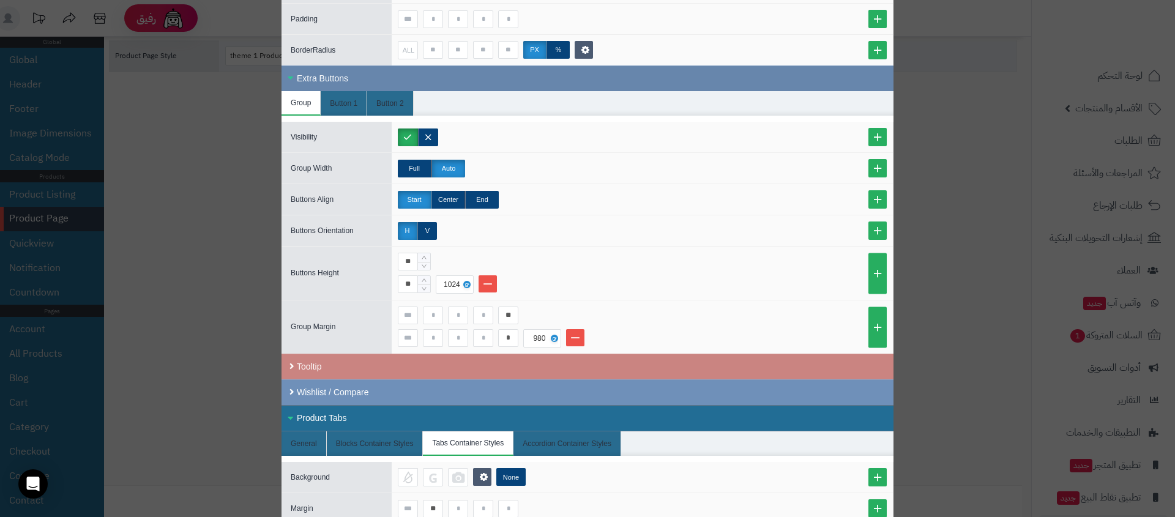
click at [392, 79] on div "Extra Buttons" at bounding box center [587, 78] width 612 height 26
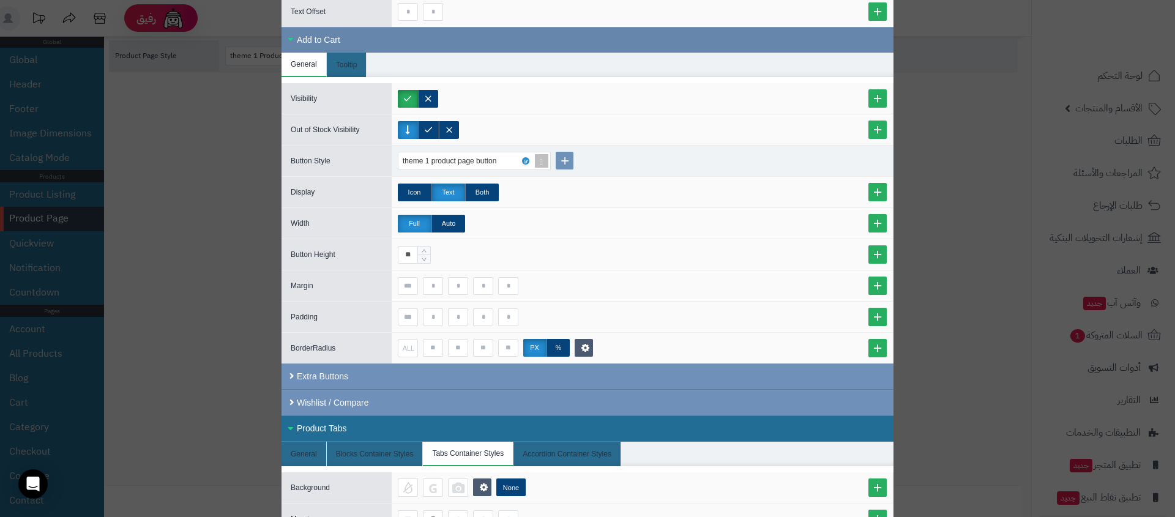
click at [403, 46] on div "Add to Cart" at bounding box center [587, 40] width 612 height 26
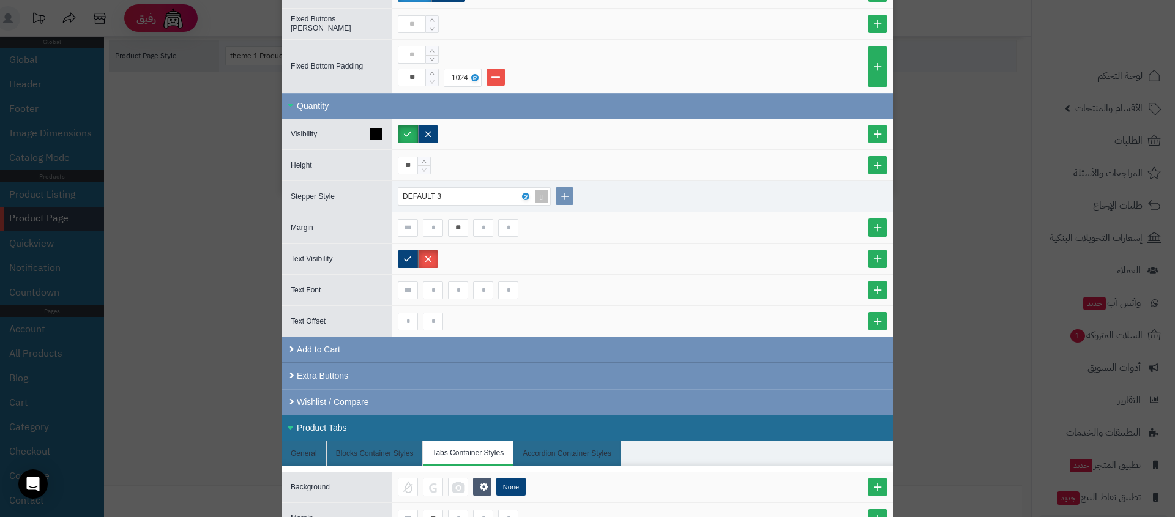
scroll to position [110, 0]
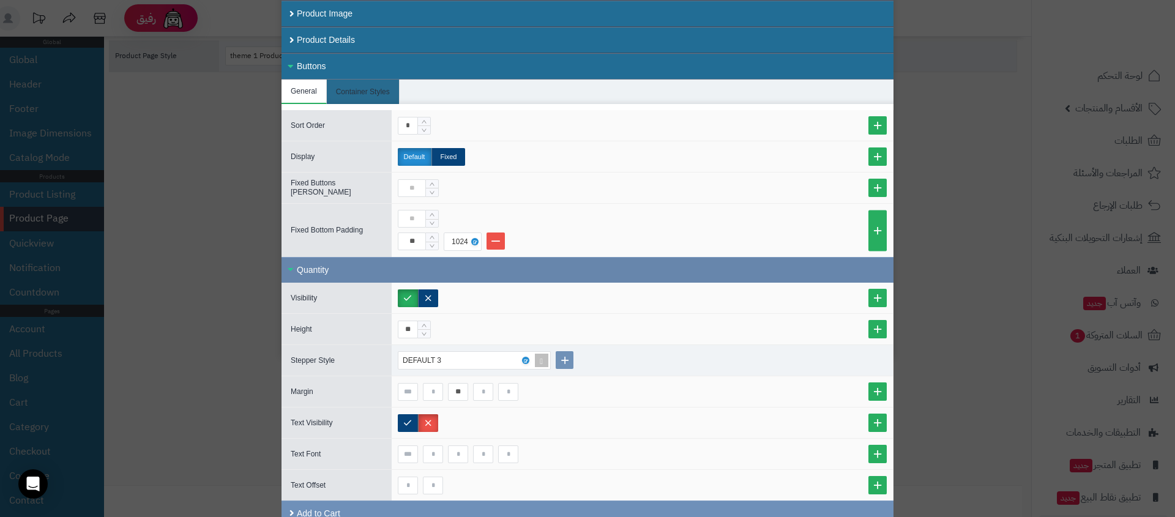
click at [433, 259] on div "Quantity" at bounding box center [587, 270] width 612 height 26
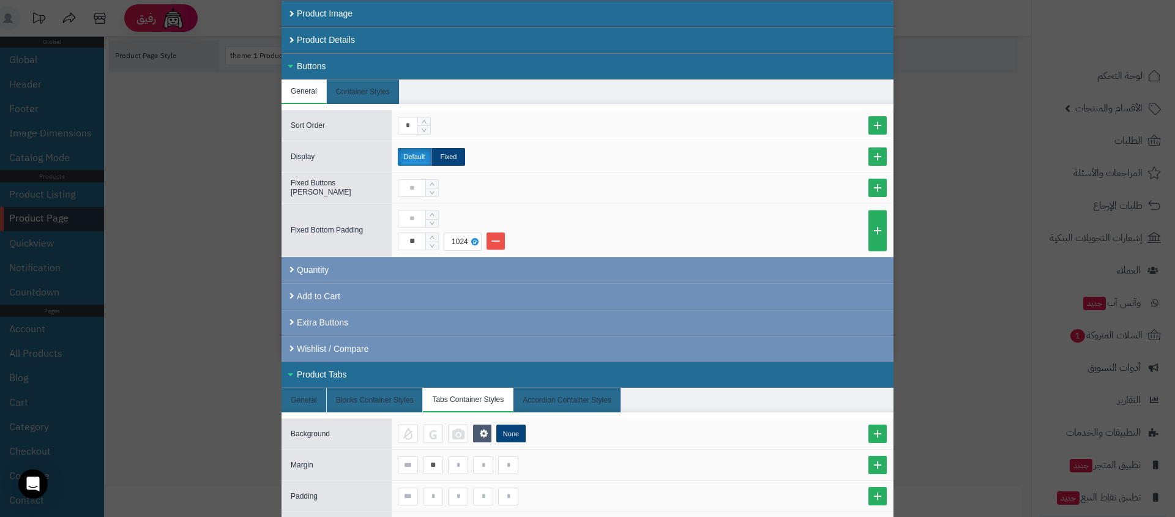
click at [381, 65] on div "Buttons" at bounding box center [587, 66] width 612 height 26
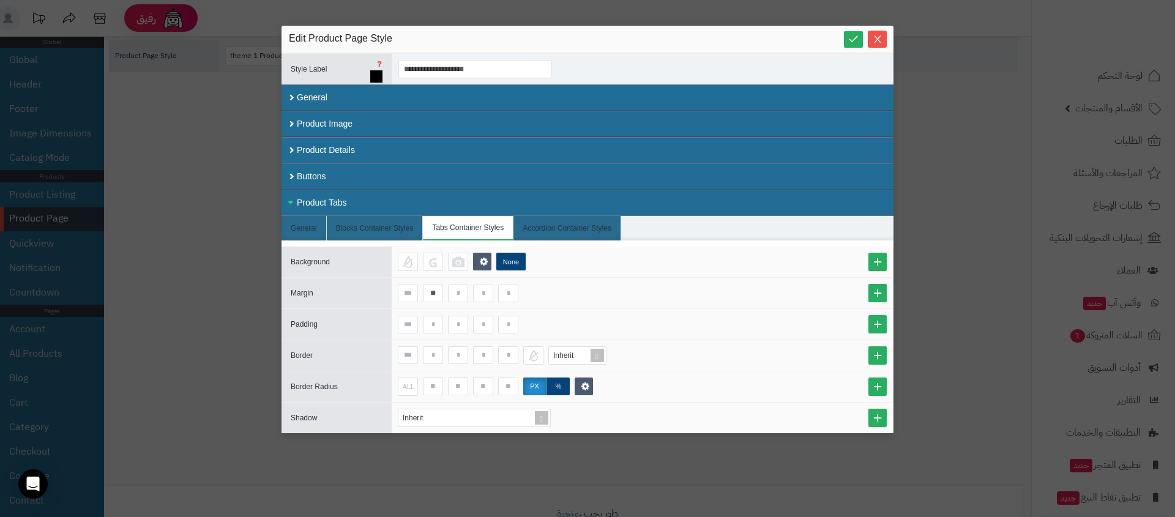
scroll to position [0, 0]
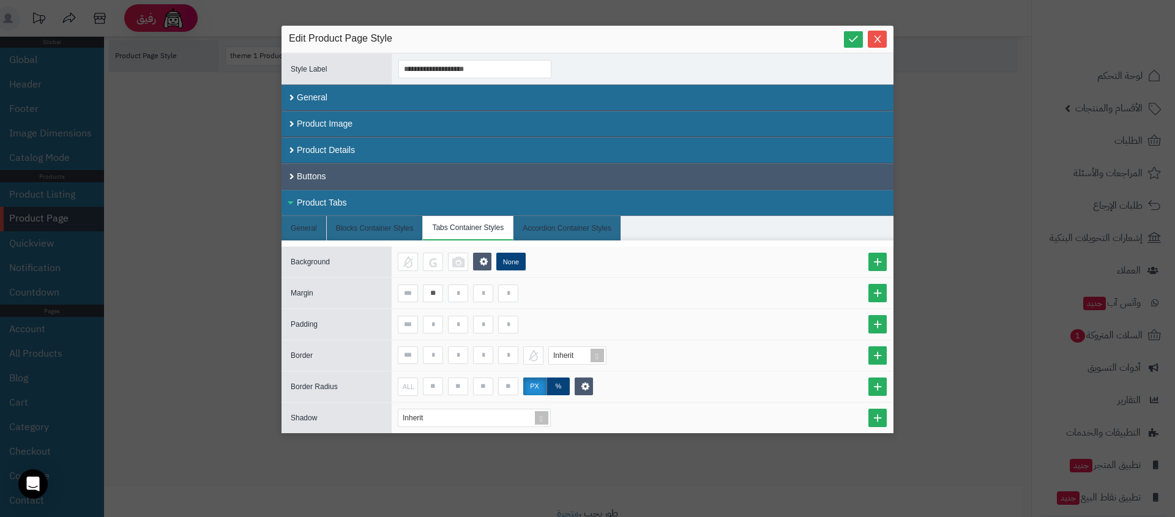
click at [366, 180] on div "Buttons" at bounding box center [587, 176] width 612 height 26
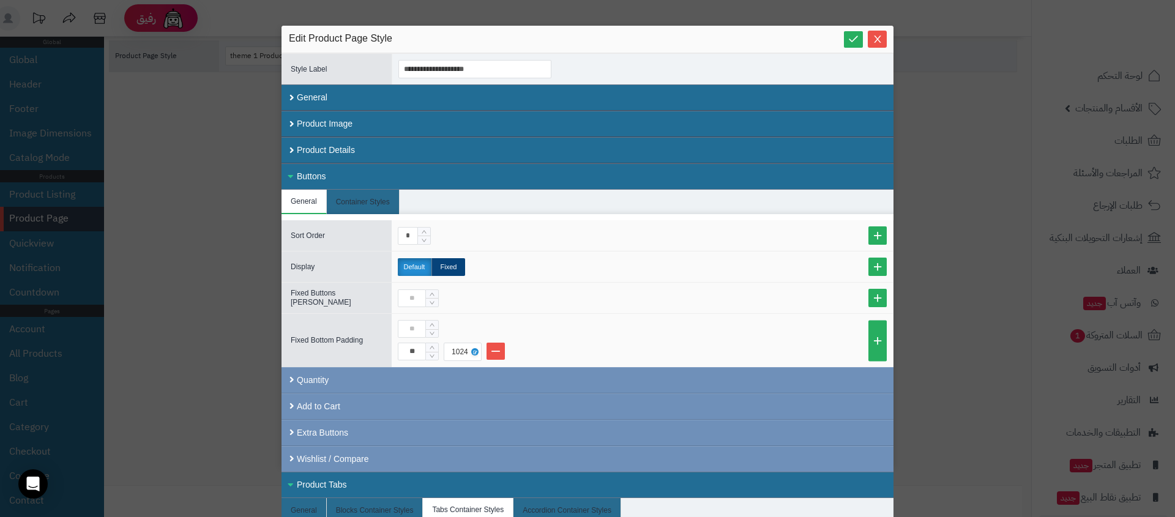
click at [366, 180] on div "Buttons" at bounding box center [587, 176] width 612 height 26
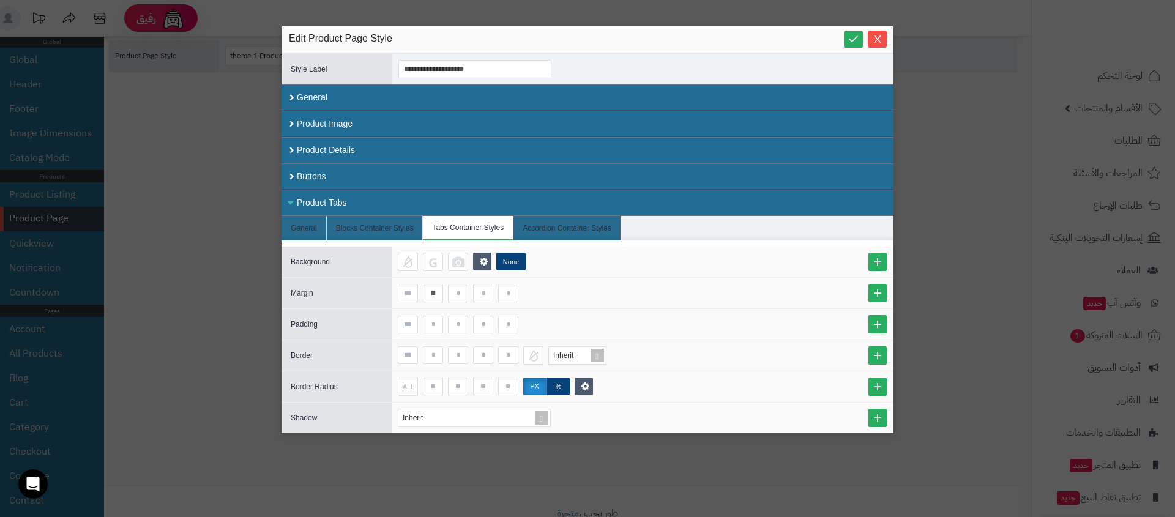
click at [360, 199] on div "Product Tabs" at bounding box center [587, 203] width 612 height 26
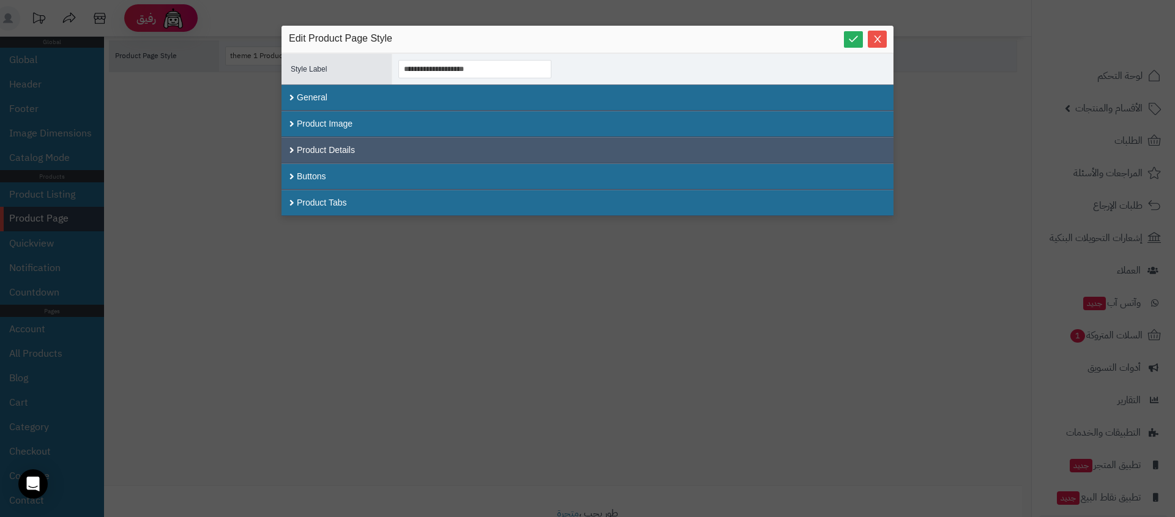
click at [532, 144] on div "Product Details" at bounding box center [587, 150] width 612 height 26
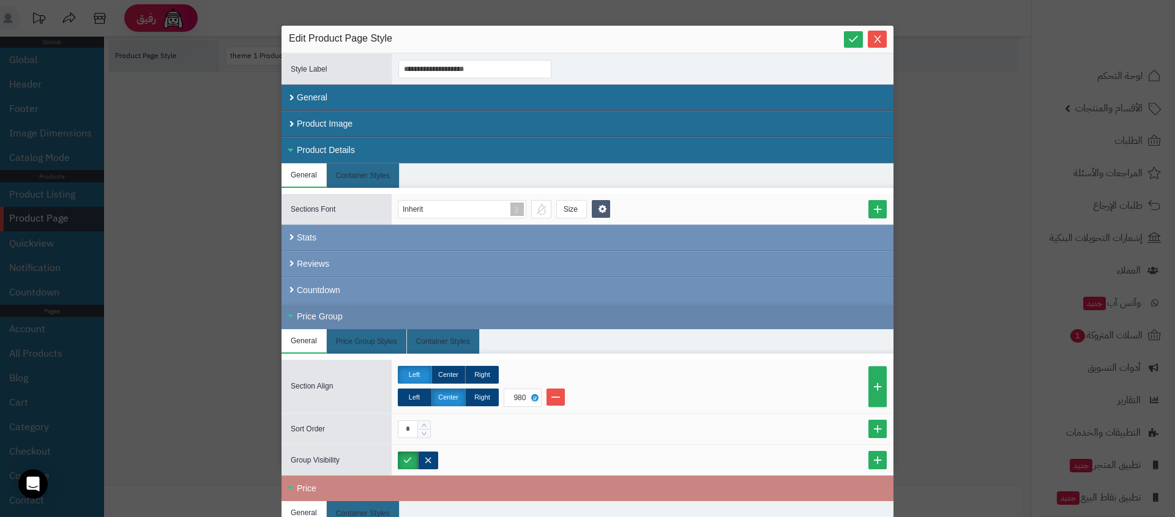
click at [387, 316] on div "Price Group" at bounding box center [587, 316] width 612 height 26
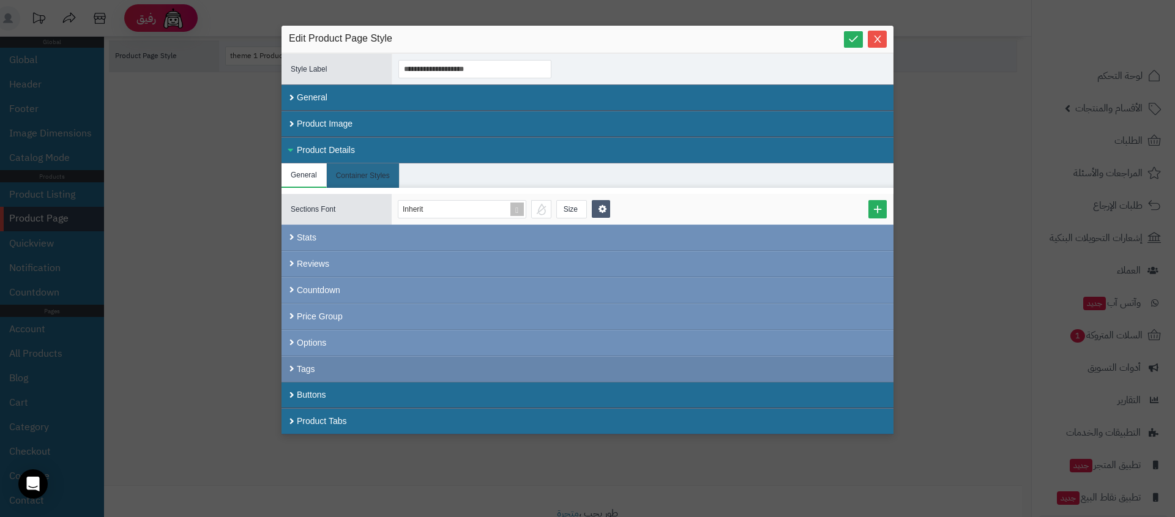
click at [388, 363] on div "Tags" at bounding box center [587, 369] width 612 height 26
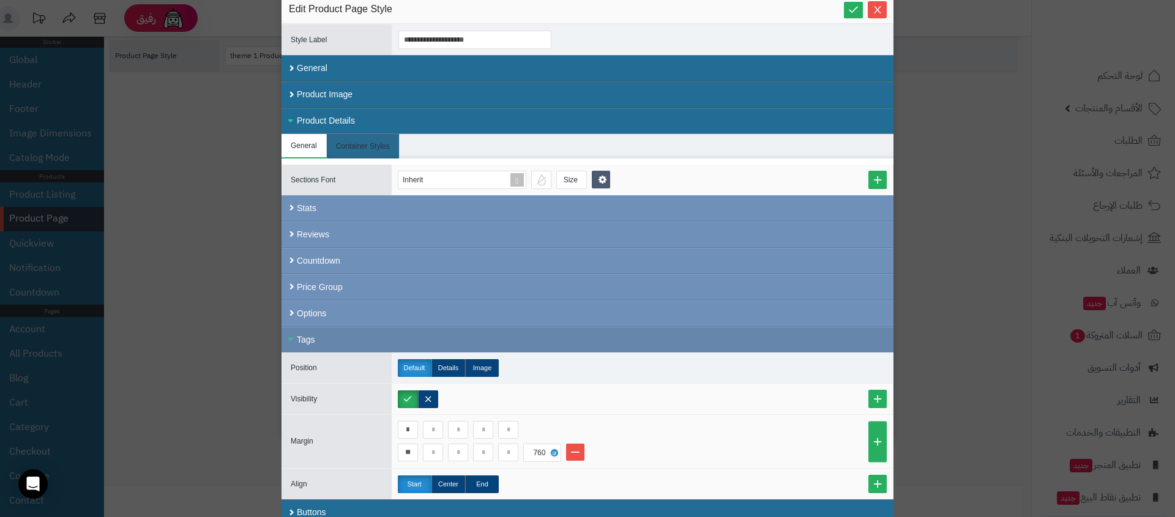
scroll to position [64, 0]
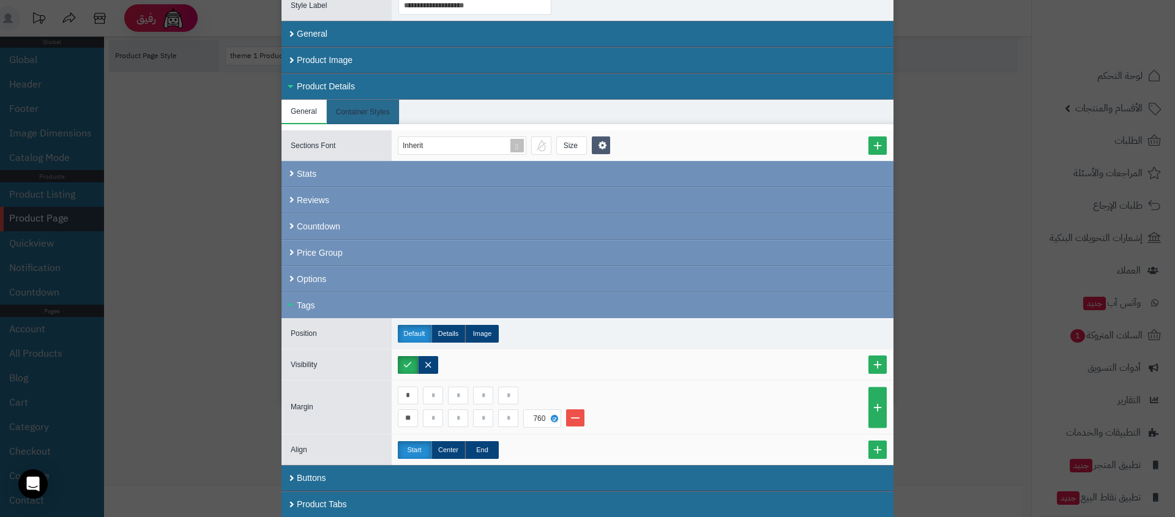
click at [103, 251] on div "**********" at bounding box center [587, 258] width 1175 height 517
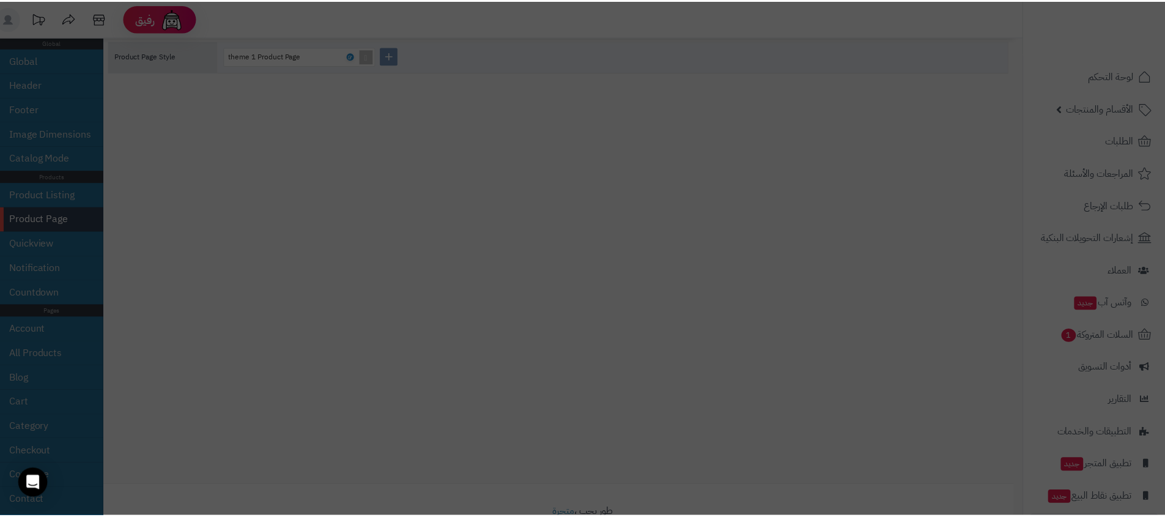
scroll to position [0, 0]
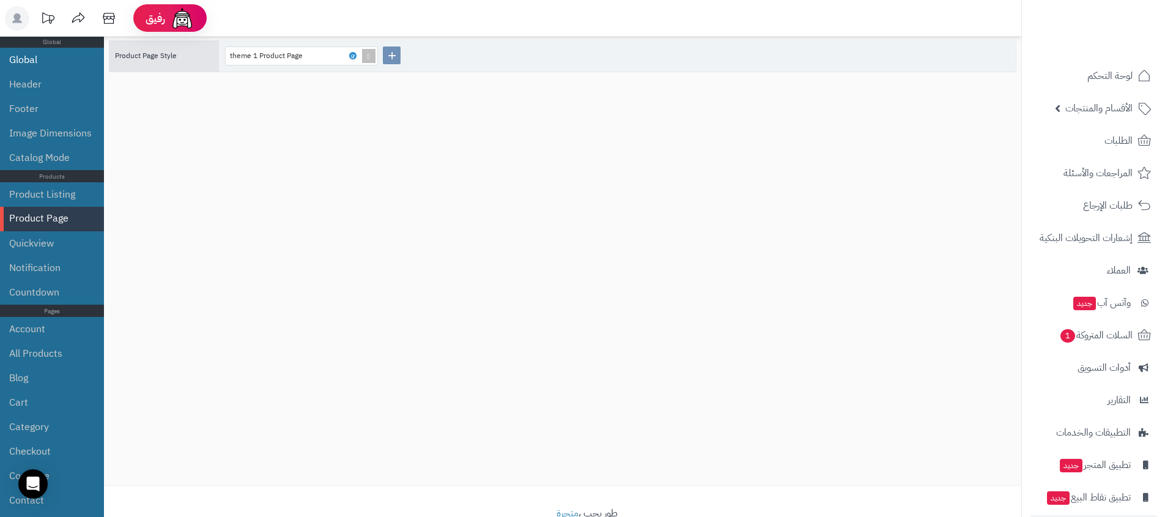
click at [28, 60] on li "Global" at bounding box center [52, 60] width 104 height 24
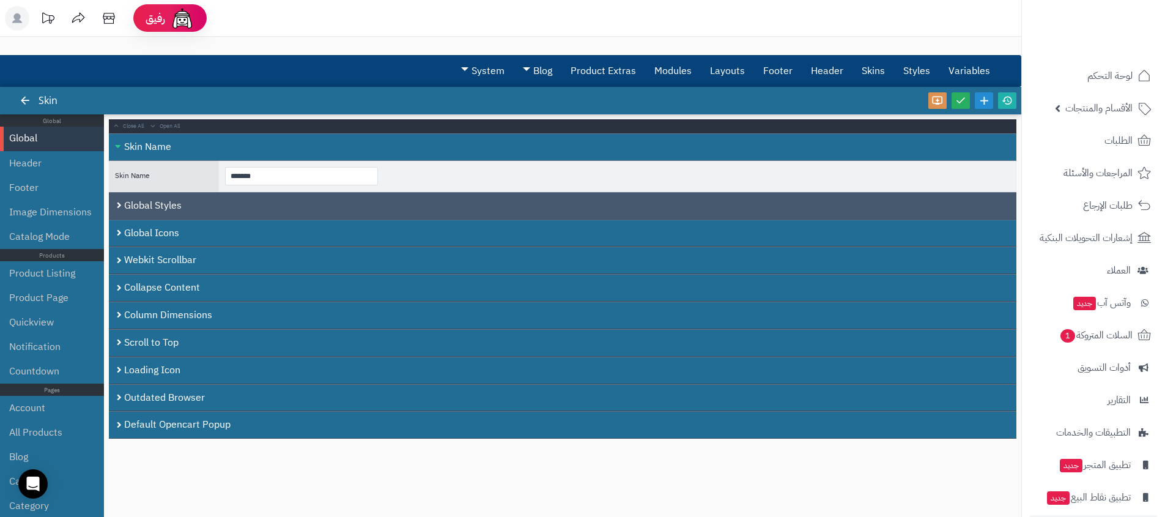
click at [246, 204] on div "Global Styles" at bounding box center [563, 206] width 908 height 28
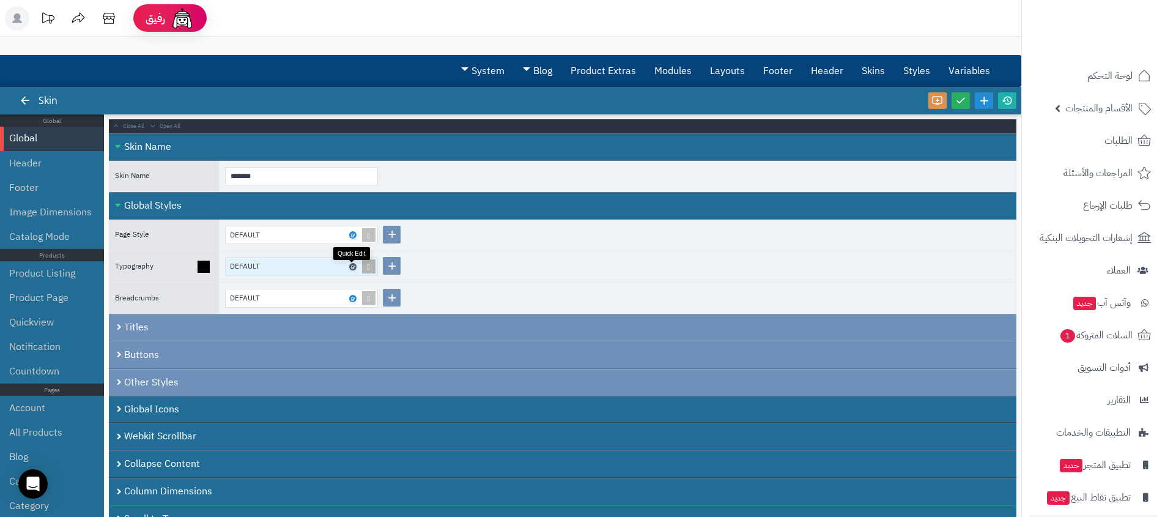
click at [354, 264] on icon at bounding box center [353, 267] width 4 height 6
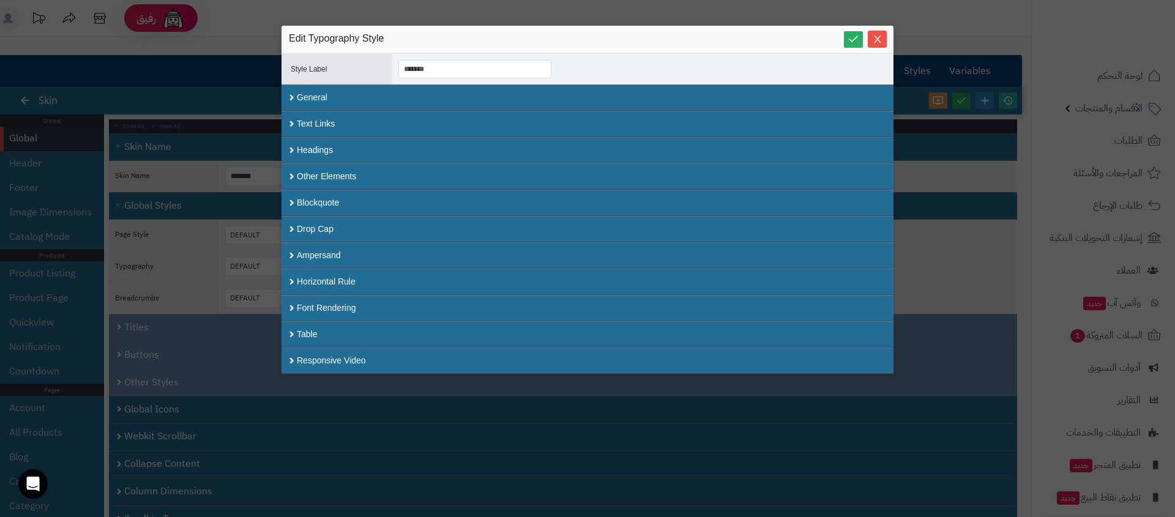
click at [228, 263] on div "sentinelStart Edit Typography Style Style ID ******* Style Label ******* Close …" at bounding box center [587, 258] width 1175 height 517
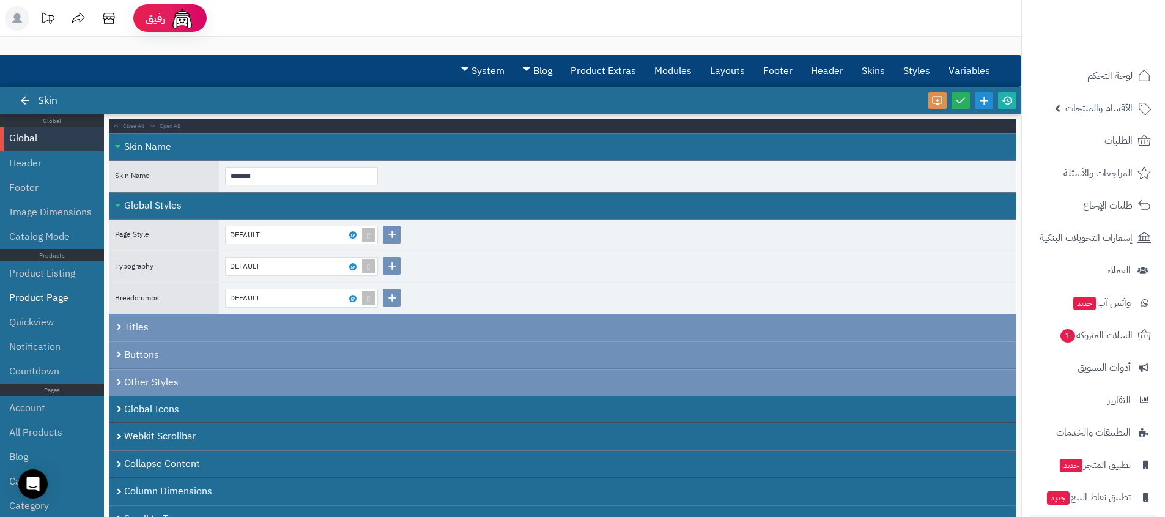
click at [31, 293] on li "Product Page" at bounding box center [52, 298] width 104 height 24
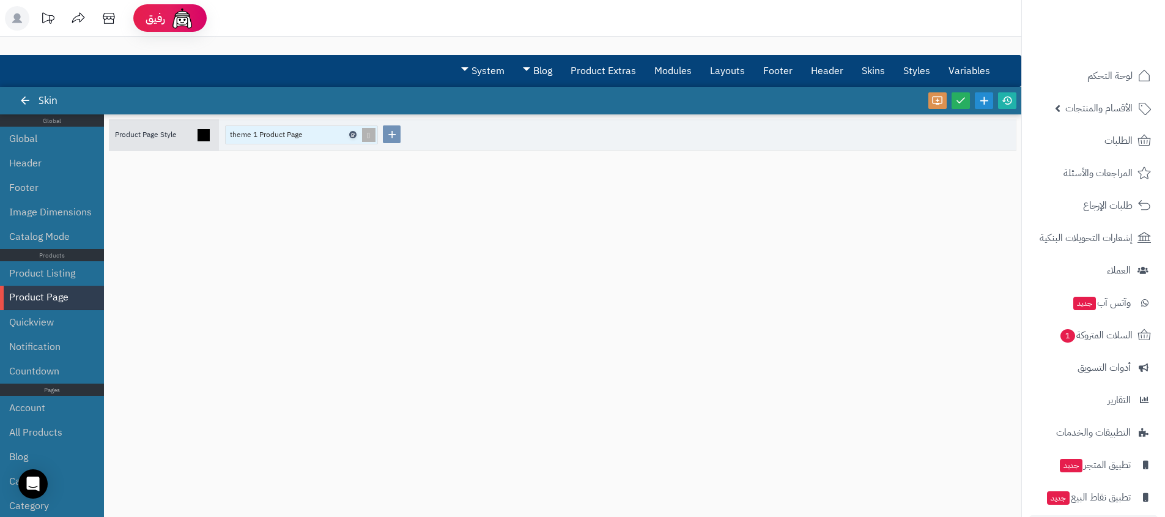
click at [354, 135] on icon at bounding box center [353, 135] width 4 height 6
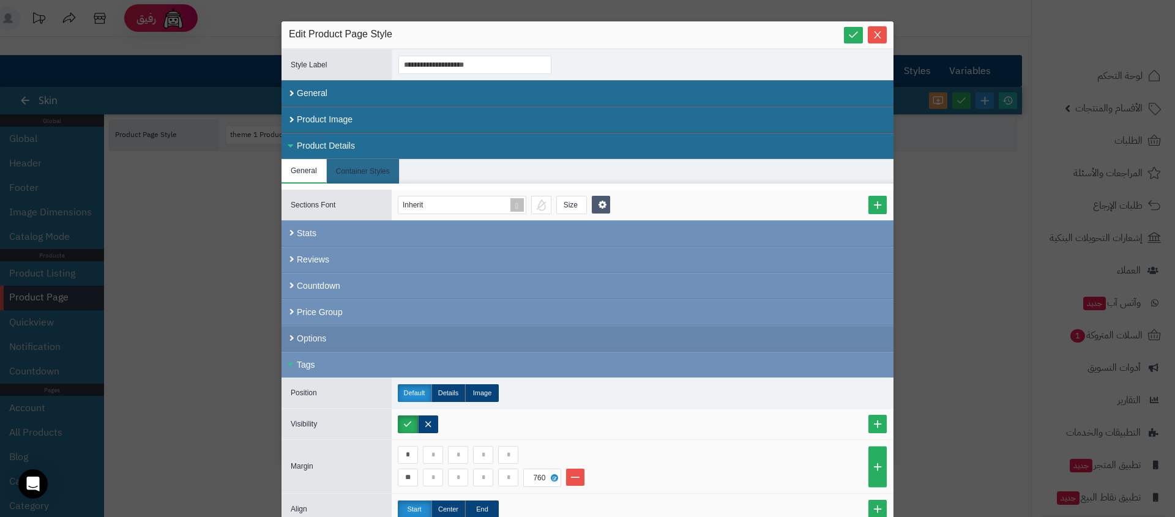
scroll to position [5, 0]
click at [416, 343] on div "Options" at bounding box center [587, 338] width 612 height 26
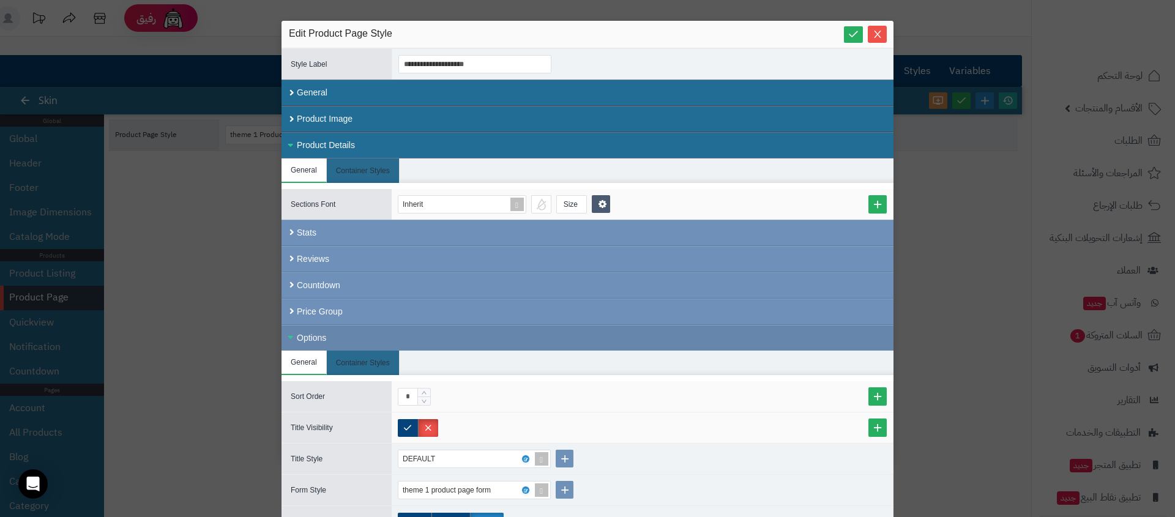
click at [416, 343] on div "Options" at bounding box center [587, 338] width 612 height 26
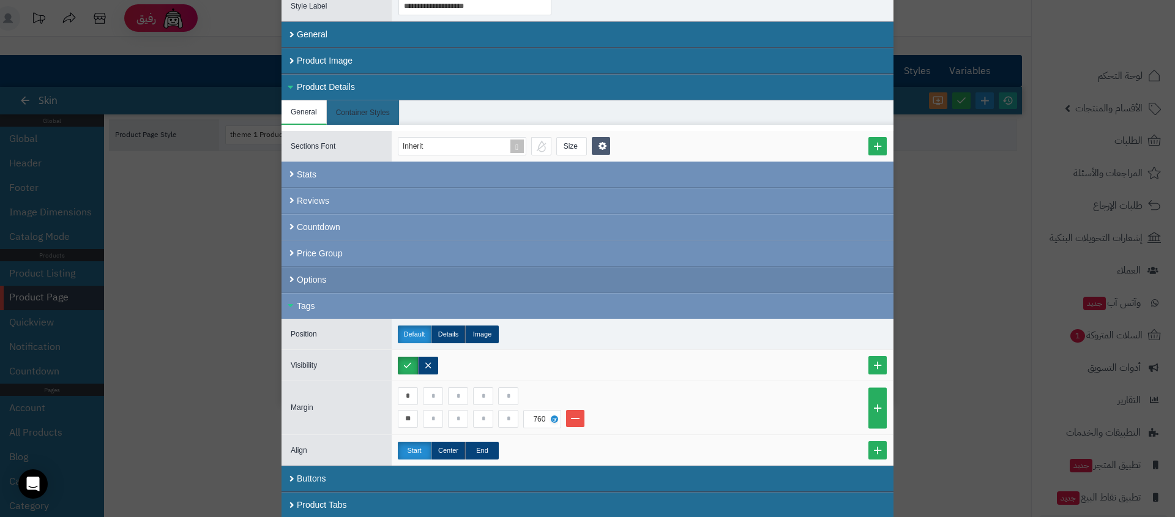
scroll to position [64, 0]
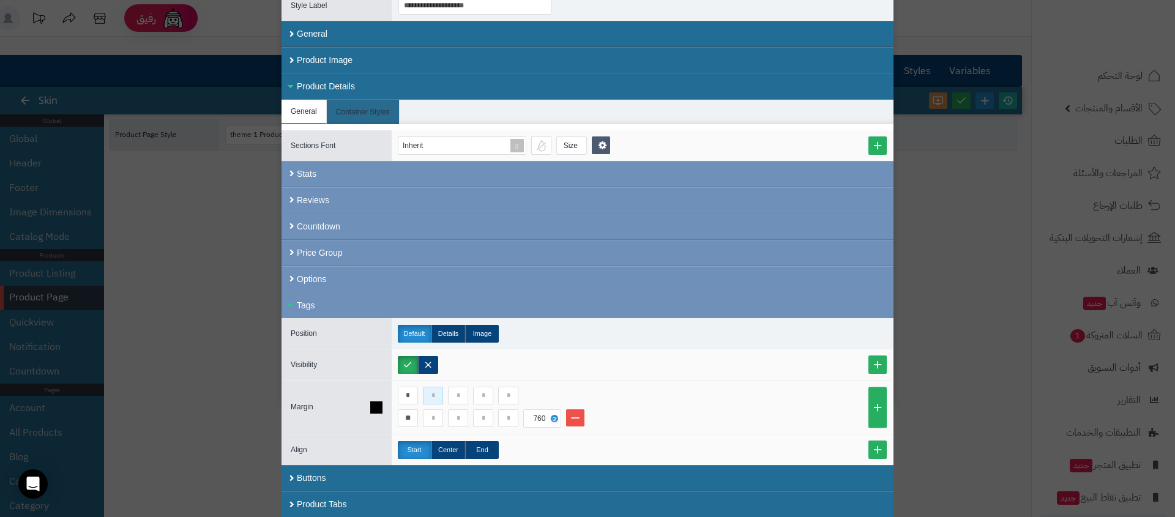
click at [430, 403] on input at bounding box center [433, 396] width 20 height 18
type input "**"
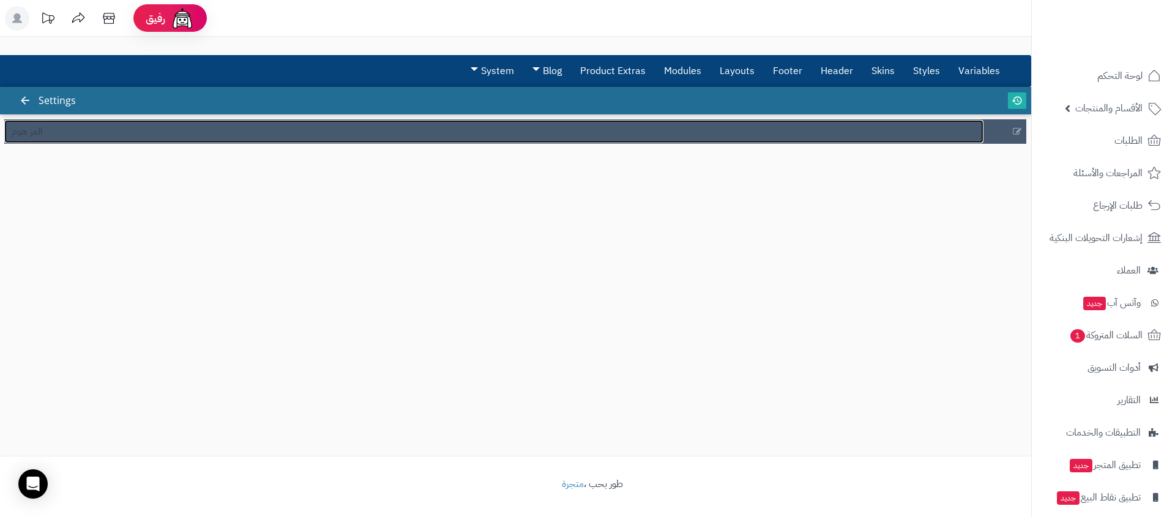
click at [376, 125] on link "العز هوم" at bounding box center [493, 131] width 979 height 23
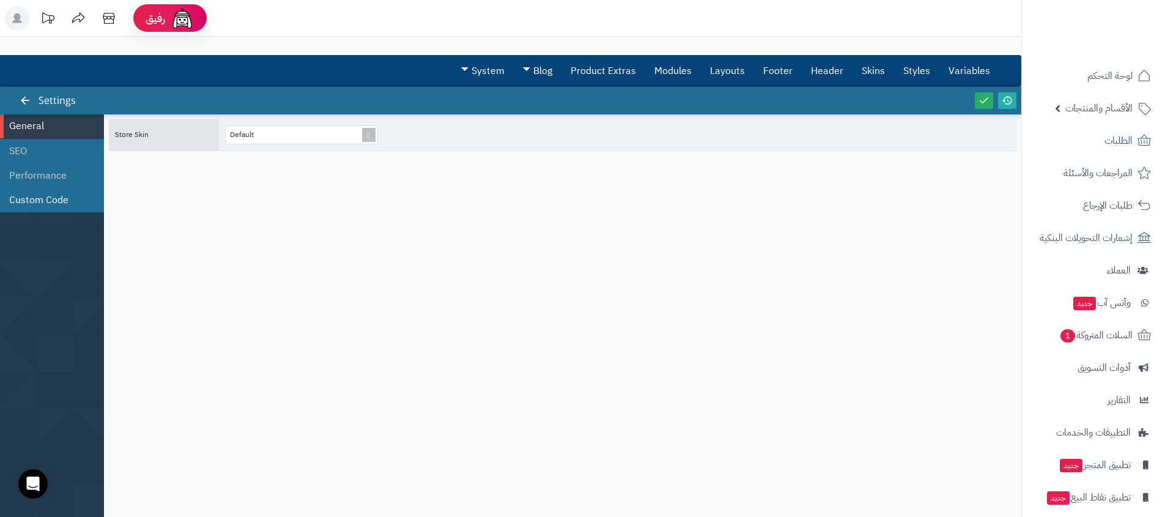
click at [54, 198] on li "Custom Code" at bounding box center [52, 200] width 104 height 24
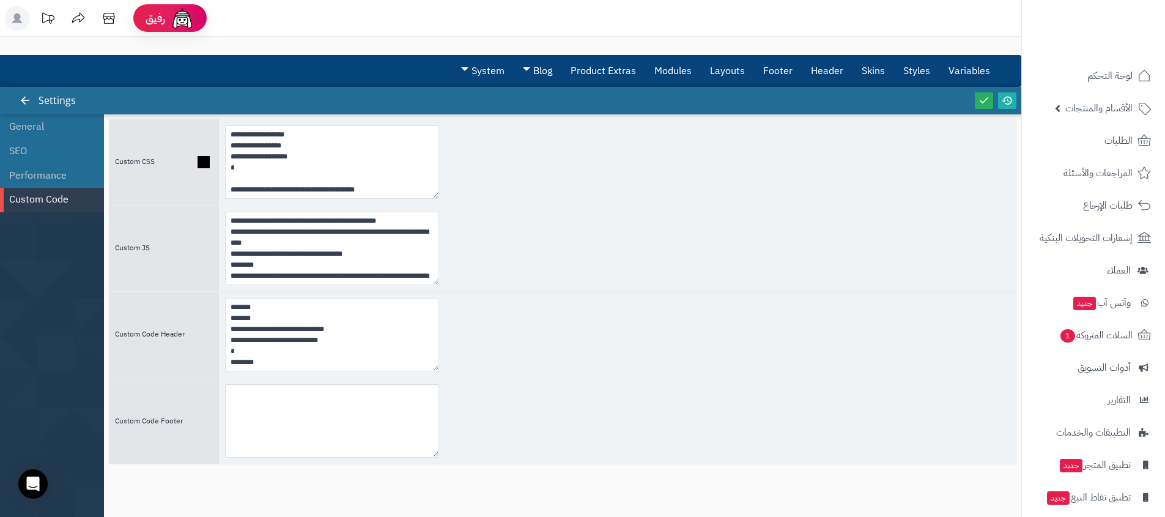
click at [499, 195] on div at bounding box center [617, 162] width 797 height 86
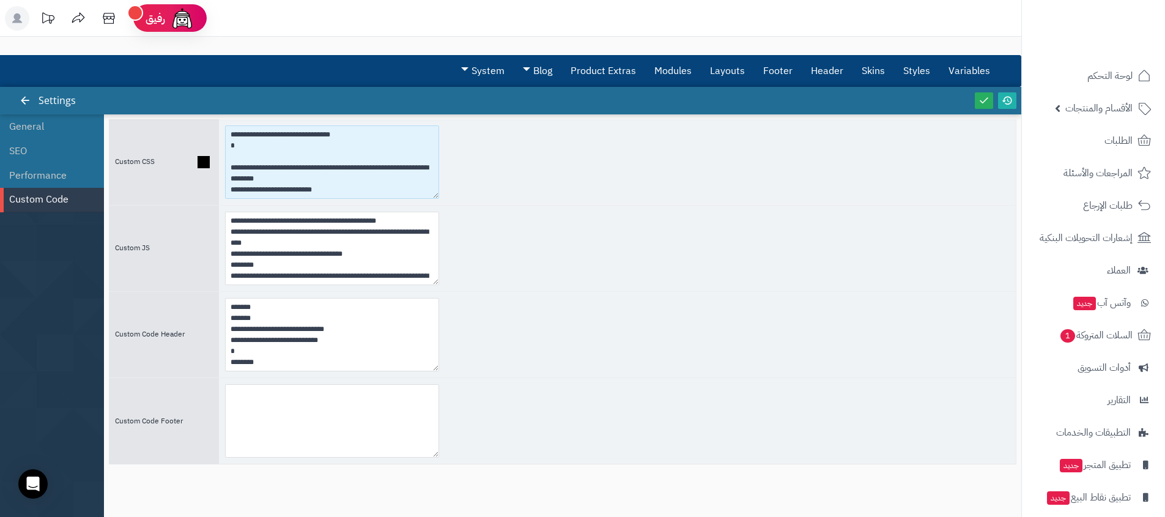
drag, startPoint x: 266, startPoint y: 188, endPoint x: 219, endPoint y: 154, distance: 58.6
click at [219, 154] on div at bounding box center [617, 162] width 797 height 86
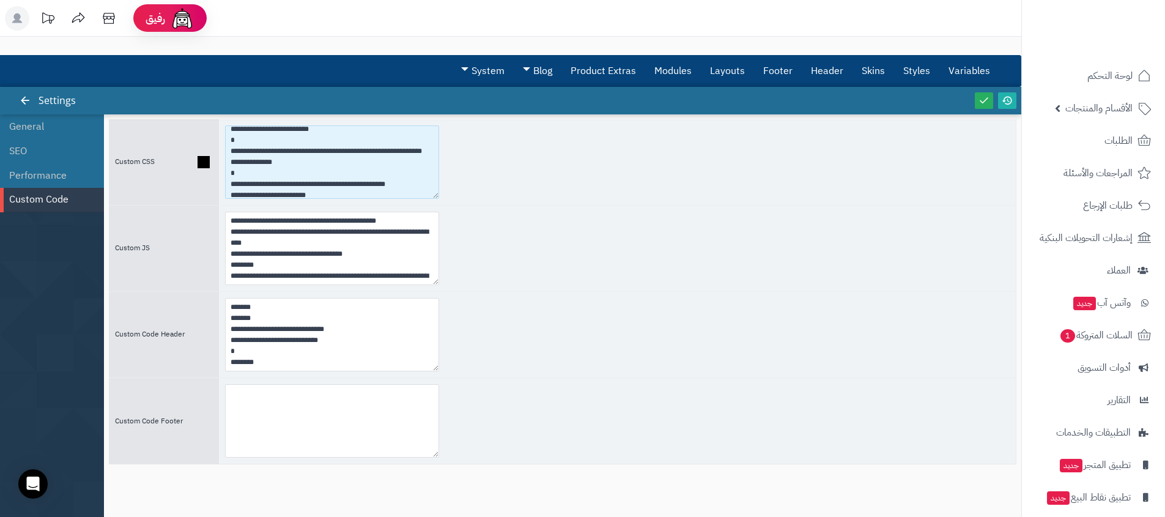
scroll to position [3039, 0]
drag, startPoint x: 262, startPoint y: 192, endPoint x: 223, endPoint y: 150, distance: 57.1
click at [223, 150] on div at bounding box center [617, 162] width 797 height 86
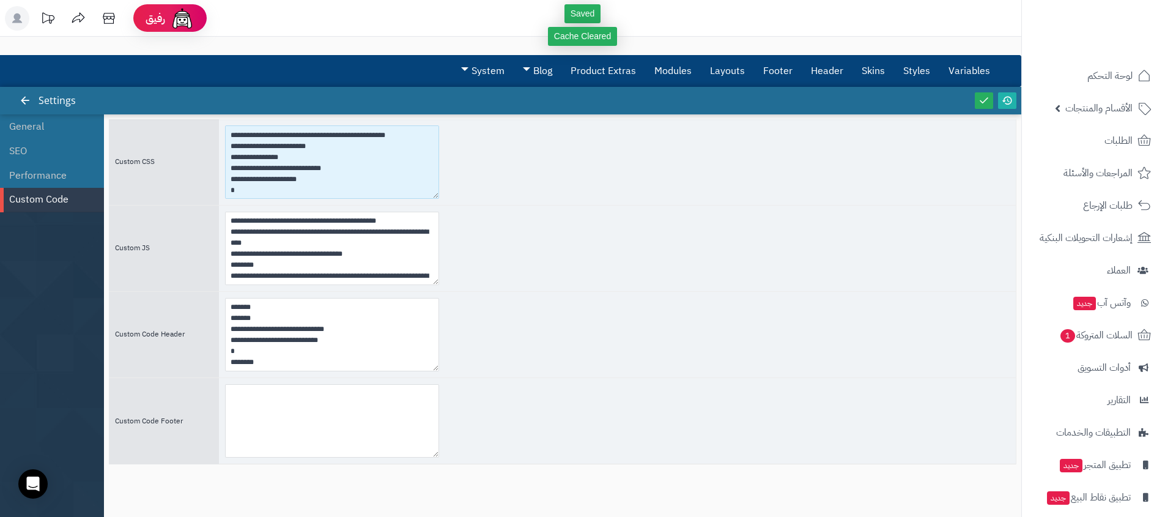
type textarea "**********"
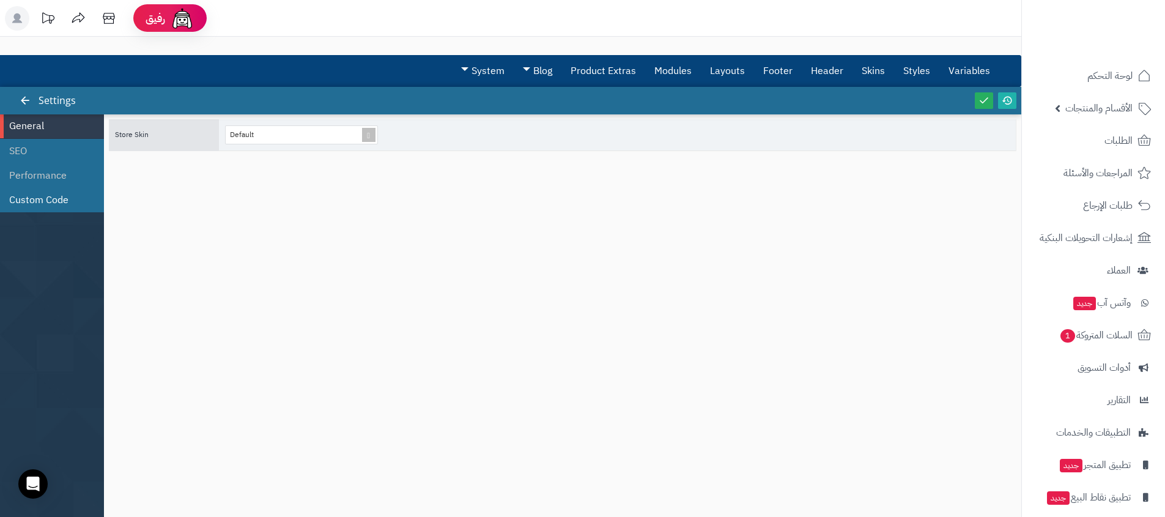
click at [23, 190] on li "Custom Code" at bounding box center [52, 200] width 104 height 24
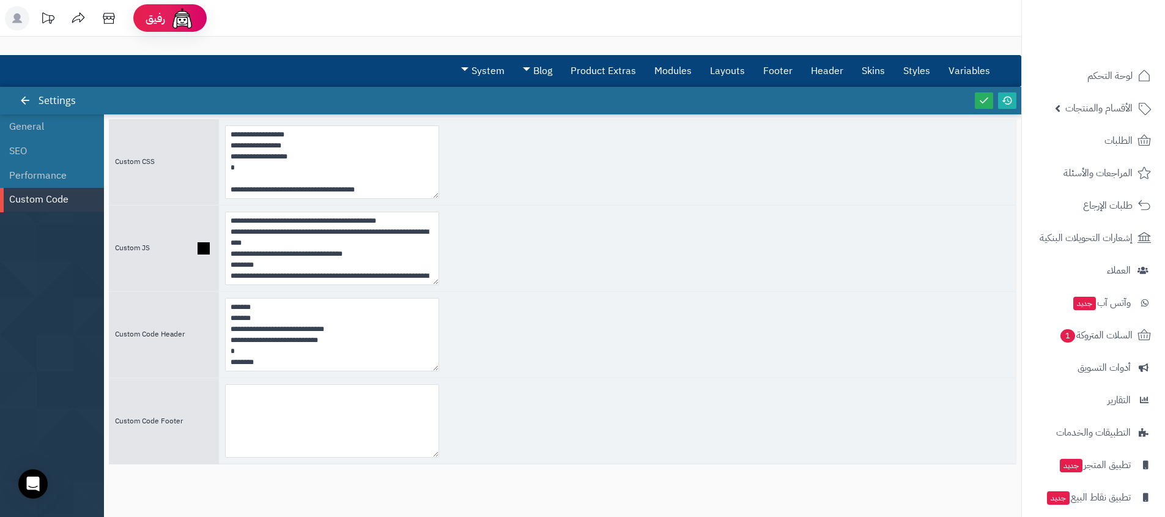
click at [640, 253] on div "**********" at bounding box center [617, 249] width 797 height 86
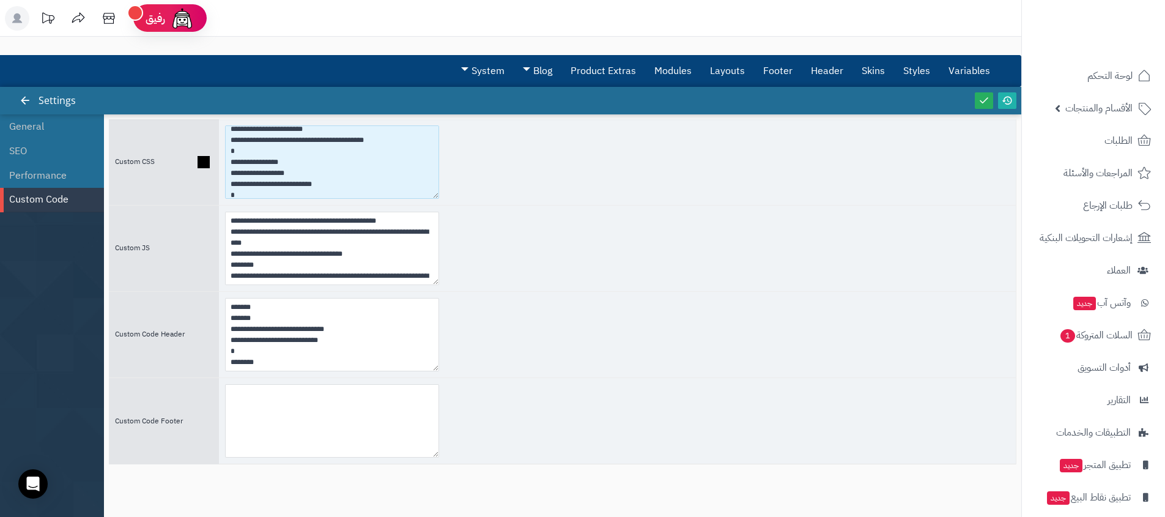
scroll to position [110, 0]
drag, startPoint x: 237, startPoint y: 193, endPoint x: 227, endPoint y: 157, distance: 37.0
click at [227, 157] on textarea at bounding box center [332, 161] width 214 height 73
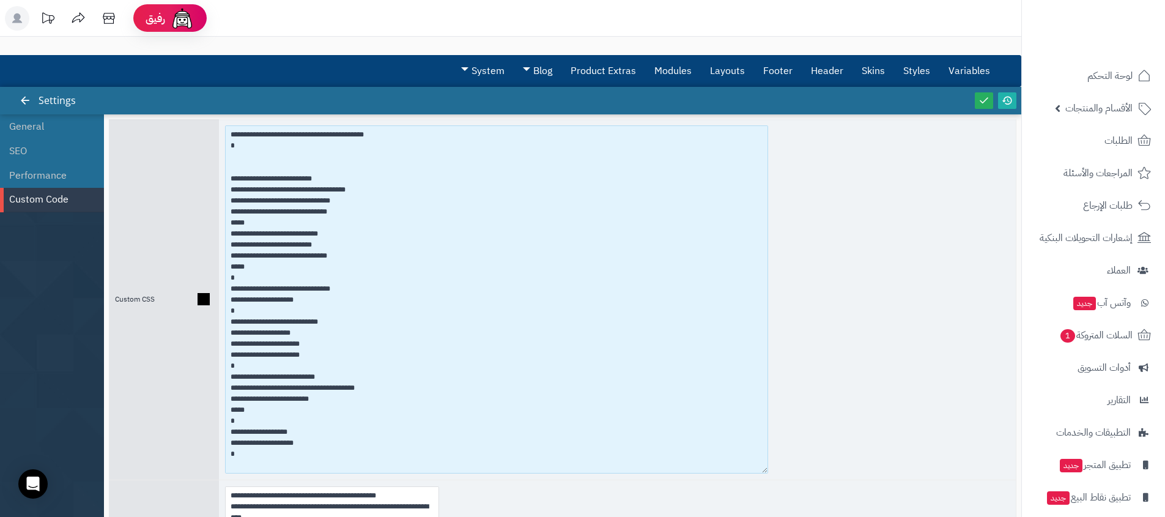
drag, startPoint x: 435, startPoint y: 195, endPoint x: 764, endPoint y: 469, distance: 428.7
click at [764, 469] on textarea at bounding box center [496, 299] width 543 height 348
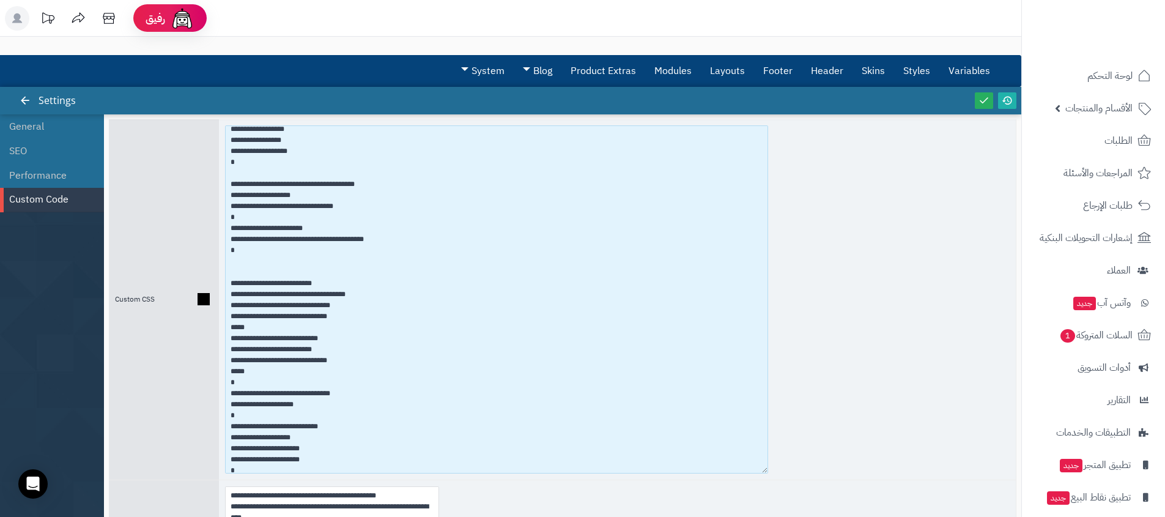
scroll to position [0, 0]
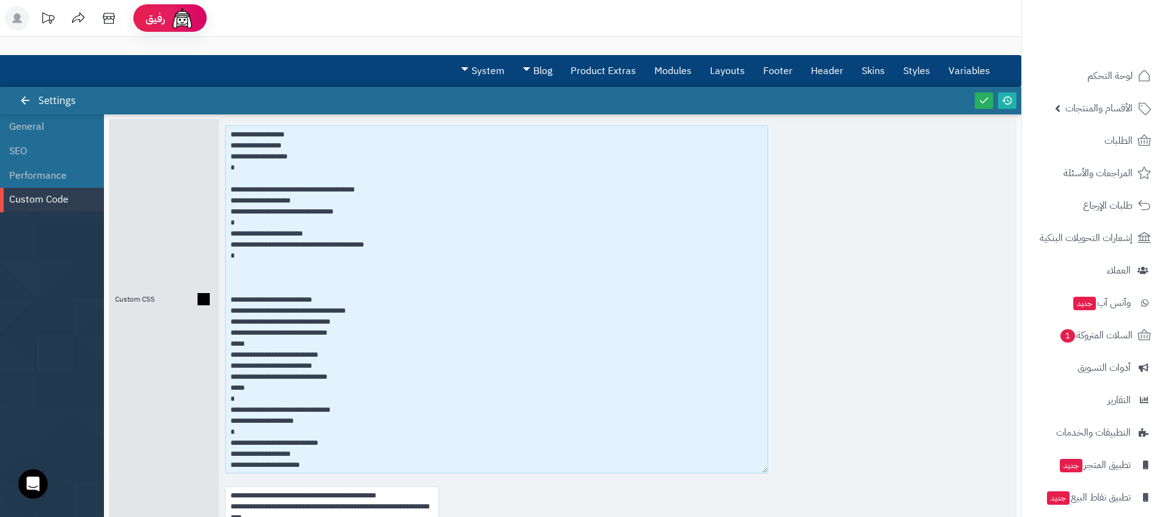
paste textarea "**********"
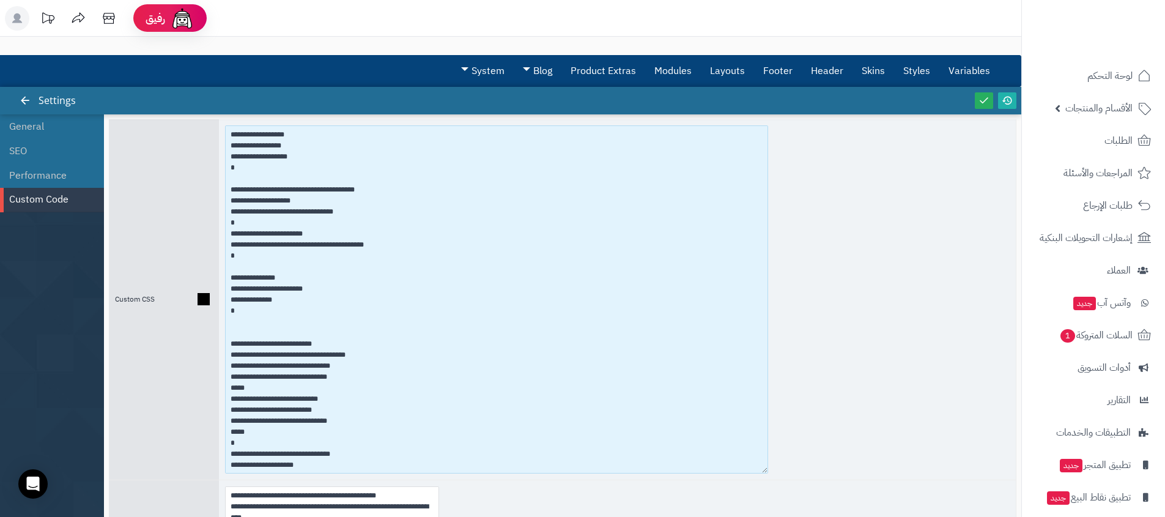
paste textarea "**********"
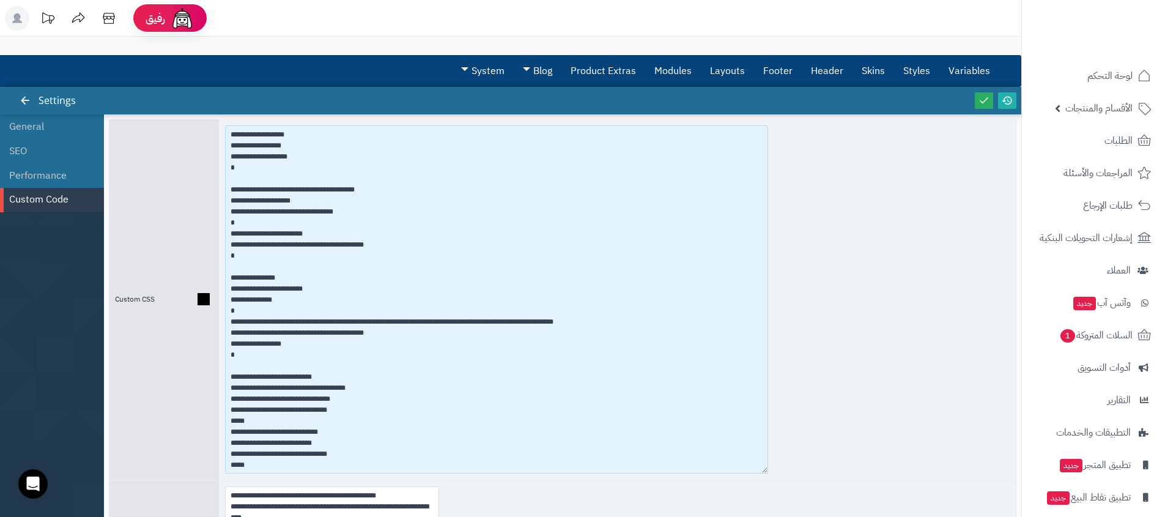
click at [281, 355] on textarea at bounding box center [496, 299] width 543 height 348
paste textarea "**********"
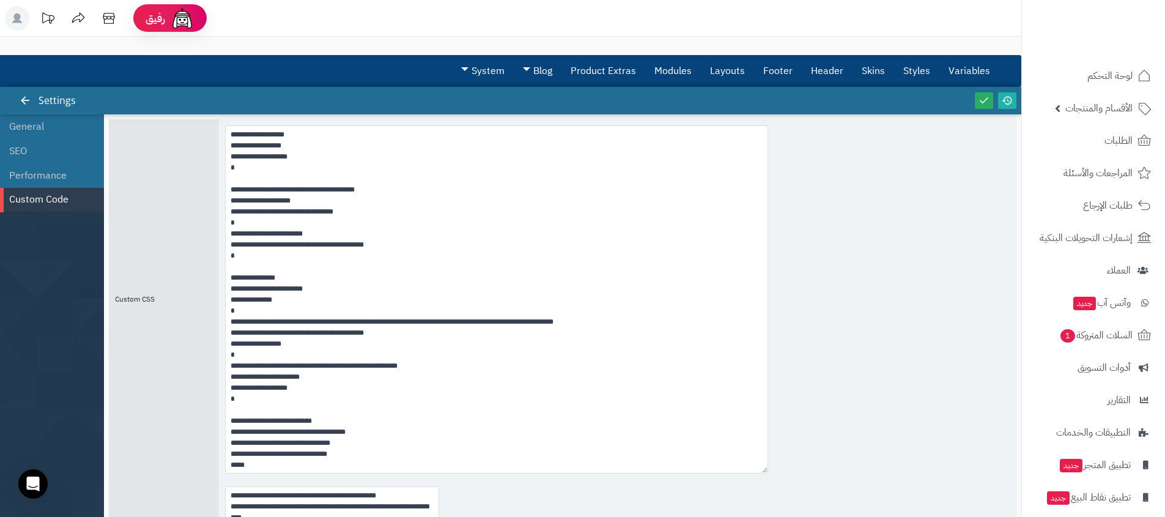
scroll to position [3689, 0]
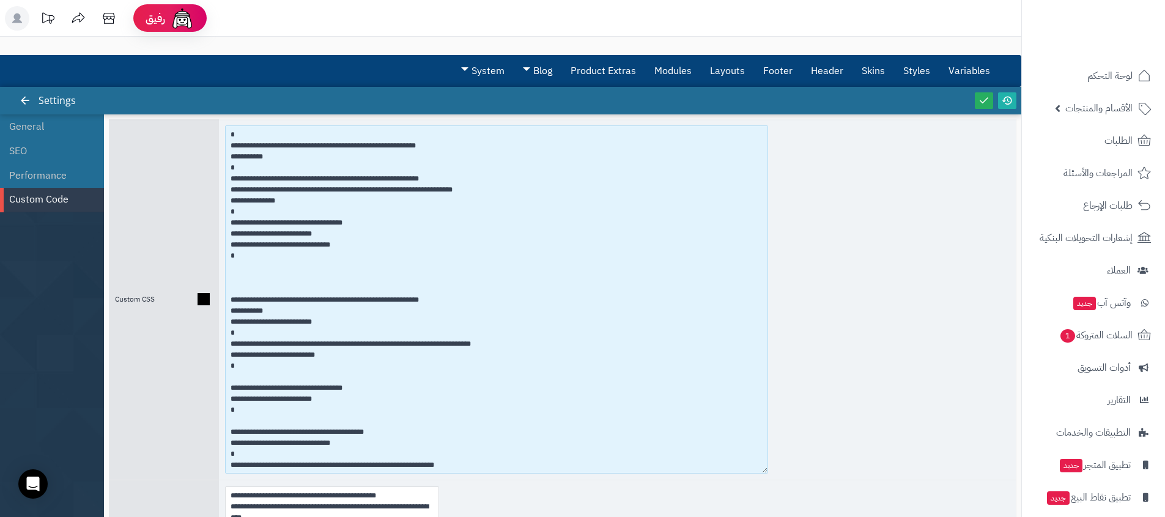
drag, startPoint x: 240, startPoint y: 335, endPoint x: 224, endPoint y: 297, distance: 41.4
click at [224, 297] on div at bounding box center [617, 299] width 797 height 360
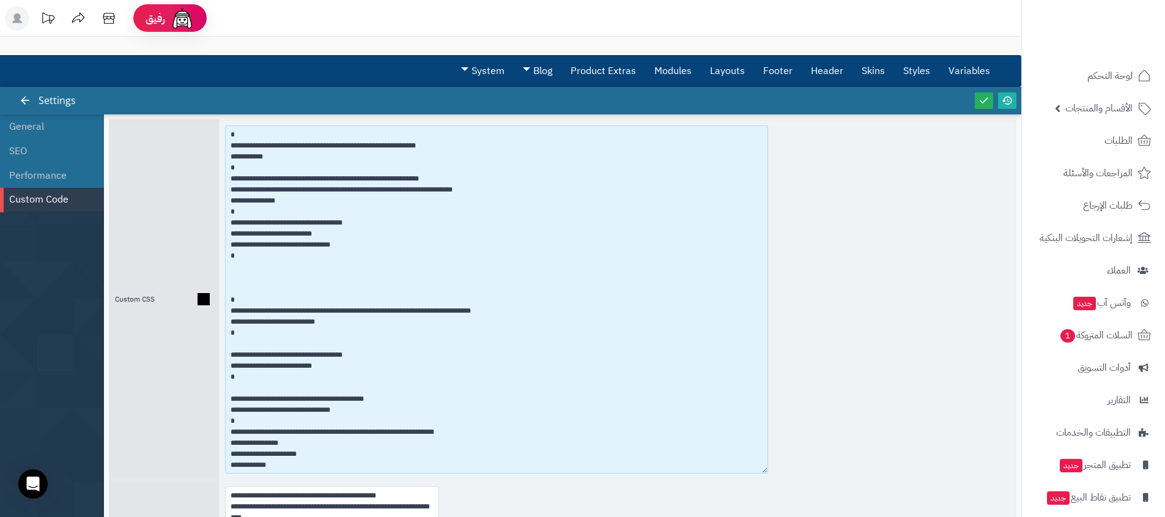
drag, startPoint x: 242, startPoint y: 335, endPoint x: 232, endPoint y: 295, distance: 40.8
click at [232, 295] on textarea at bounding box center [496, 299] width 543 height 348
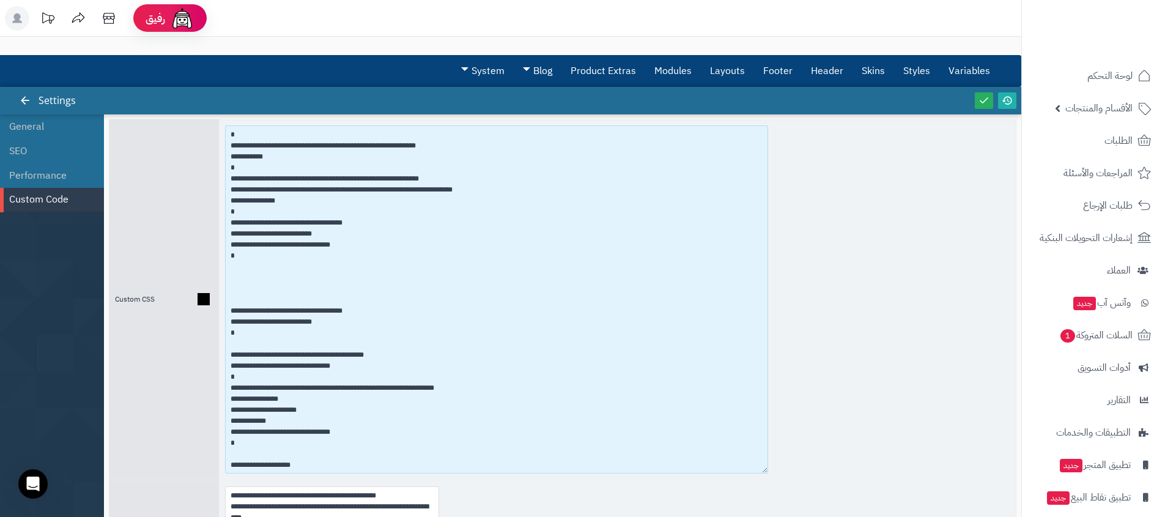
paste textarea "**********"
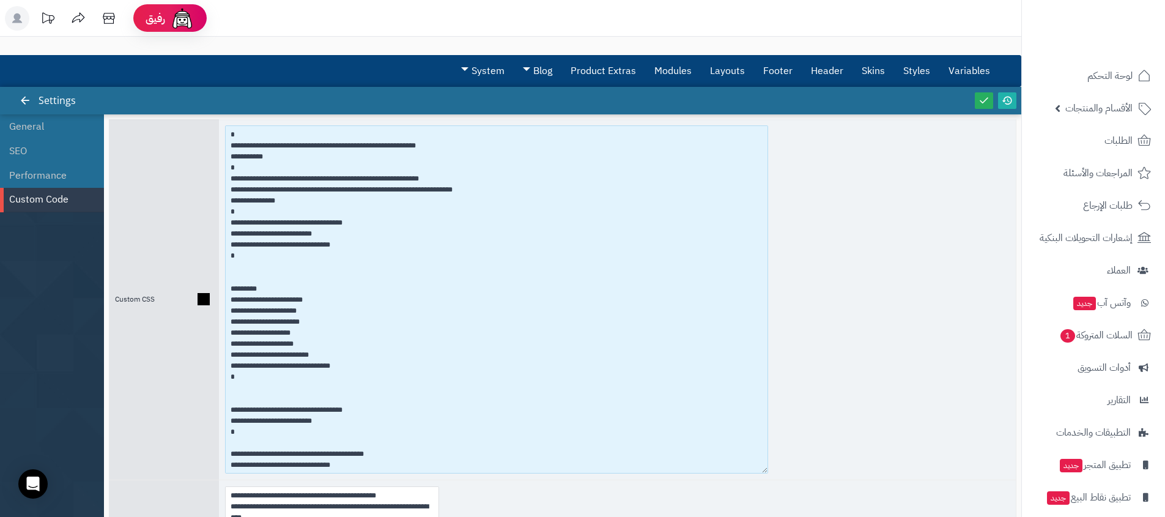
drag, startPoint x: 319, startPoint y: 351, endPoint x: 217, endPoint y: 300, distance: 114.4
click at [217, 300] on div "Custom CSS" at bounding box center [563, 299] width 908 height 360
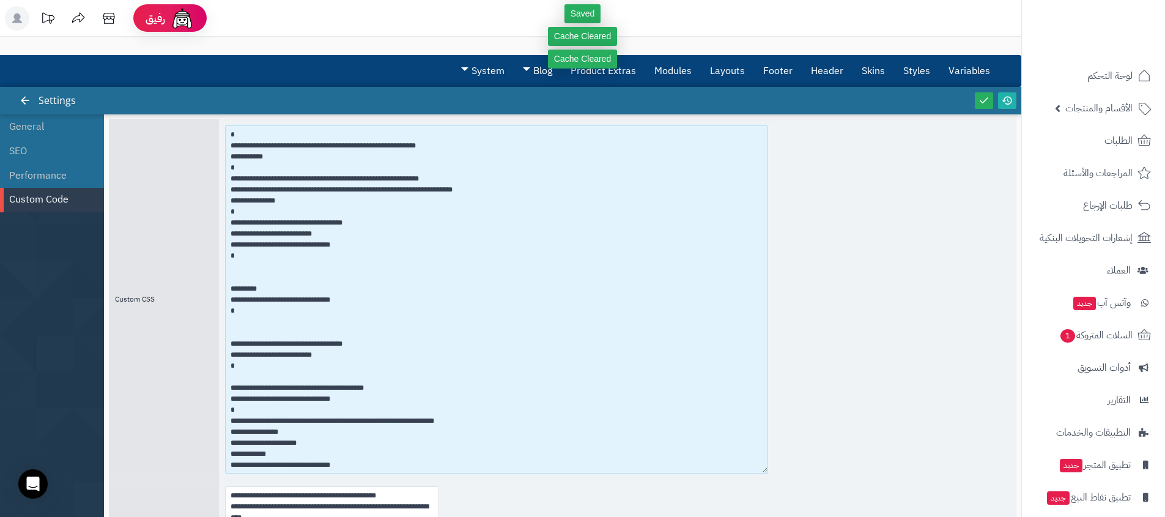
type textarea "**********"
